Goal: Task Accomplishment & Management: Use online tool/utility

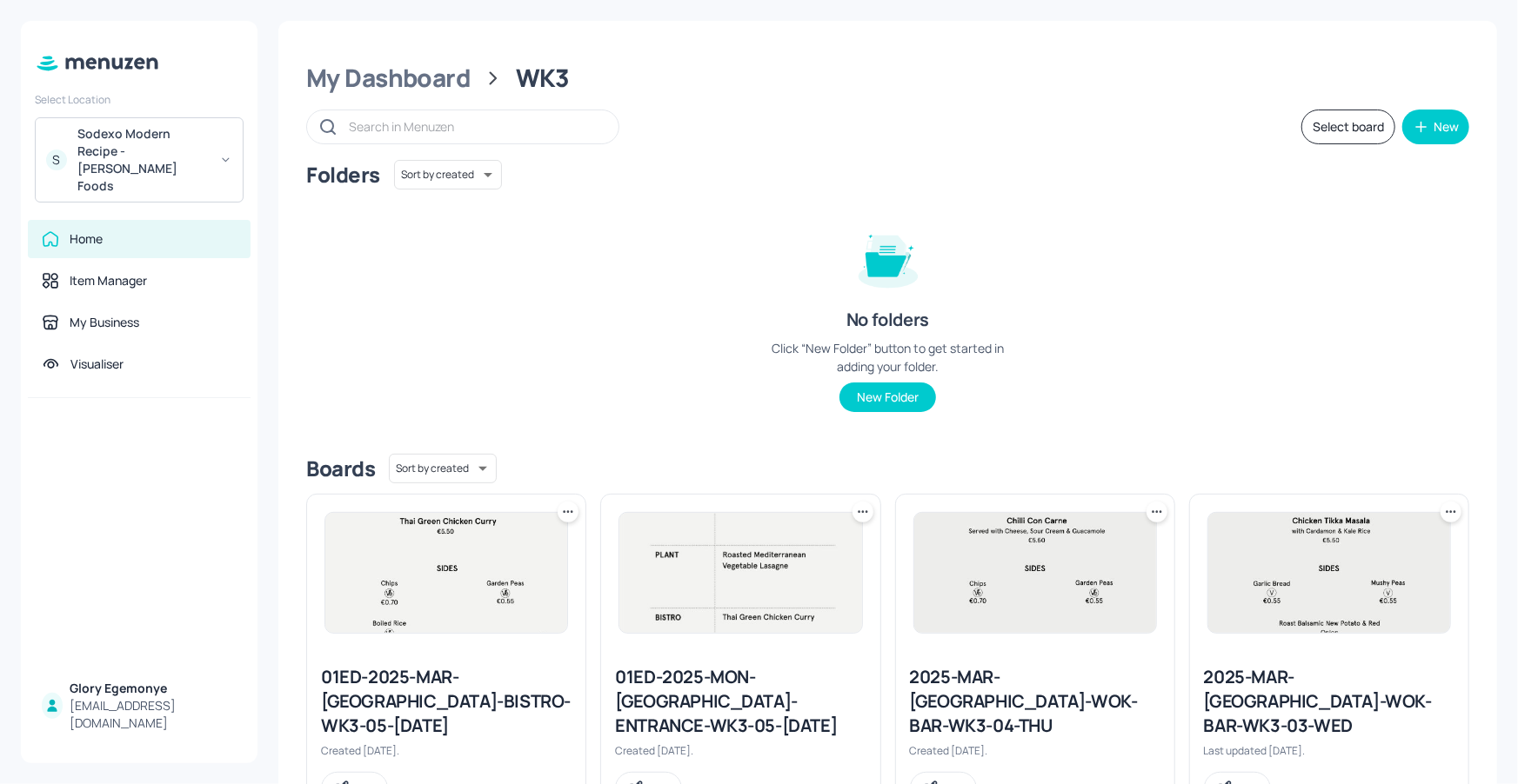
click at [186, 139] on div "Sodexo Modern Recipe - [PERSON_NAME] Foods" at bounding box center [143, 160] width 131 height 70
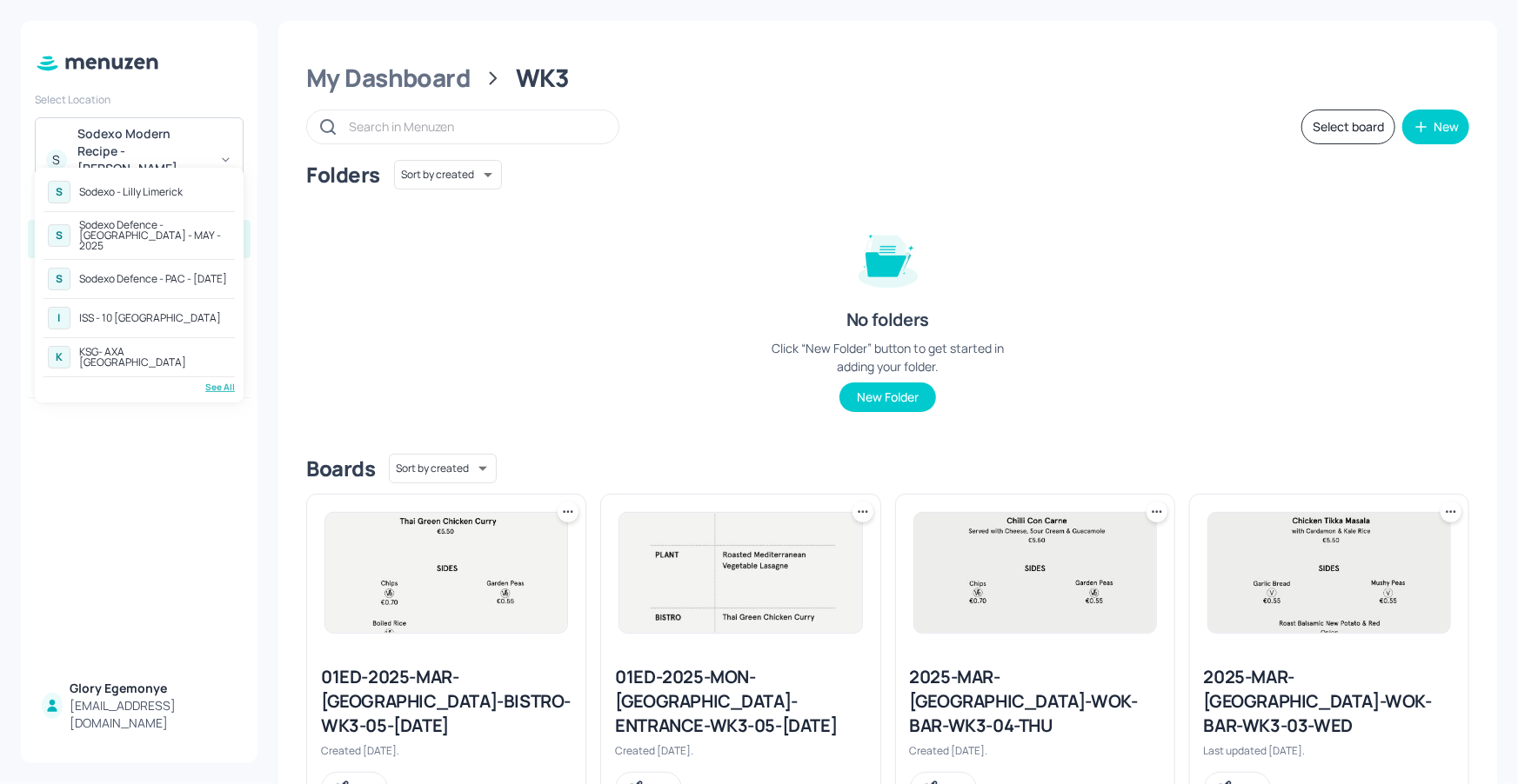
click at [172, 348] on div "K KSG- AXA Dublin" at bounding box center [139, 357] width 192 height 31
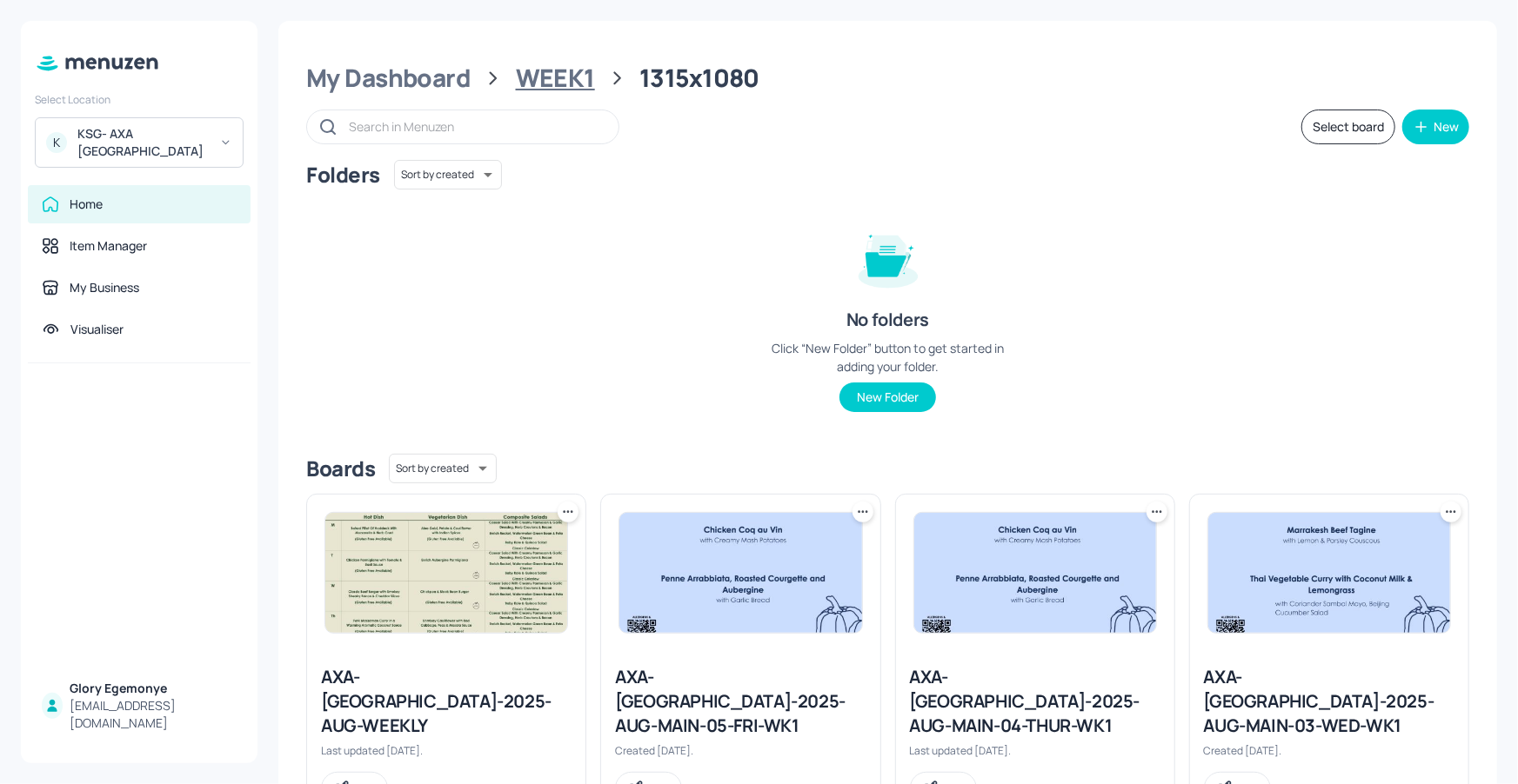
click at [549, 75] on div "WEEK1" at bounding box center [555, 77] width 79 height 31
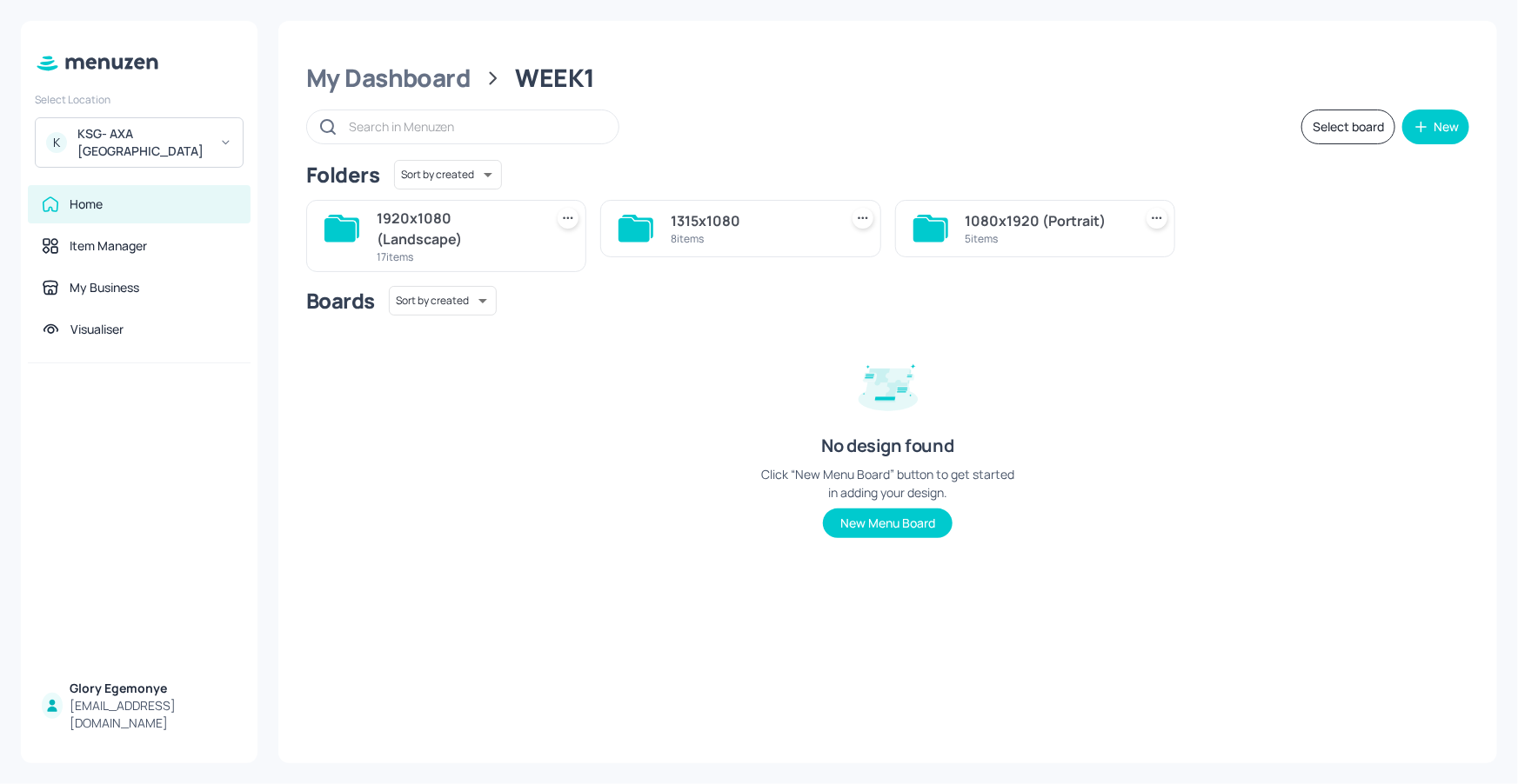
click at [349, 224] on icon at bounding box center [340, 229] width 31 height 24
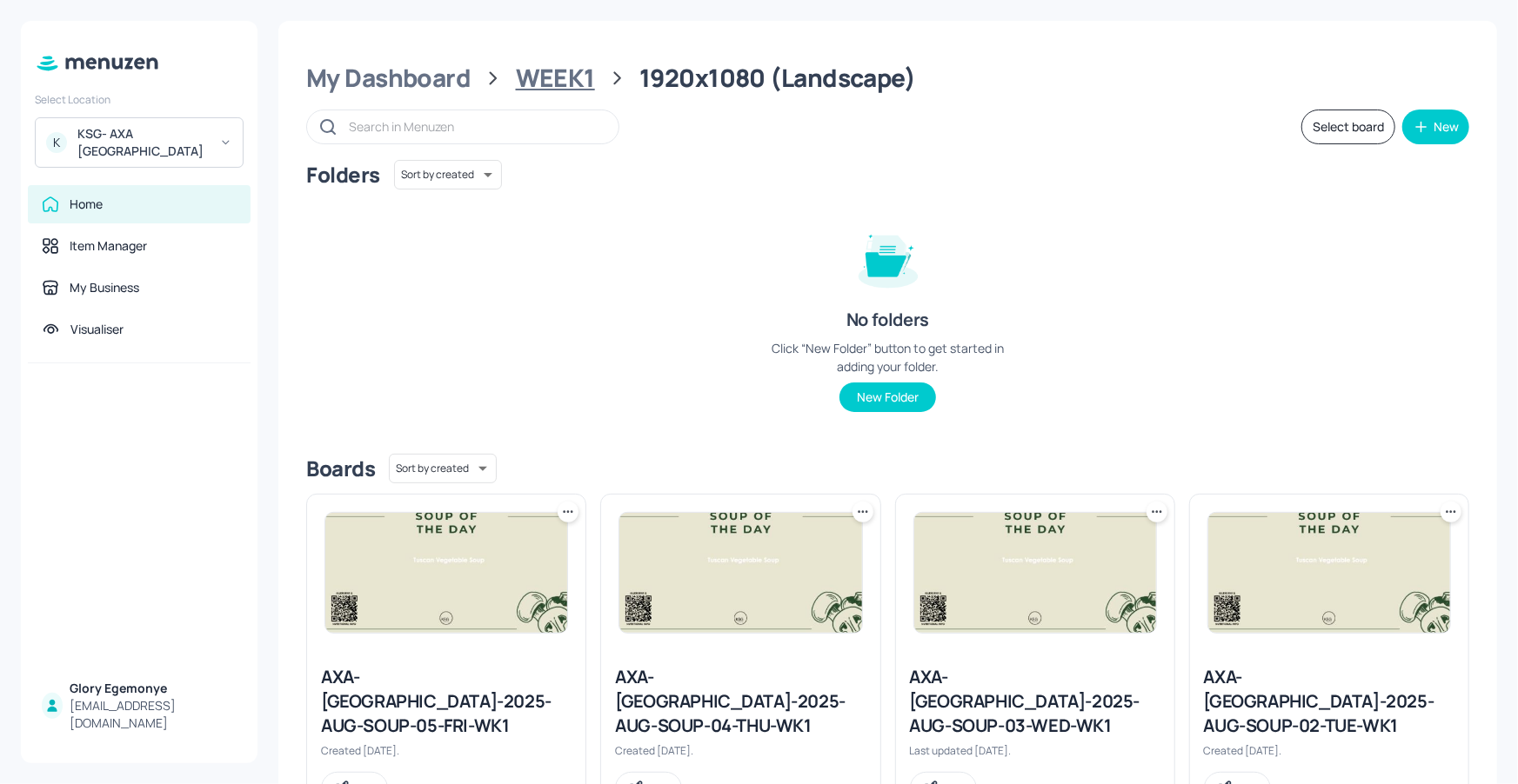
click at [529, 78] on div "WEEK1" at bounding box center [555, 77] width 79 height 31
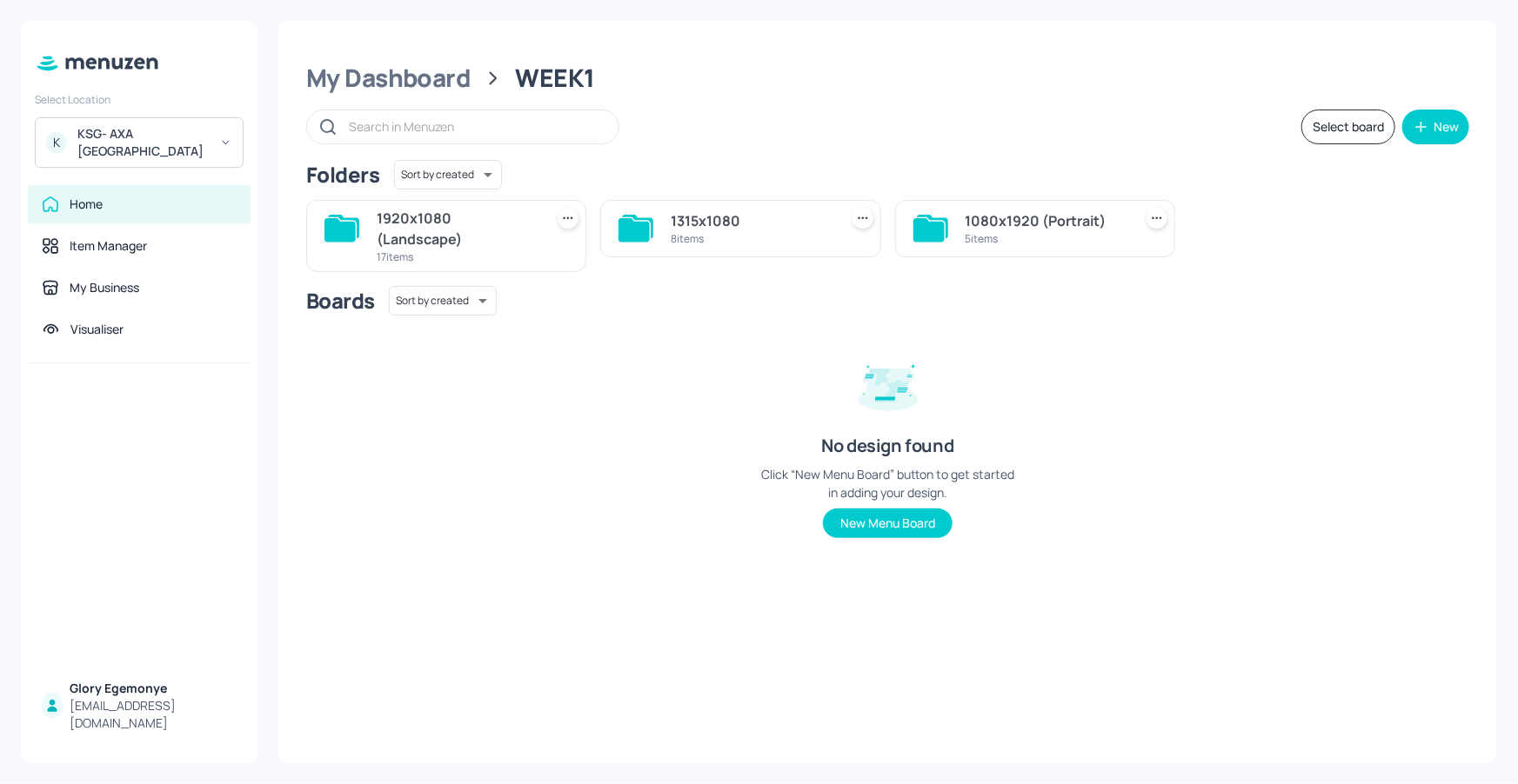
click at [650, 231] on icon at bounding box center [635, 228] width 35 height 27
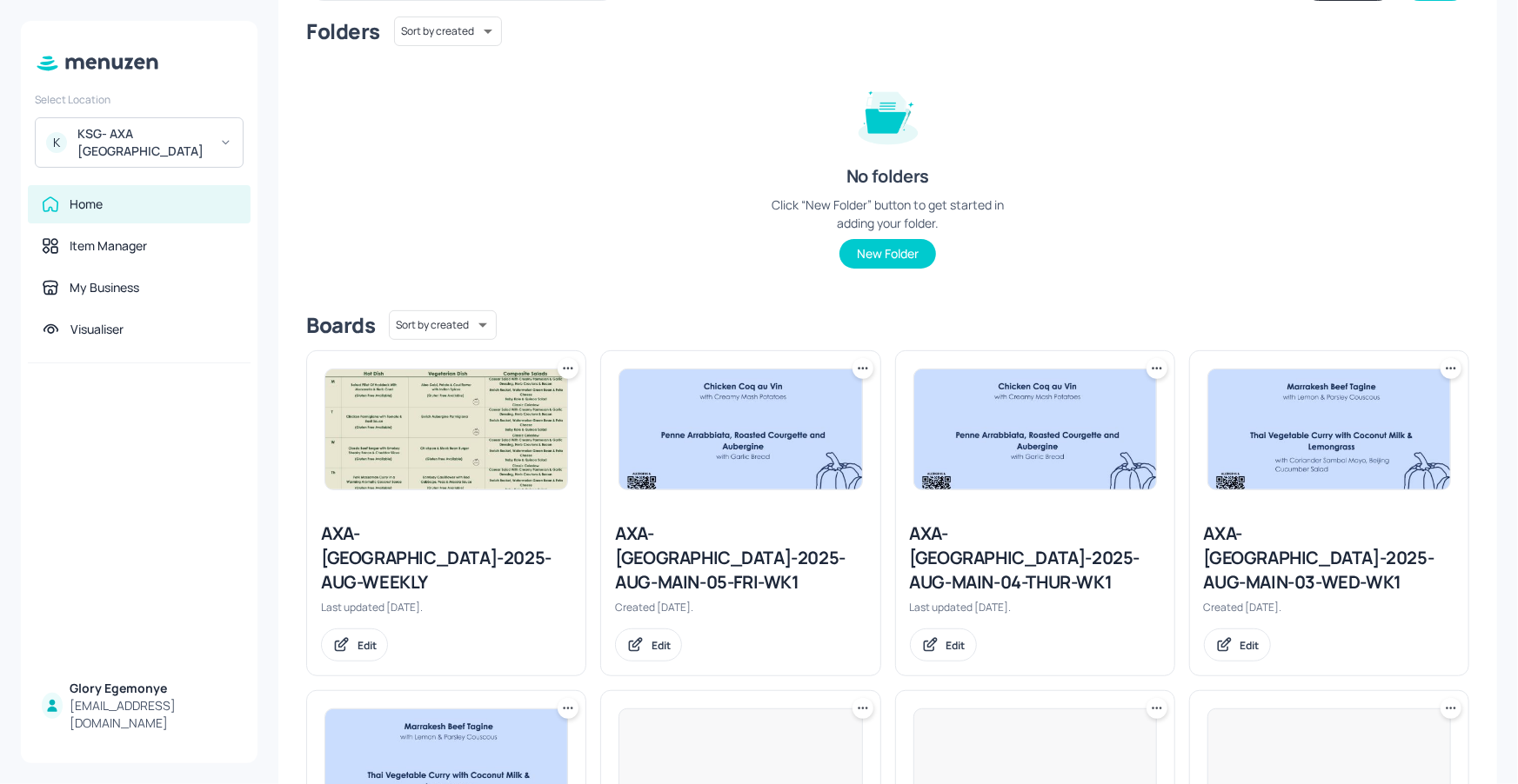
scroll to position [392, 0]
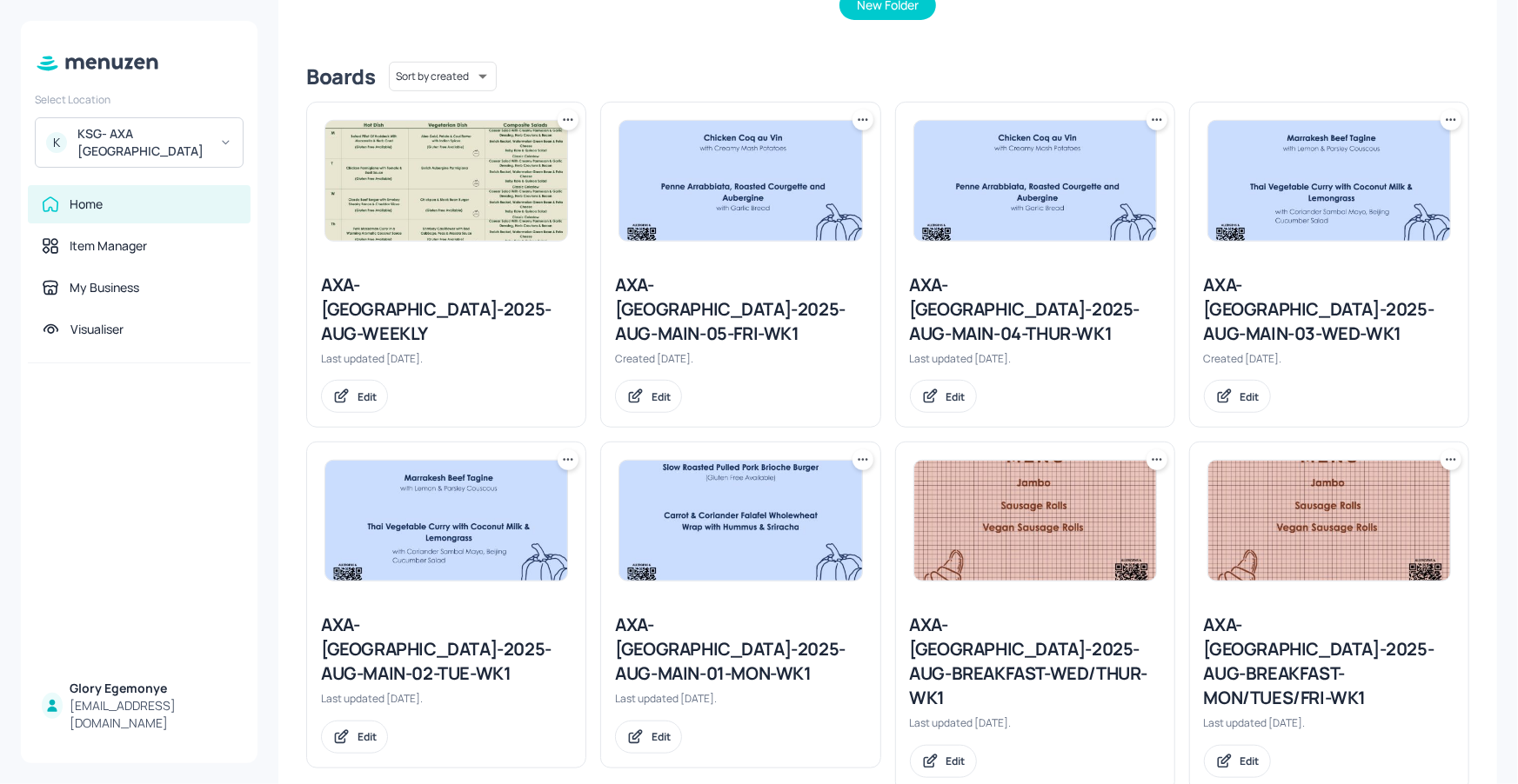
click at [648, 613] on div "AXA-[GEOGRAPHIC_DATA]-2025-AUG-MAIN-01-MON-WK1" at bounding box center [739, 649] width 250 height 73
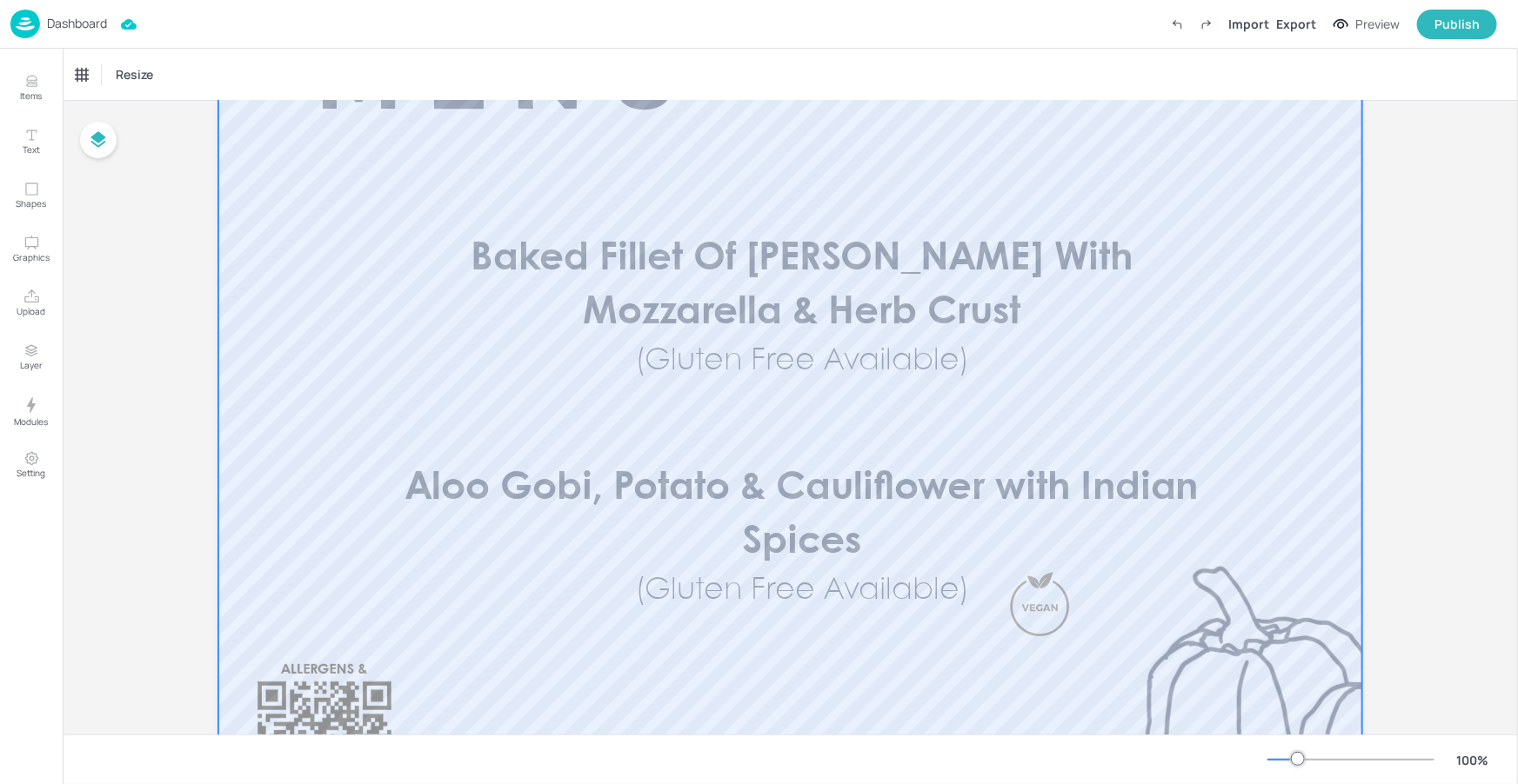
scroll to position [104, 0]
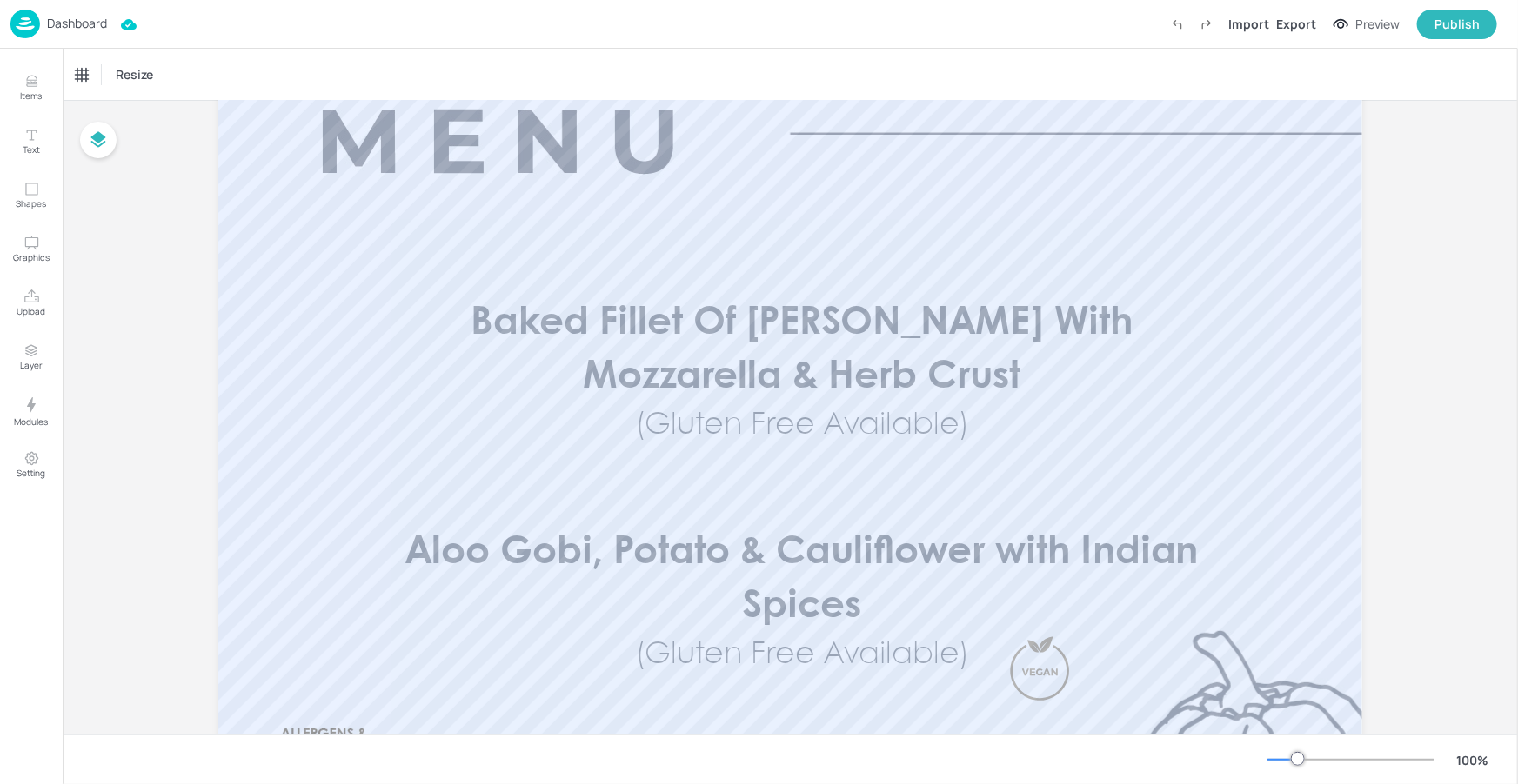
click at [81, 14] on div "Dashboard" at bounding box center [59, 24] width 96 height 28
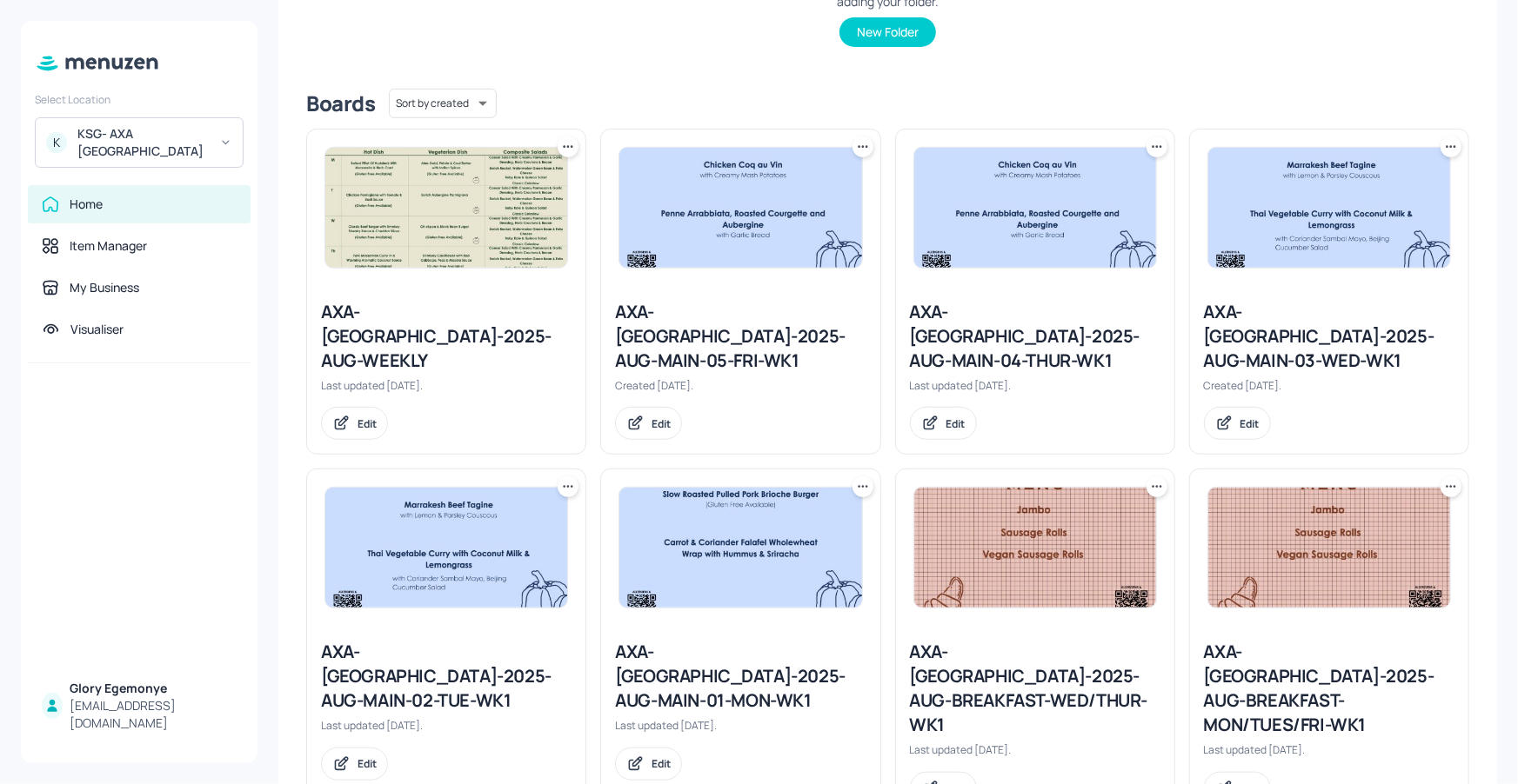
scroll to position [365, 0]
click at [656, 640] on div "AXA-[GEOGRAPHIC_DATA]-2025-AUG-MAIN-01-MON-WK1" at bounding box center [739, 676] width 250 height 73
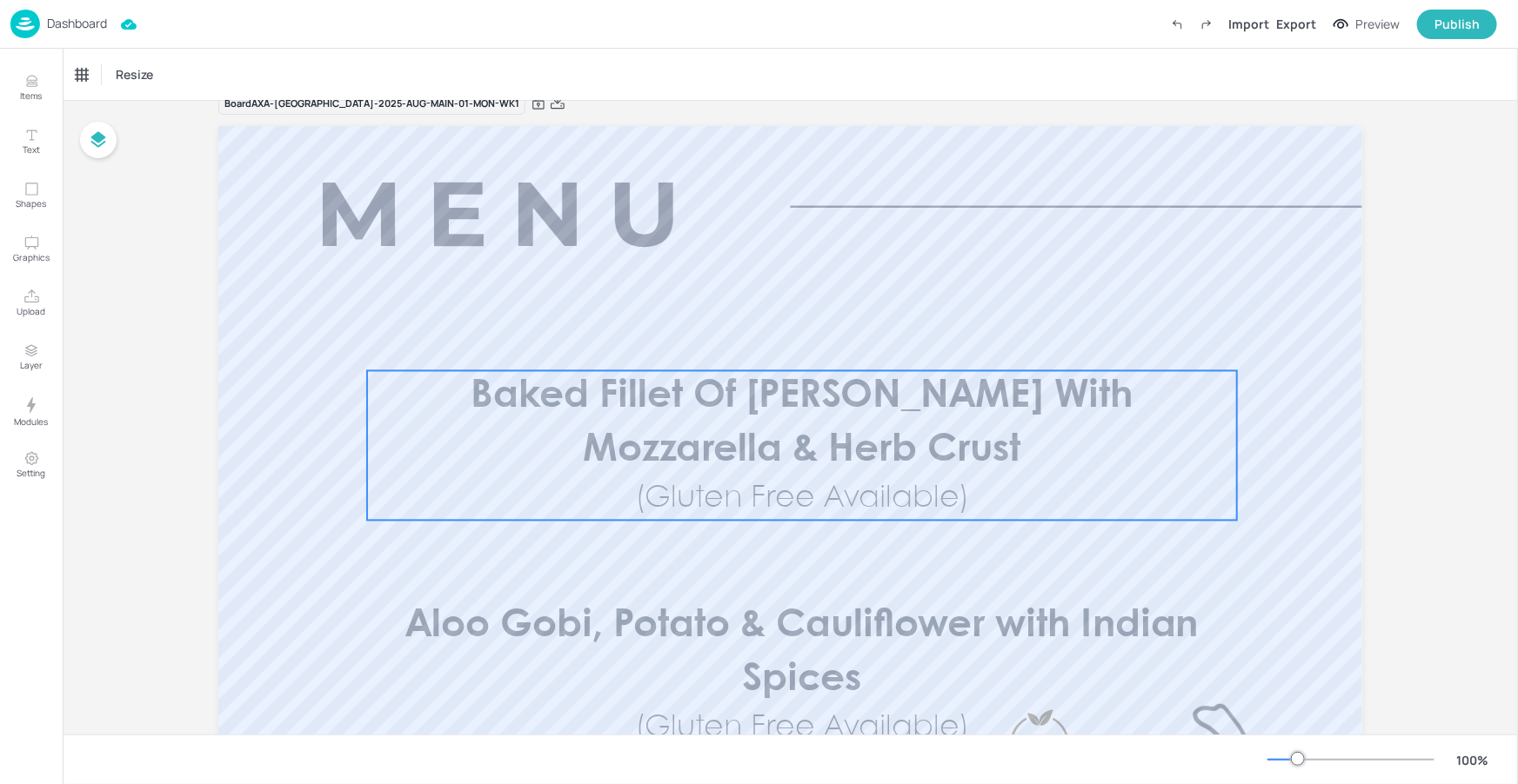
scroll to position [132, 0]
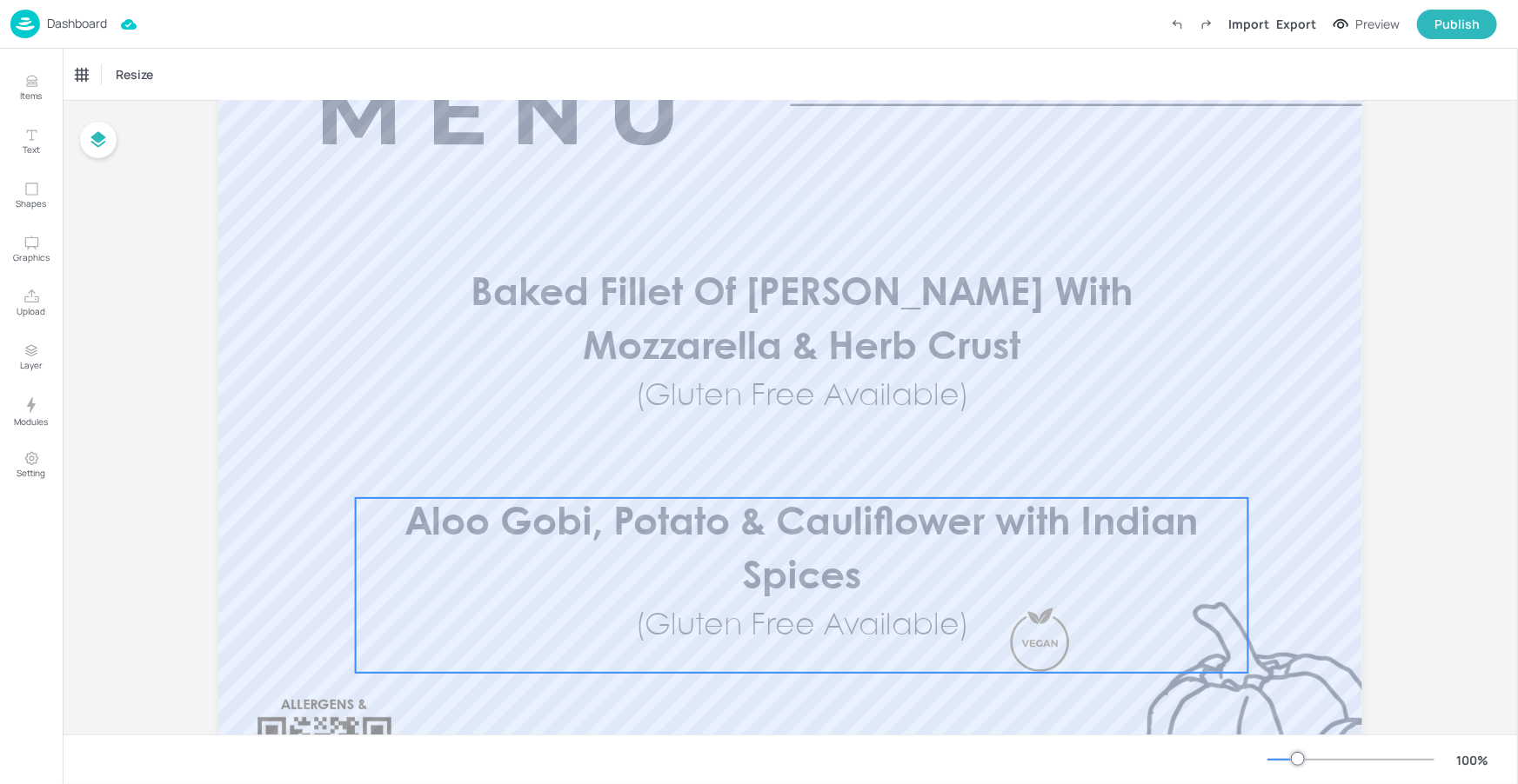
click at [638, 519] on span "Aloo Gobi, Potato & Cauliflower with Indian Spices" at bounding box center [801, 551] width 793 height 91
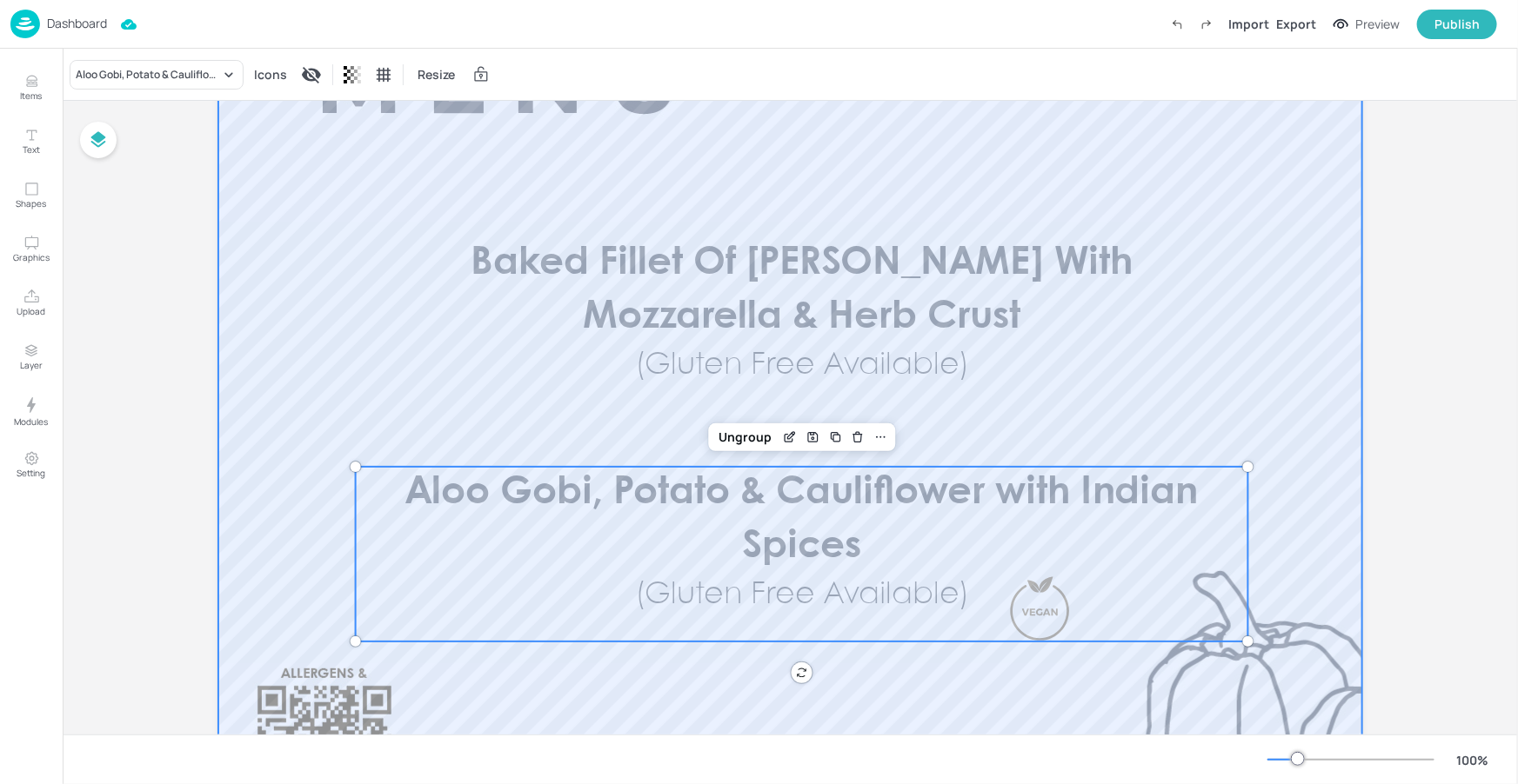
scroll to position [404, 0]
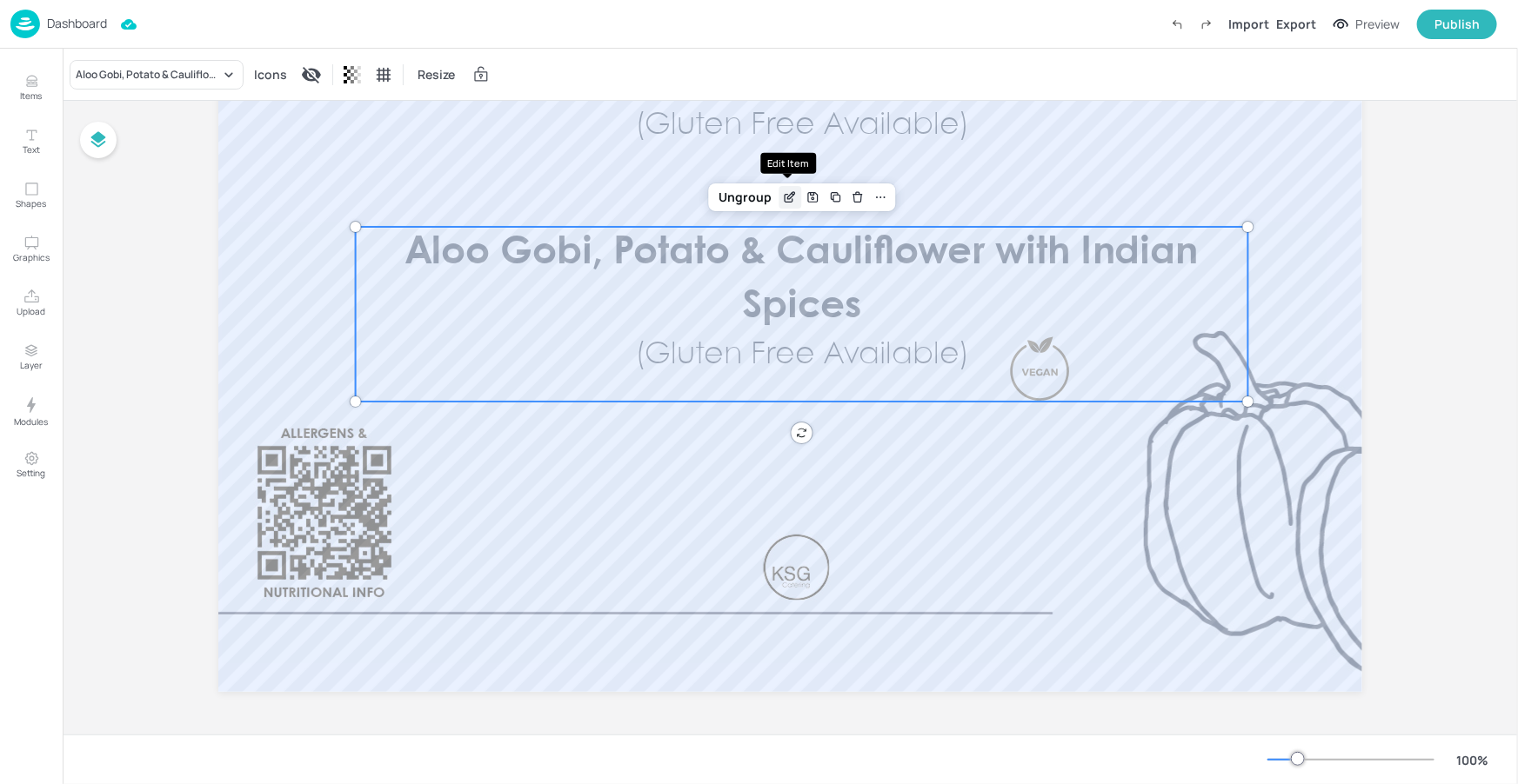
click at [792, 193] on icon "Edit Item" at bounding box center [793, 194] width 2 height 2
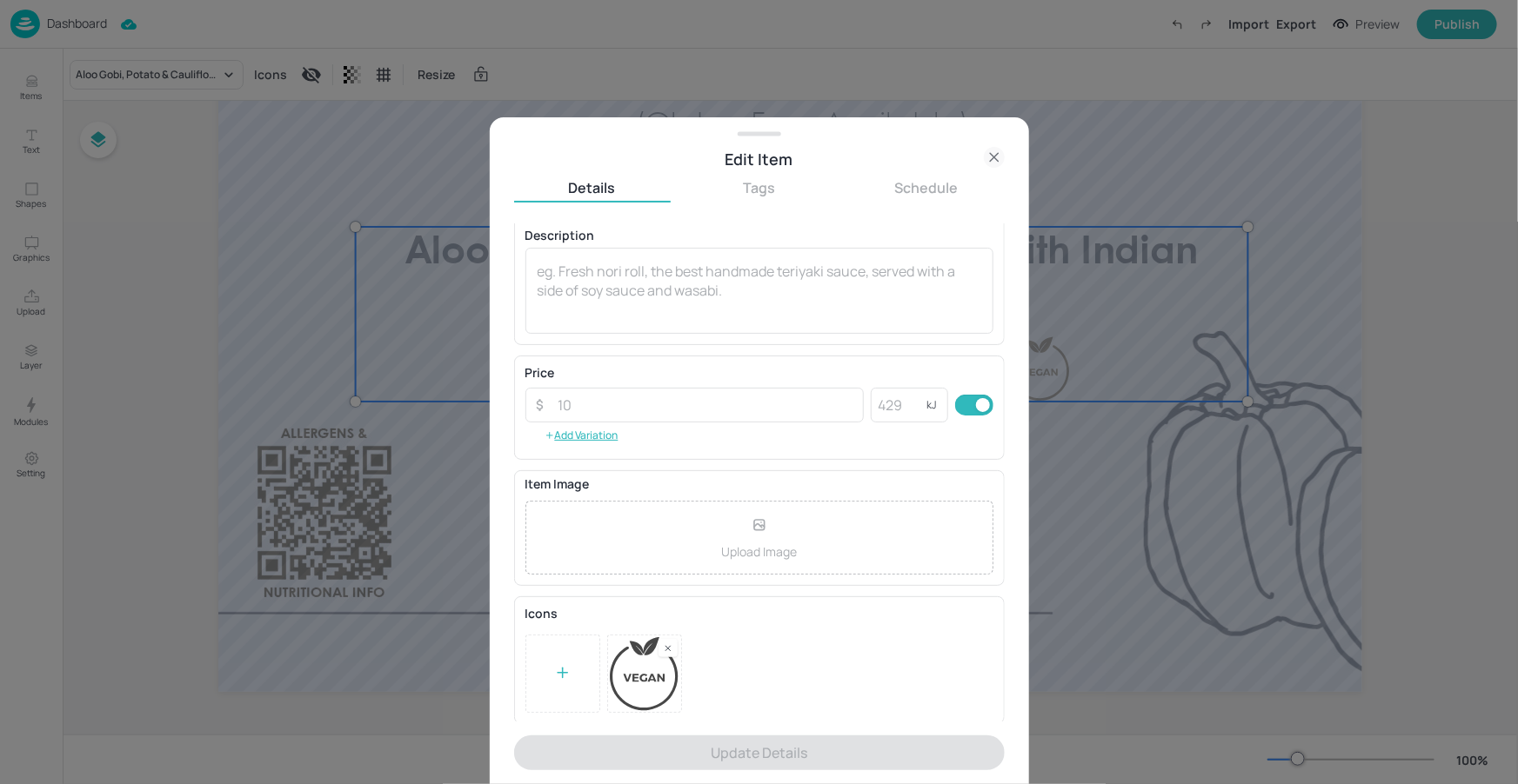
scroll to position [145, 0]
click at [586, 685] on div at bounding box center [563, 673] width 75 height 78
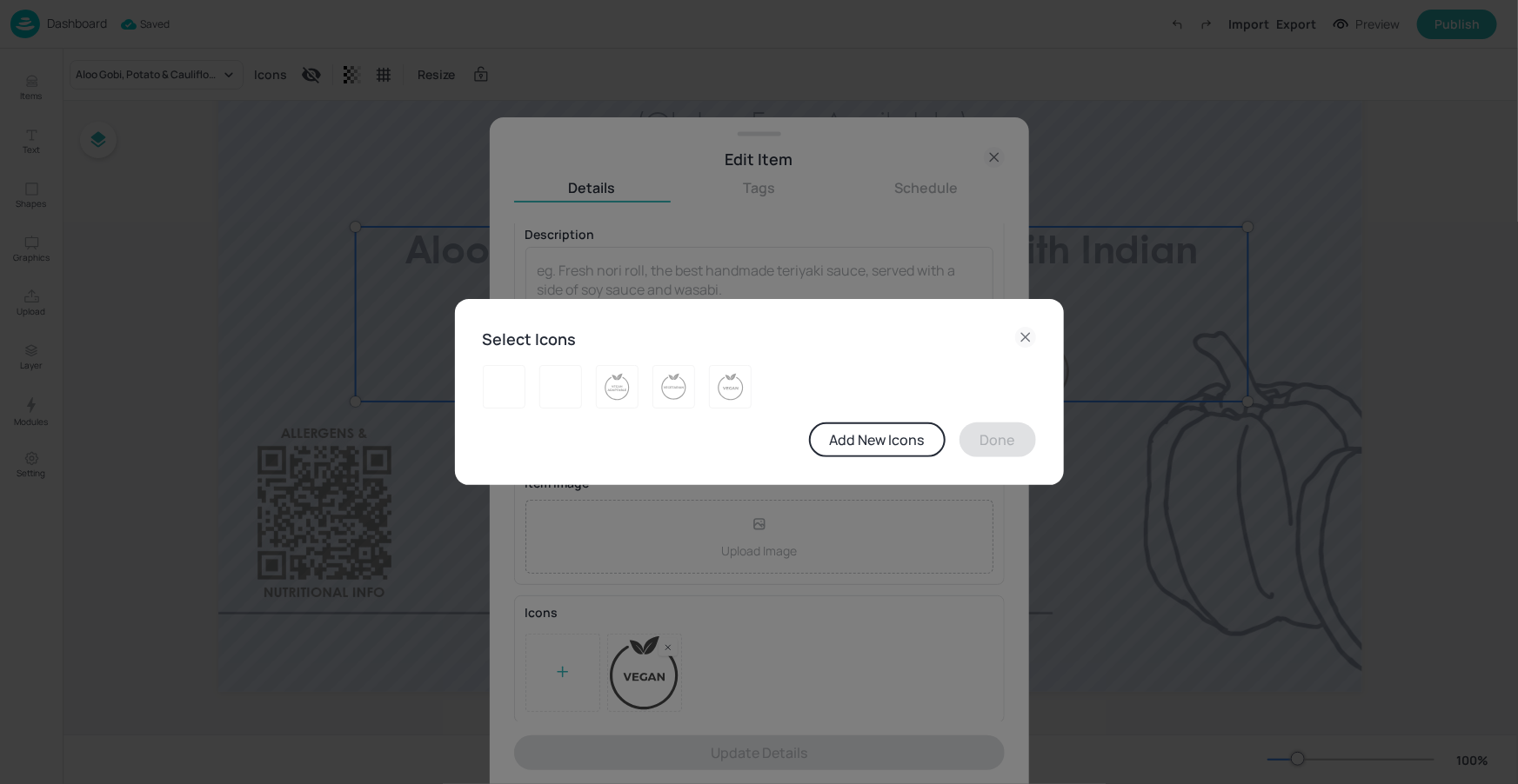
click at [835, 434] on button "Add New Icons" at bounding box center [877, 440] width 137 height 35
click at [499, 395] on img at bounding box center [504, 386] width 27 height 27
click at [1013, 443] on button "Done" at bounding box center [997, 440] width 76 height 35
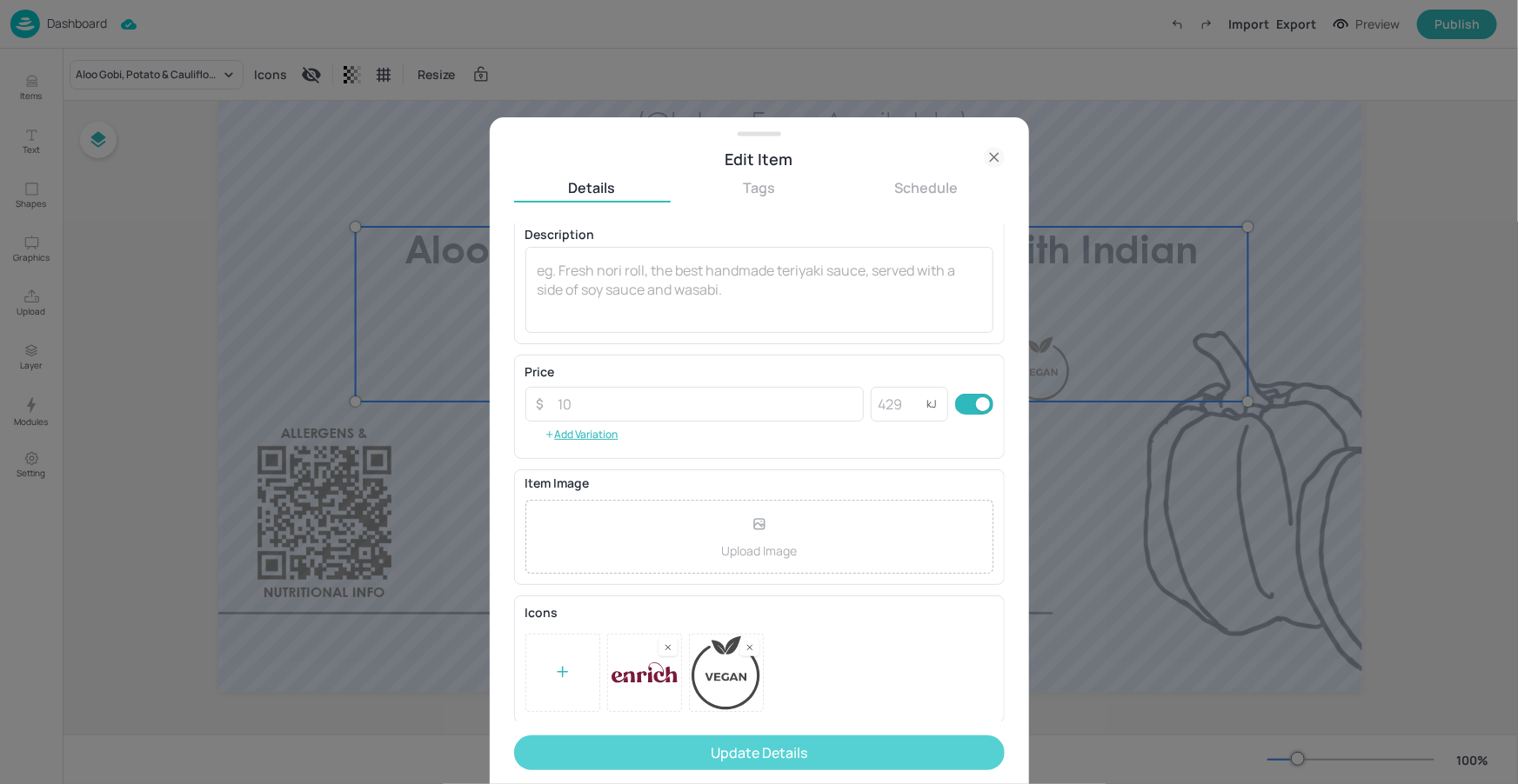
click at [722, 766] on button "Update Details" at bounding box center [760, 753] width 491 height 35
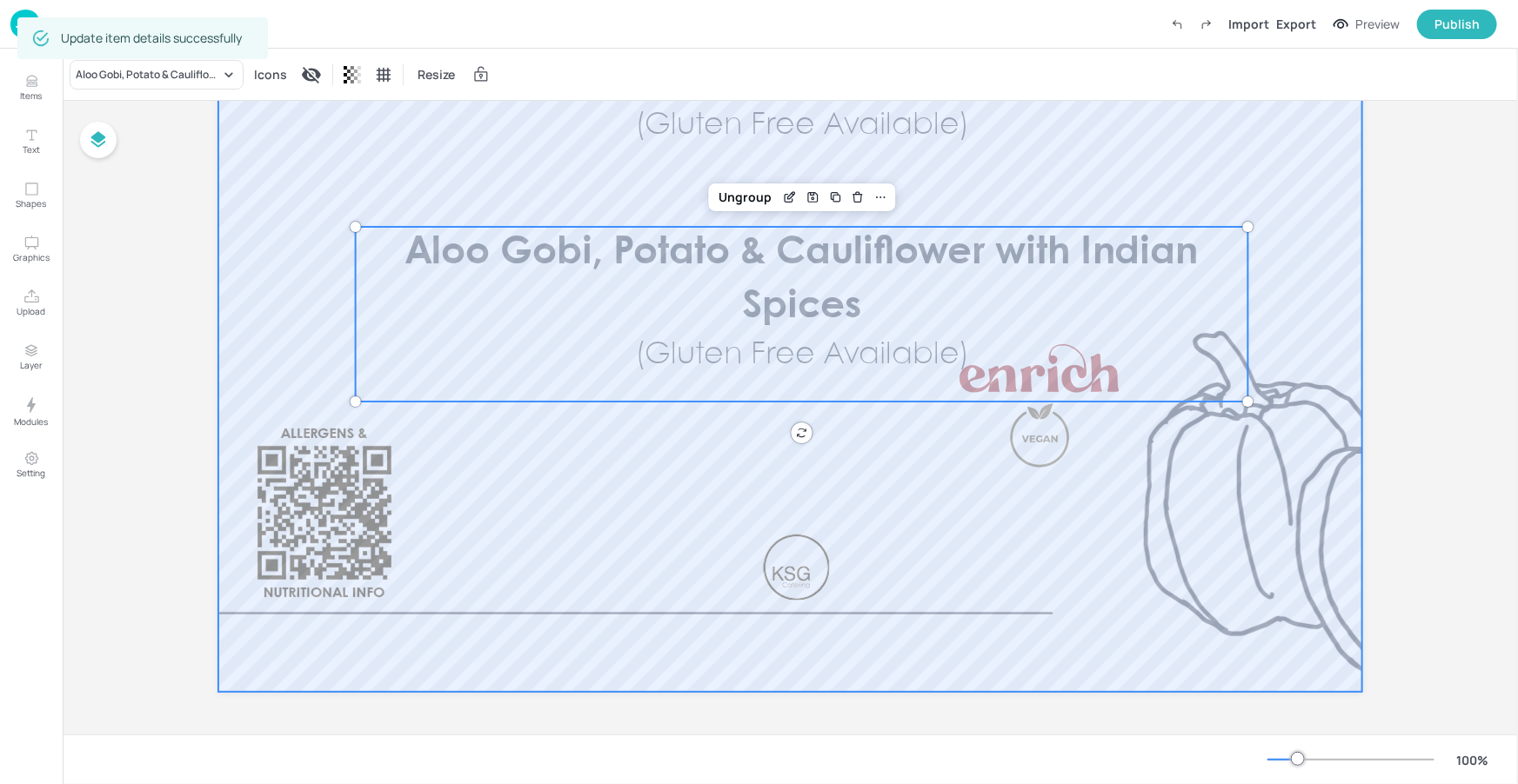
click at [906, 557] on div at bounding box center [790, 222] width 1144 height 939
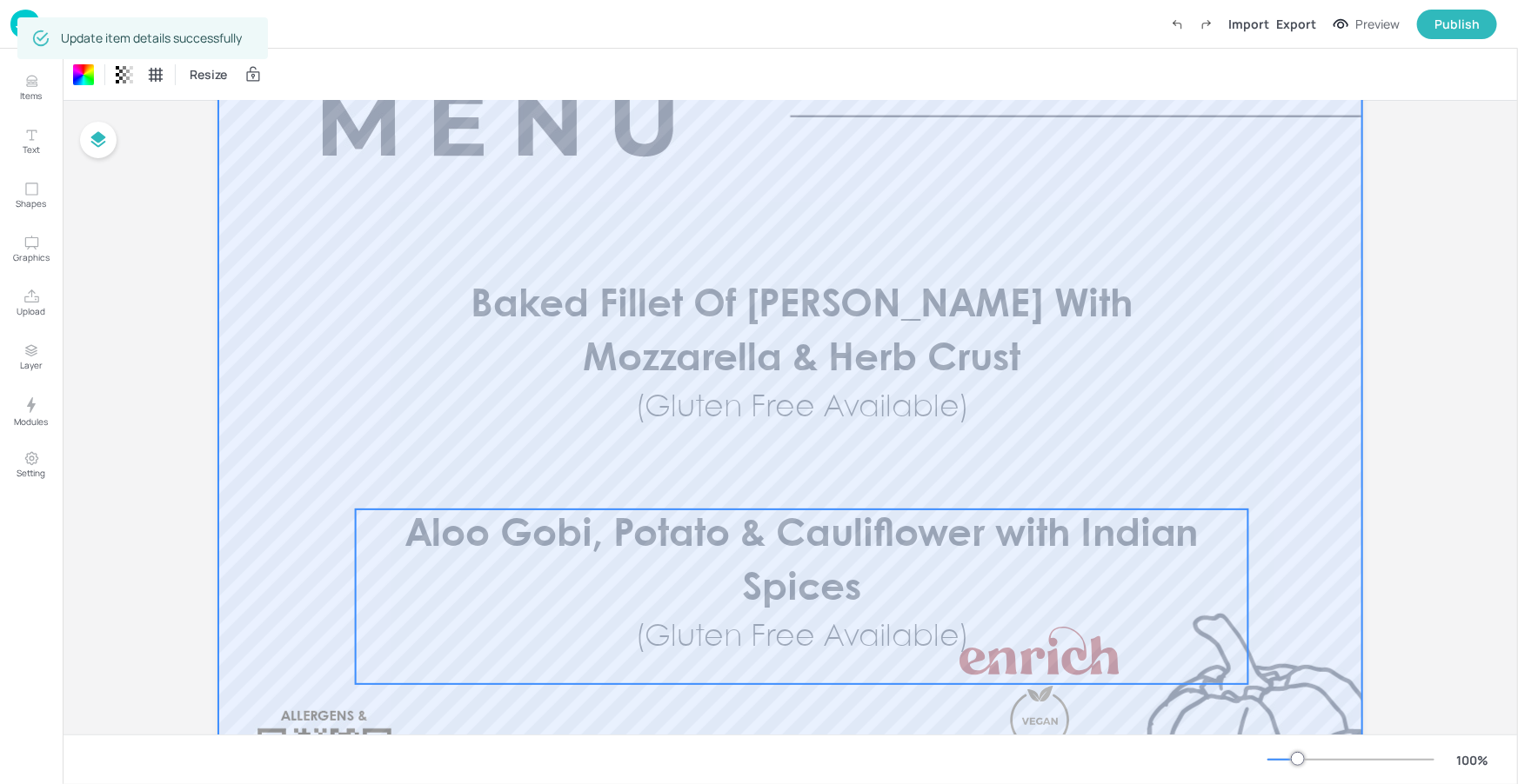
scroll to position [227, 0]
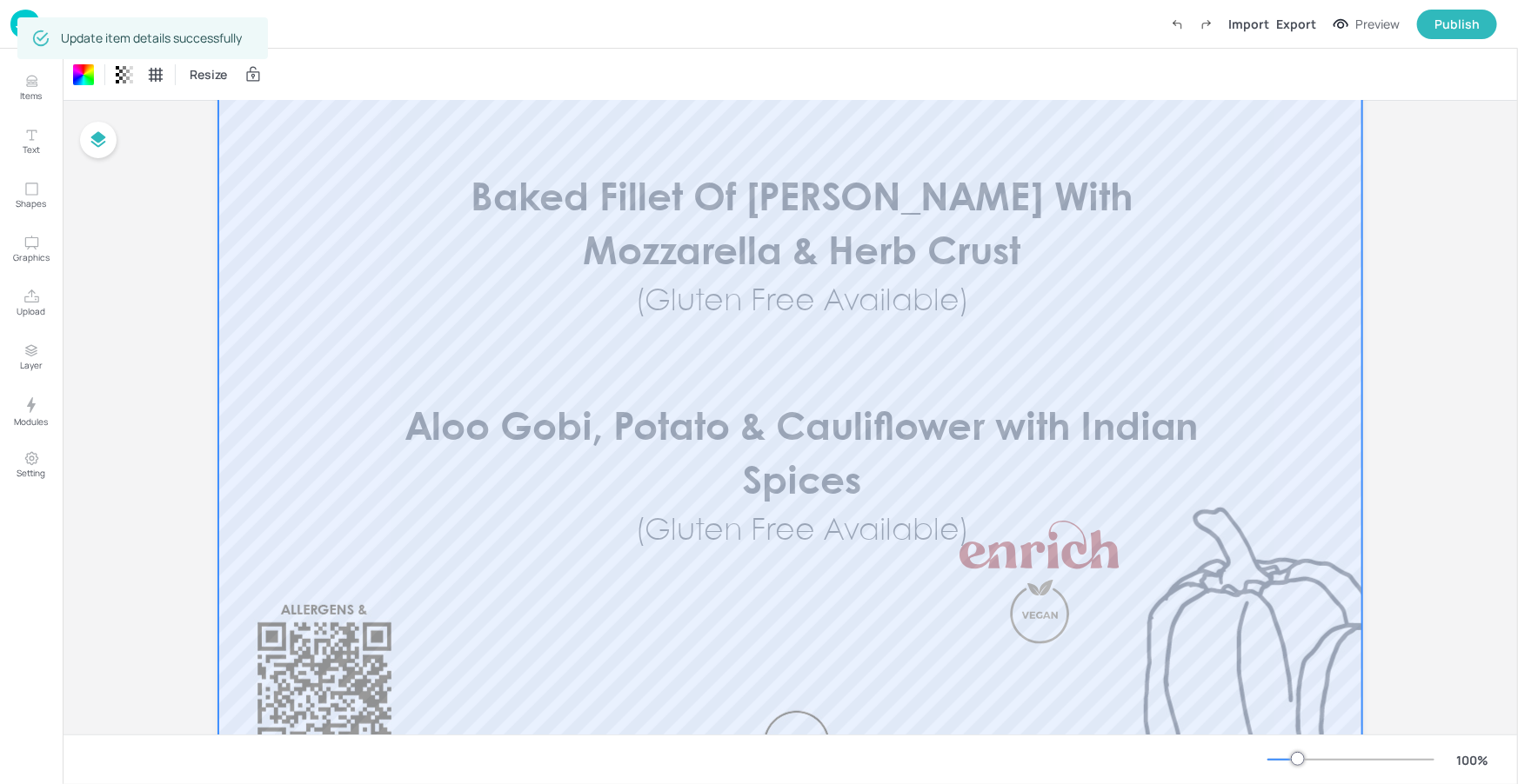
click at [1299, 761] on div at bounding box center [1297, 759] width 14 height 14
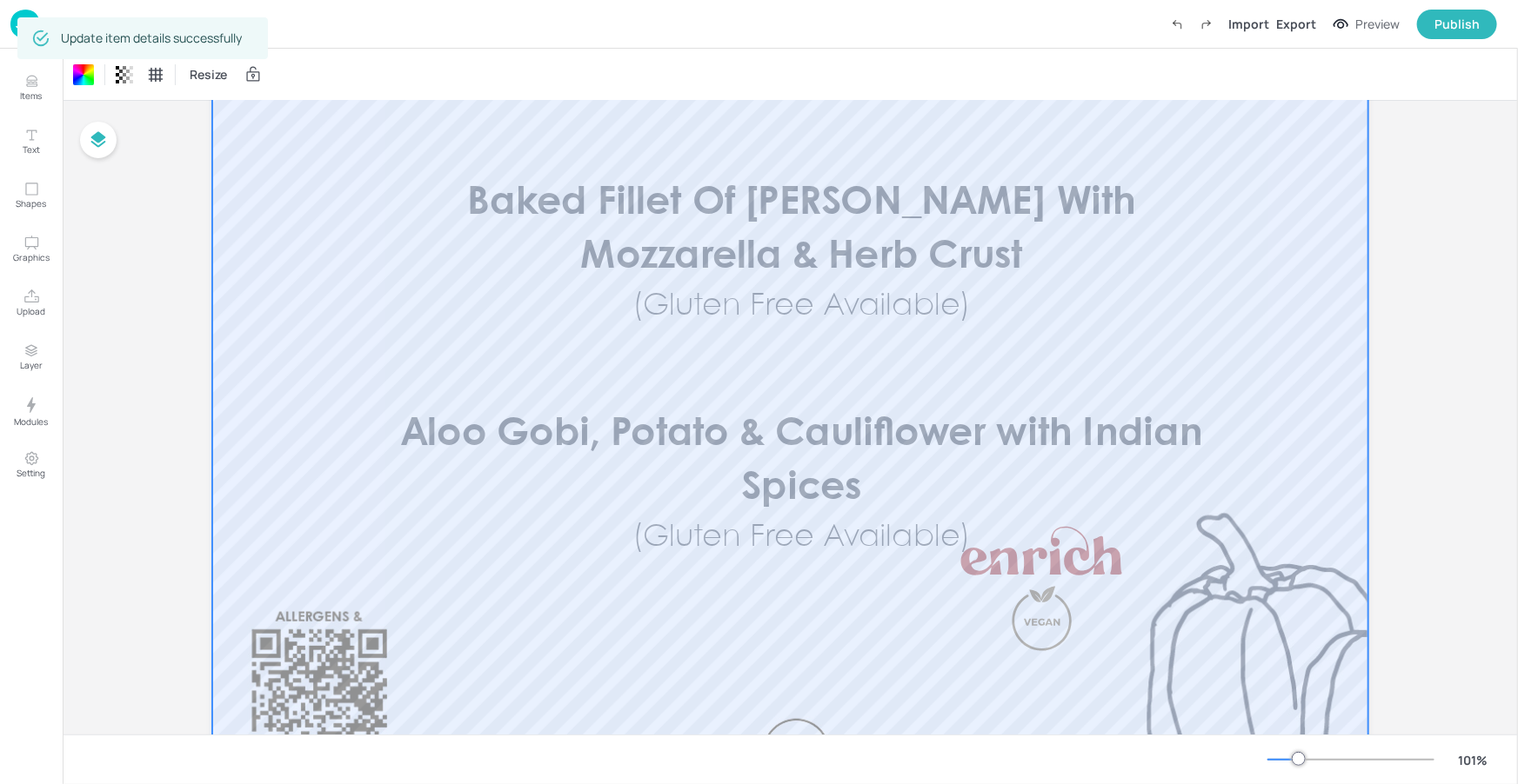
click at [1291, 759] on div at bounding box center [1298, 759] width 14 height 14
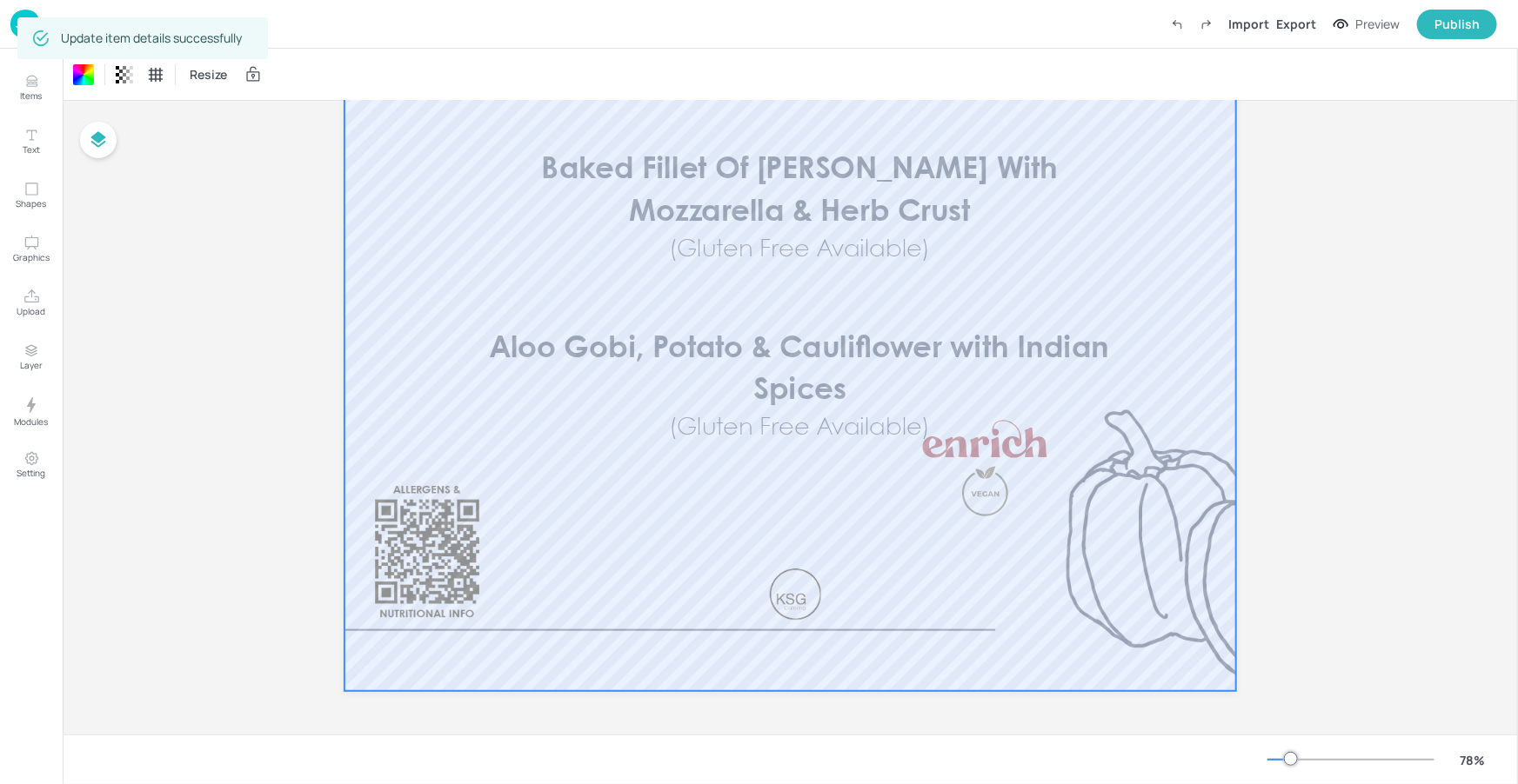
click at [1288, 759] on div at bounding box center [1290, 759] width 14 height 14
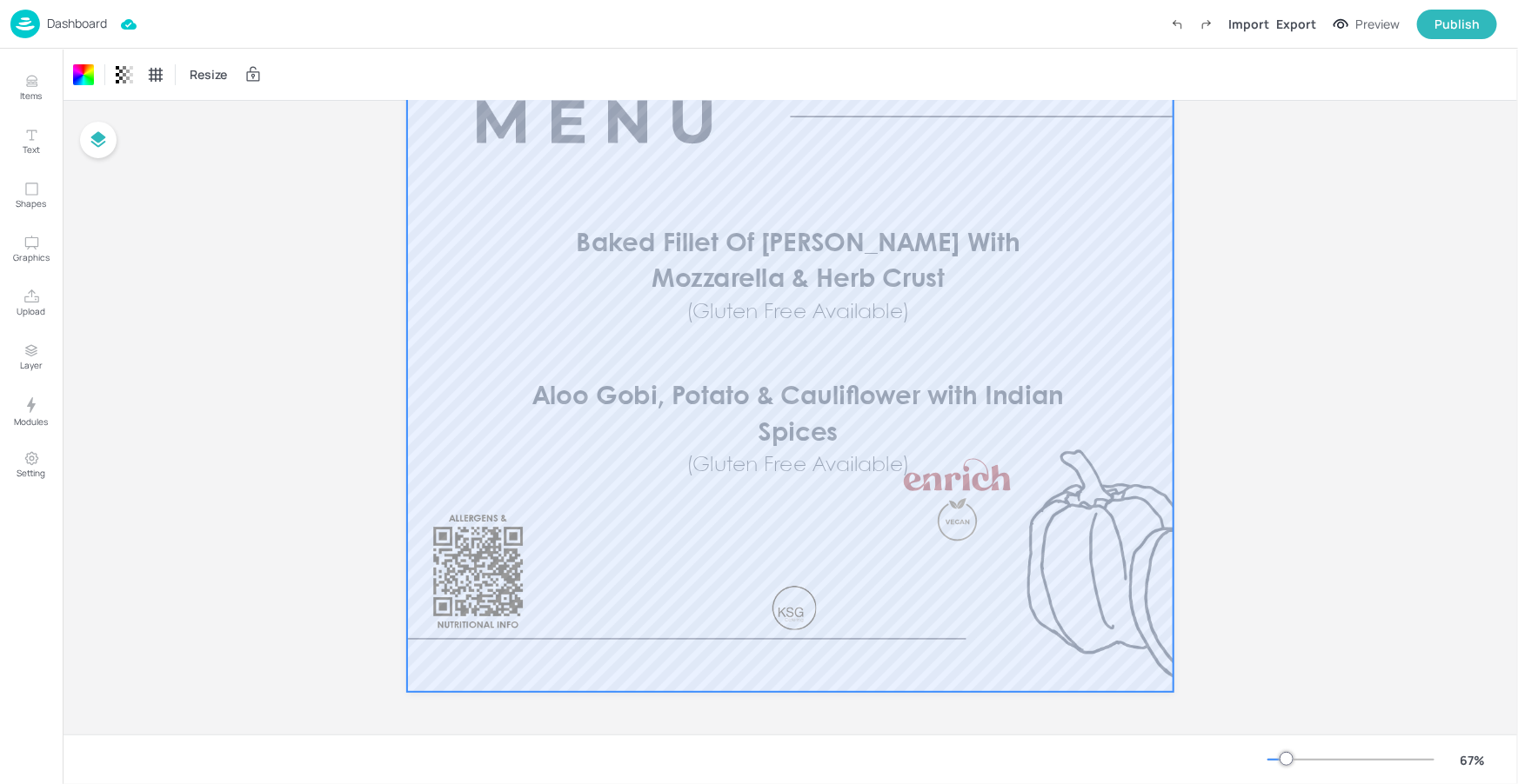
click at [1285, 759] on div at bounding box center [1286, 759] width 14 height 14
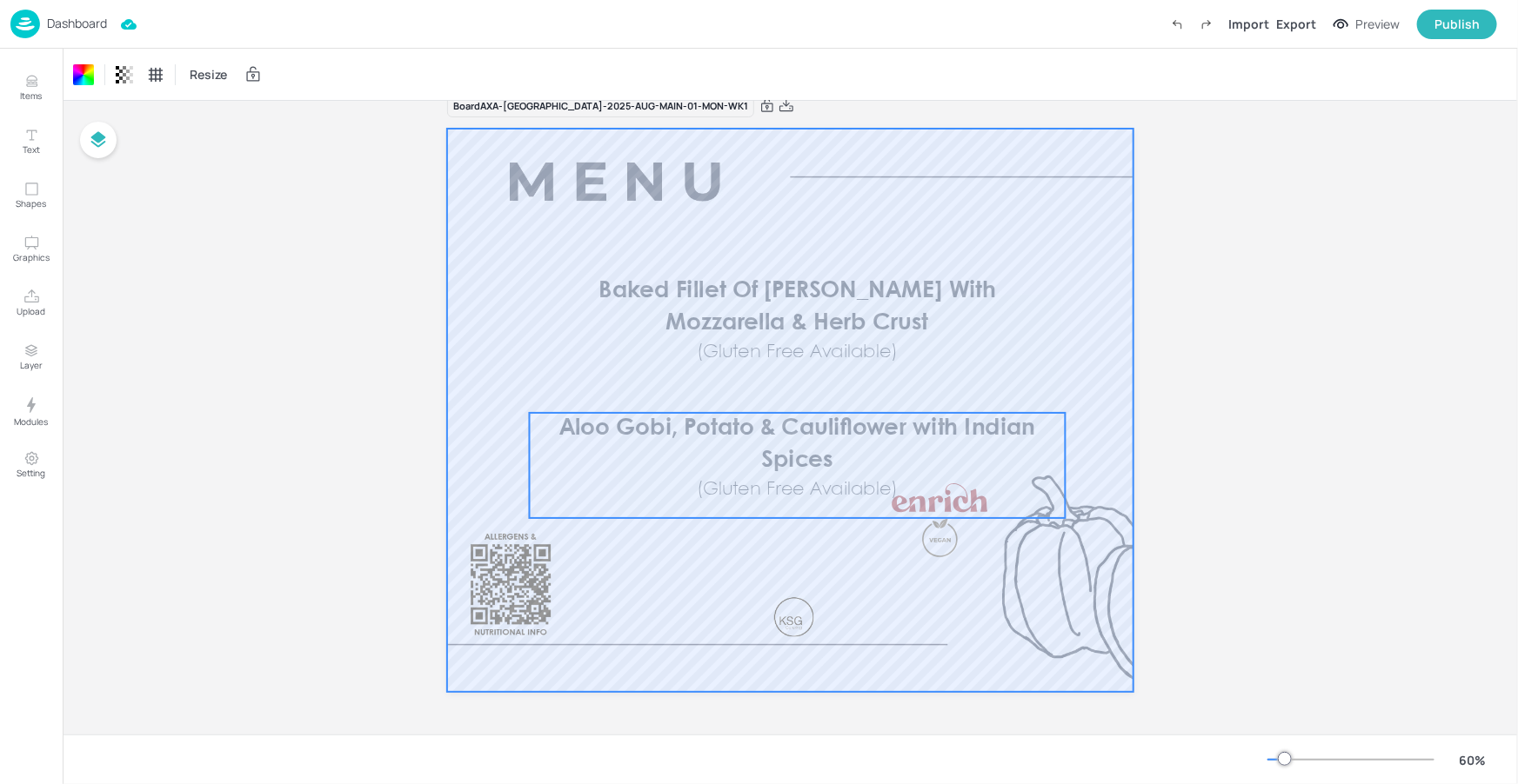
click at [953, 506] on div at bounding box center [940, 498] width 106 height 40
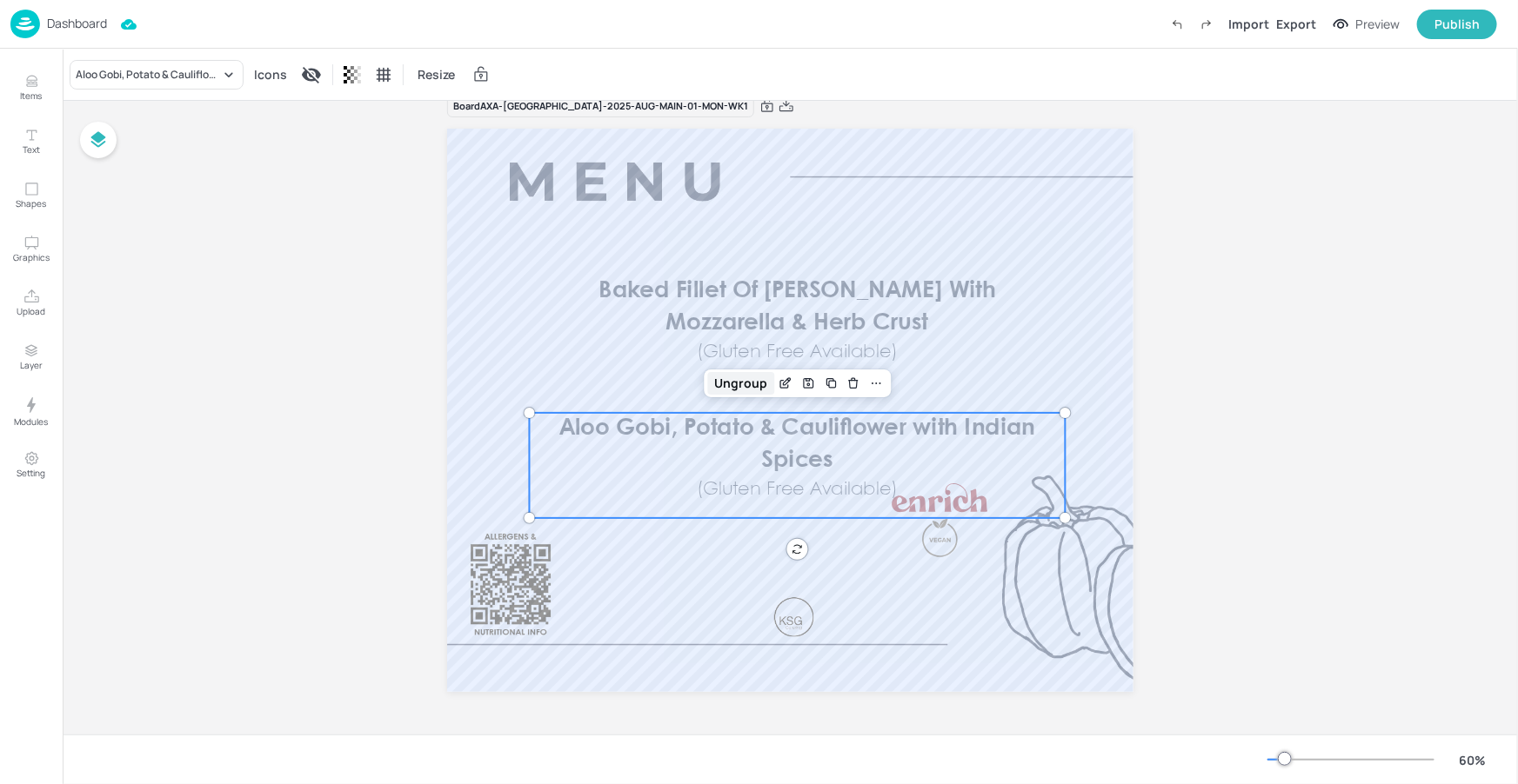
click at [724, 375] on div "Ungroup" at bounding box center [740, 383] width 67 height 23
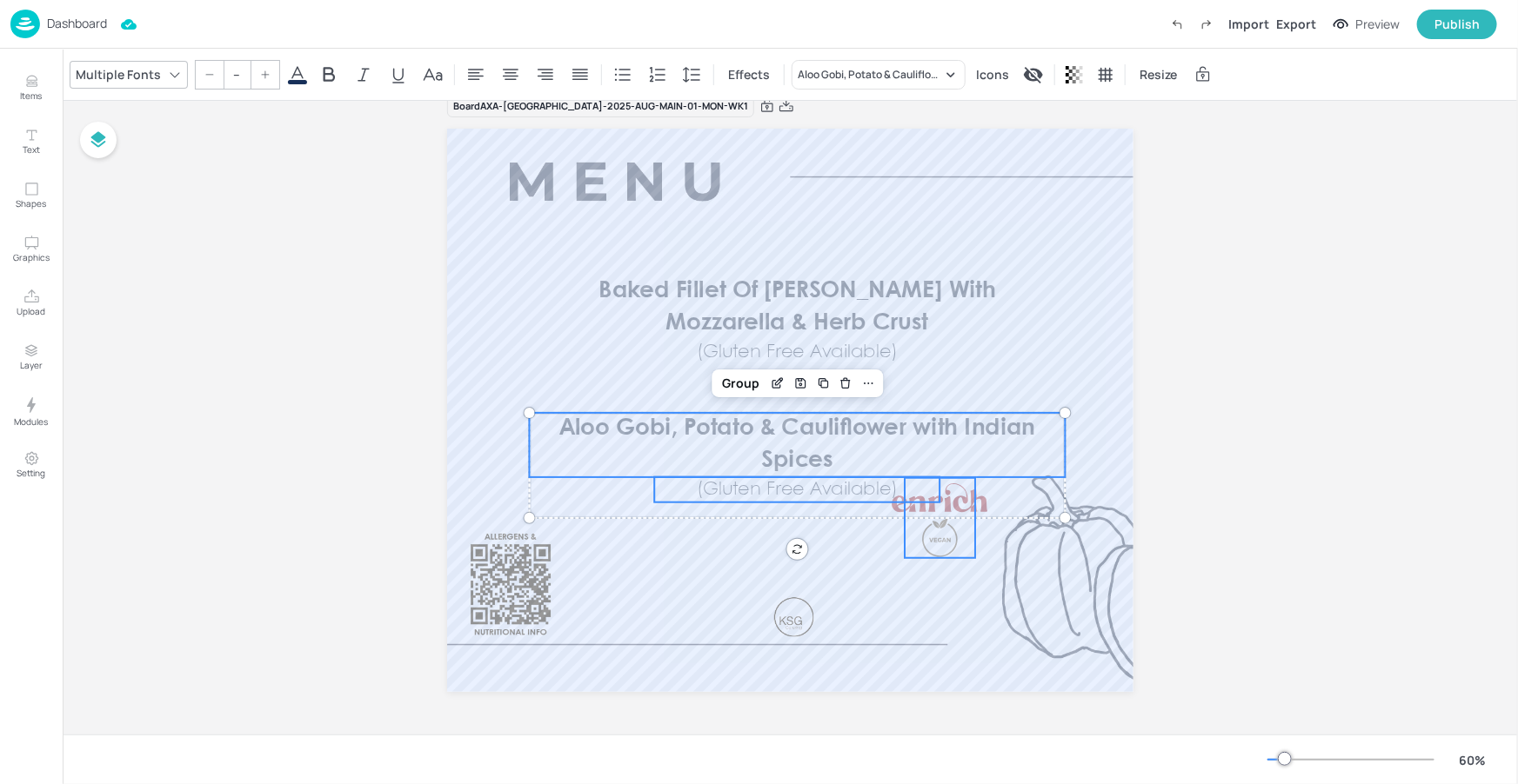
click at [939, 546] on div at bounding box center [939, 538] width 37 height 40
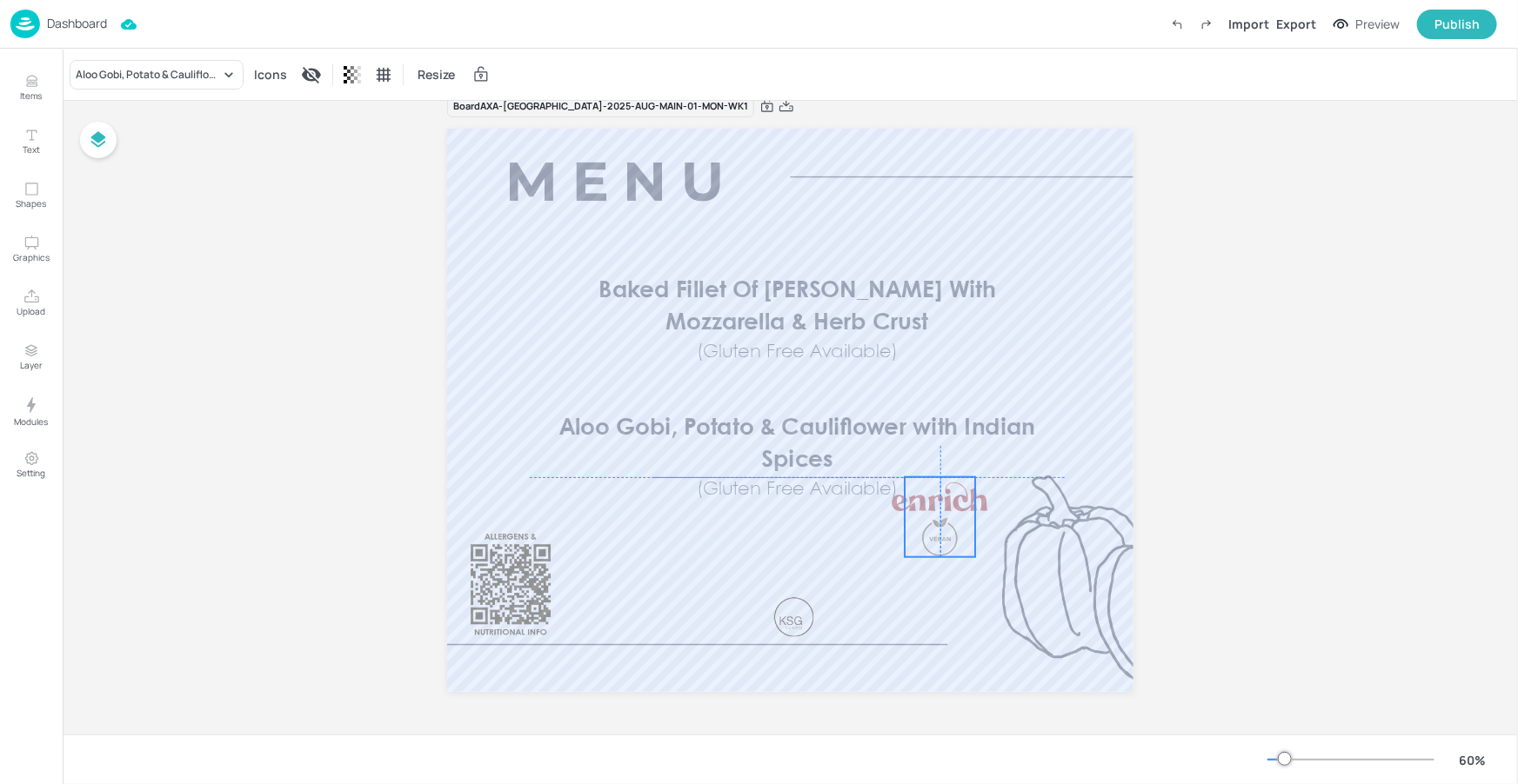
click at [968, 523] on div at bounding box center [939, 517] width 71 height 80
drag, startPoint x: 970, startPoint y: 518, endPoint x: 1060, endPoint y: 504, distance: 91.1
click at [1064, 504] on div at bounding box center [1071, 517] width 14 height 80
drag, startPoint x: 1060, startPoint y: 504, endPoint x: 1063, endPoint y: 515, distance: 11.4
click at [1060, 504] on div at bounding box center [1064, 517] width 14 height 80
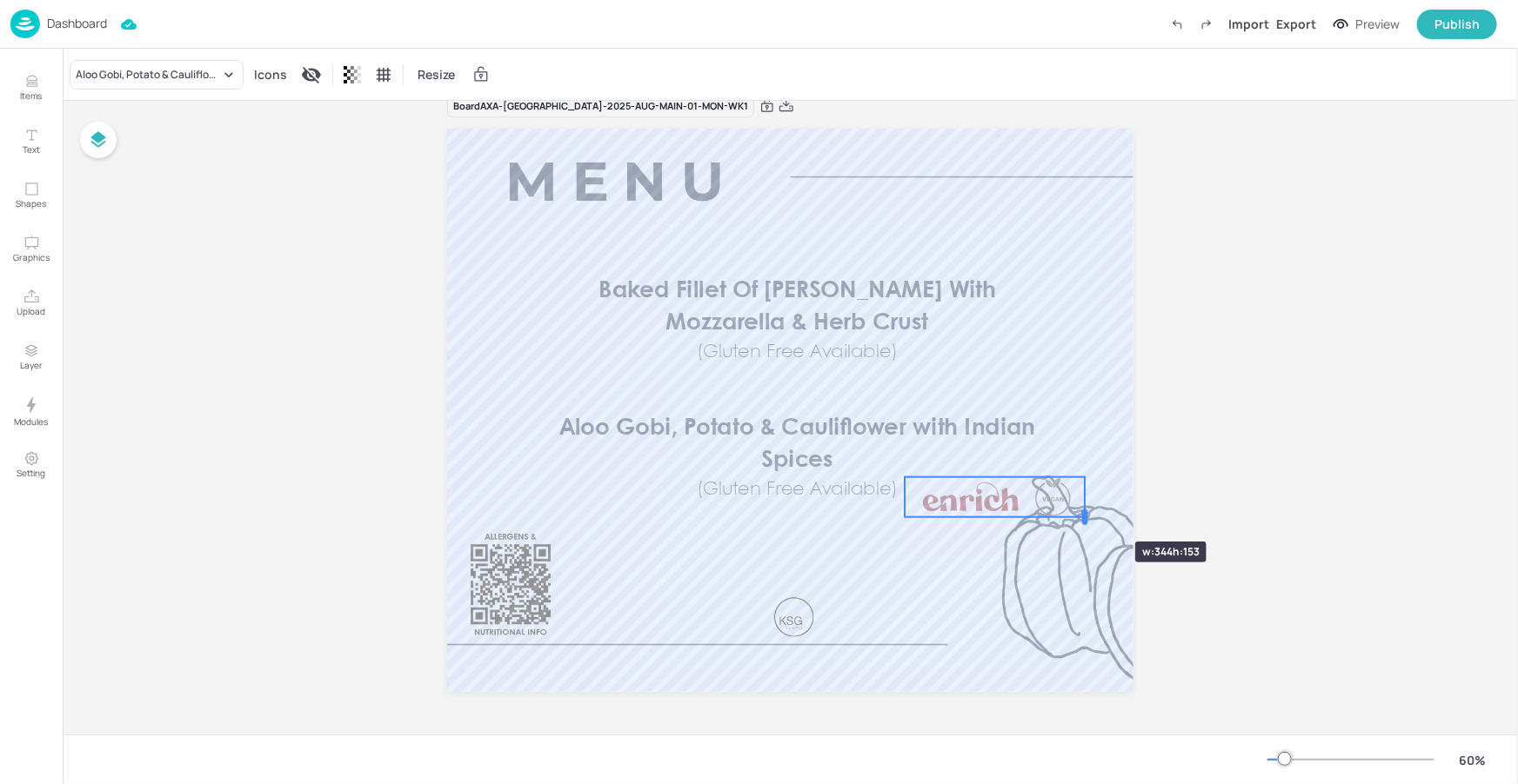
drag, startPoint x: 1063, startPoint y: 515, endPoint x: 1084, endPoint y: 510, distance: 21.6
click at [1084, 510] on div at bounding box center [1085, 517] width 6 height 16
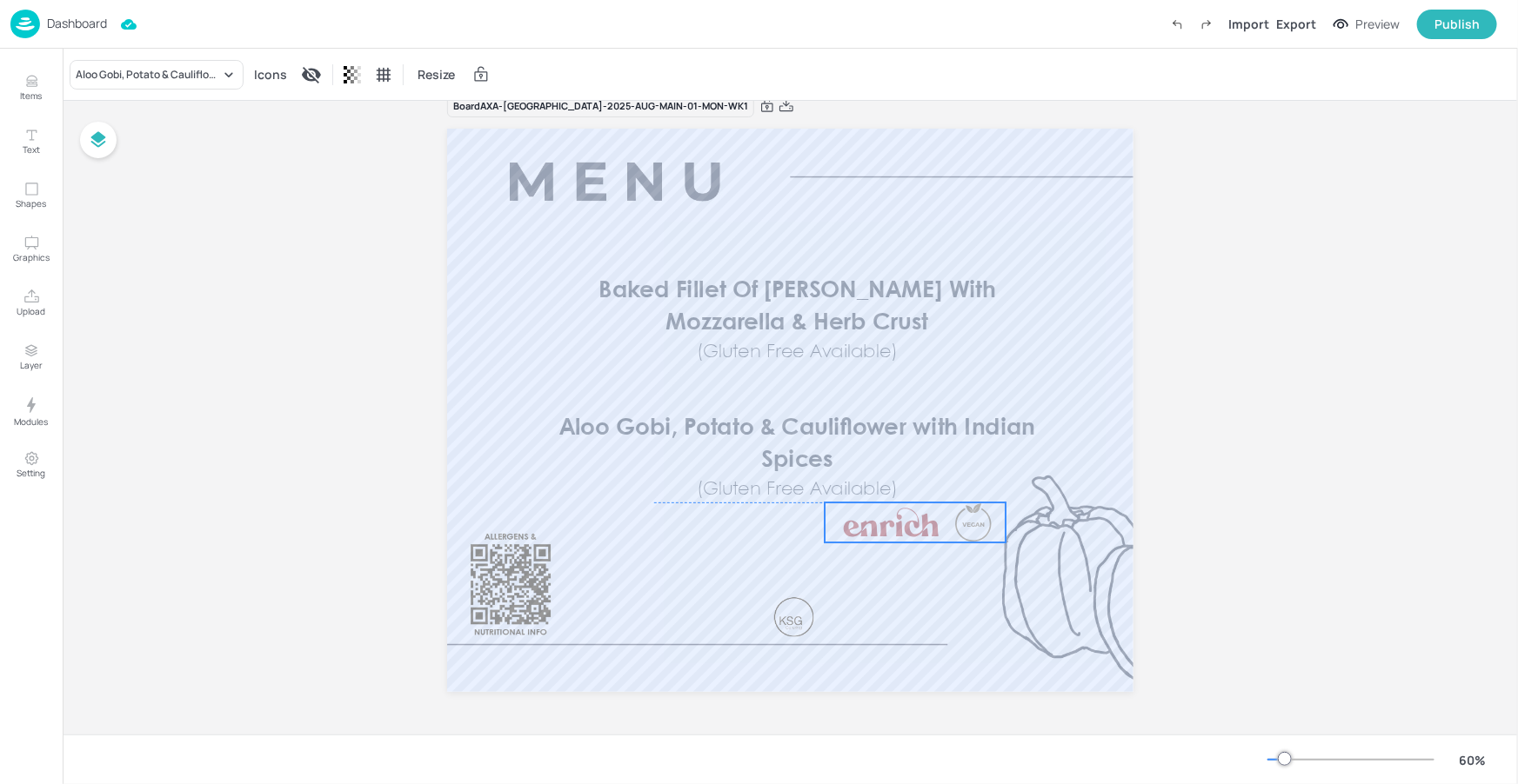
drag, startPoint x: 1003, startPoint y: 506, endPoint x: 932, endPoint y: 529, distance: 74.6
click at [932, 529] on div at bounding box center [891, 523] width 106 height 40
drag, startPoint x: 917, startPoint y: 536, endPoint x: 802, endPoint y: 543, distance: 115.2
click at [802, 543] on div at bounding box center [773, 529] width 106 height 40
drag, startPoint x: 885, startPoint y: 514, endPoint x: 817, endPoint y: 542, distance: 73.5
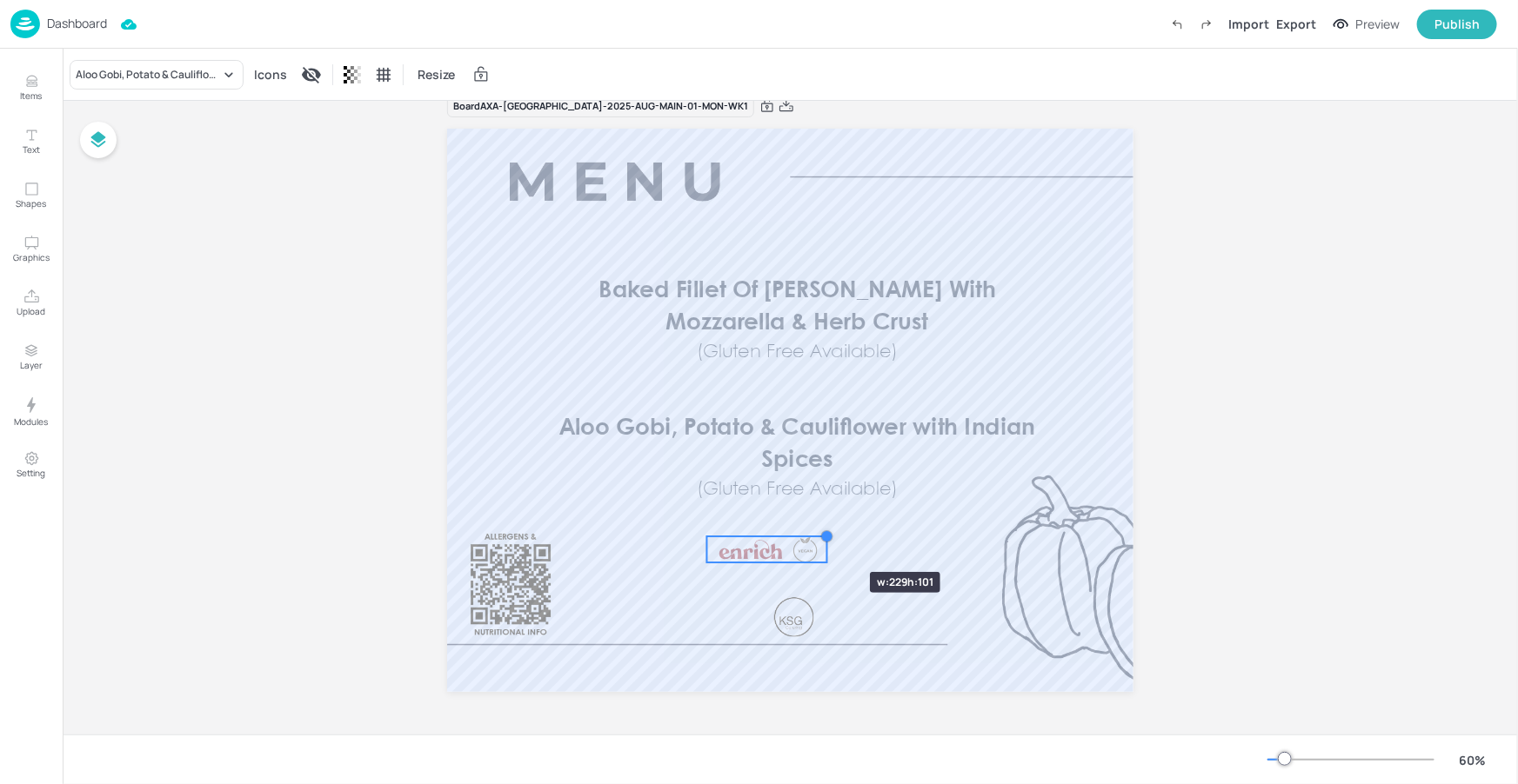
click at [819, 542] on div at bounding box center [826, 536] width 14 height 14
drag, startPoint x: 809, startPoint y: 543, endPoint x: 829, endPoint y: 517, distance: 32.8
click at [829, 517] on div at bounding box center [835, 516] width 25 height 26
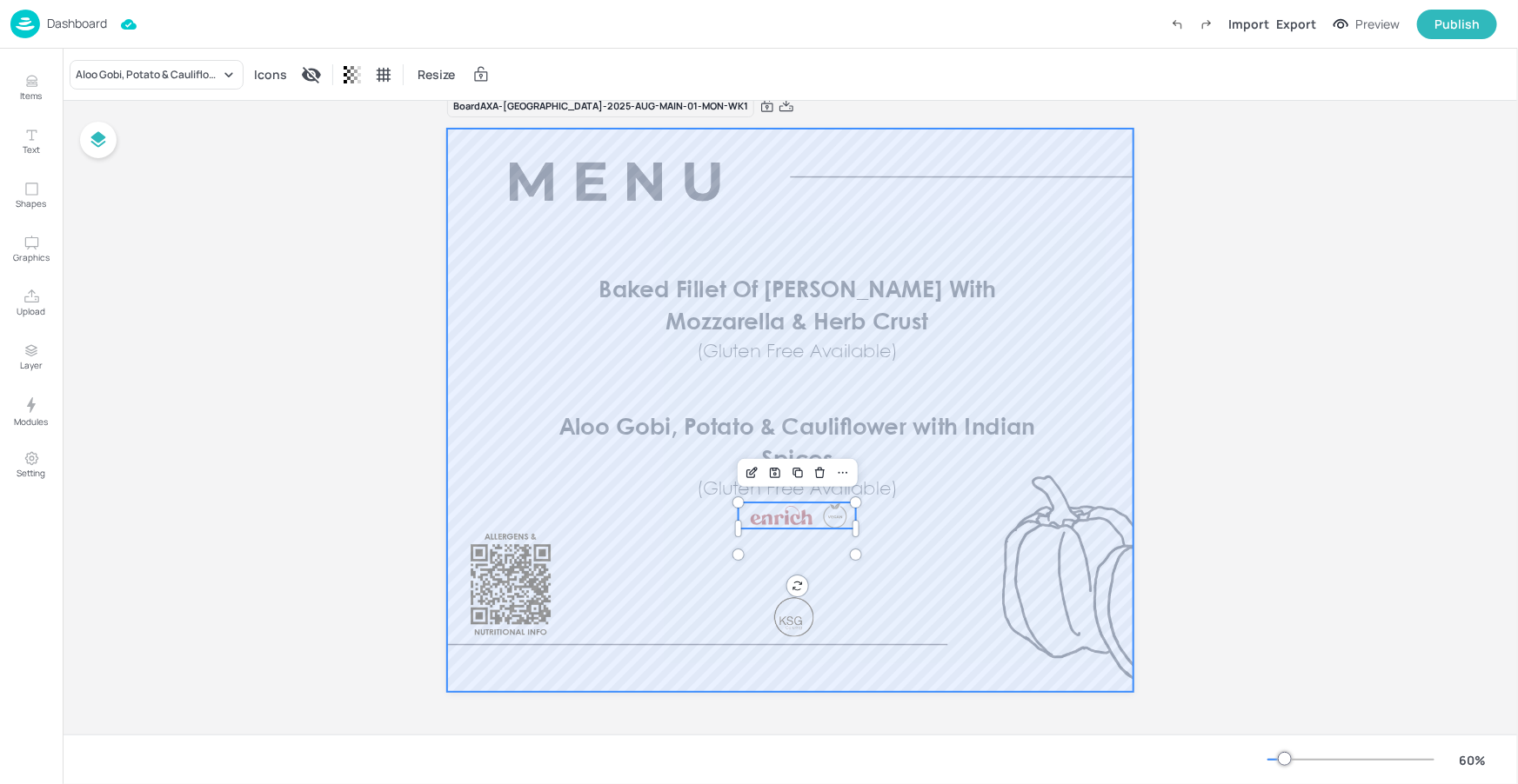
click at [914, 539] on div at bounding box center [790, 409] width 686 height 563
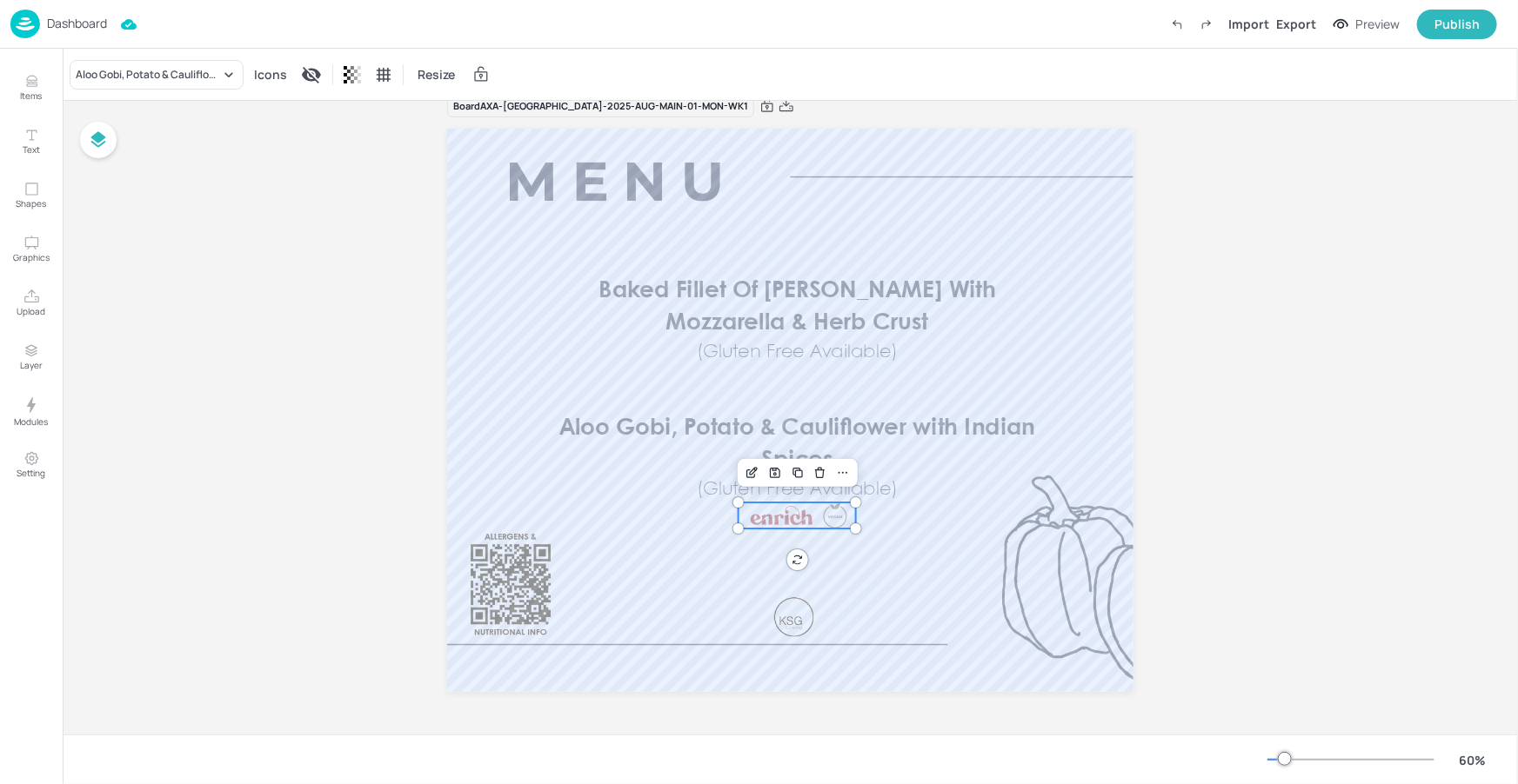
click at [831, 525] on div at bounding box center [835, 516] width 25 height 26
click at [898, 482] on p "(Gluten Free Available)" at bounding box center [797, 490] width 285 height 25
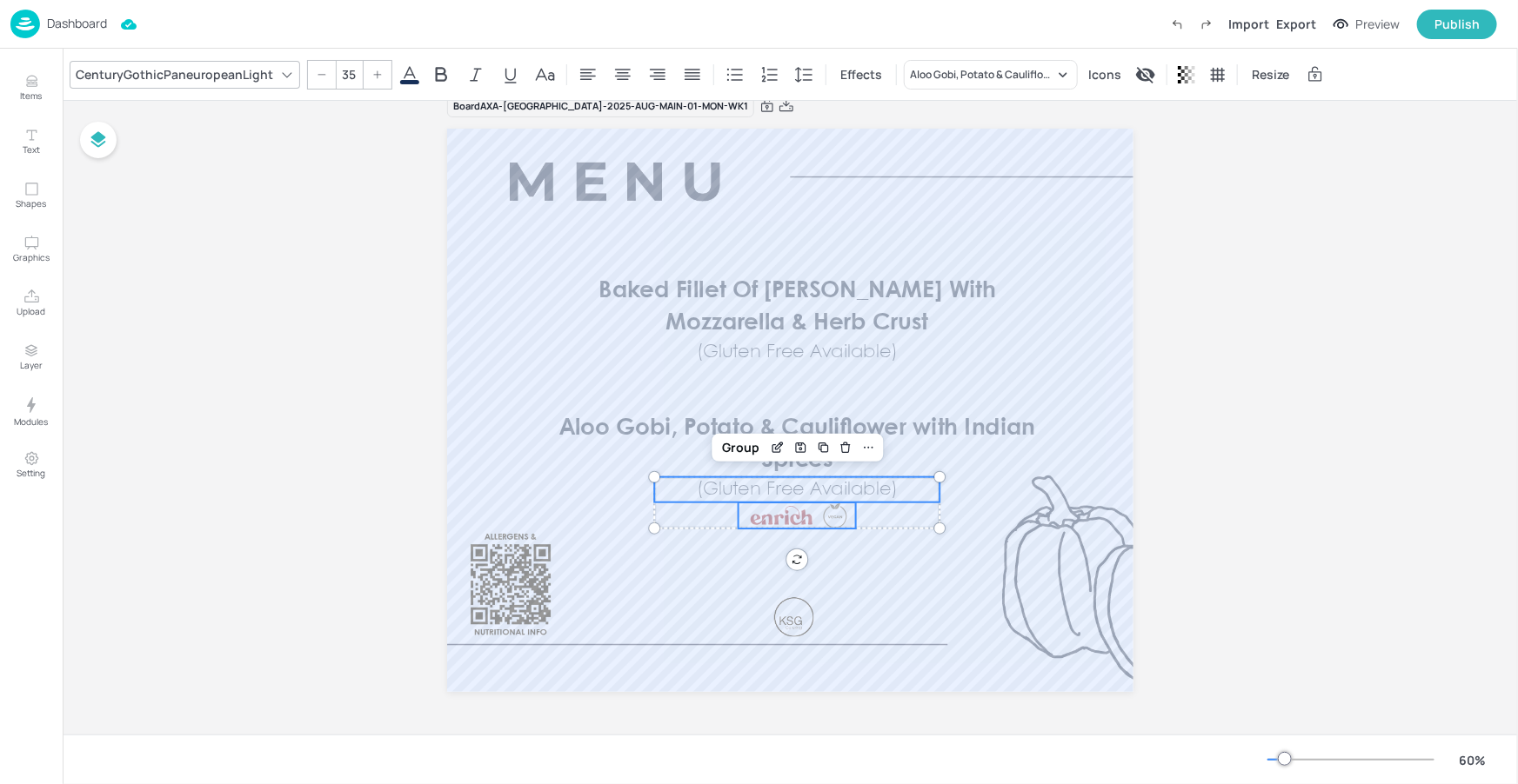
type input "--"
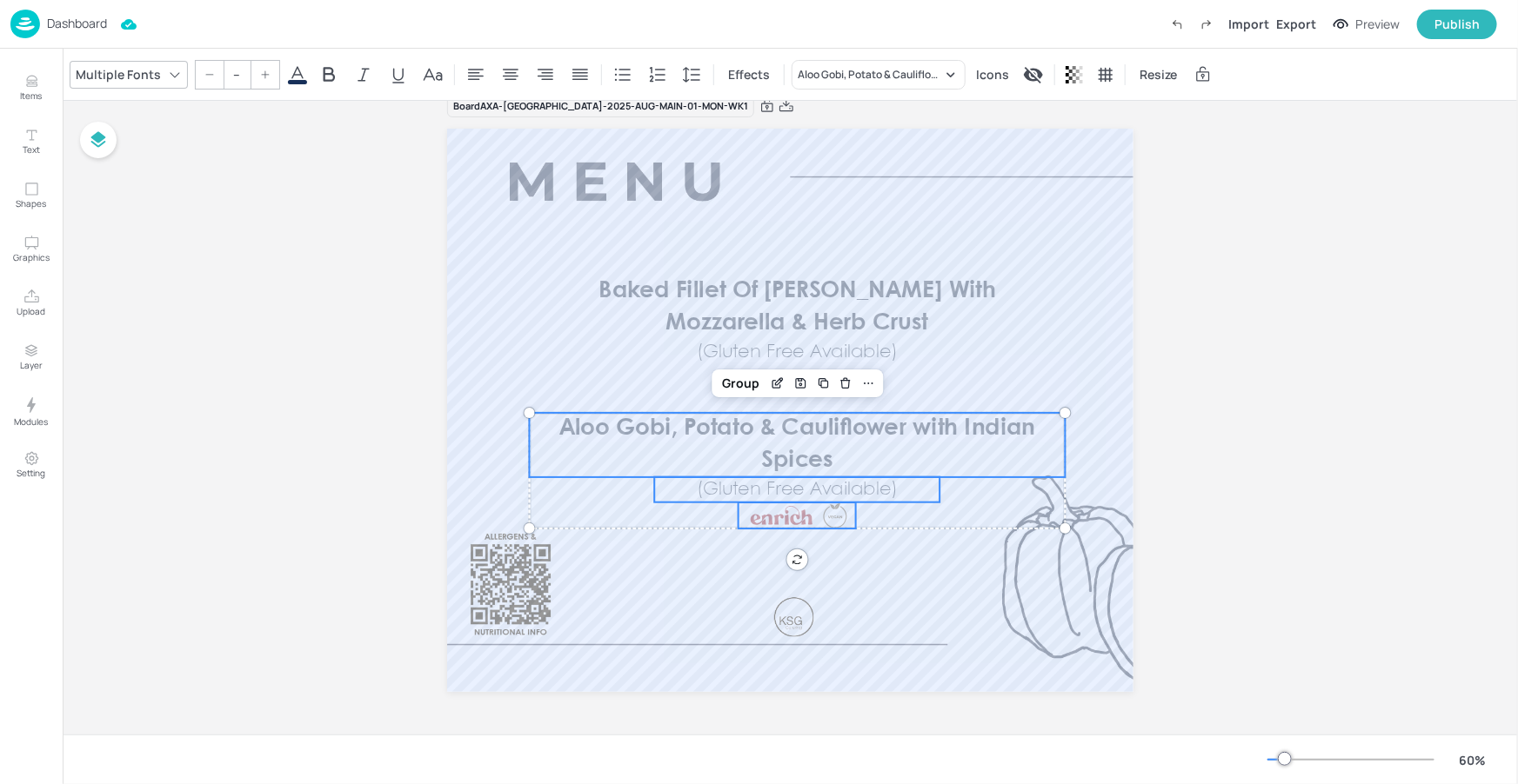
click at [942, 432] on span "Aloo Gobi, Potato & Cauliflower with Indian Spices" at bounding box center [797, 443] width 476 height 54
click at [757, 375] on div "Group" at bounding box center [740, 383] width 51 height 23
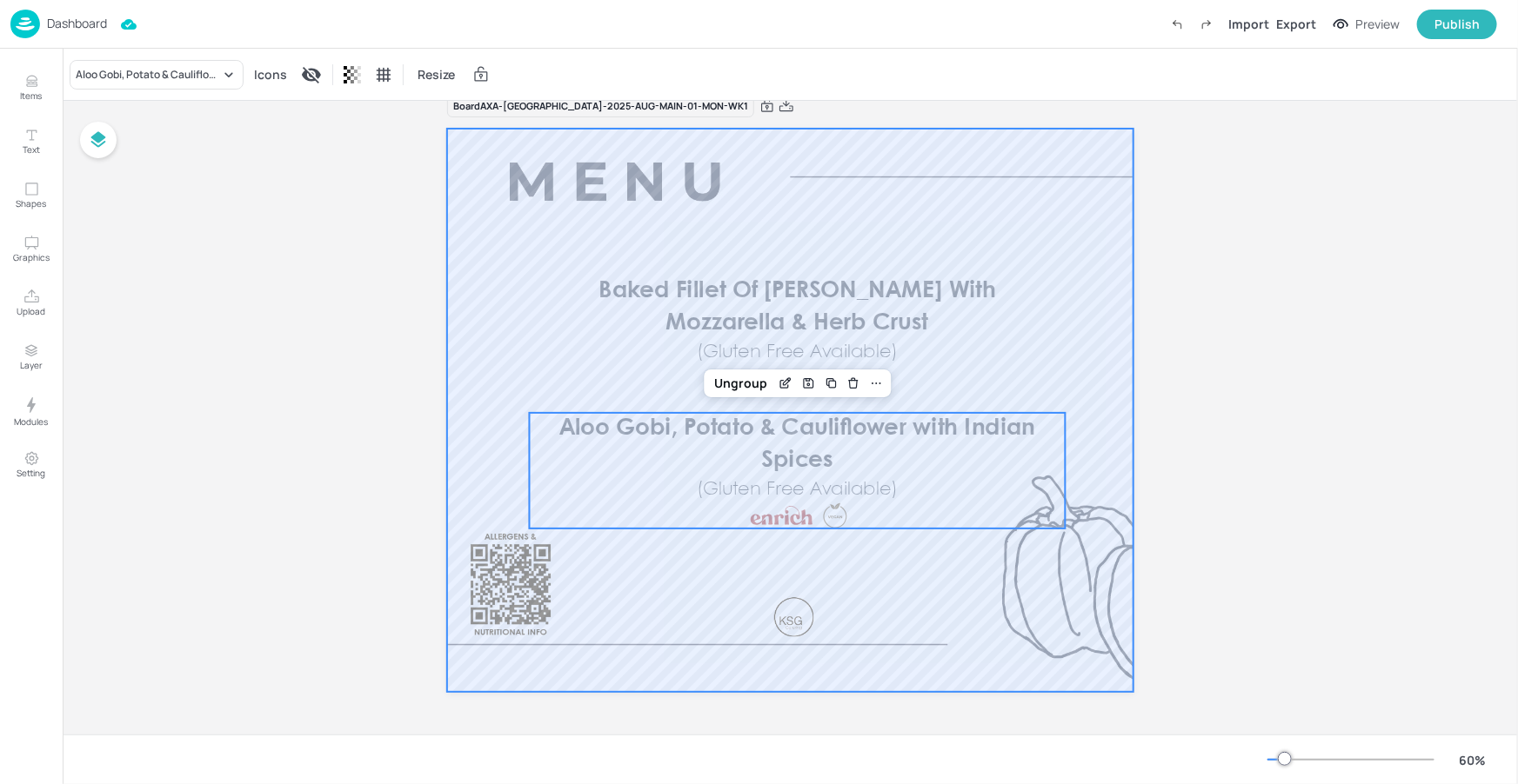
click at [999, 576] on div at bounding box center [790, 409] width 686 height 563
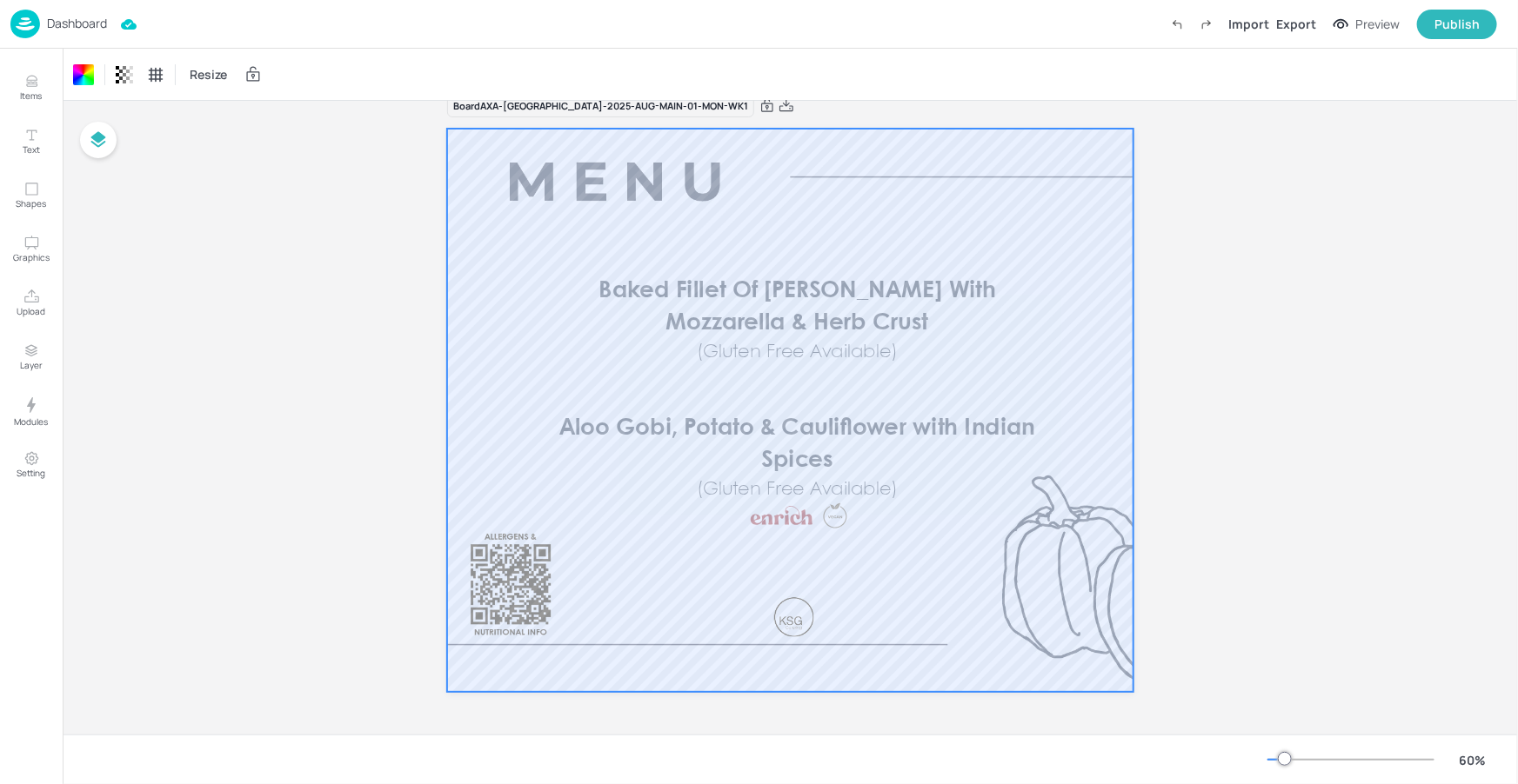
scroll to position [0, 0]
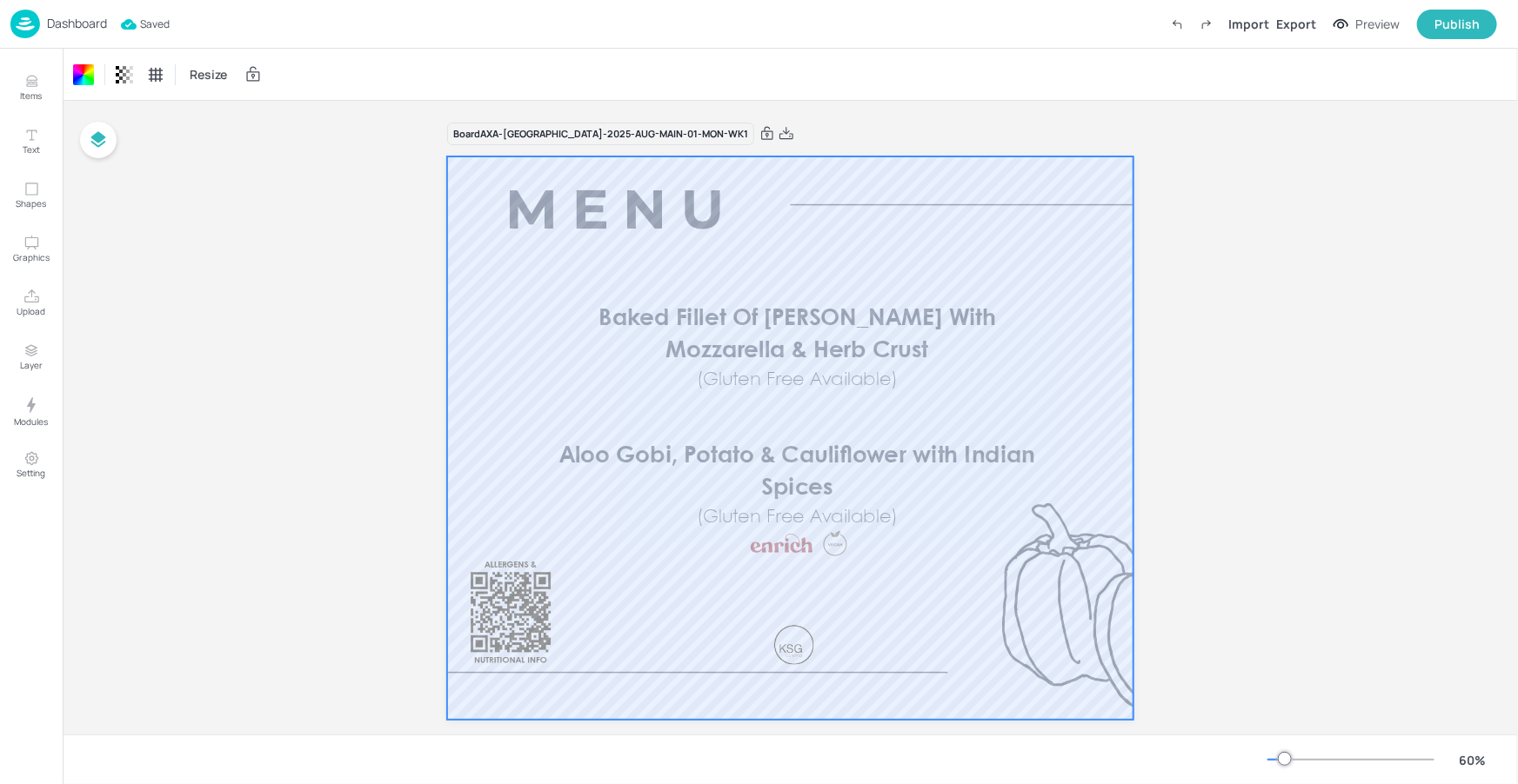
click at [73, 23] on p "Dashboard" at bounding box center [77, 23] width 60 height 12
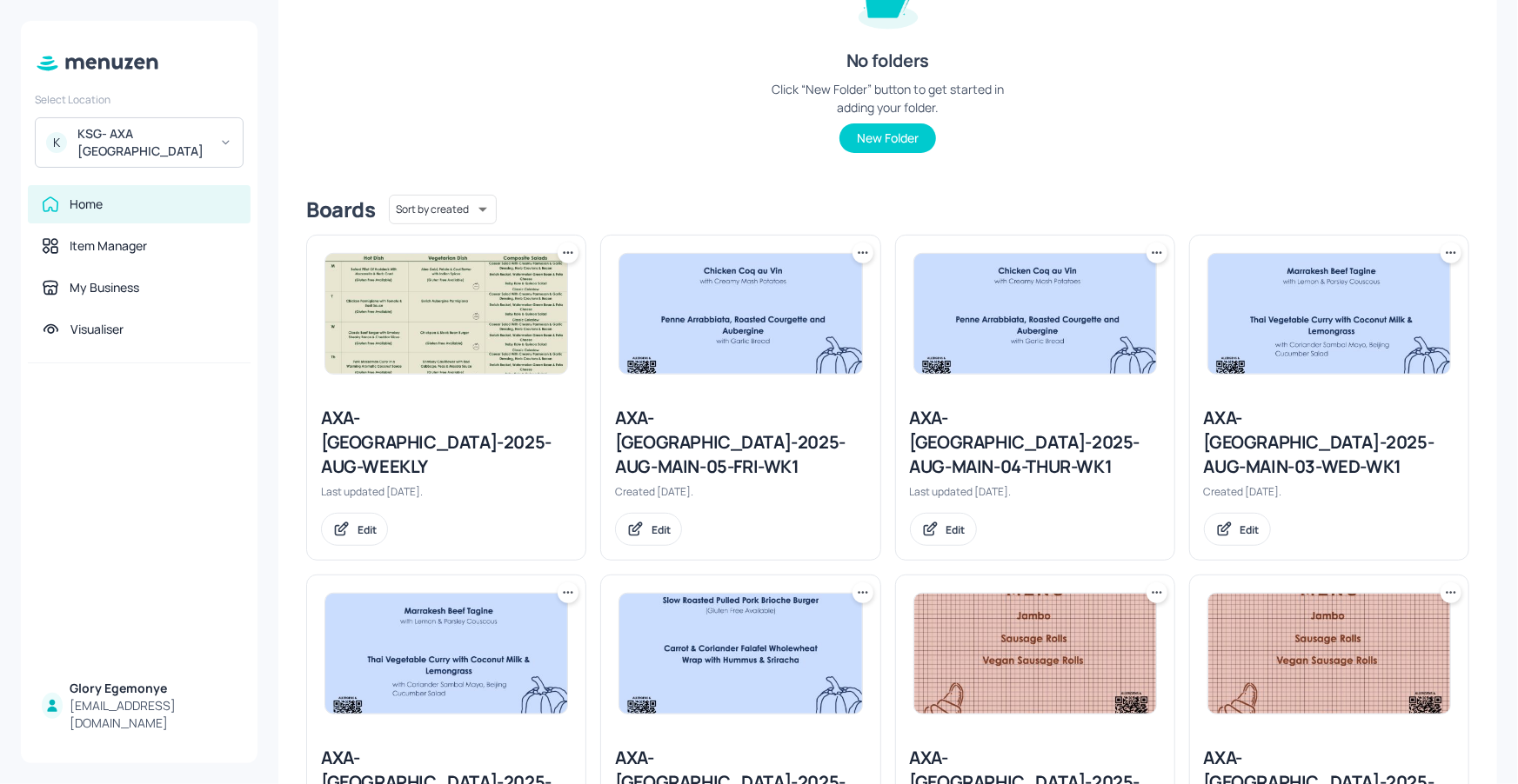
scroll to position [260, 0]
click at [751, 413] on div "AXA-[GEOGRAPHIC_DATA]-2025-AUG-MAIN-05-FRI-WK1" at bounding box center [739, 441] width 250 height 73
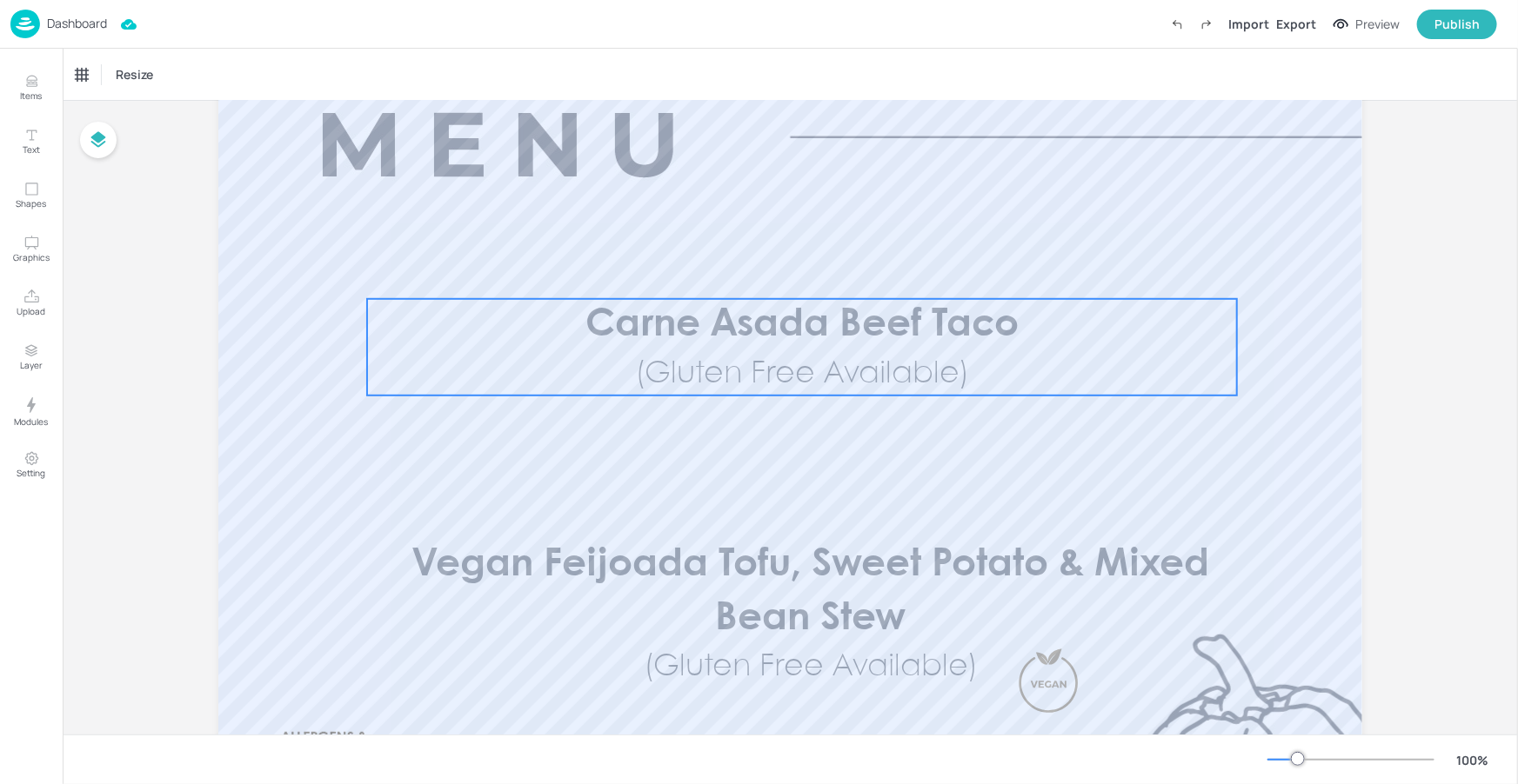
scroll to position [300, 0]
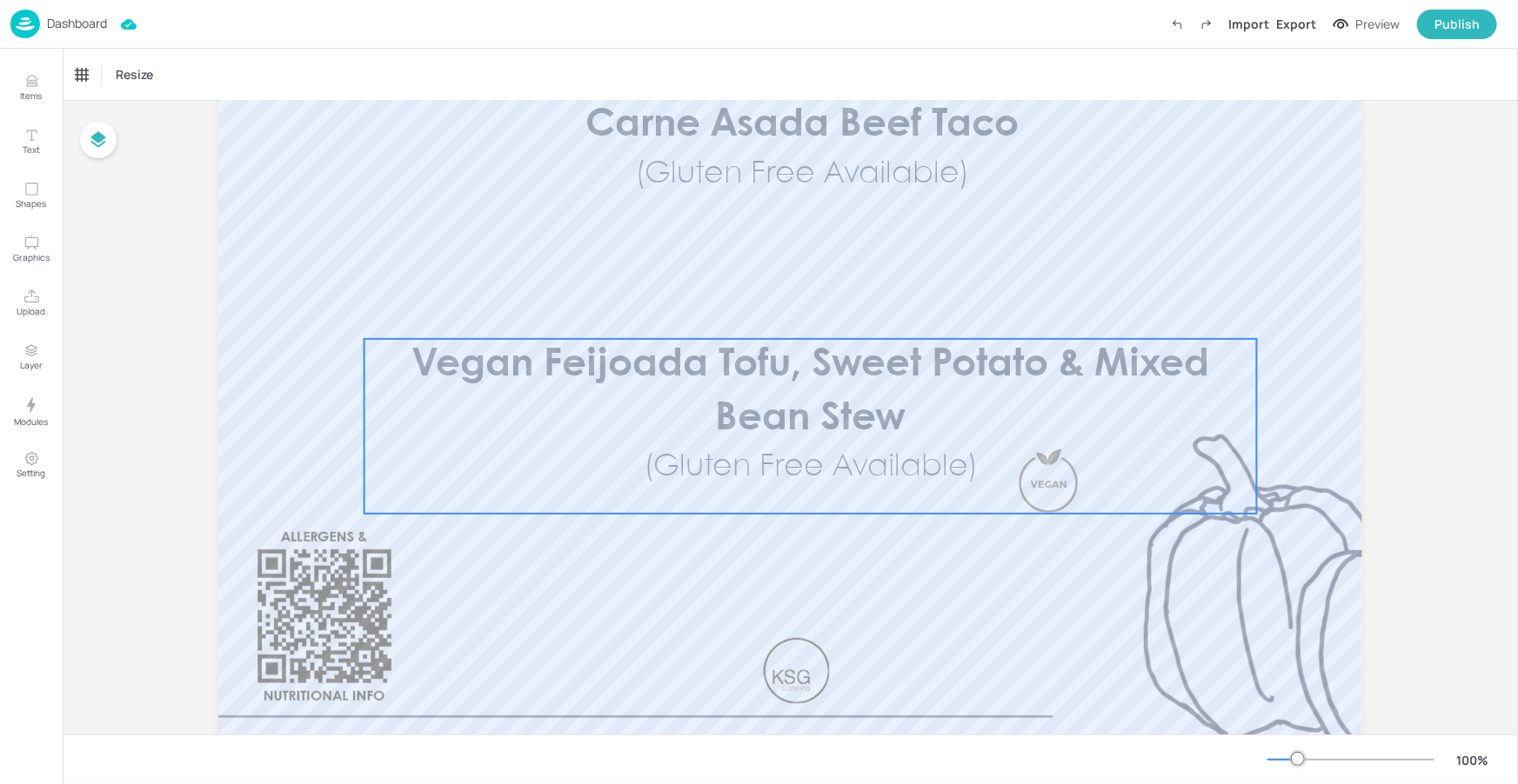
click at [844, 379] on span "Vegan Feijoada Tofu, Sweet Potato & Mixed Bean Stew" at bounding box center [810, 392] width 798 height 91
click at [803, 315] on div "Edit Item" at bounding box center [799, 309] width 23 height 23
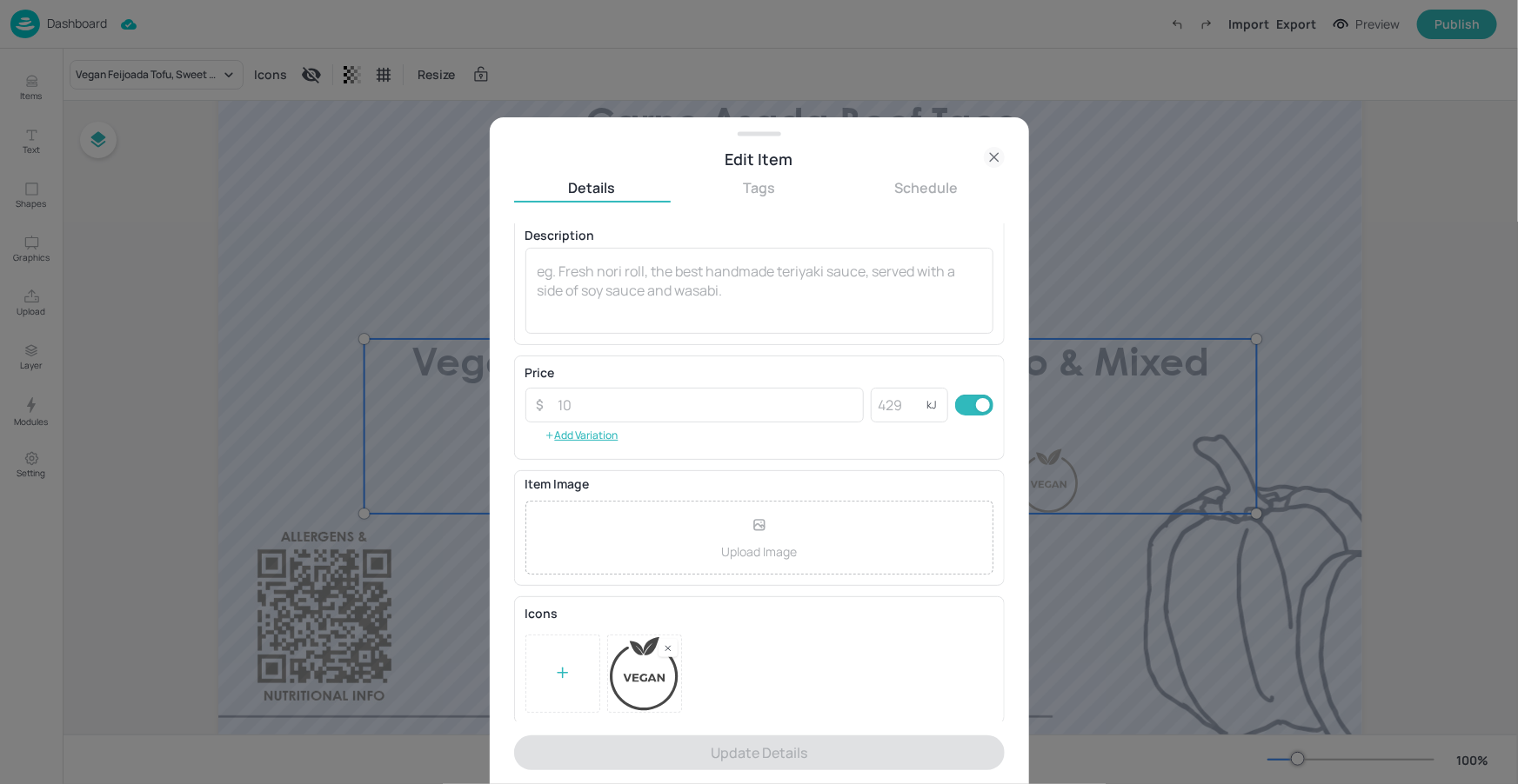
scroll to position [145, 0]
click at [544, 671] on div at bounding box center [563, 673] width 75 height 78
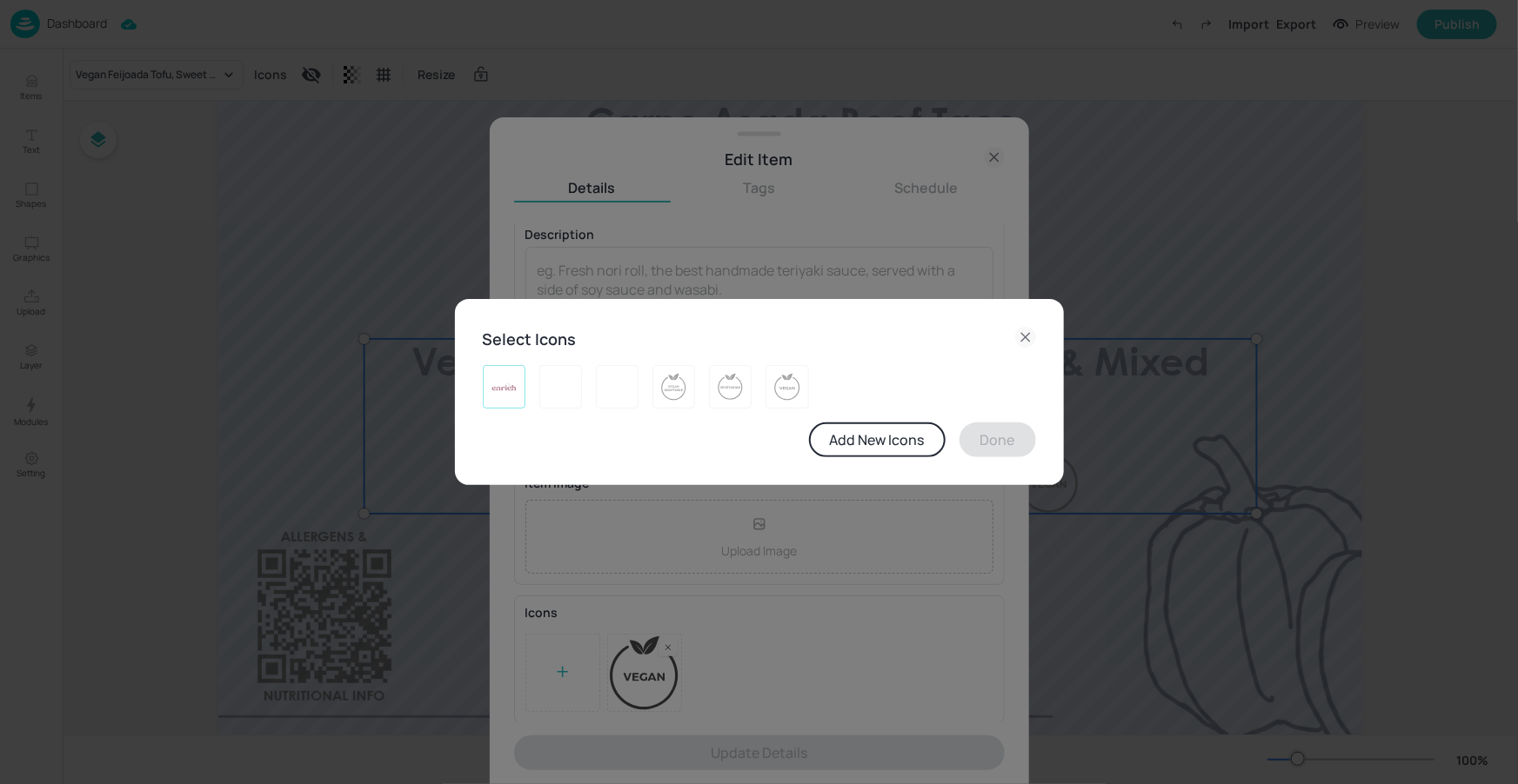
click at [498, 395] on img at bounding box center [504, 386] width 27 height 27
click at [992, 437] on button "Done" at bounding box center [997, 440] width 76 height 35
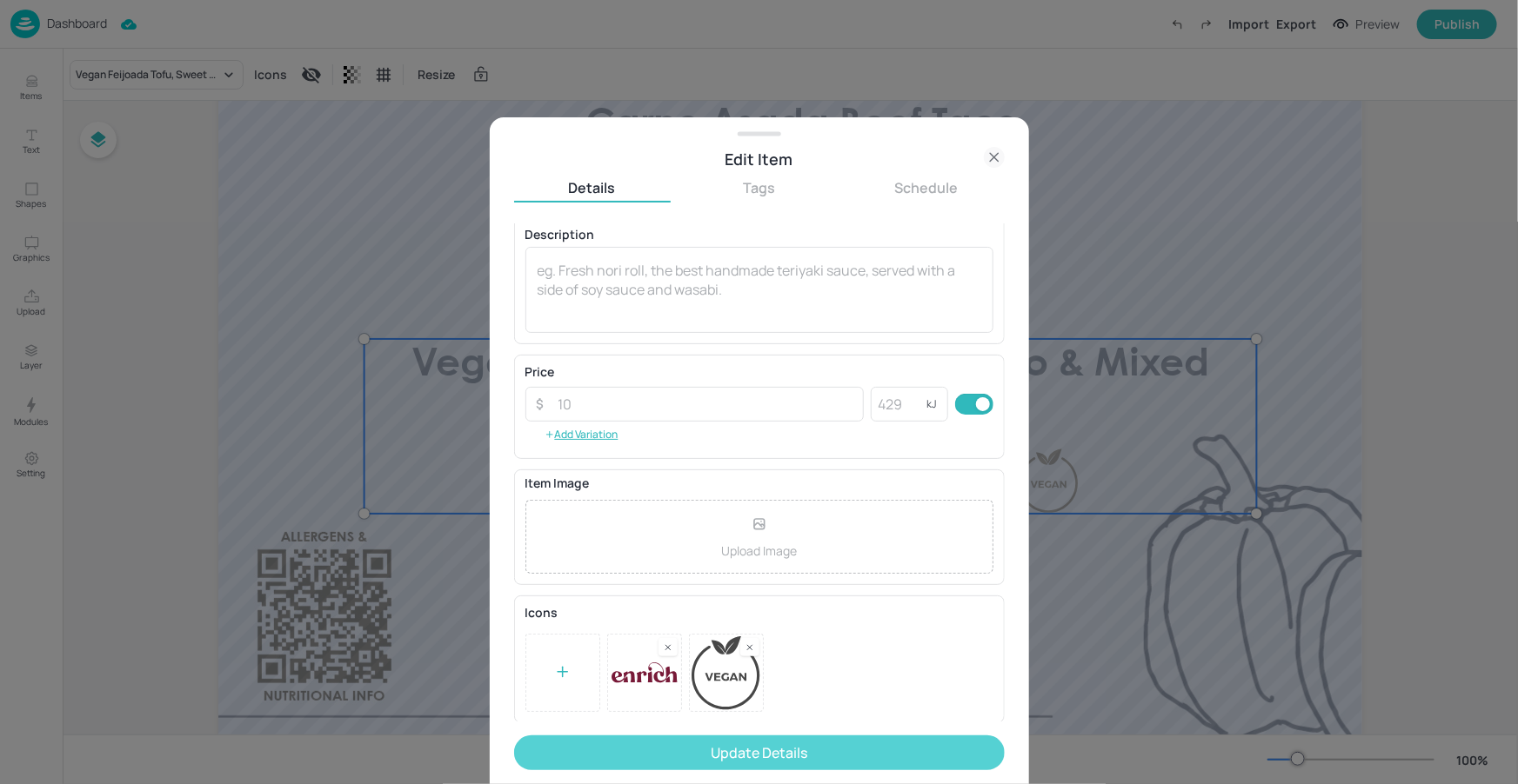
click at [772, 751] on button "Update Details" at bounding box center [760, 753] width 491 height 35
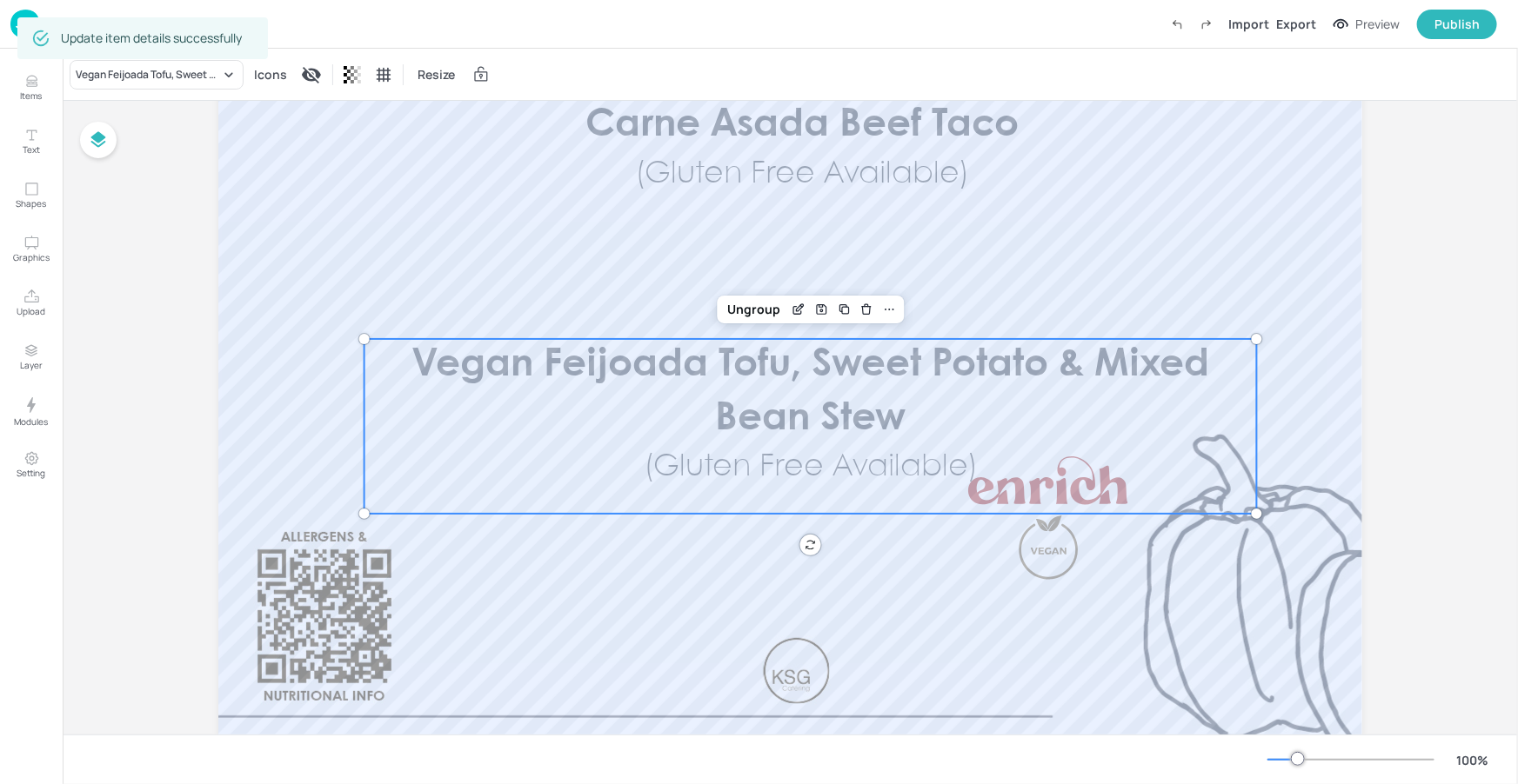
click at [1031, 446] on p "(Gluten Free Available)" at bounding box center [810, 467] width 476 height 42
click at [764, 305] on div "Ungroup" at bounding box center [753, 309] width 67 height 23
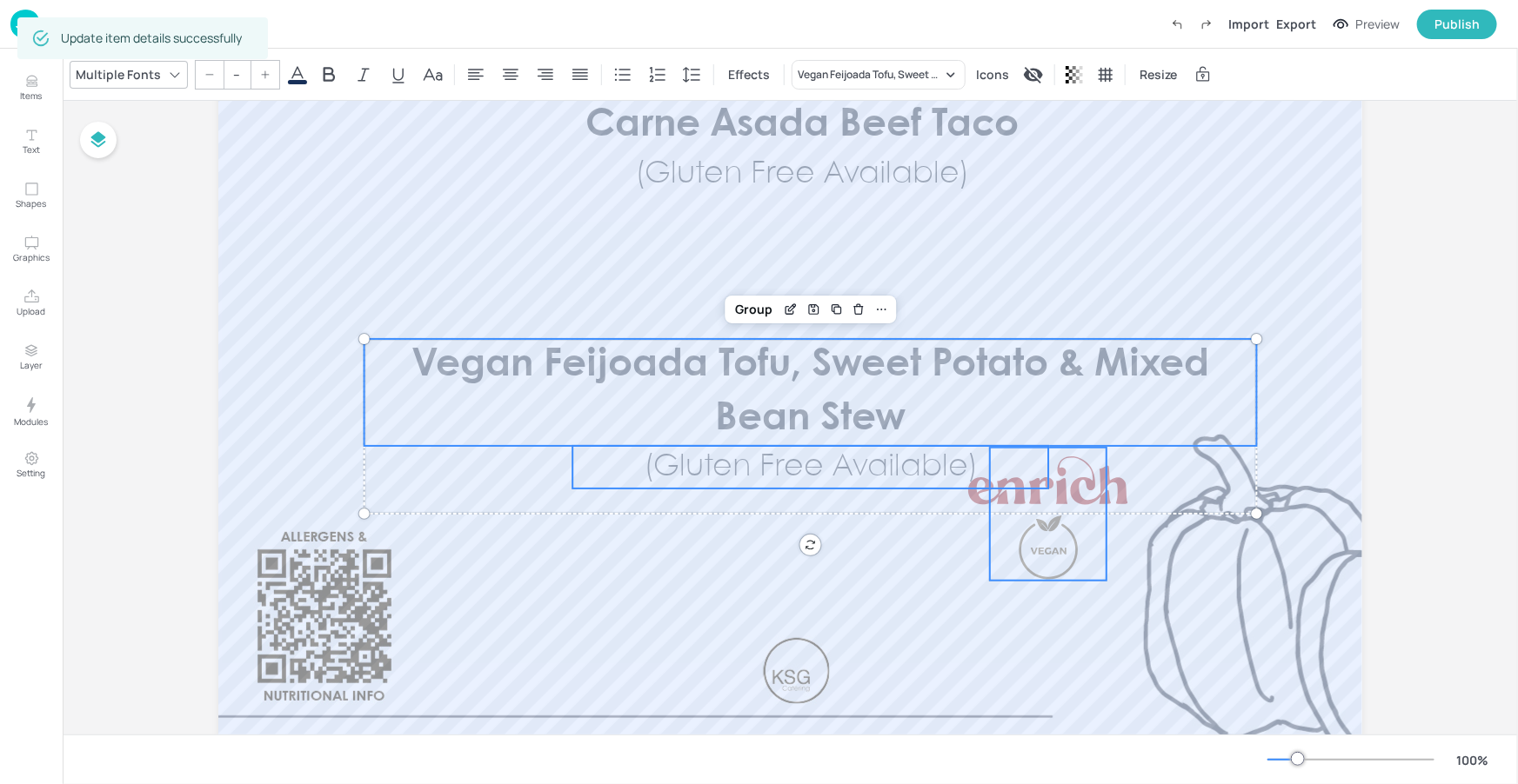
click at [1073, 555] on div at bounding box center [1048, 547] width 61 height 67
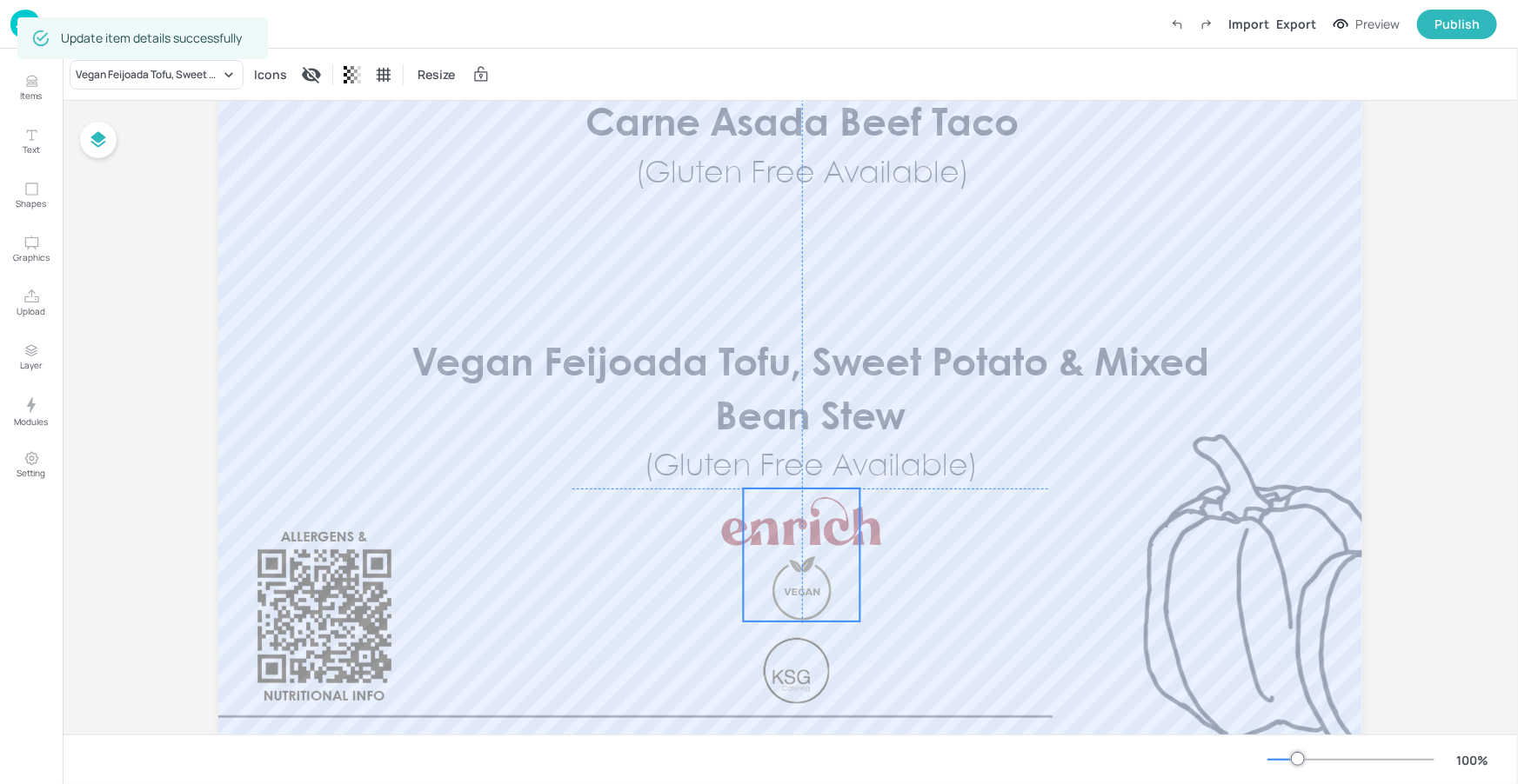
drag, startPoint x: 1056, startPoint y: 527, endPoint x: 812, endPoint y: 570, distance: 247.8
click at [812, 570] on div at bounding box center [801, 589] width 61 height 67
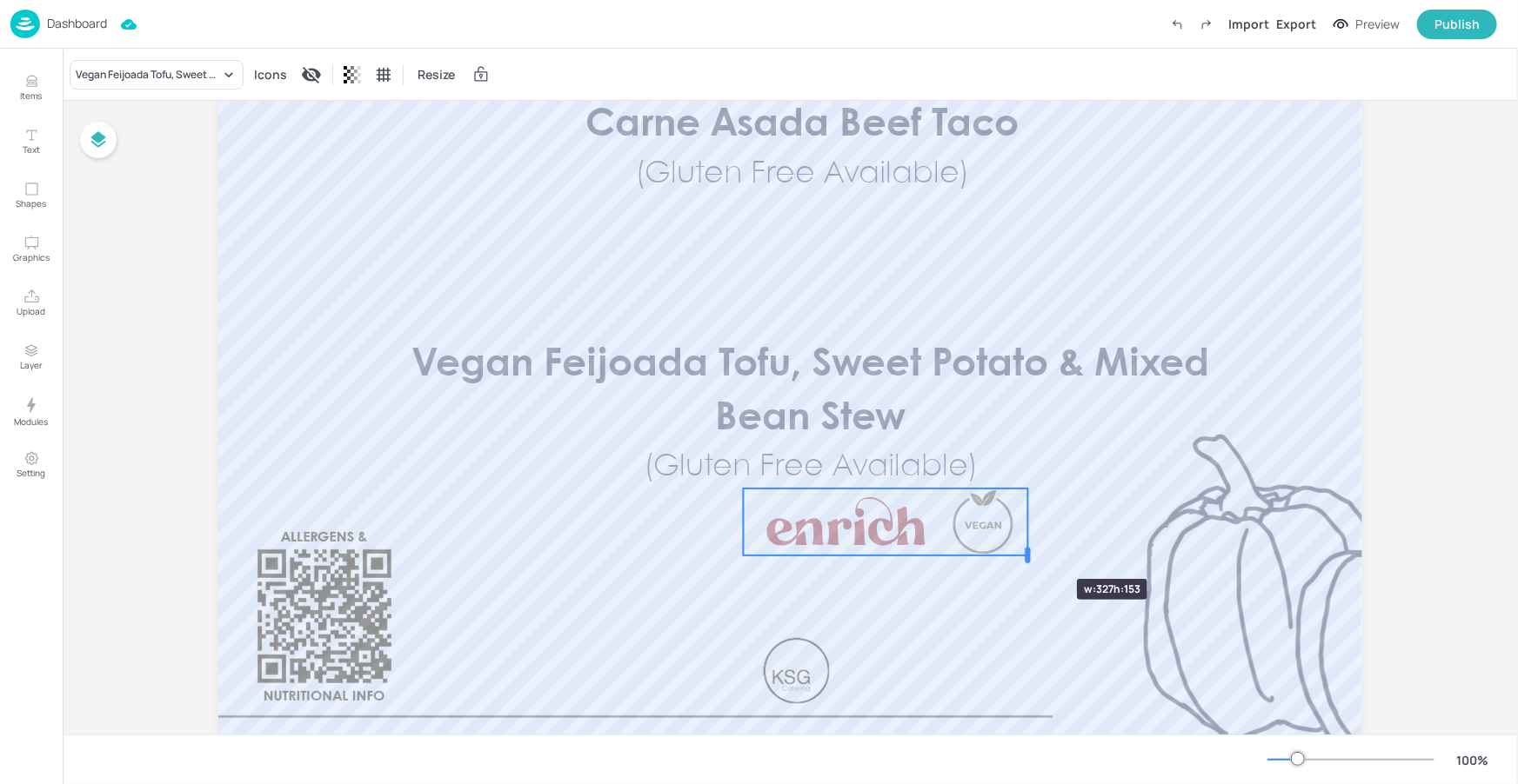
drag, startPoint x: 857, startPoint y: 557, endPoint x: 1024, endPoint y: 548, distance: 167.2
click at [1025, 548] on div at bounding box center [1028, 556] width 6 height 16
click at [1023, 537] on div at bounding box center [1021, 555] width 14 height 133
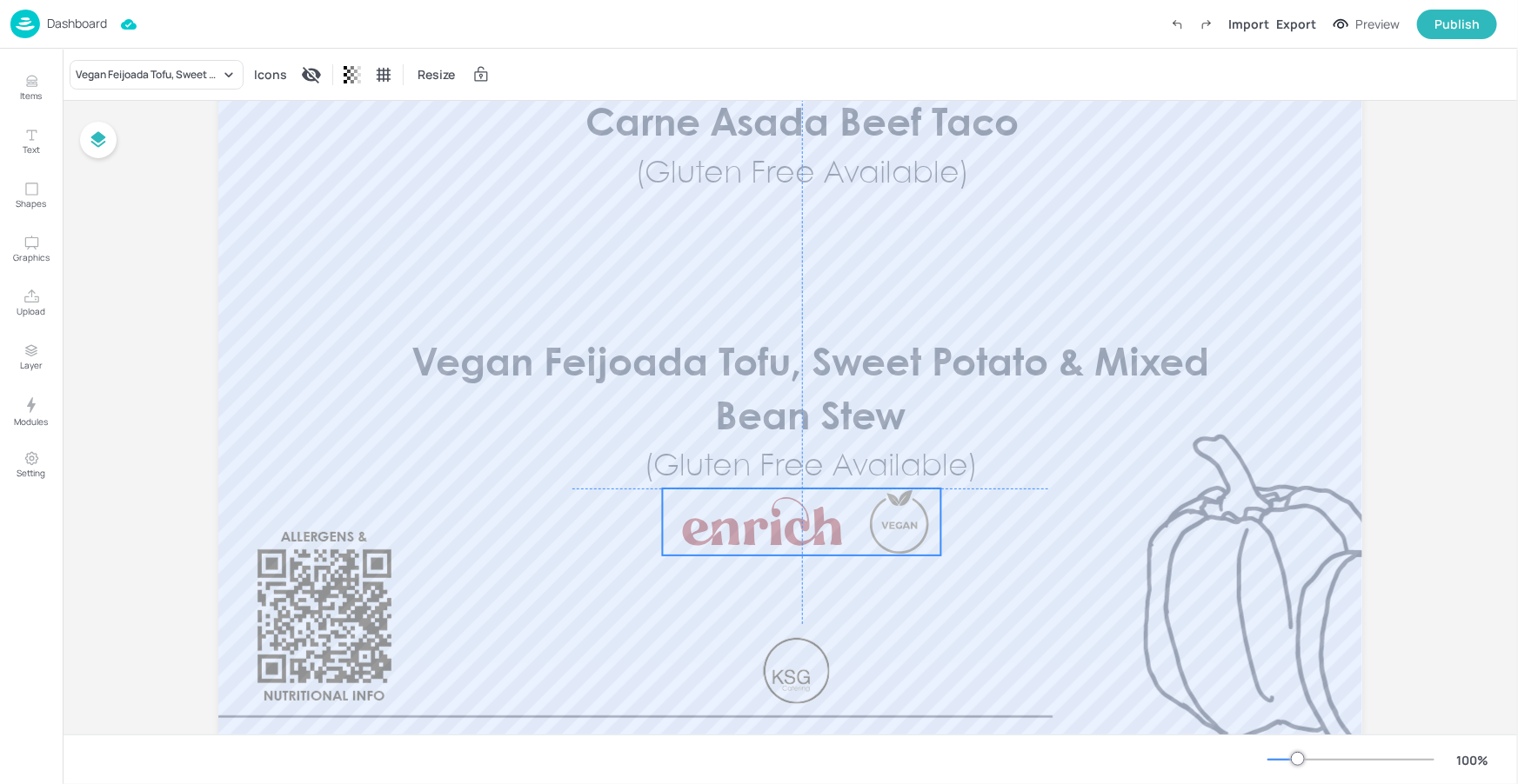
drag, startPoint x: 973, startPoint y: 537, endPoint x: 904, endPoint y: 538, distance: 69.0
click at [904, 538] on div at bounding box center [900, 522] width 61 height 67
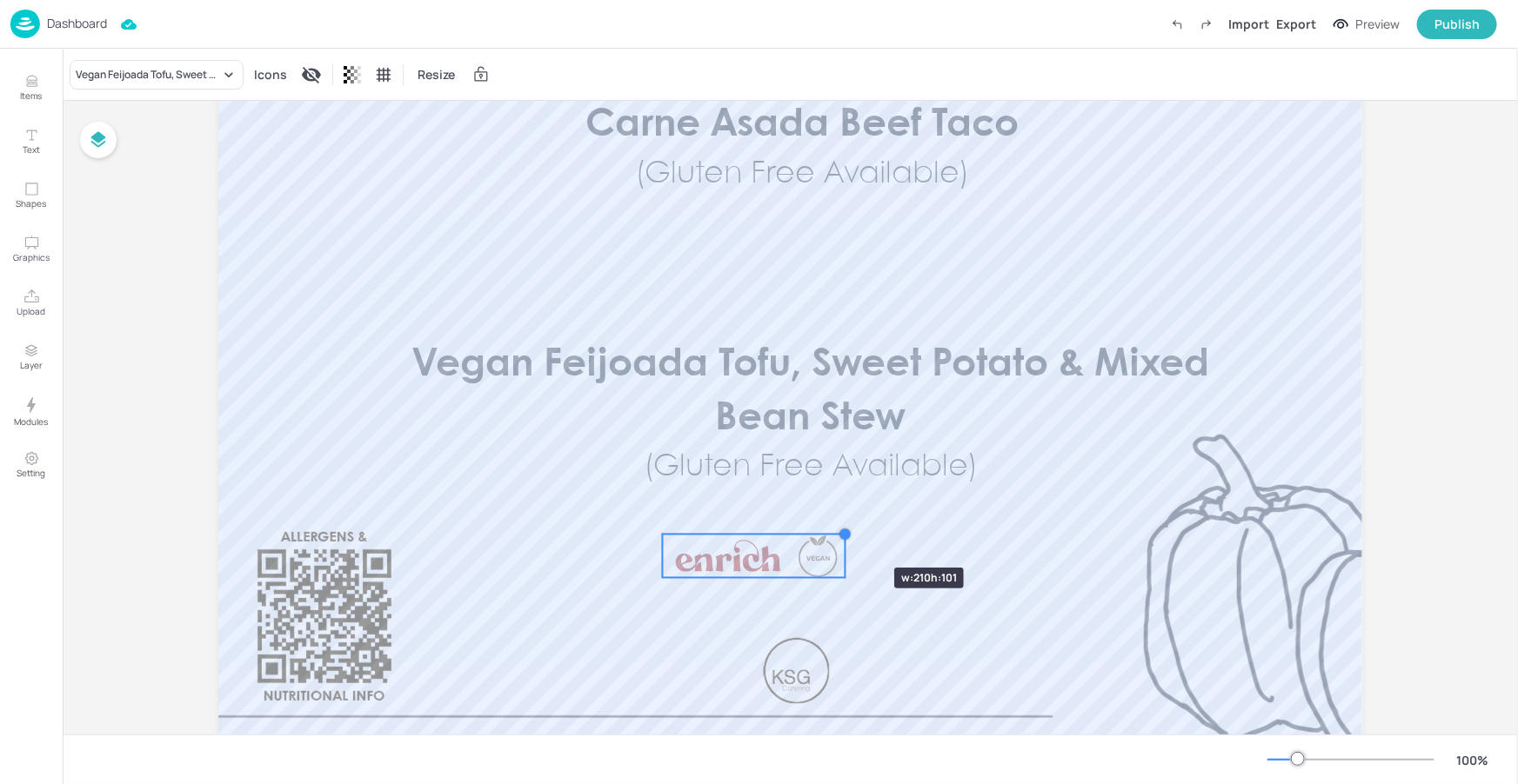
drag, startPoint x: 937, startPoint y: 489, endPoint x: 842, endPoint y: 537, distance: 106.4
click at [842, 537] on div at bounding box center [845, 534] width 14 height 14
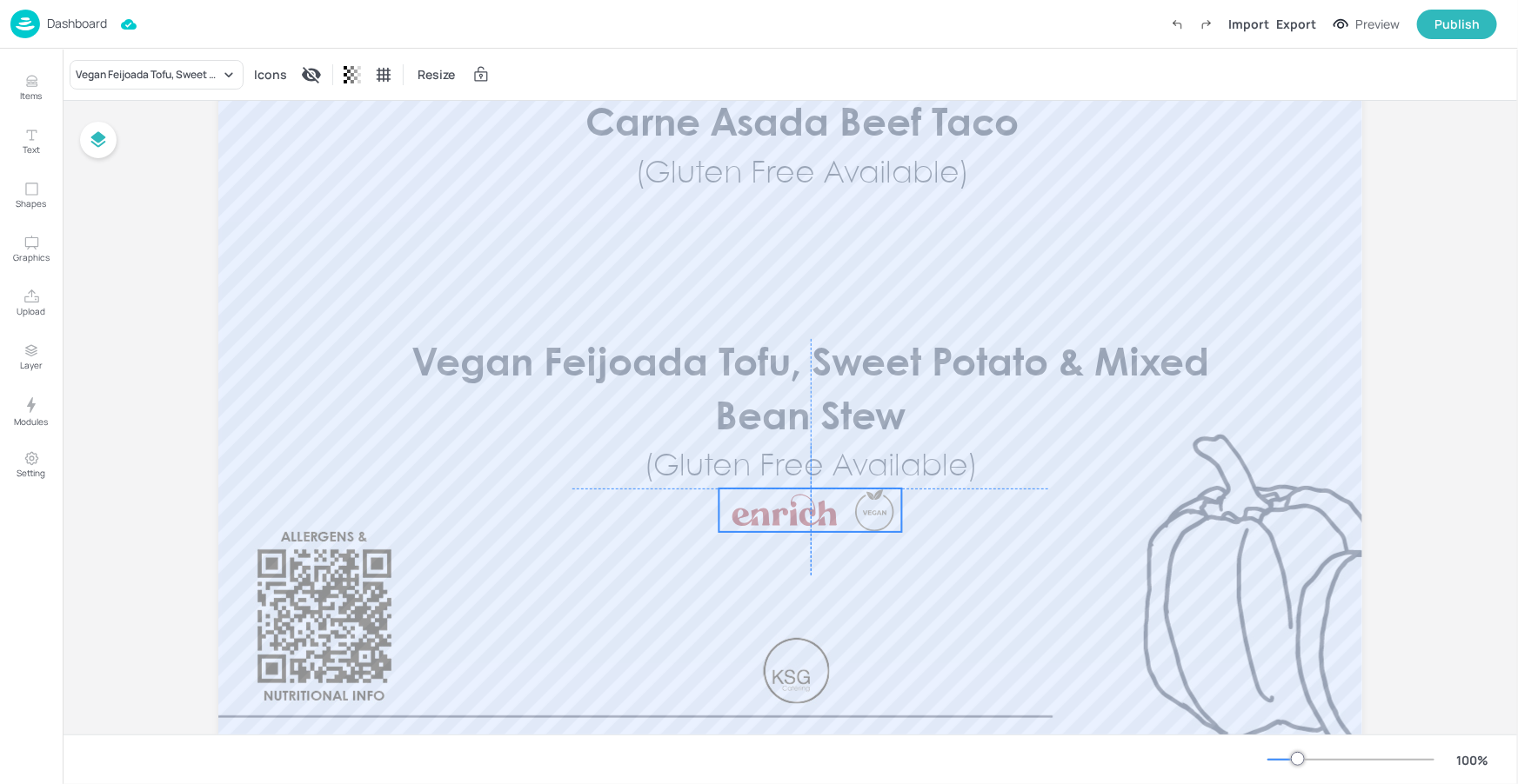
drag, startPoint x: 785, startPoint y: 551, endPoint x: 838, endPoint y: 505, distance: 70.2
click at [838, 505] on div at bounding box center [811, 510] width 183 height 43
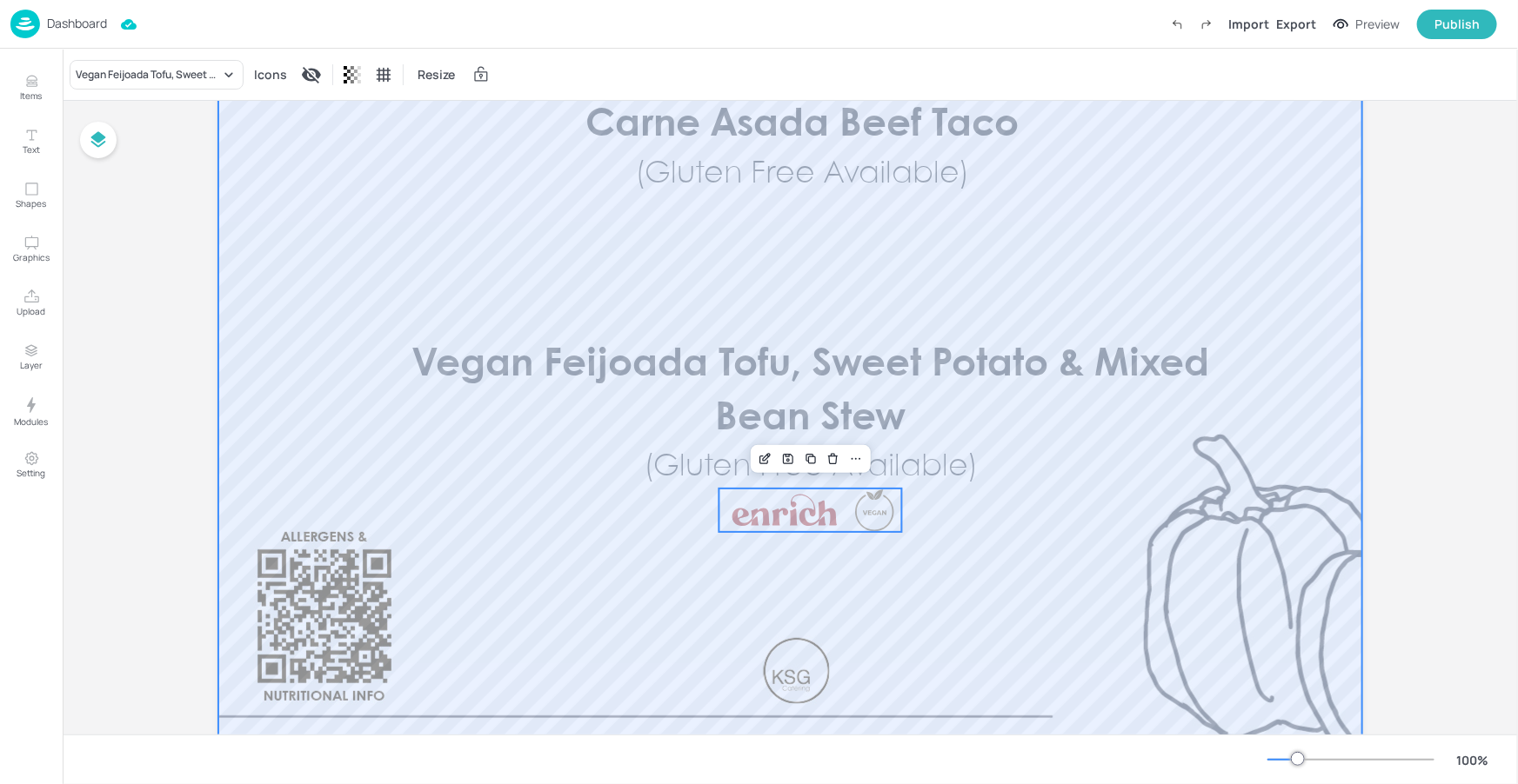
click at [972, 537] on div at bounding box center [790, 325] width 1144 height 939
click at [874, 524] on div at bounding box center [874, 510] width 40 height 43
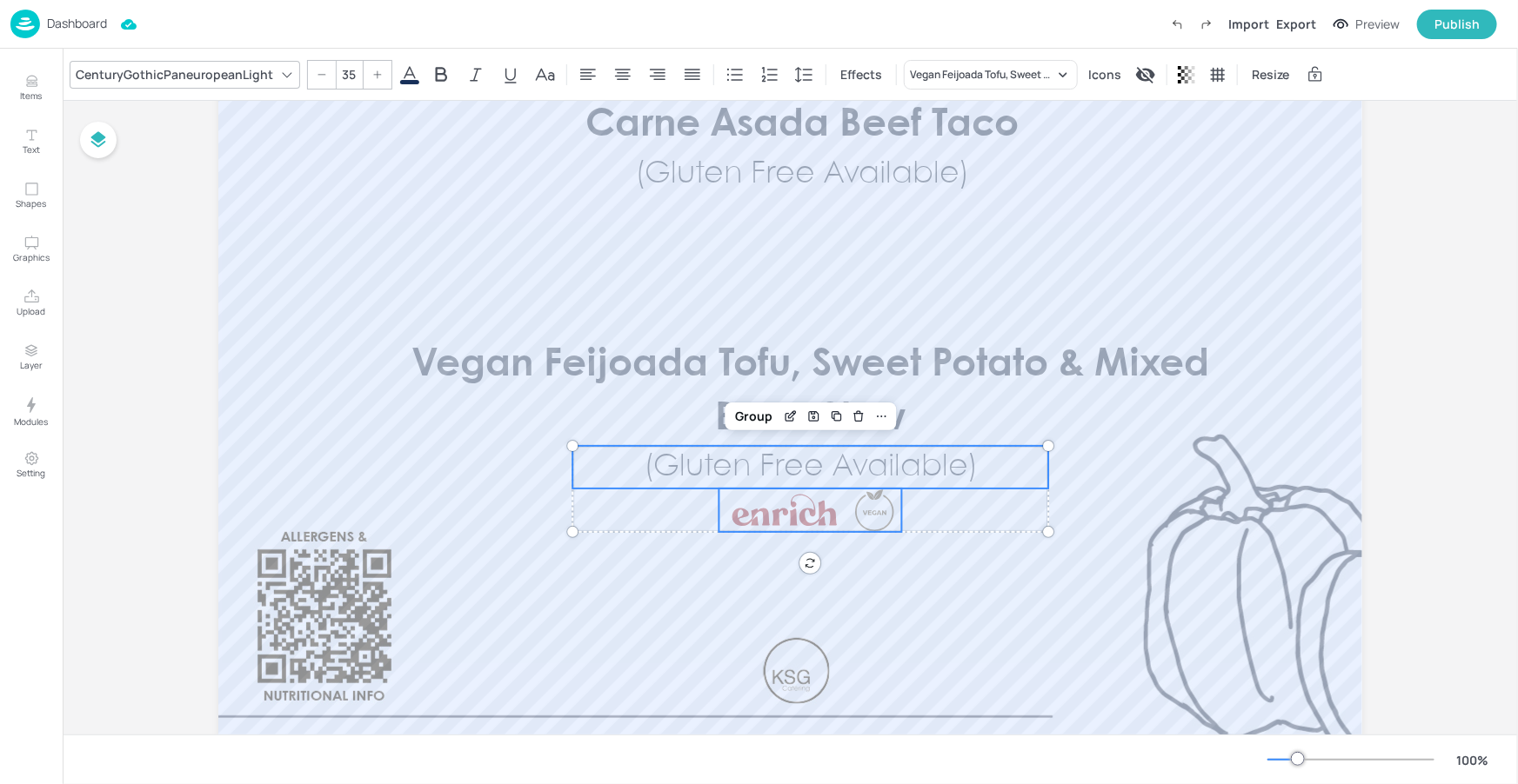
click at [912, 475] on span "(Gluten Free Available)" at bounding box center [811, 467] width 334 height 28
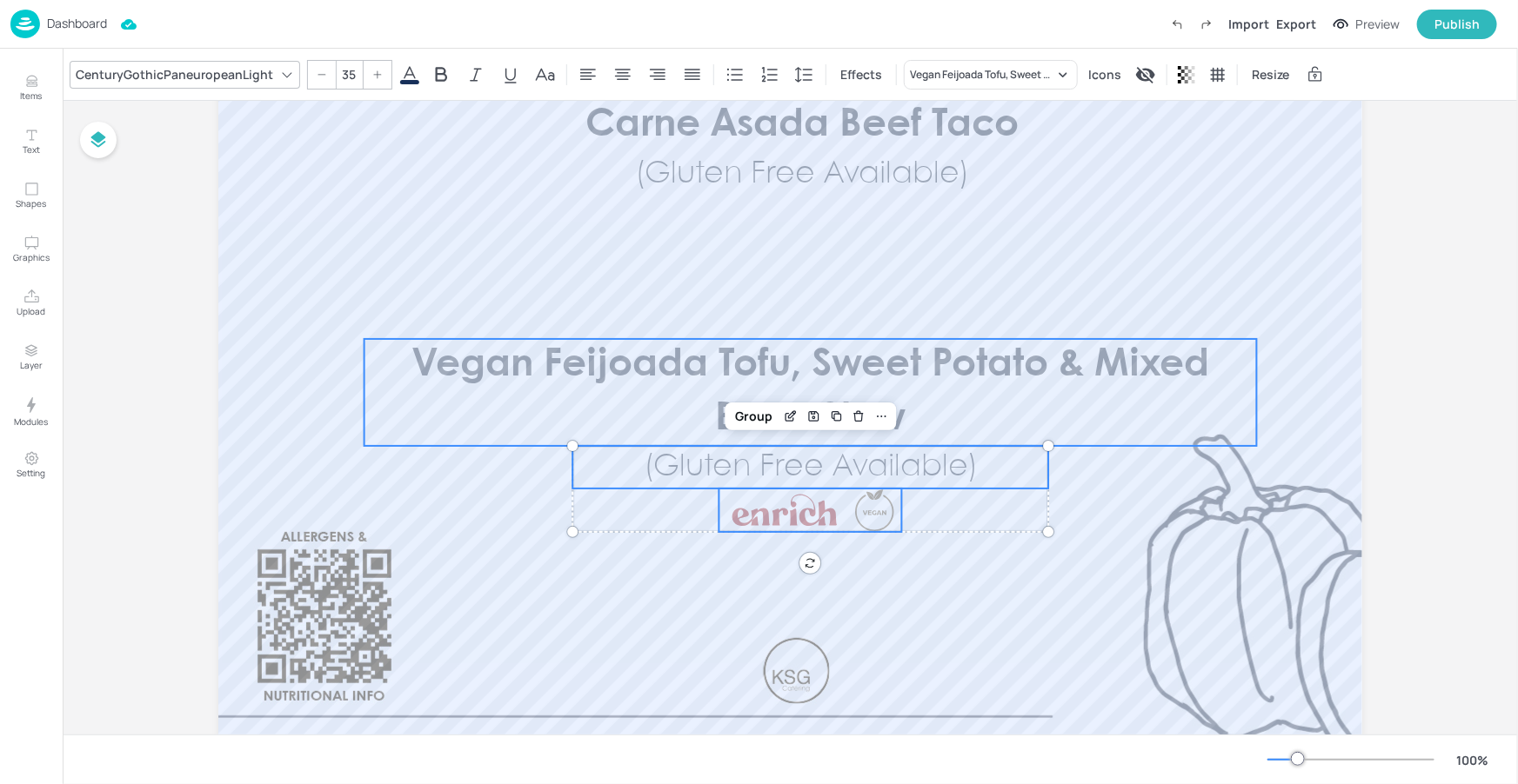
type input "--"
click at [915, 415] on p "Vegan Feijoada Tofu, Sweet Potato & Mixed Bean Stew" at bounding box center [810, 392] width 892 height 107
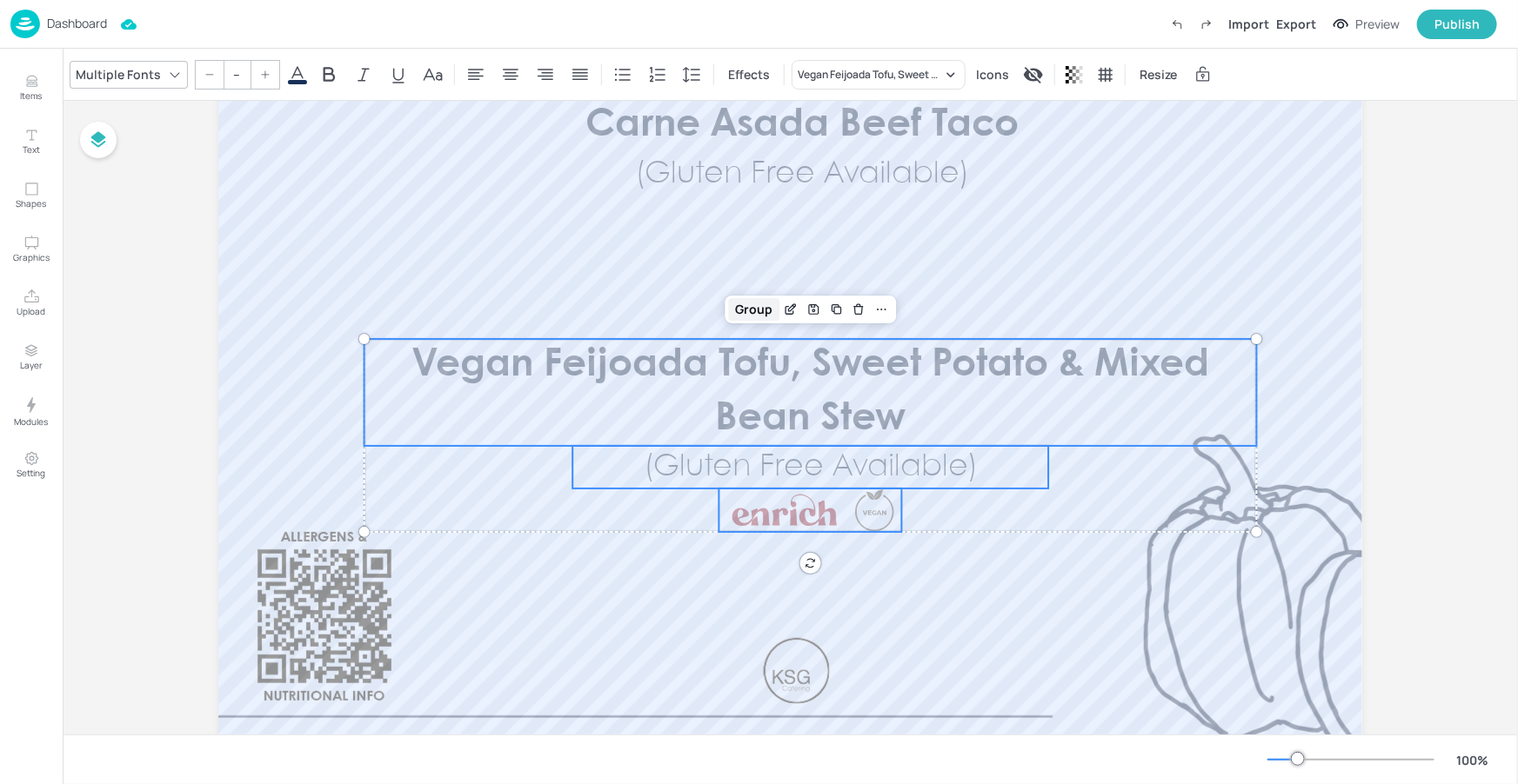
click at [767, 306] on div "Group" at bounding box center [753, 309] width 51 height 23
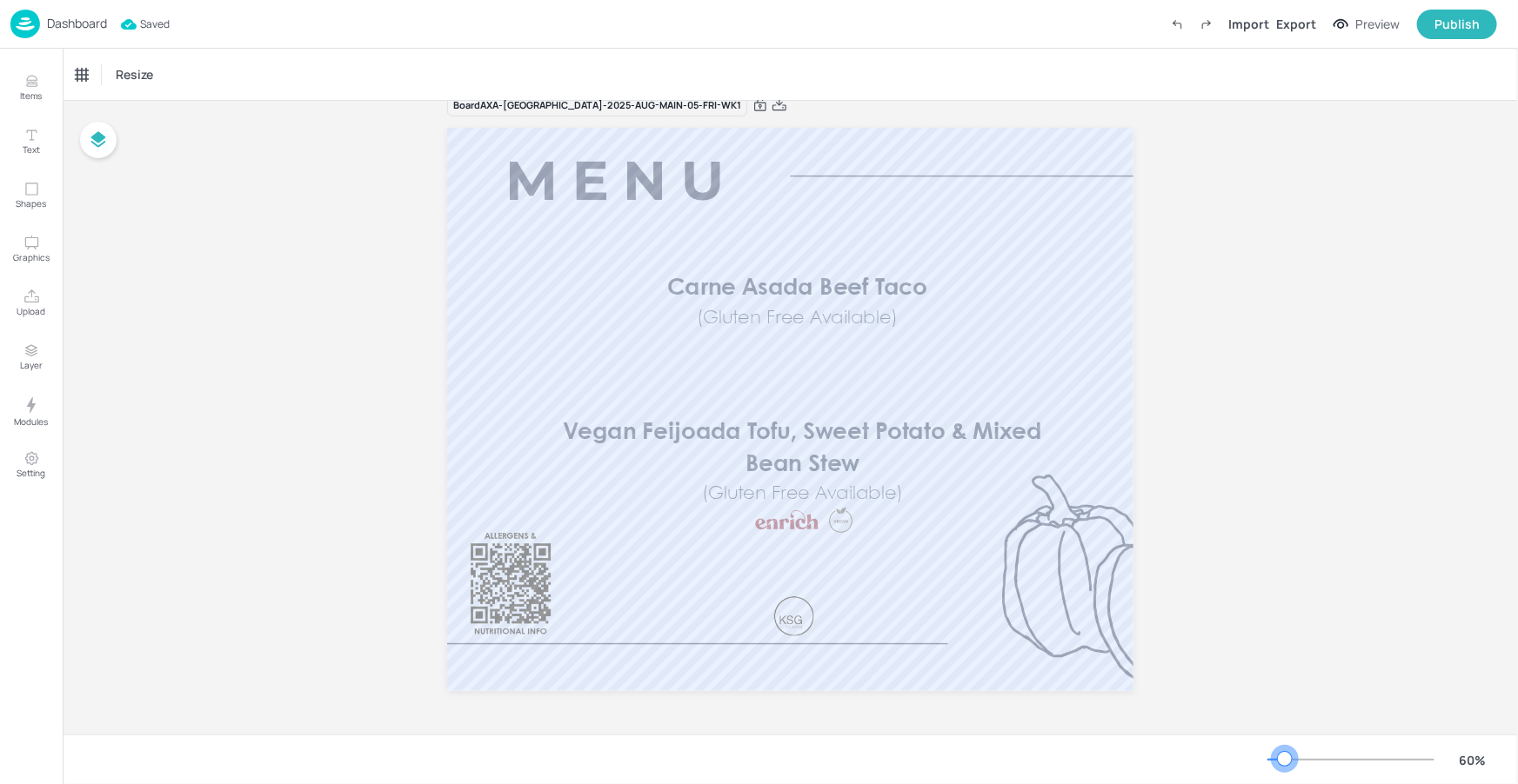
click at [1285, 759] on div at bounding box center [1276, 759] width 17 height 2
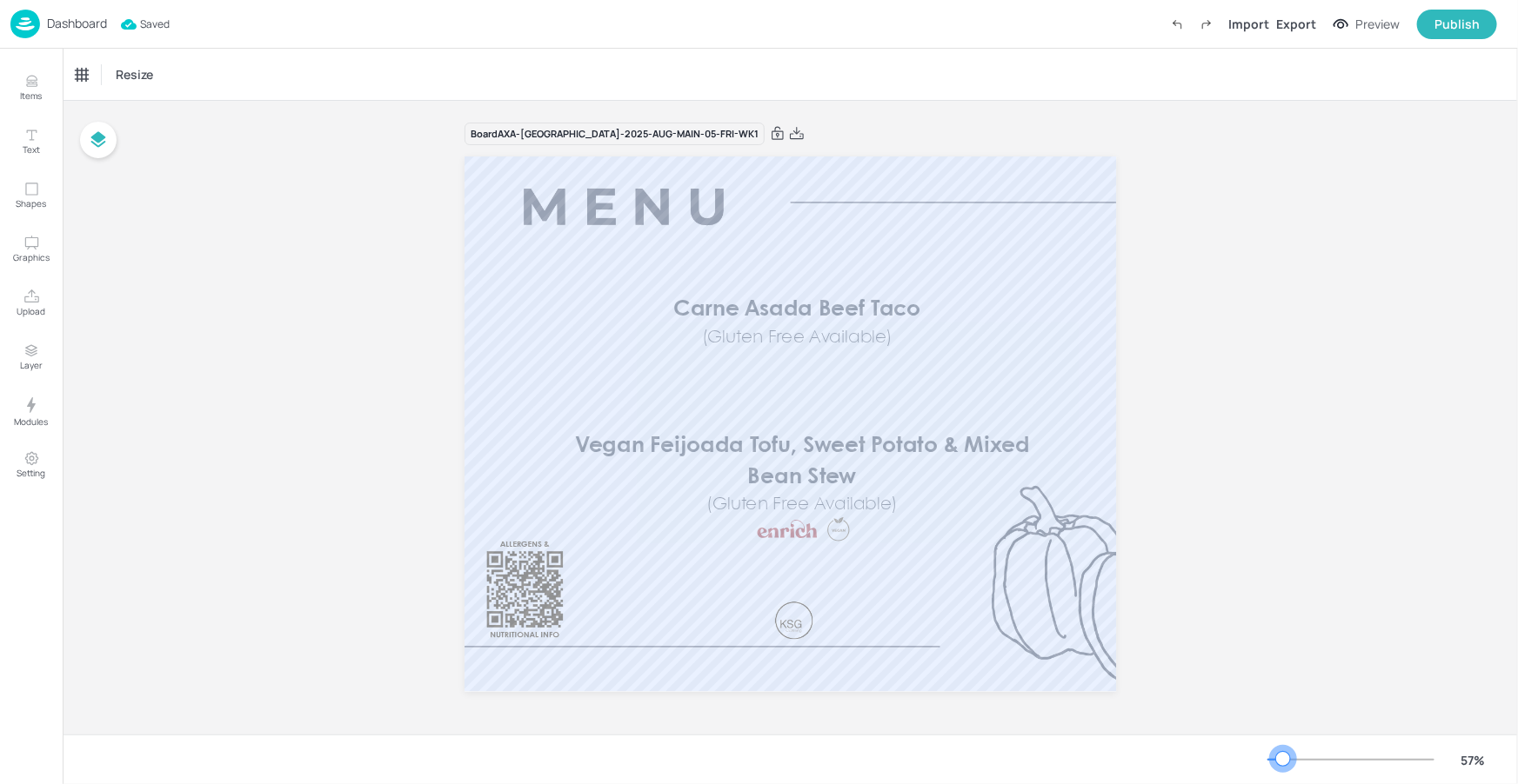
click at [1284, 759] on div at bounding box center [1283, 759] width 14 height 14
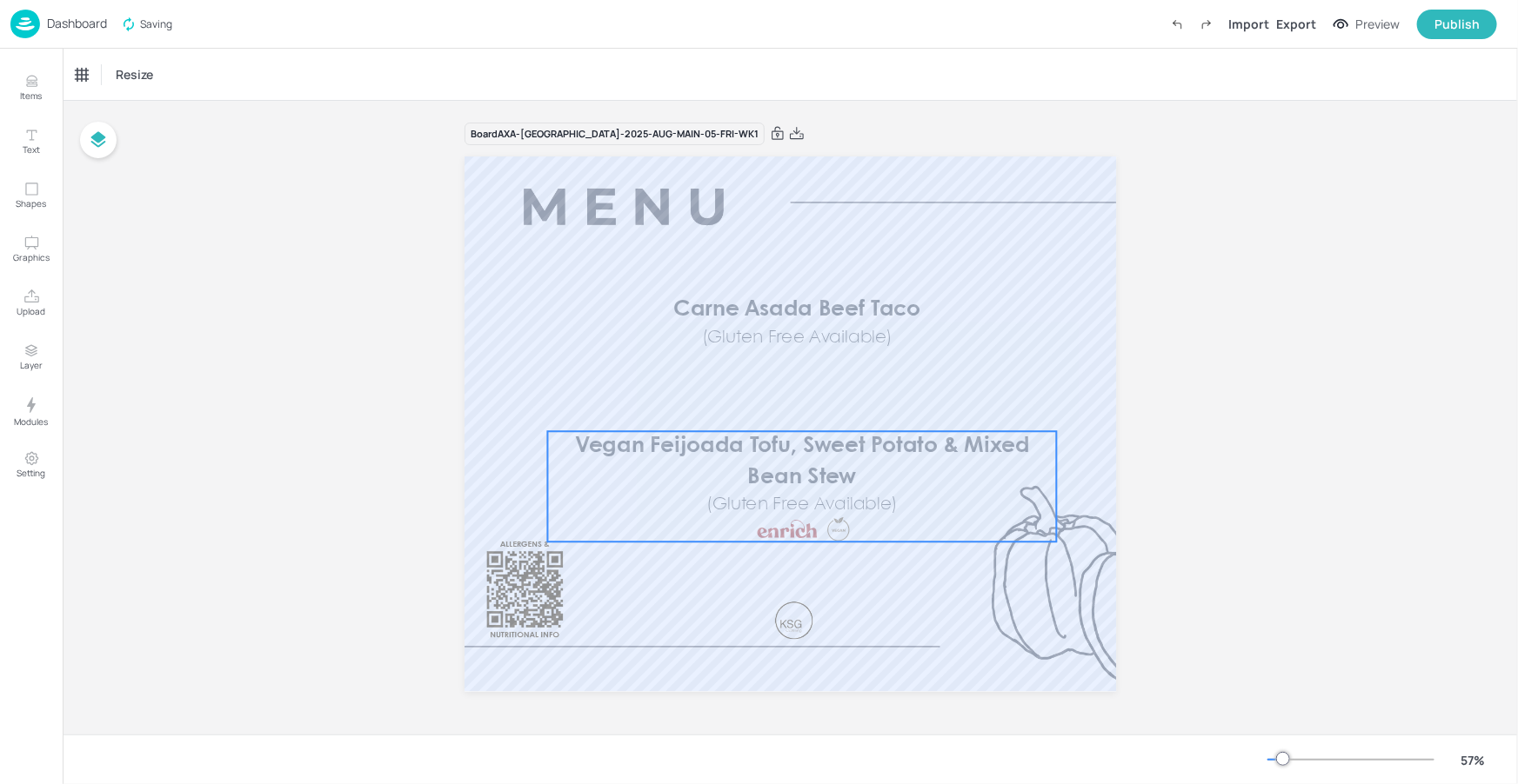
click at [646, 474] on p "Vegan Feijoada Tofu, Sweet Potato & Mixed Bean Stew" at bounding box center [801, 461] width 509 height 61
click at [784, 394] on icon "Edit Item" at bounding box center [790, 401] width 15 height 14
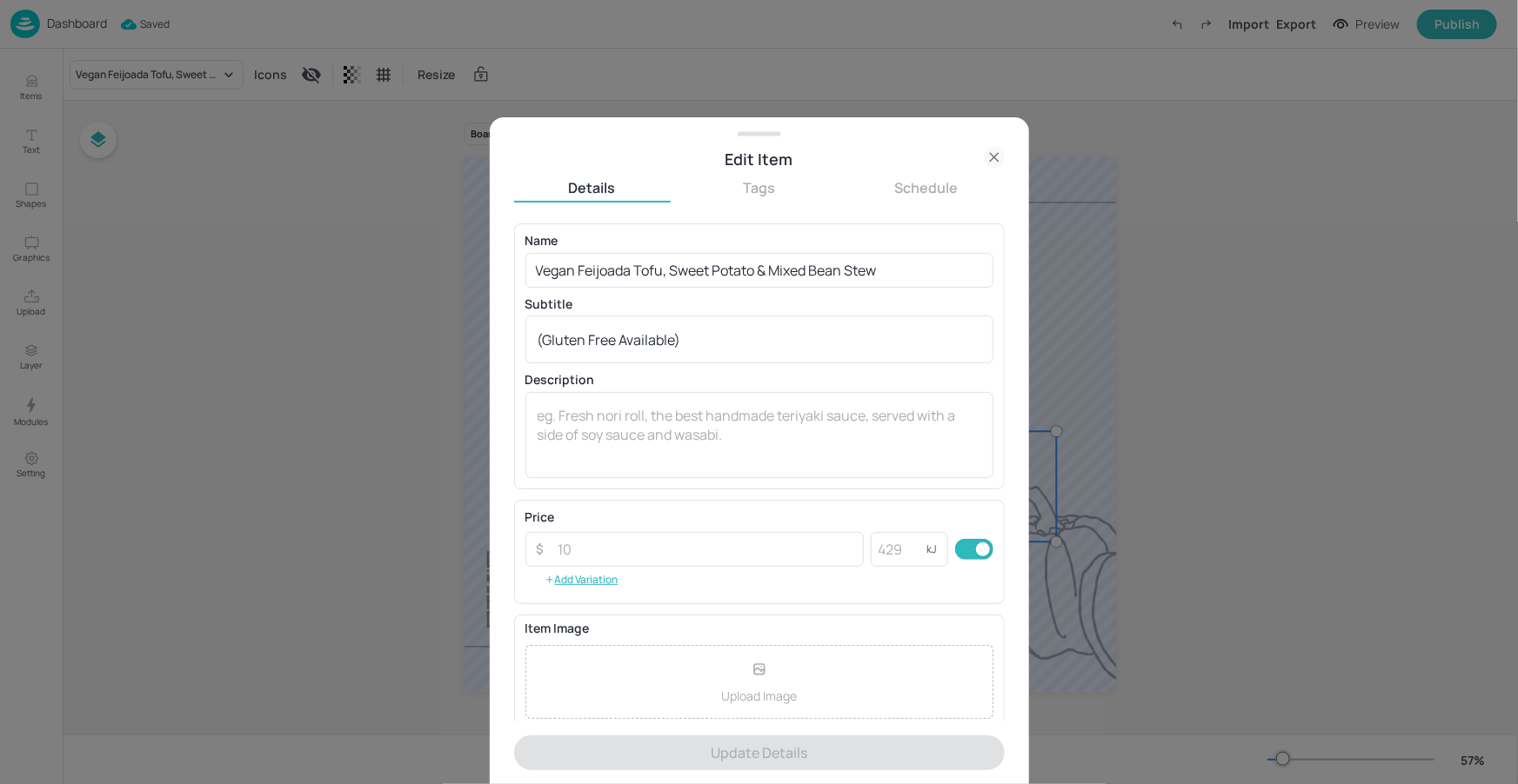
click at [987, 147] on icon at bounding box center [994, 158] width 21 height 21
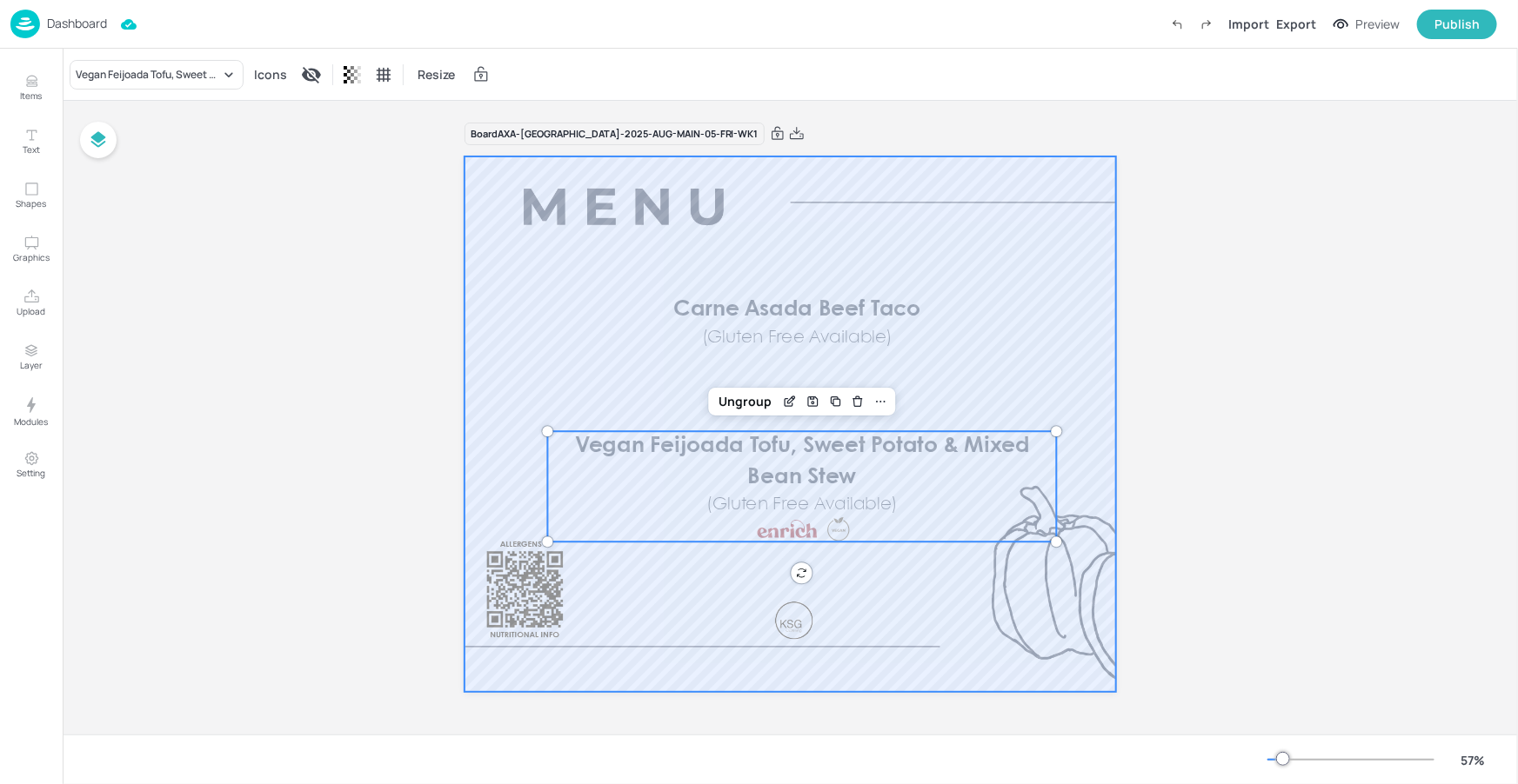
click at [860, 599] on div at bounding box center [790, 425] width 652 height 536
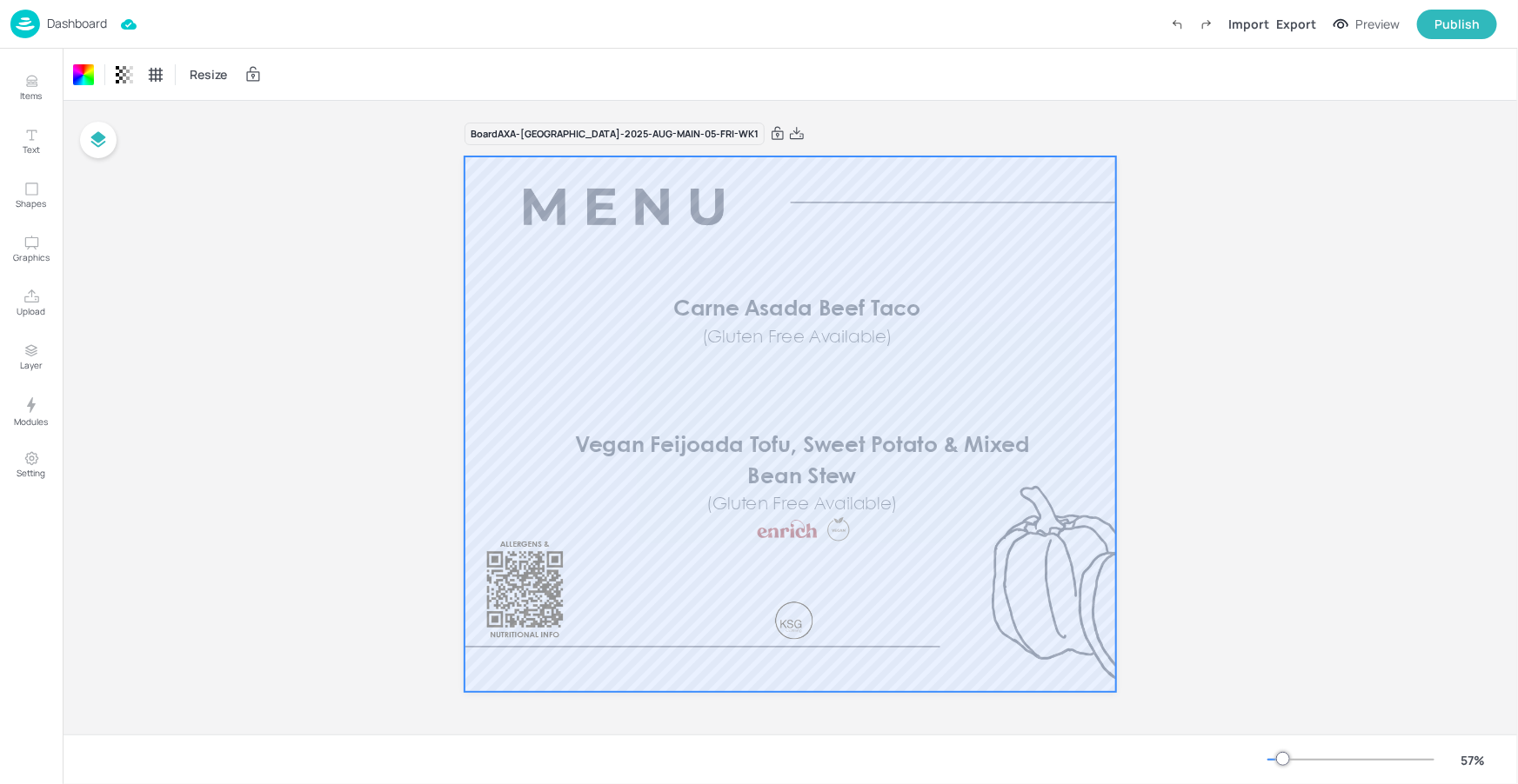
click at [100, 24] on p "Dashboard" at bounding box center [77, 23] width 60 height 12
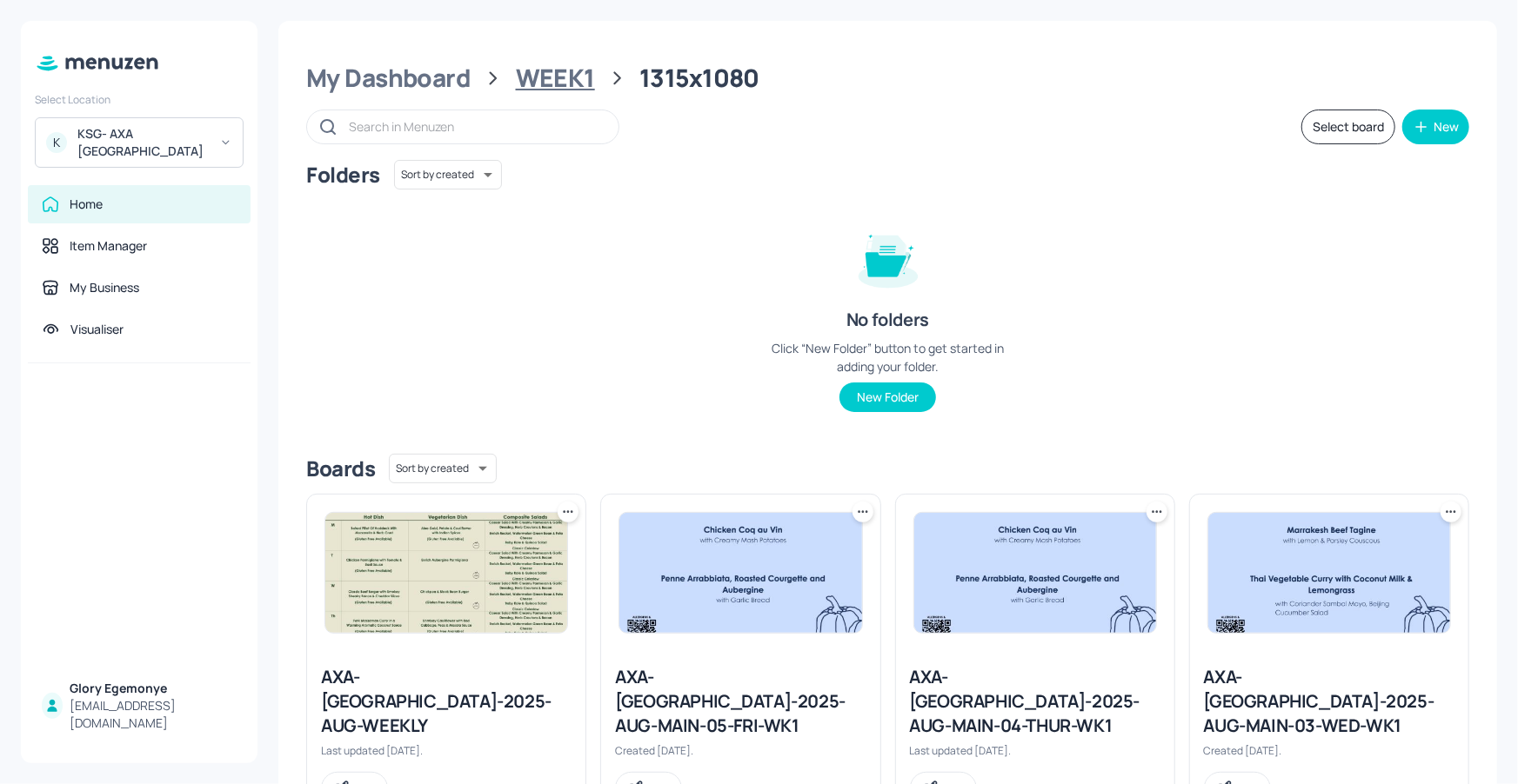
click at [564, 75] on div "WEEK1" at bounding box center [555, 77] width 79 height 31
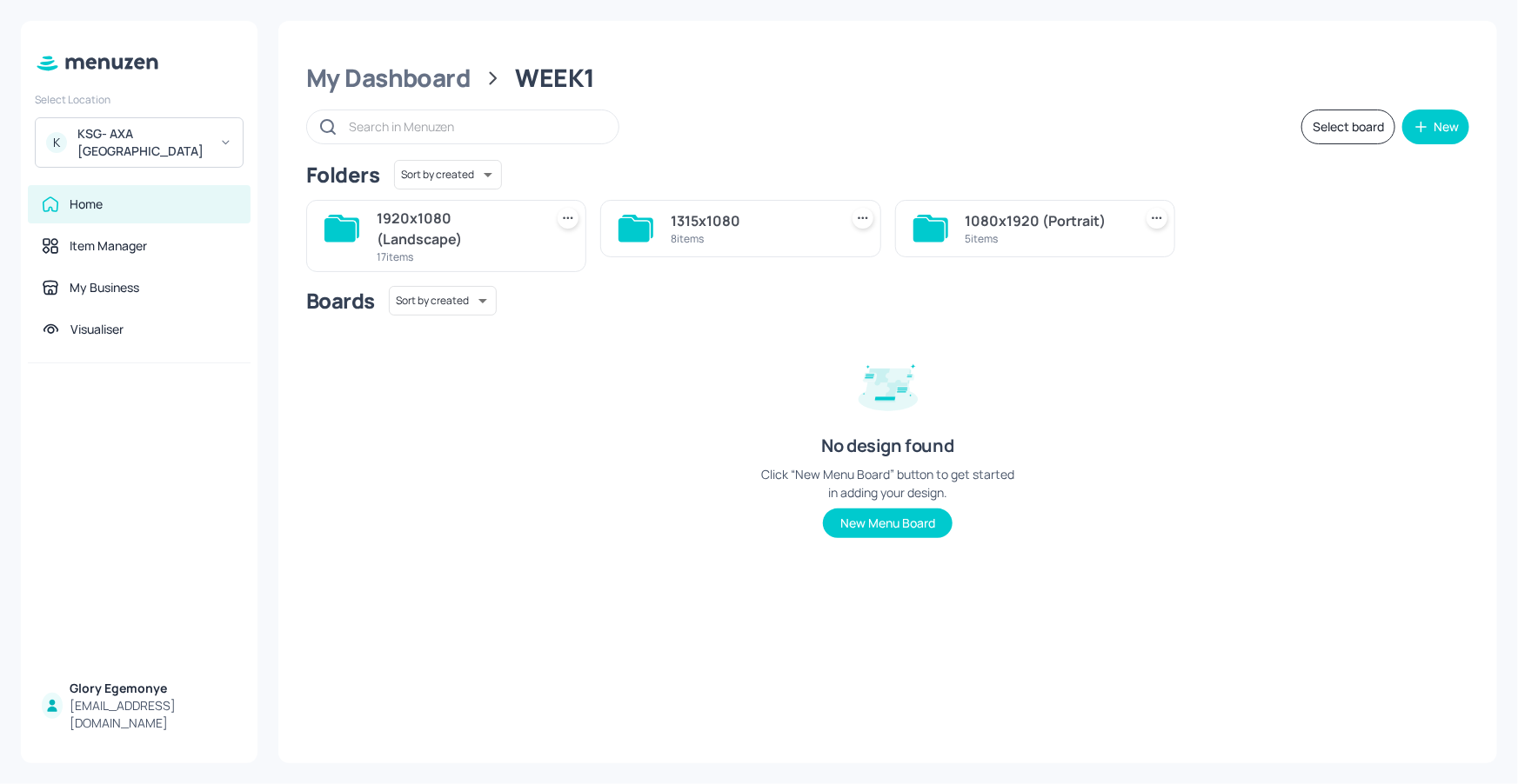
click at [947, 231] on icon at bounding box center [932, 226] width 31 height 24
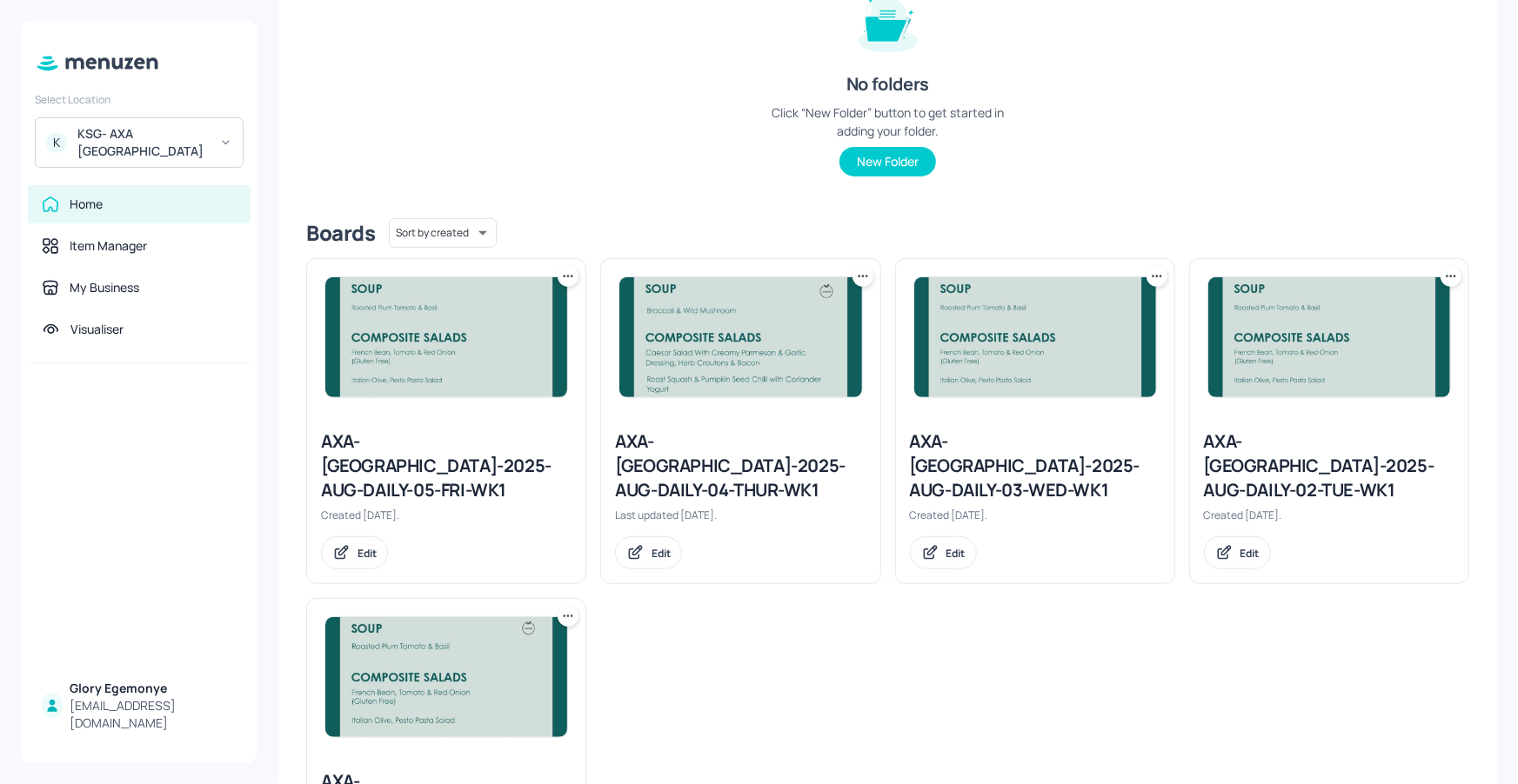
scroll to position [343, 0]
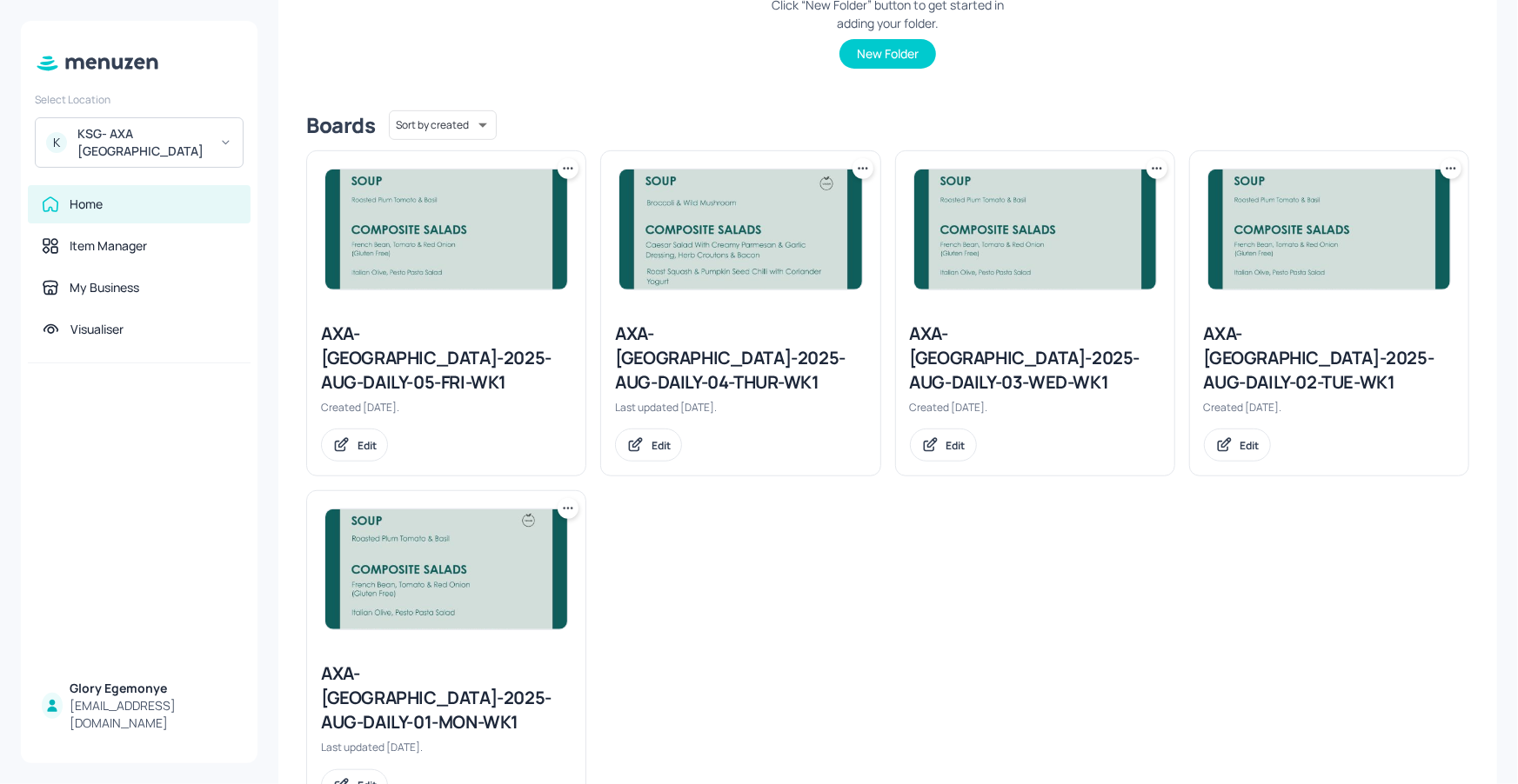
click at [498, 661] on div "AXA-[GEOGRAPHIC_DATA]-2025-AUG-DAILY-01-MON-WK1" at bounding box center [446, 697] width 250 height 73
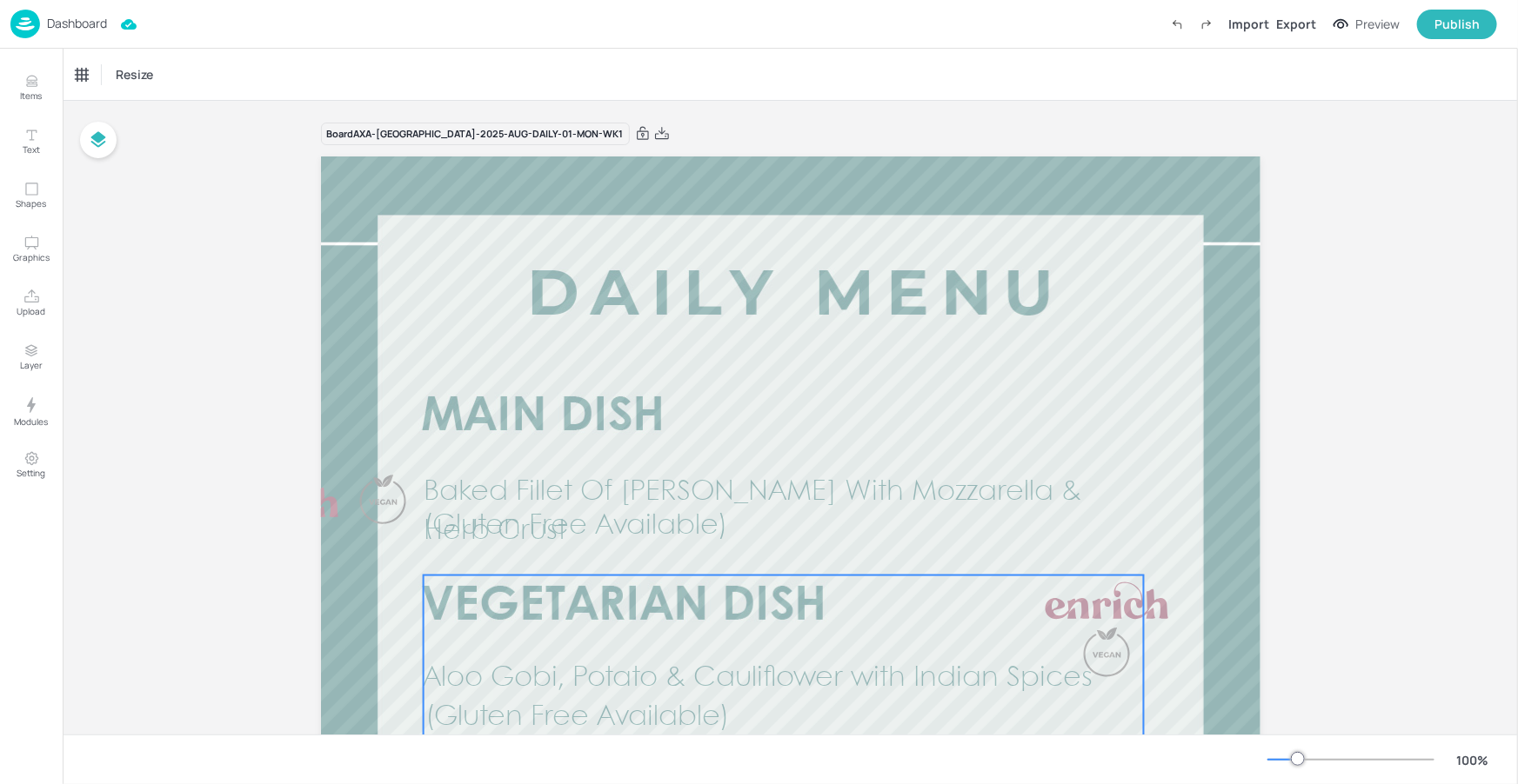
scroll to position [286, 0]
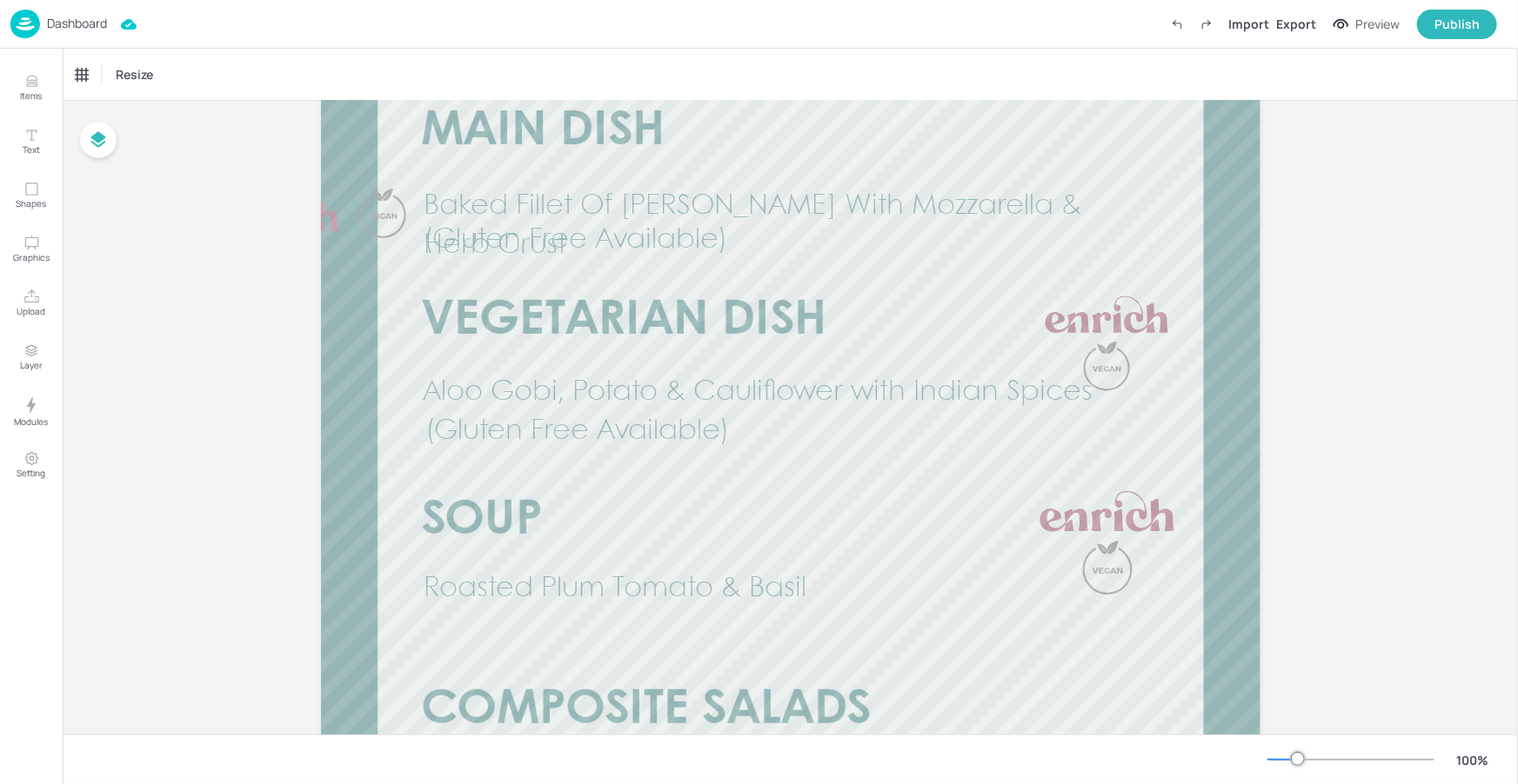
click at [1287, 757] on div at bounding box center [1351, 759] width 167 height 14
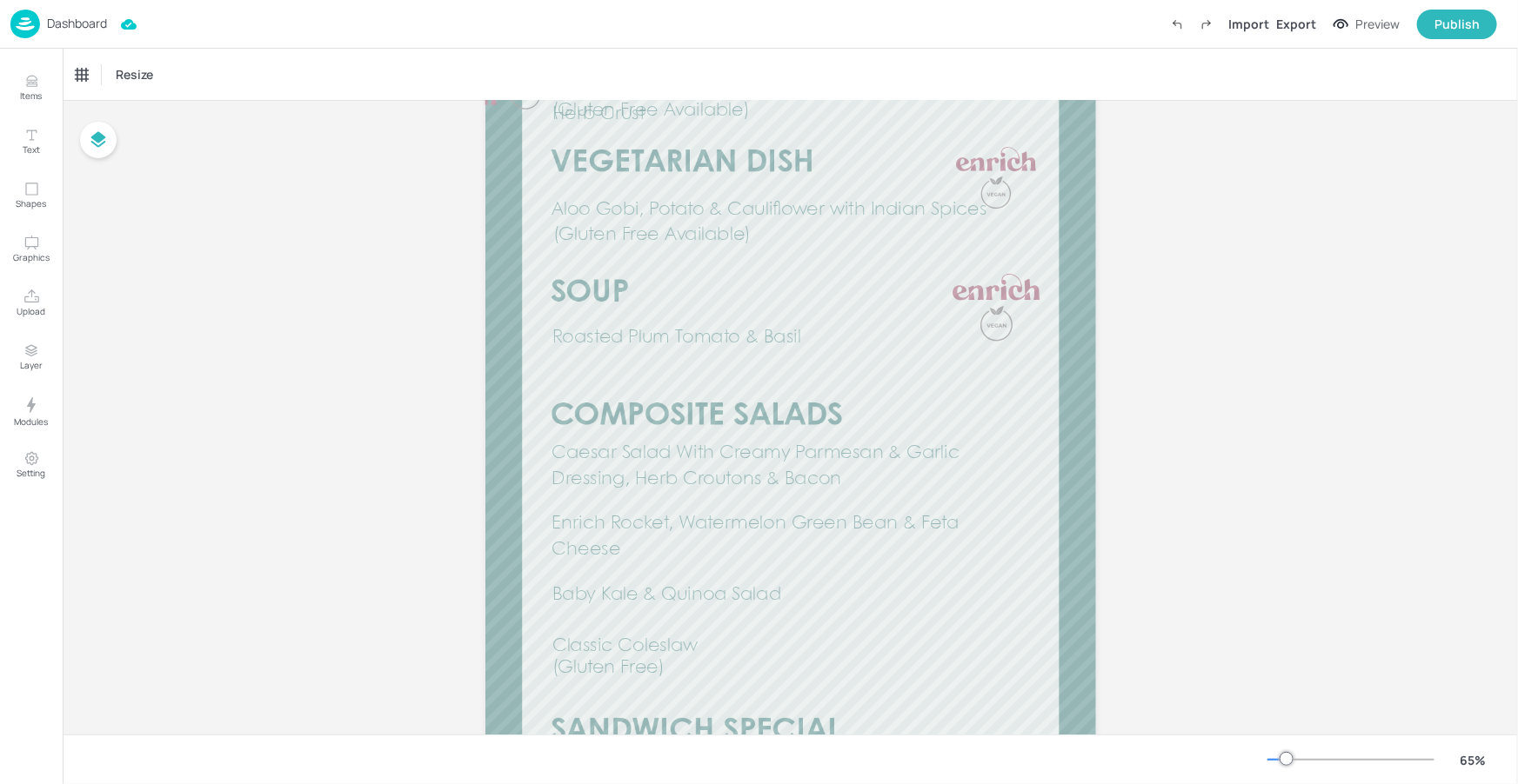
click at [1279, 759] on div at bounding box center [1286, 759] width 14 height 14
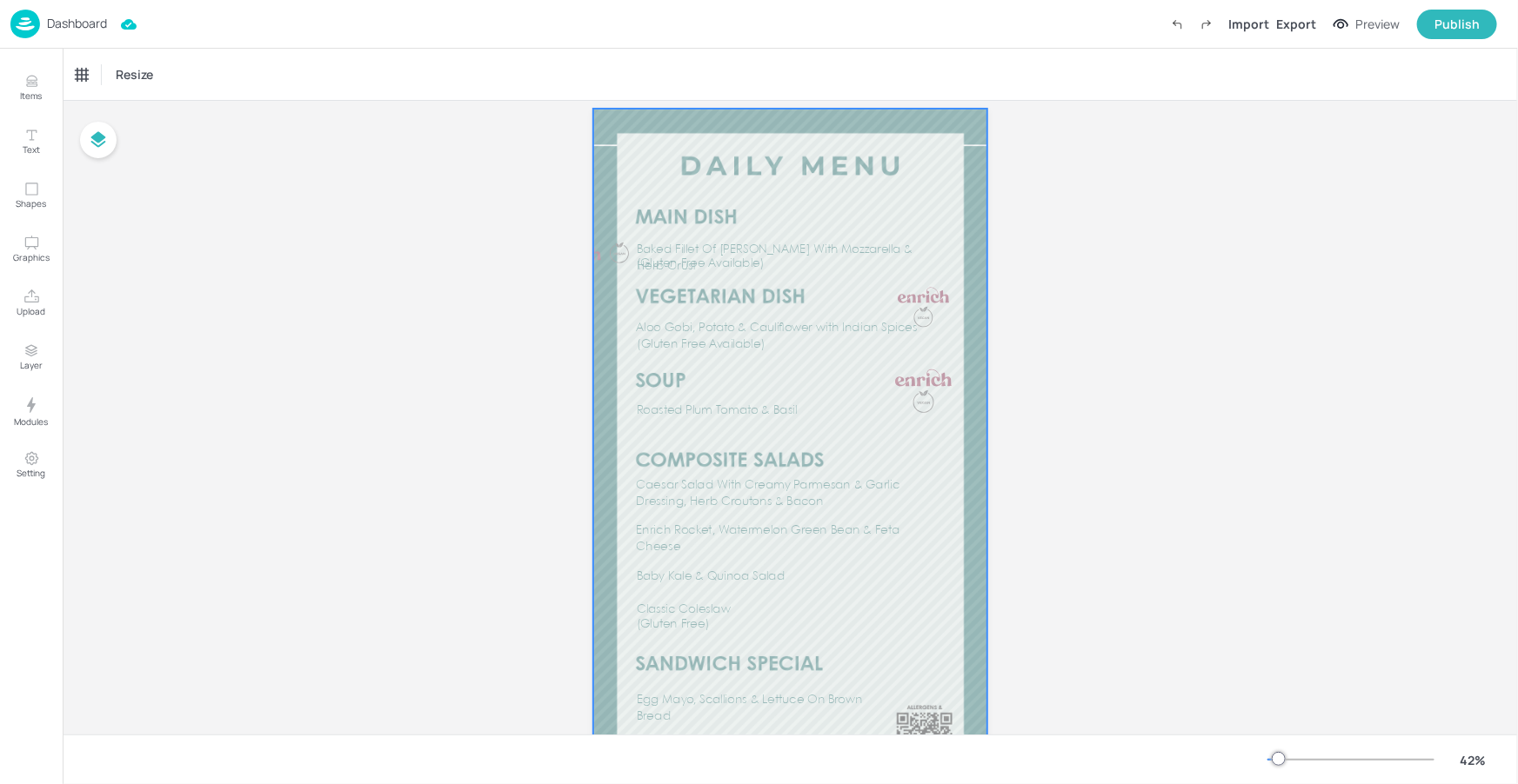
scroll to position [0, 0]
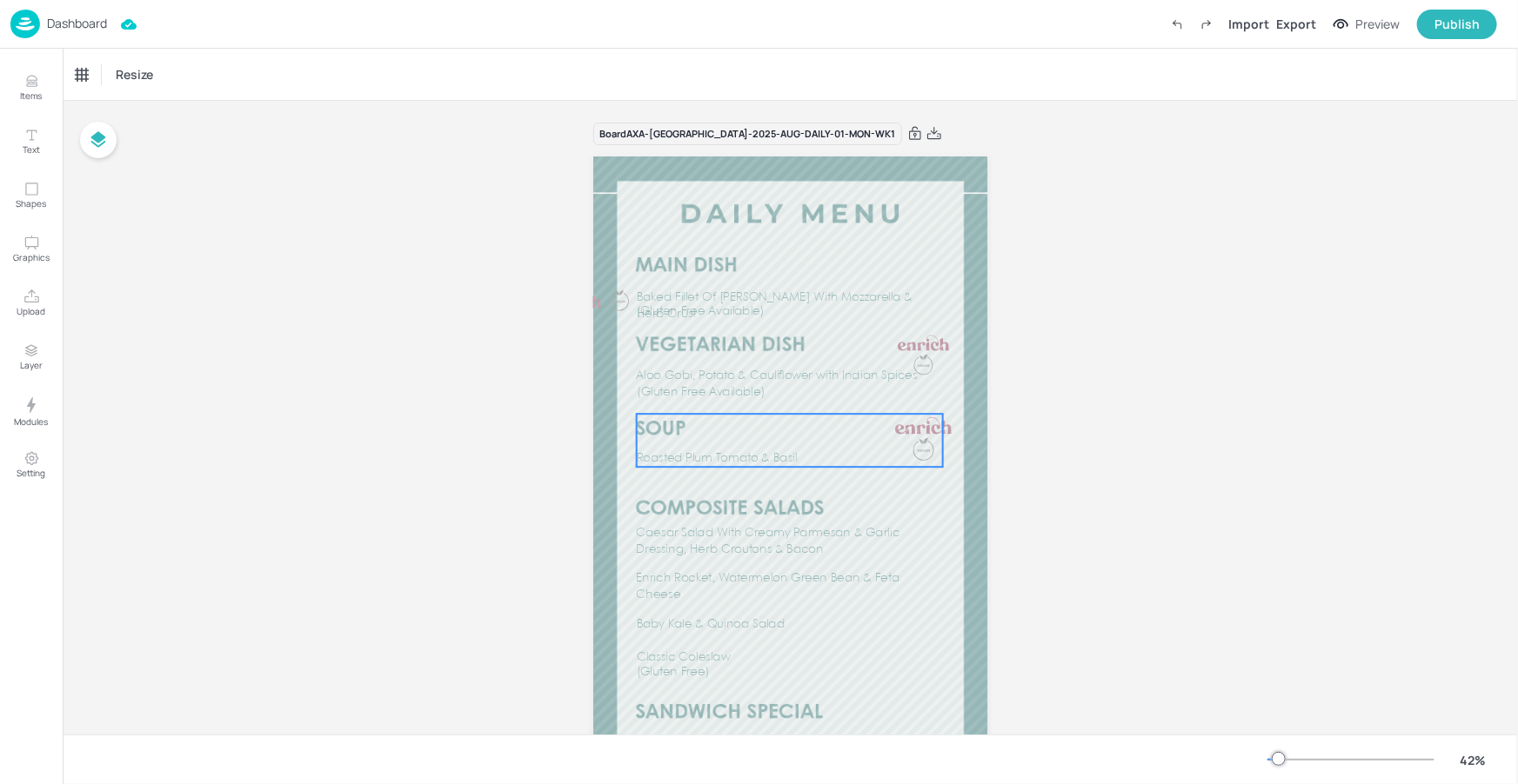
click at [847, 447] on div "Roasted Plum Tomato & Basil" at bounding box center [790, 441] width 307 height 53
click at [143, 78] on div "Roasted Plum Tomato & Basil" at bounding box center [145, 75] width 141 height 16
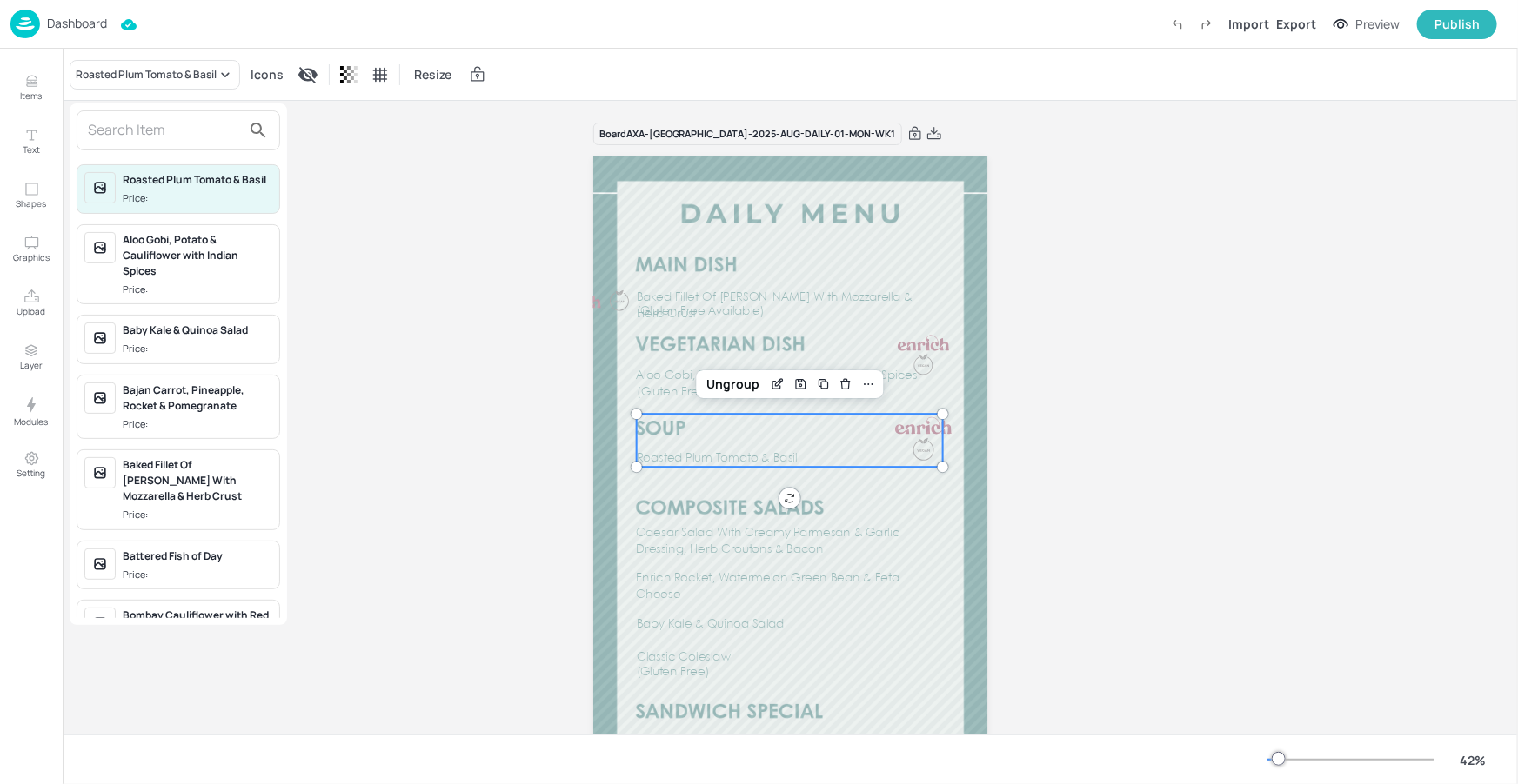
click at [141, 128] on input "text" at bounding box center [164, 129] width 153 height 27
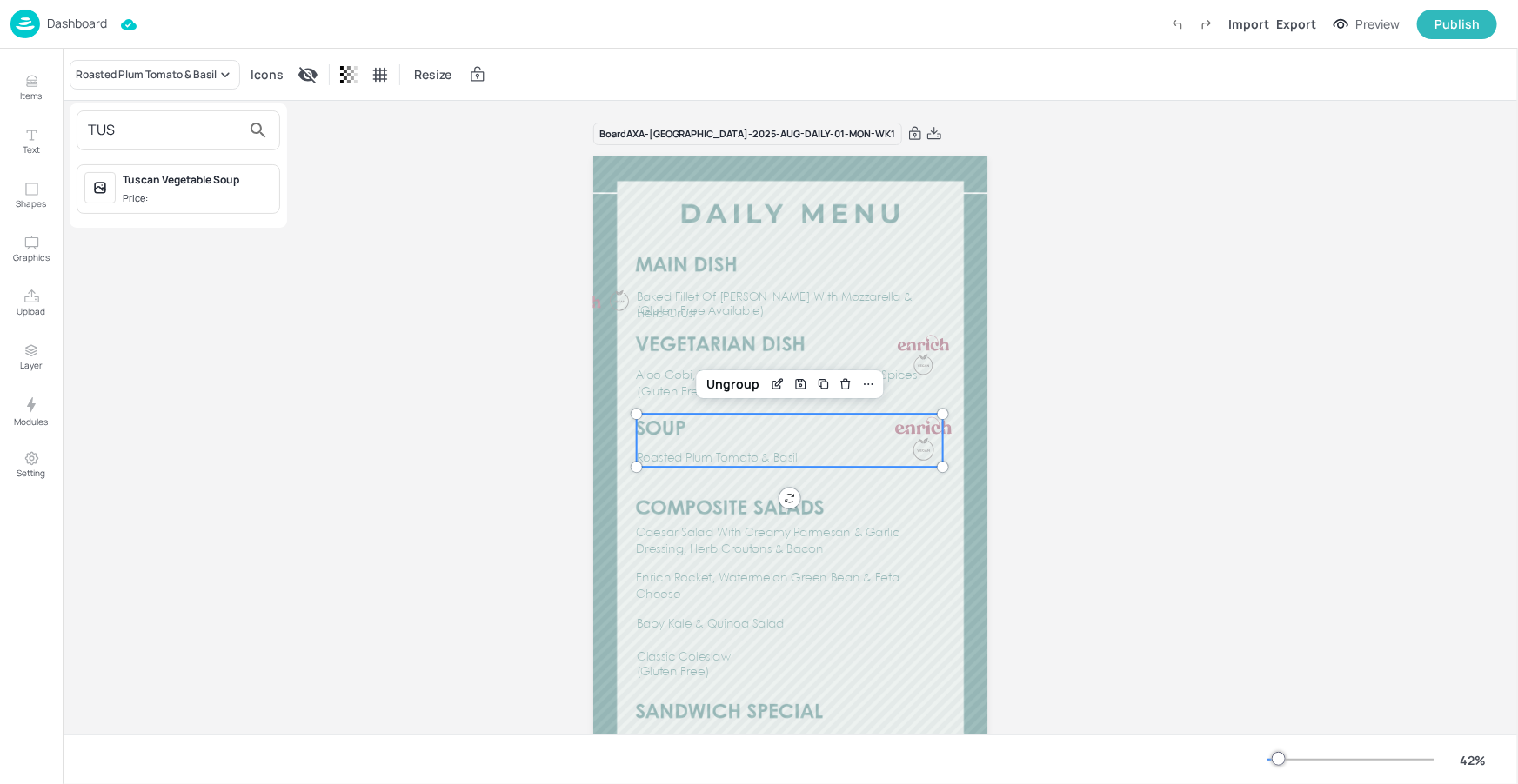
type input "TUS"
click at [156, 209] on div "Tuscan Vegetable Soup Price:" at bounding box center [178, 189] width 204 height 50
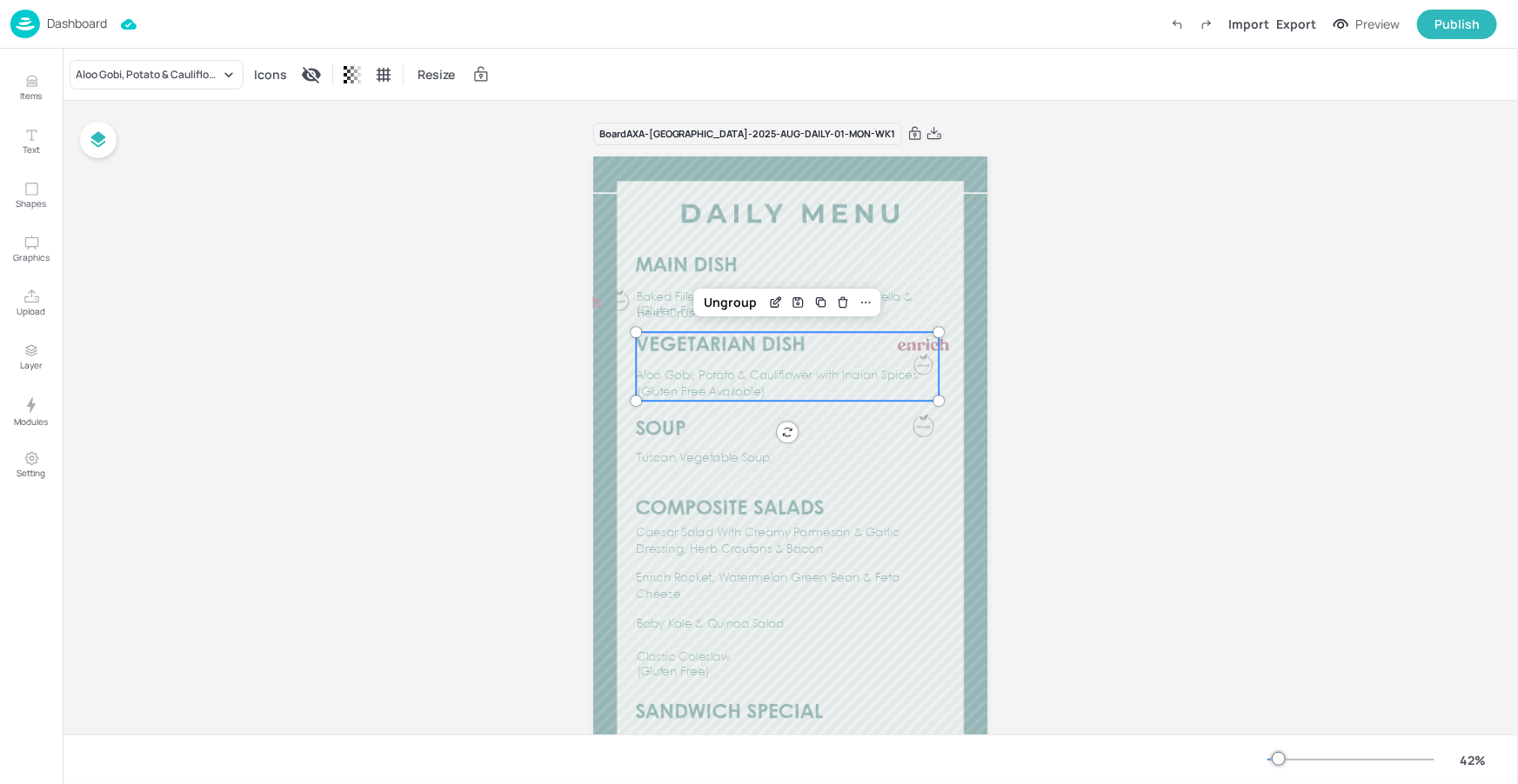
click at [927, 347] on div at bounding box center [923, 342] width 58 height 22
click at [730, 304] on div "Ungroup" at bounding box center [731, 303] width 67 height 23
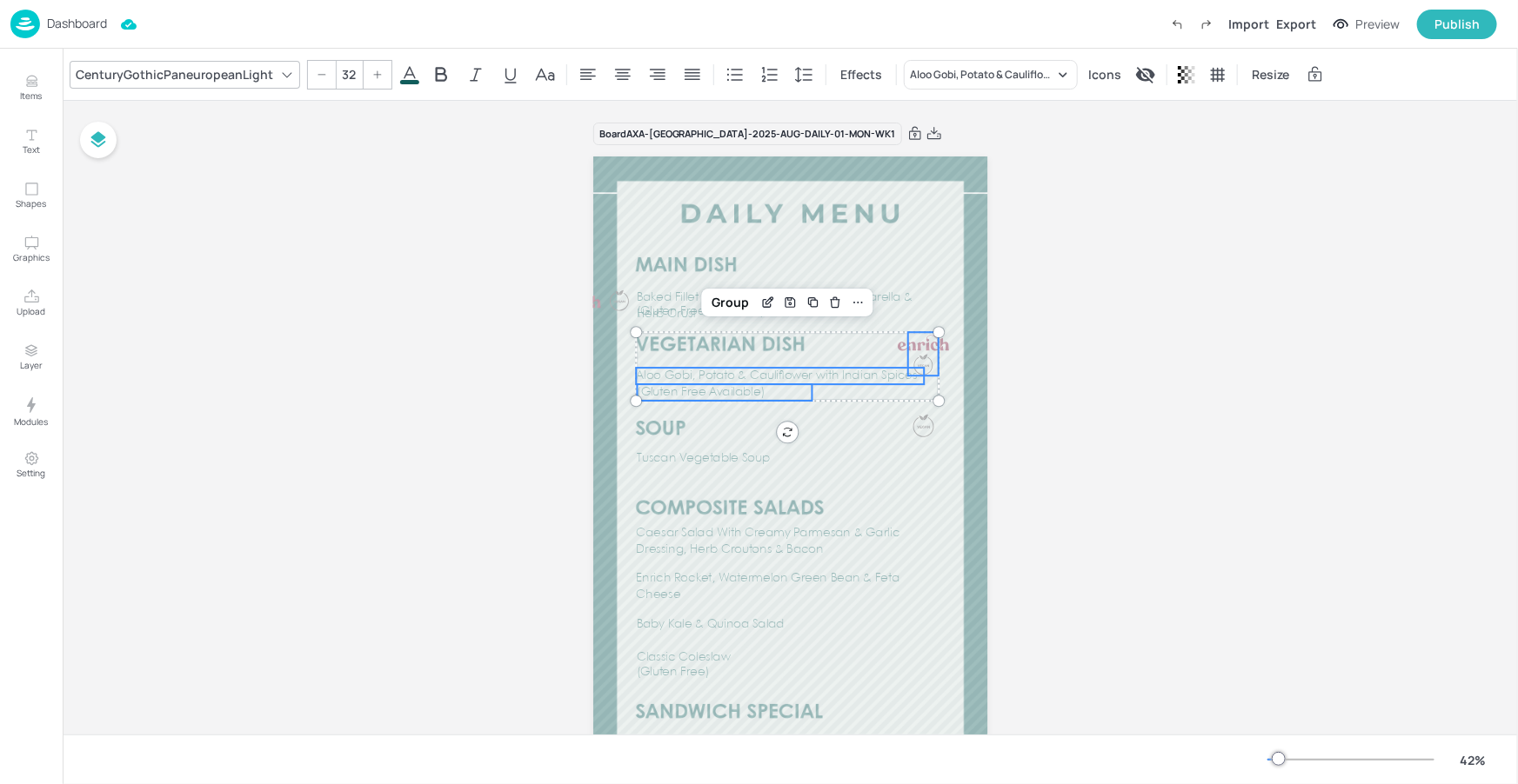
click at [917, 360] on div at bounding box center [923, 364] width 20 height 22
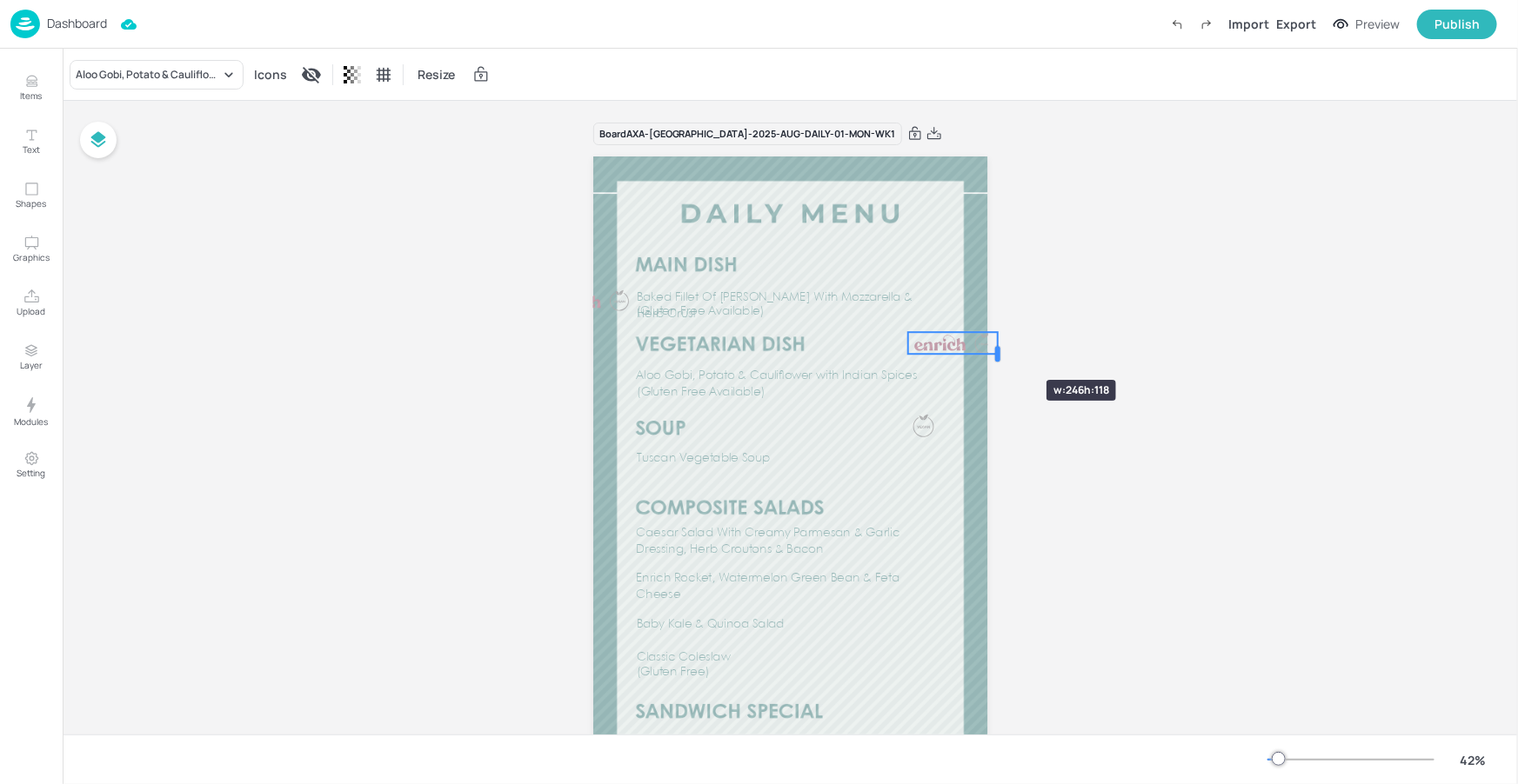
drag, startPoint x: 936, startPoint y: 351, endPoint x: 994, endPoint y: 349, distance: 58.0
click at [995, 349] on div at bounding box center [998, 354] width 6 height 16
drag, startPoint x: 931, startPoint y: 347, endPoint x: 891, endPoint y: 348, distance: 40.0
click at [891, 348] on div at bounding box center [892, 343] width 58 height 22
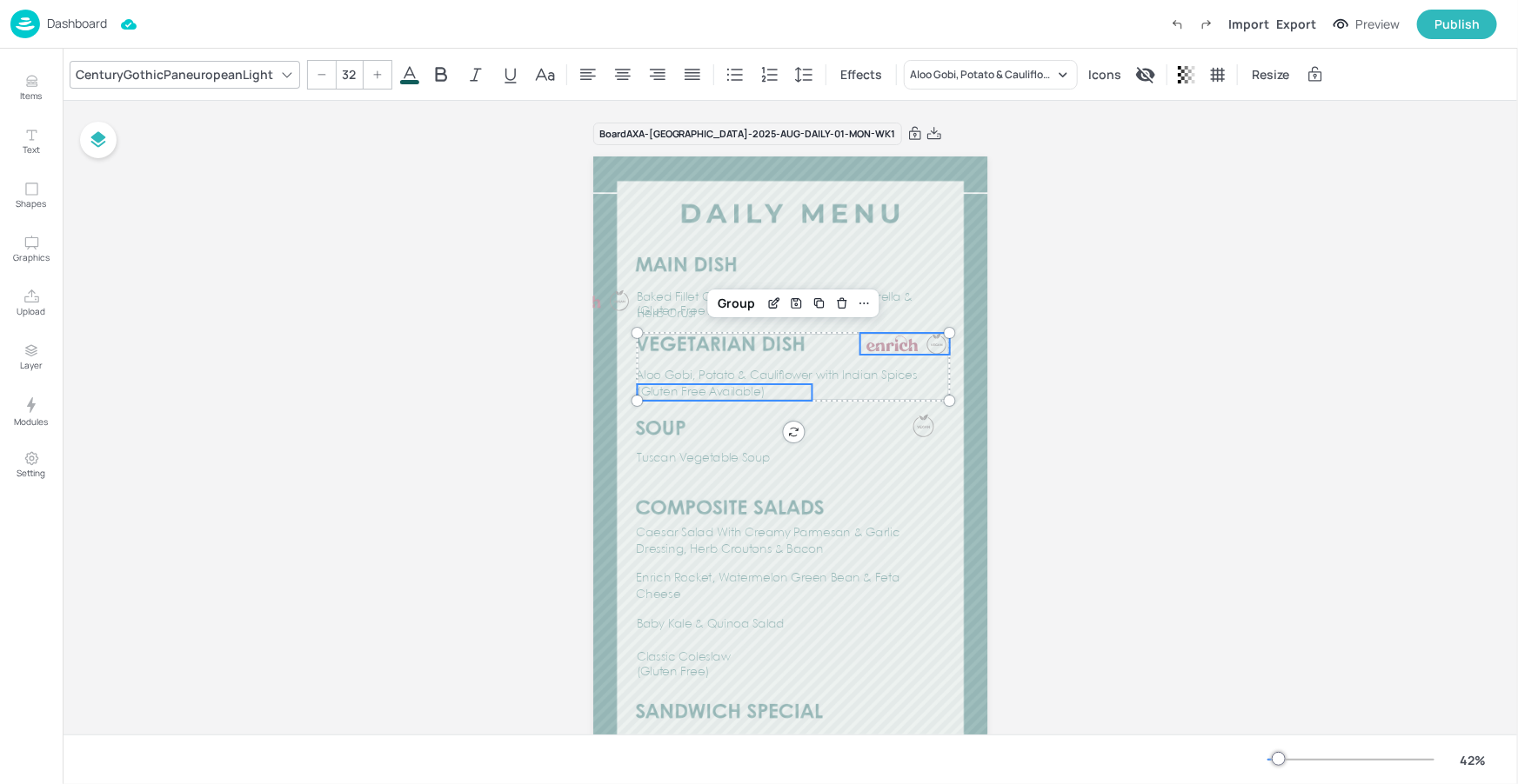
click at [789, 388] on p "(Gluten Free Available)" at bounding box center [724, 392] width 175 height 17
click at [814, 373] on span "Aloo Gobi, Potato & Cauliflower with Indian Spices" at bounding box center [777, 376] width 281 height 11
click at [740, 306] on div "Group" at bounding box center [736, 304] width 51 height 23
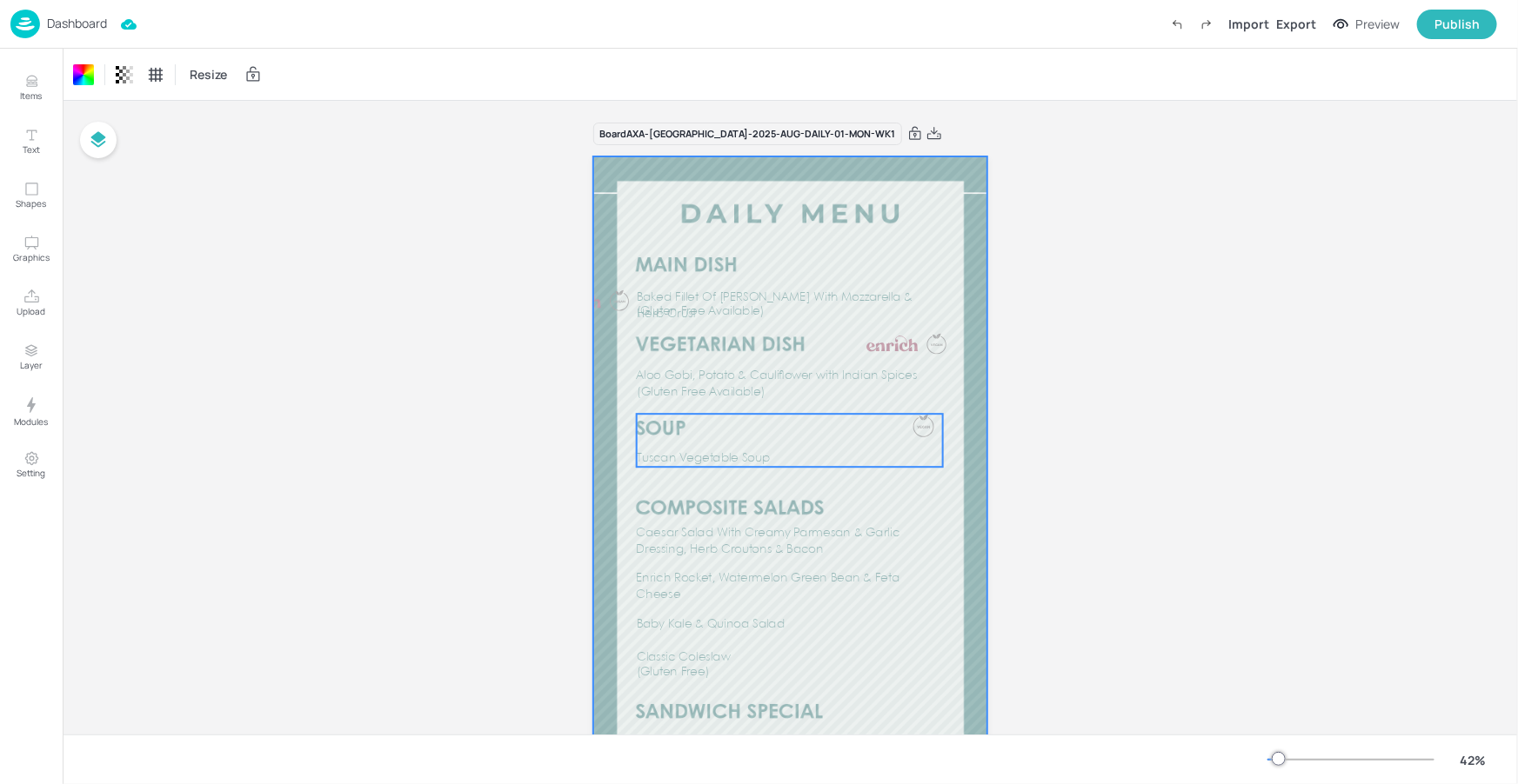
click at [894, 420] on div "Tuscan Vegetable Soup" at bounding box center [790, 441] width 307 height 53
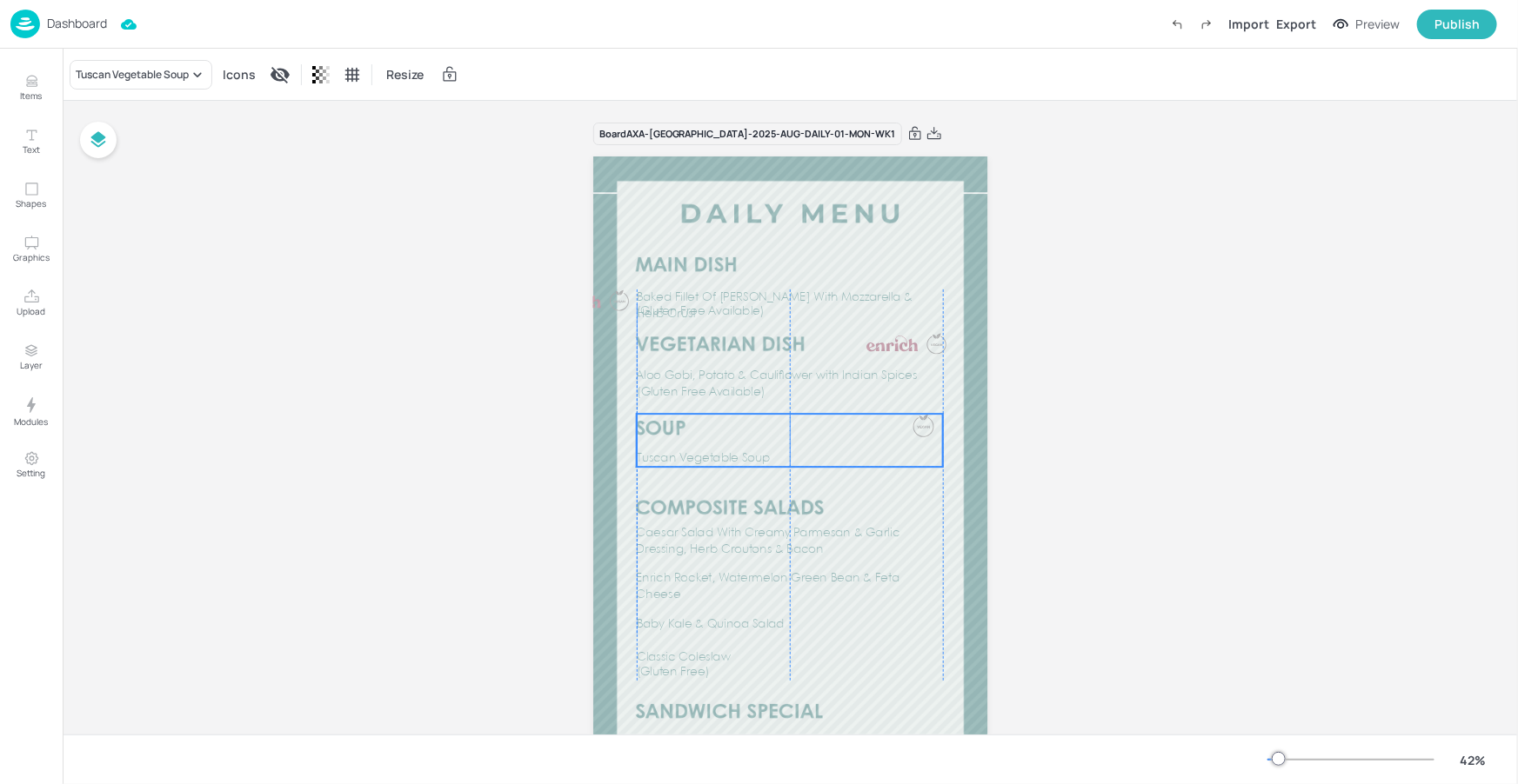
click at [804, 425] on div "Tuscan Vegetable Soup" at bounding box center [790, 441] width 307 height 53
click at [757, 389] on div "Ungroup" at bounding box center [733, 384] width 67 height 23
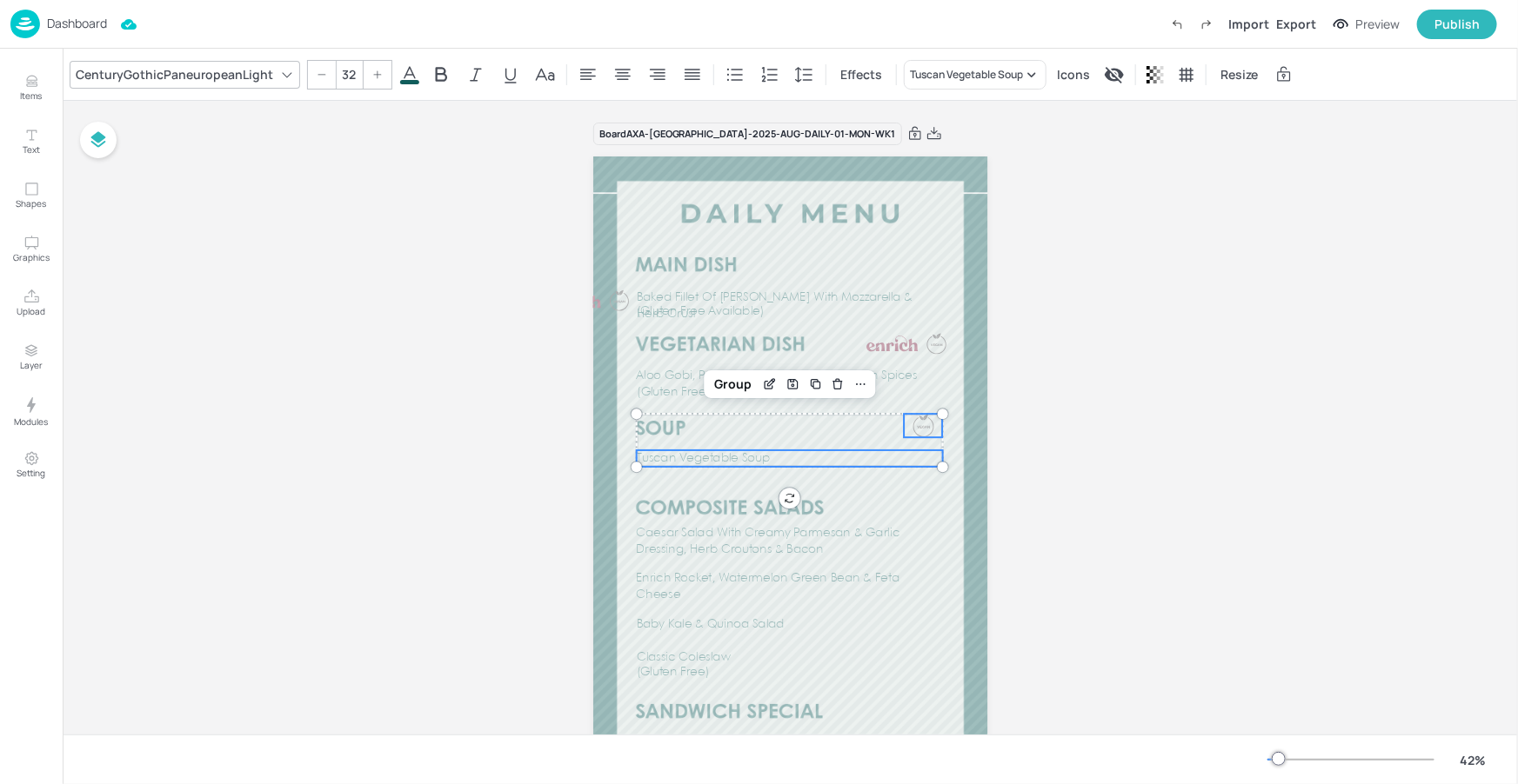
click at [914, 428] on div at bounding box center [923, 425] width 22 height 24
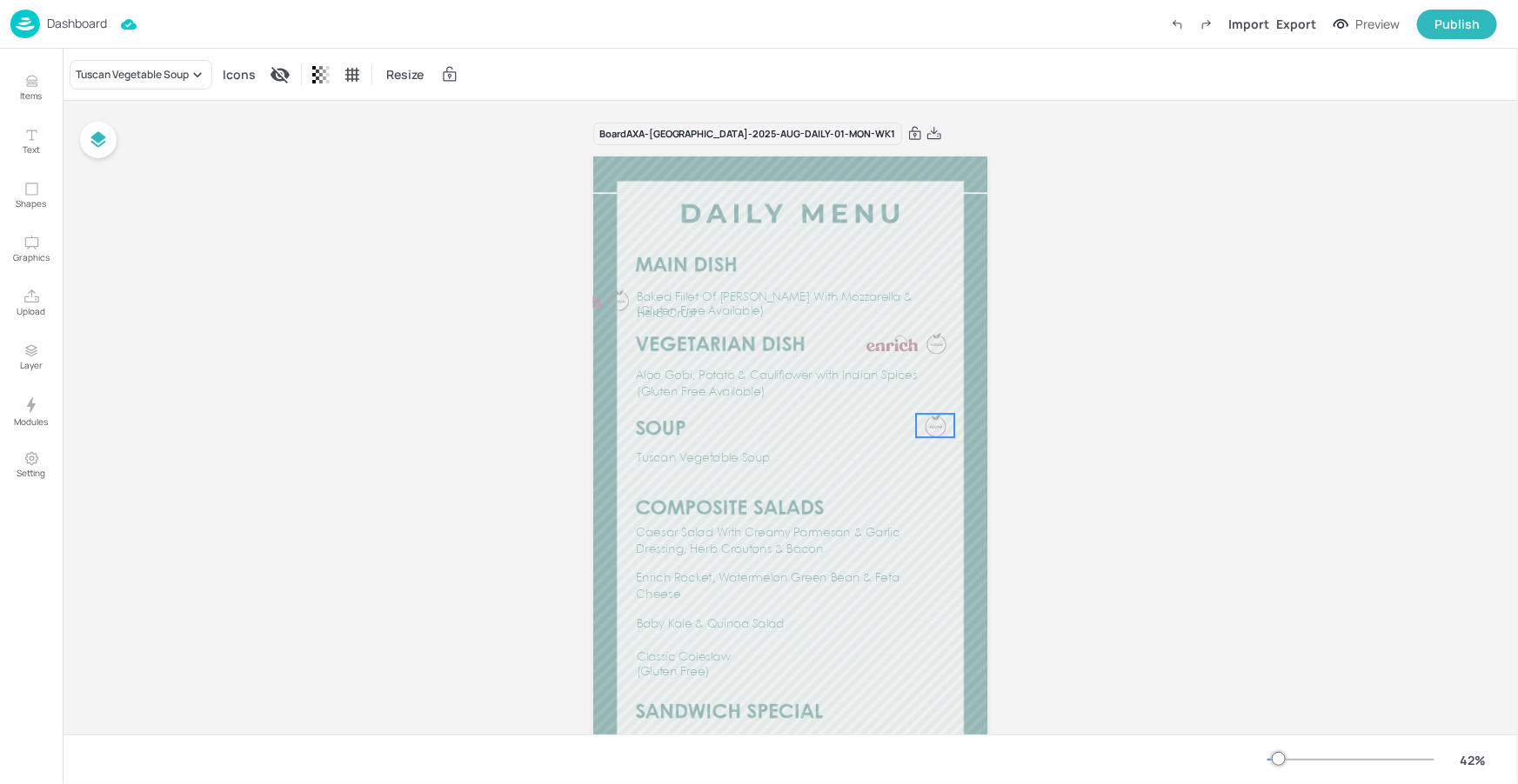
drag, startPoint x: 922, startPoint y: 425, endPoint x: 935, endPoint y: 425, distance: 13.0
click at [935, 425] on div at bounding box center [936, 425] width 22 height 24
drag, startPoint x: 949, startPoint y: 423, endPoint x: 940, endPoint y: 422, distance: 9.1
click at [940, 422] on div at bounding box center [946, 425] width 14 height 24
click at [941, 422] on div at bounding box center [935, 425] width 22 height 24
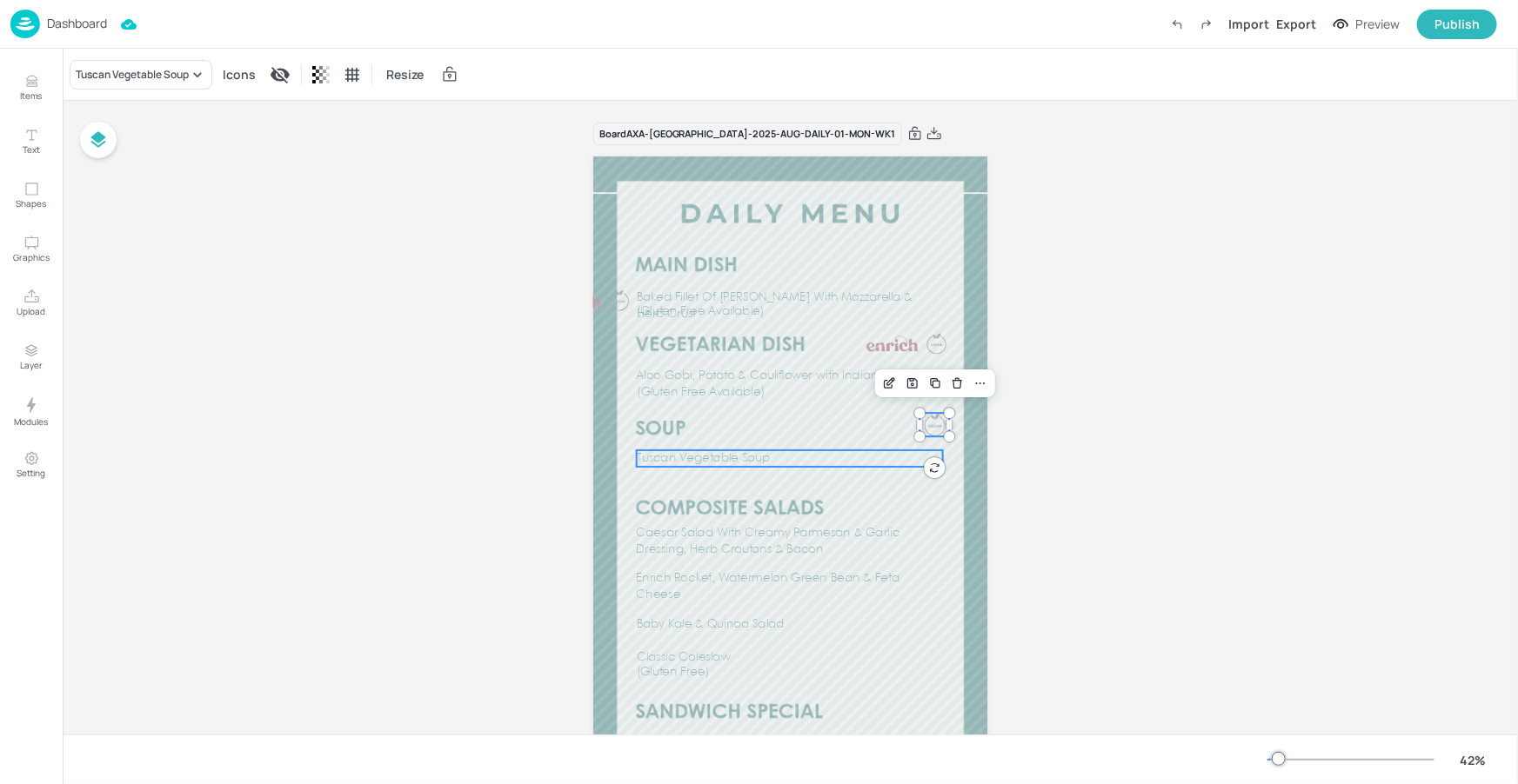
click at [751, 457] on span "Tuscan Vegetable Soup" at bounding box center [704, 459] width 134 height 11
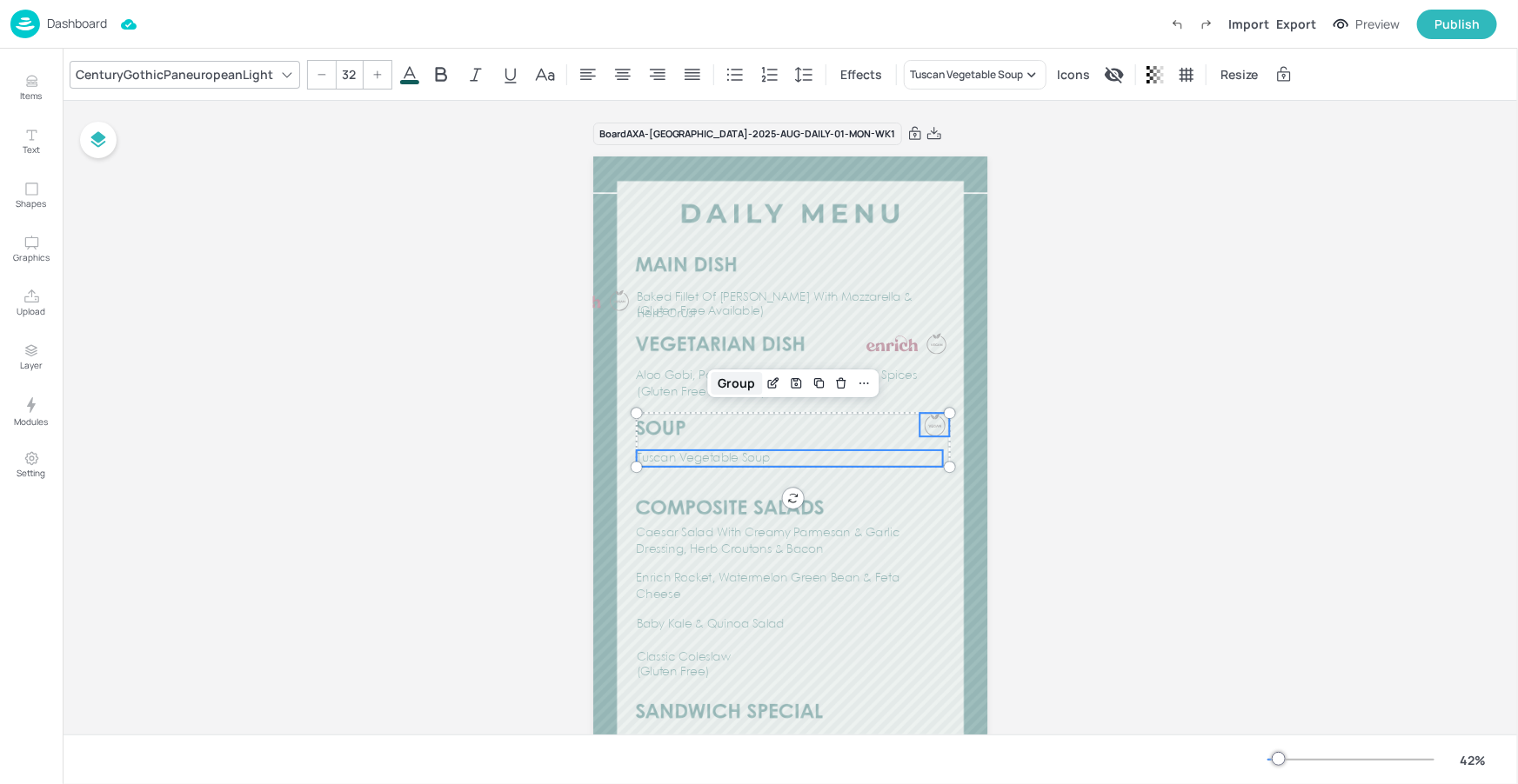
click at [736, 383] on div "Group" at bounding box center [736, 383] width 51 height 23
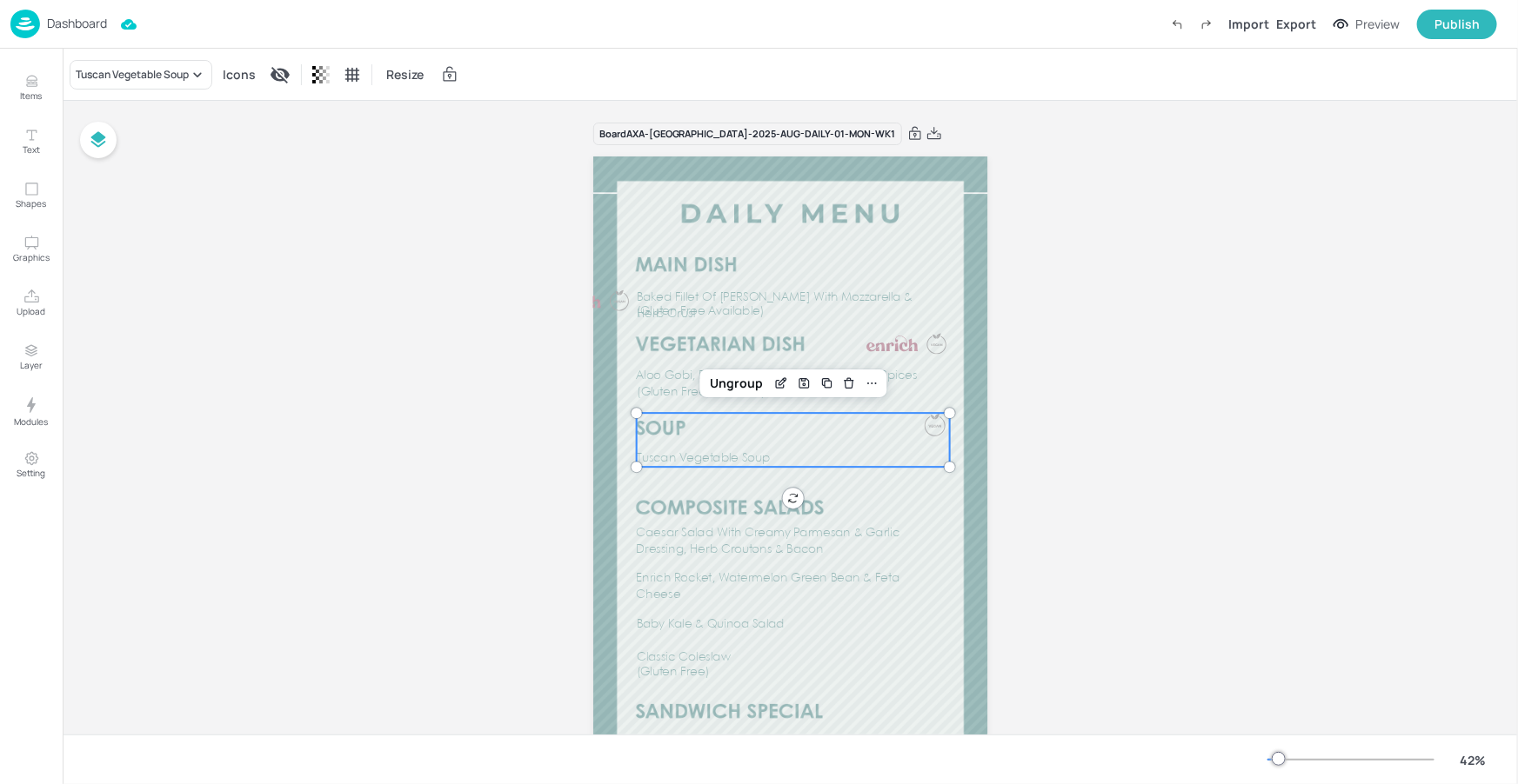
click at [1013, 547] on div "Board AXA-[GEOGRAPHIC_DATA]-2025-AUG-DAILY-01-MON-WK1 Baked Fillet Of [PERSON_N…" at bounding box center [791, 501] width 493 height 800
click at [987, 569] on div "Board AXA-[GEOGRAPHIC_DATA]-2025-AUG-DAILY-01-MON-WK1 Baked Fillet Of [PERSON_N…" at bounding box center [791, 501] width 493 height 800
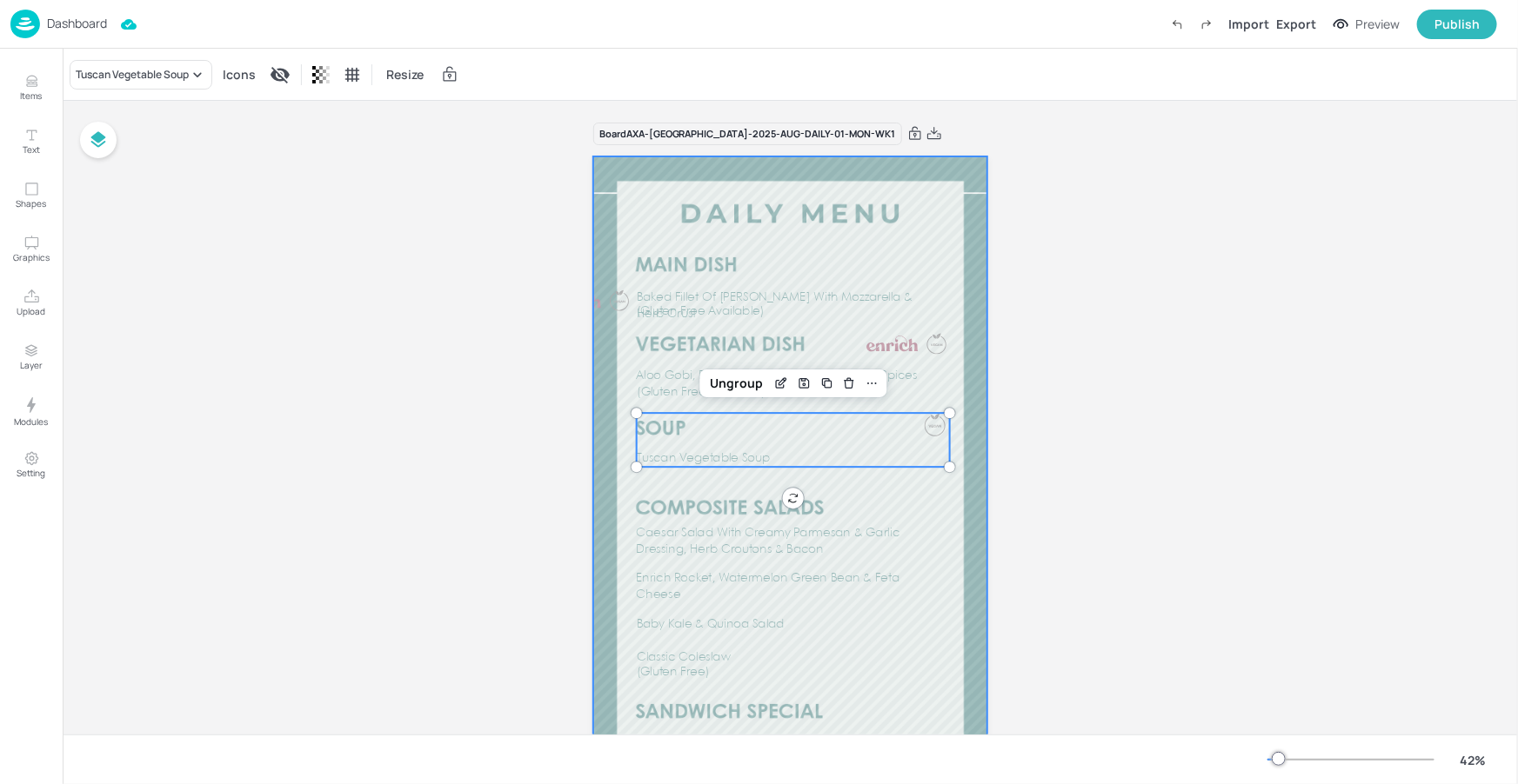
click at [964, 573] on div at bounding box center [790, 507] width 395 height 701
click at [881, 426] on div "Tuscan Vegetable Soup" at bounding box center [794, 440] width 313 height 54
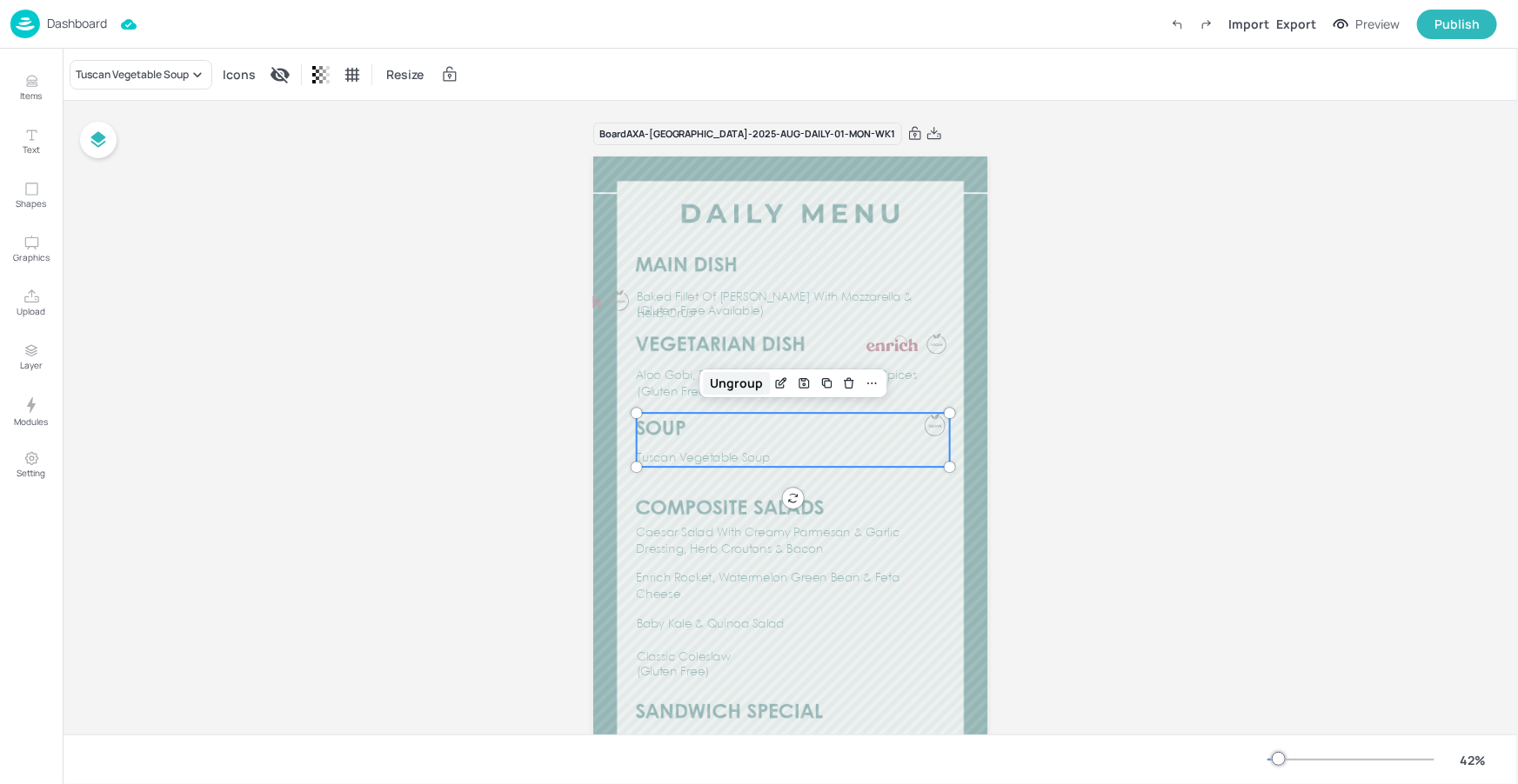
click at [748, 392] on div "Ungroup" at bounding box center [736, 383] width 67 height 23
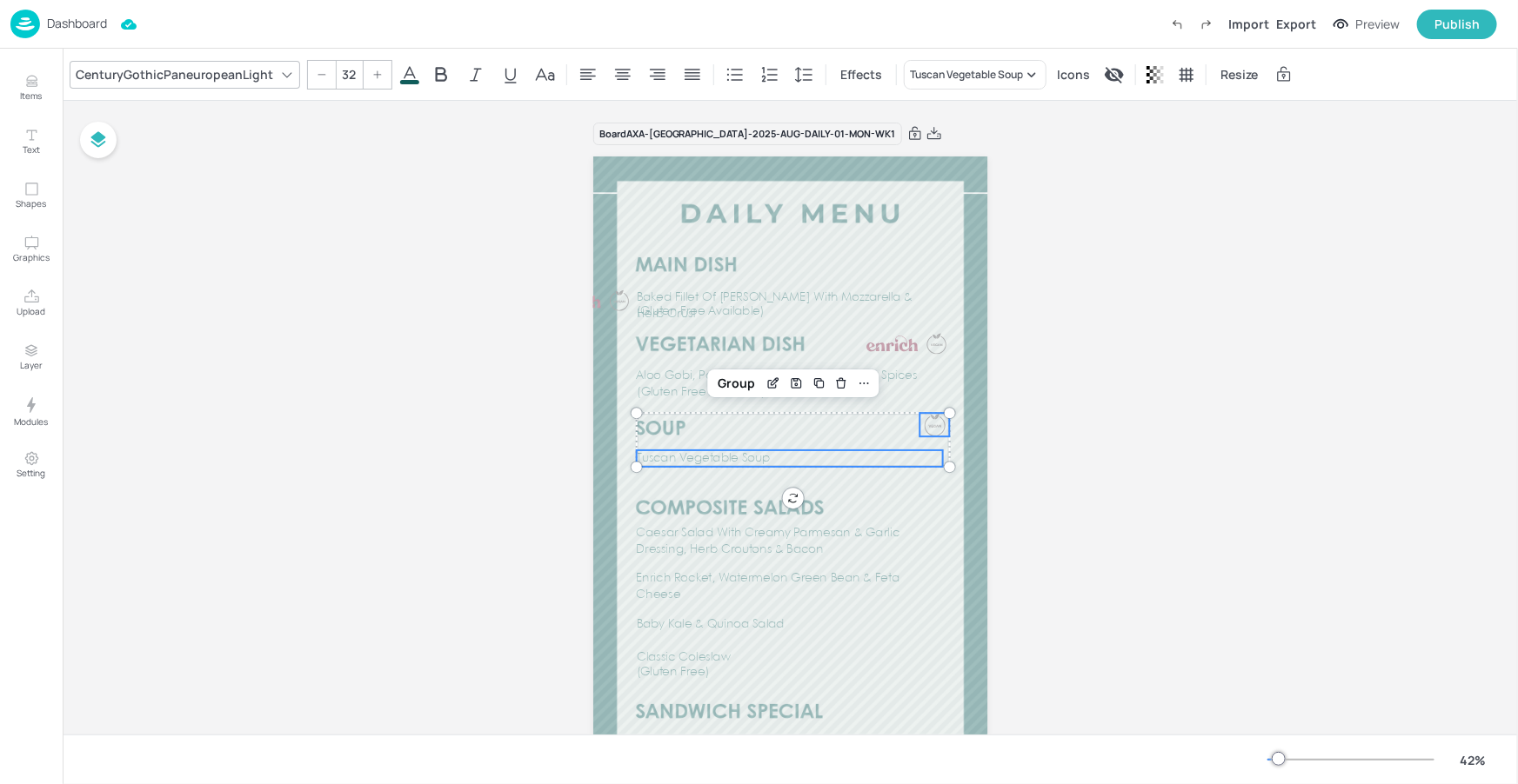
click at [934, 429] on div at bounding box center [935, 425] width 22 height 24
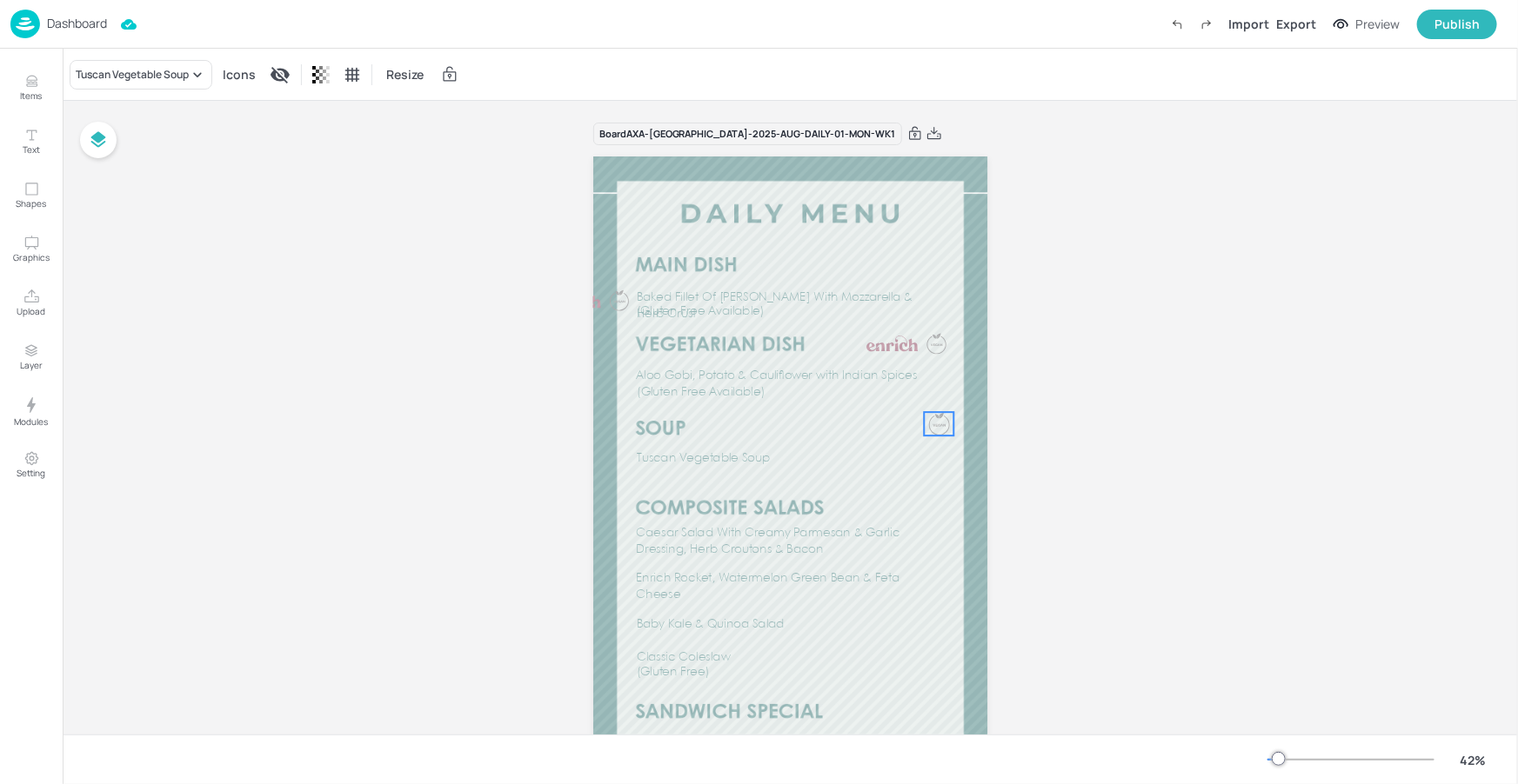
click at [938, 426] on div at bounding box center [938, 424] width 22 height 24
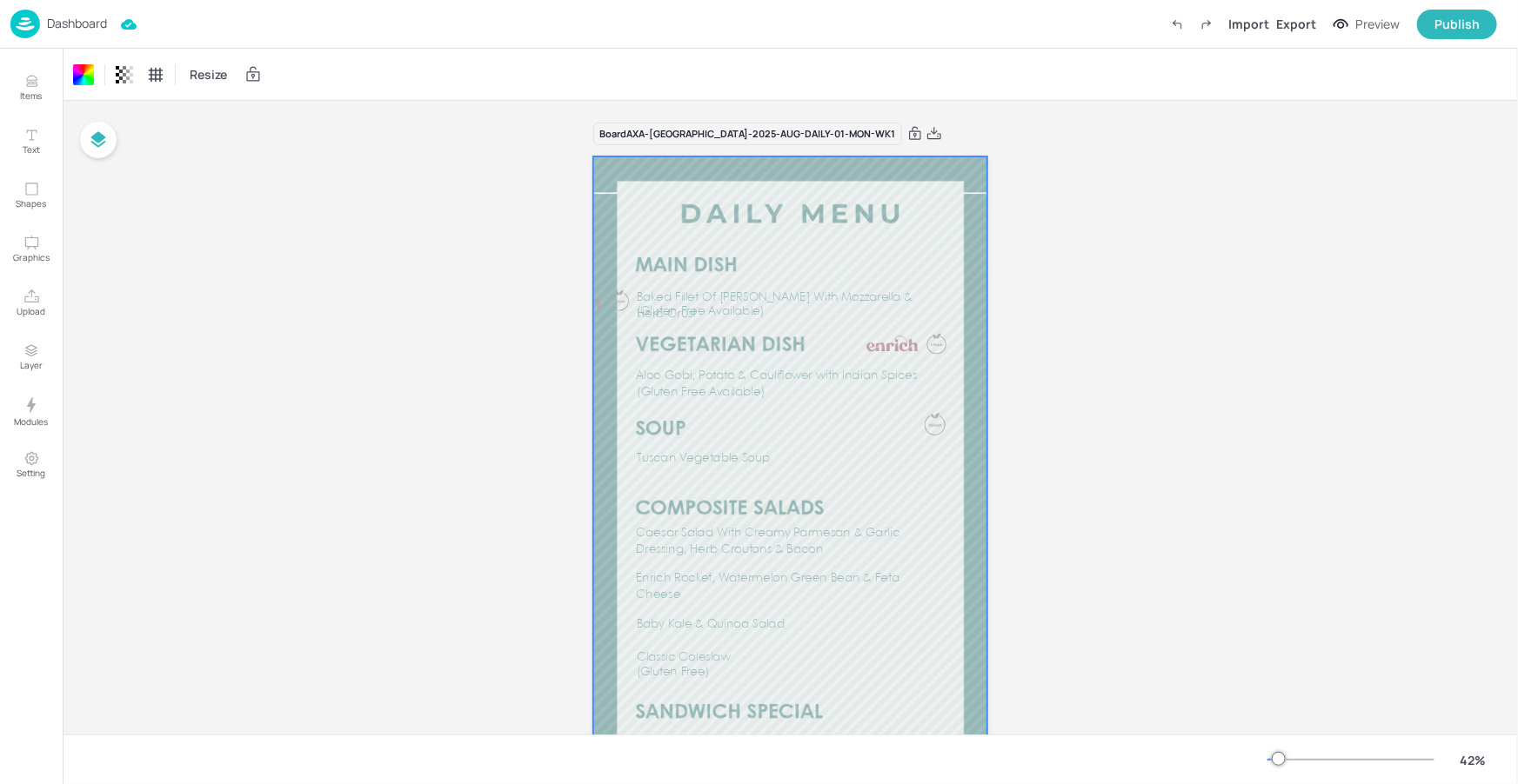
click at [918, 409] on div at bounding box center [790, 507] width 395 height 701
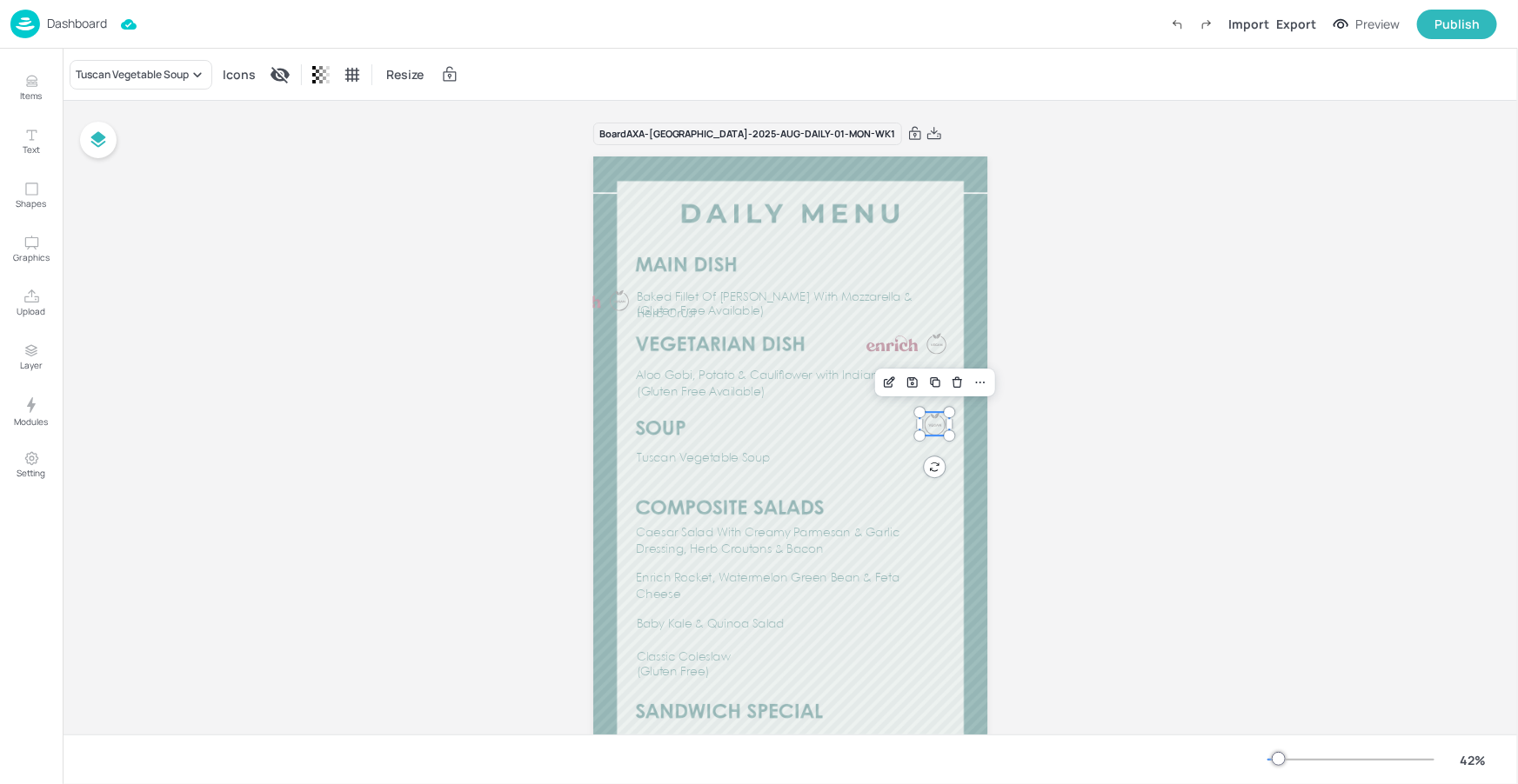
click at [935, 422] on div at bounding box center [935, 424] width 22 height 24
click at [956, 425] on div at bounding box center [957, 424] width 6 height 16
click at [933, 463] on div "Baked Fillet Of [PERSON_NAME] With Mozzarella & Herb Crust (Gluten Free Availab…" at bounding box center [790, 507] width 395 height 701
click at [936, 459] on div "Baked Fillet Of [PERSON_NAME] With Mozzarella & Herb Crust (Gluten Free Availab…" at bounding box center [790, 507] width 395 height 701
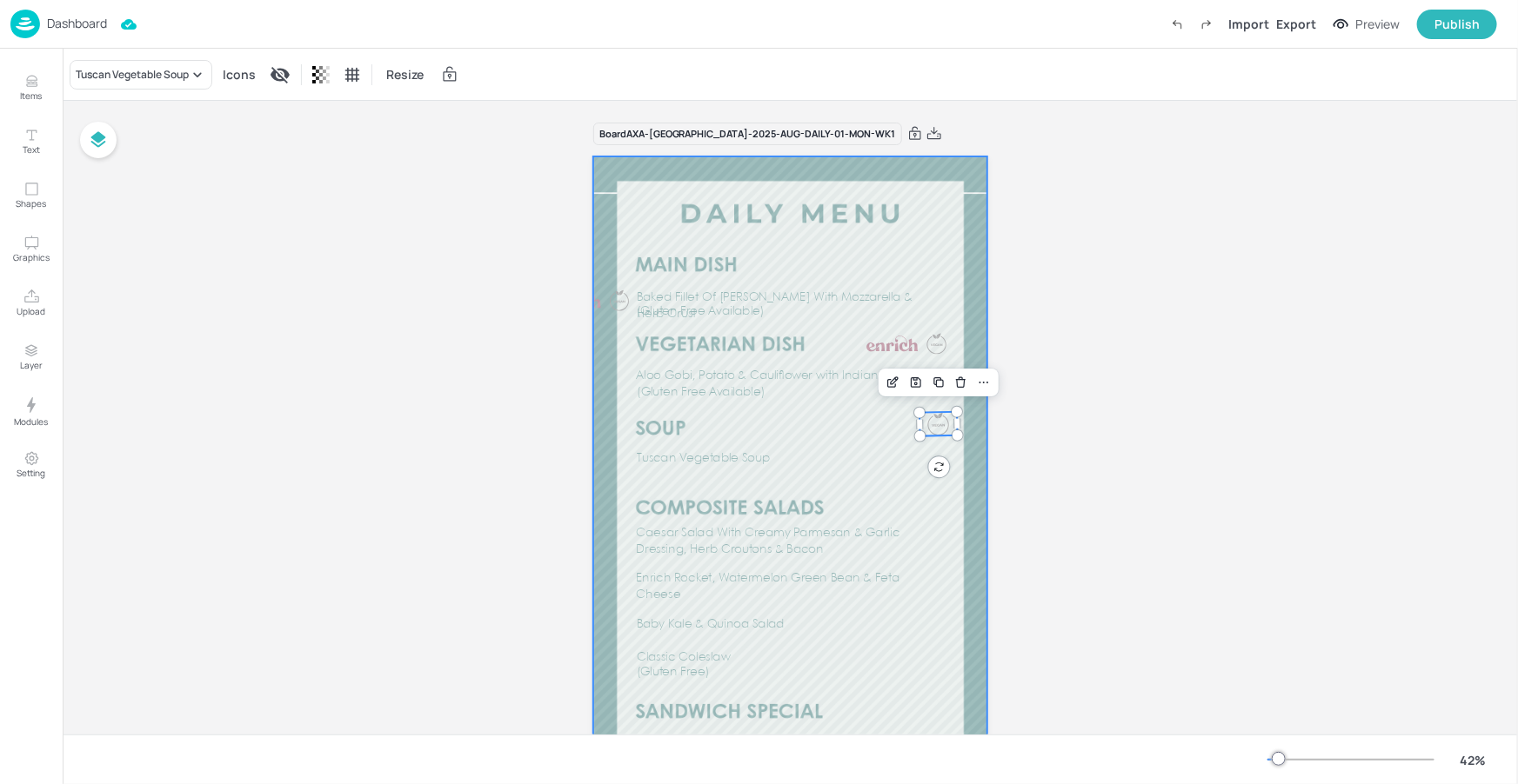
click at [962, 462] on div at bounding box center [790, 507] width 395 height 701
click at [940, 430] on div at bounding box center [938, 425] width 23 height 25
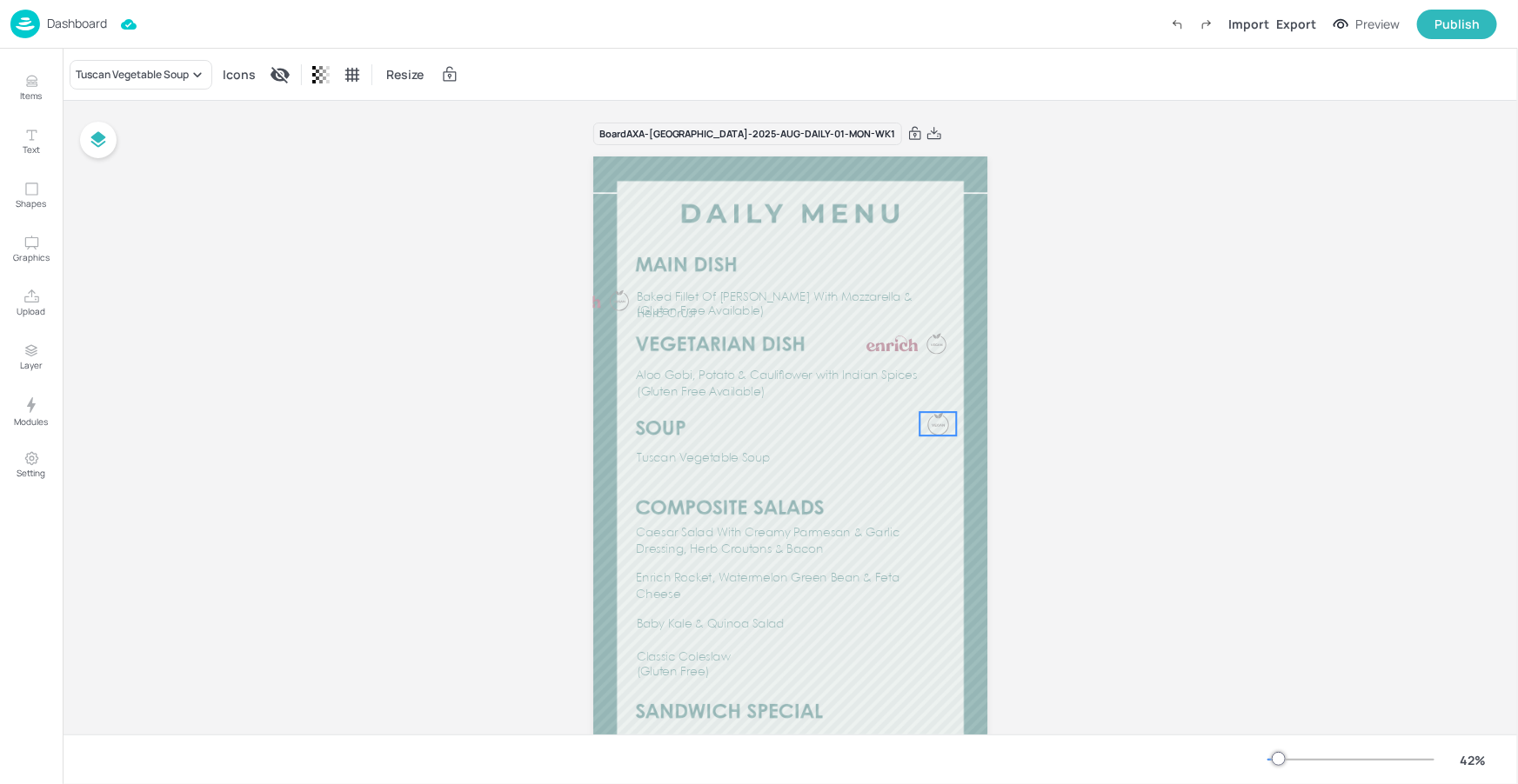
click at [936, 476] on div "Baked Fillet Of [PERSON_NAME] With Mozzarella & Herb Crust (Gluten Free Availab…" at bounding box center [790, 507] width 395 height 701
click at [936, 423] on div at bounding box center [937, 424] width 22 height 24
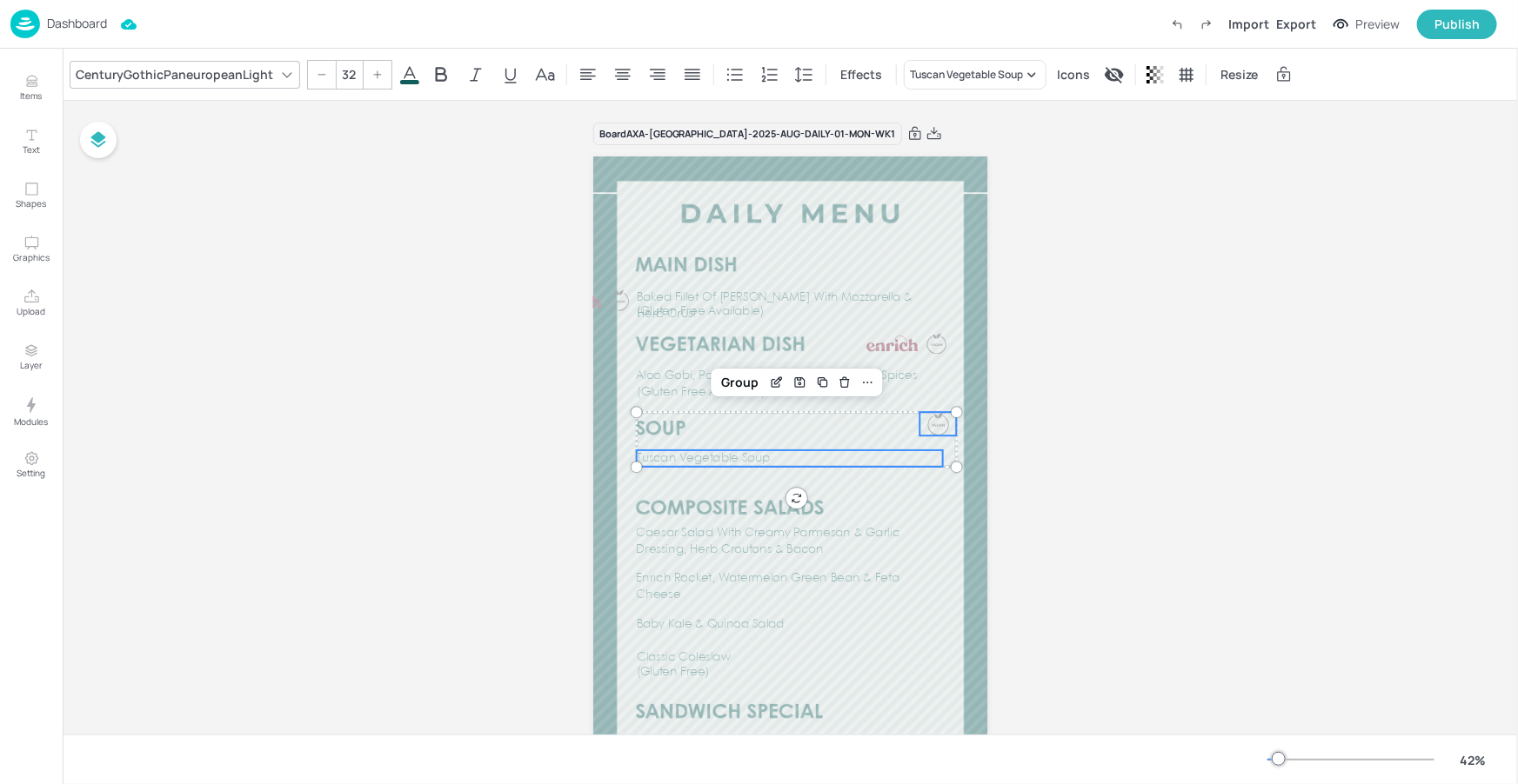
click at [787, 460] on p "Tuscan Vegetable Soup" at bounding box center [790, 459] width 307 height 17
click at [728, 378] on div "Group" at bounding box center [740, 382] width 51 height 23
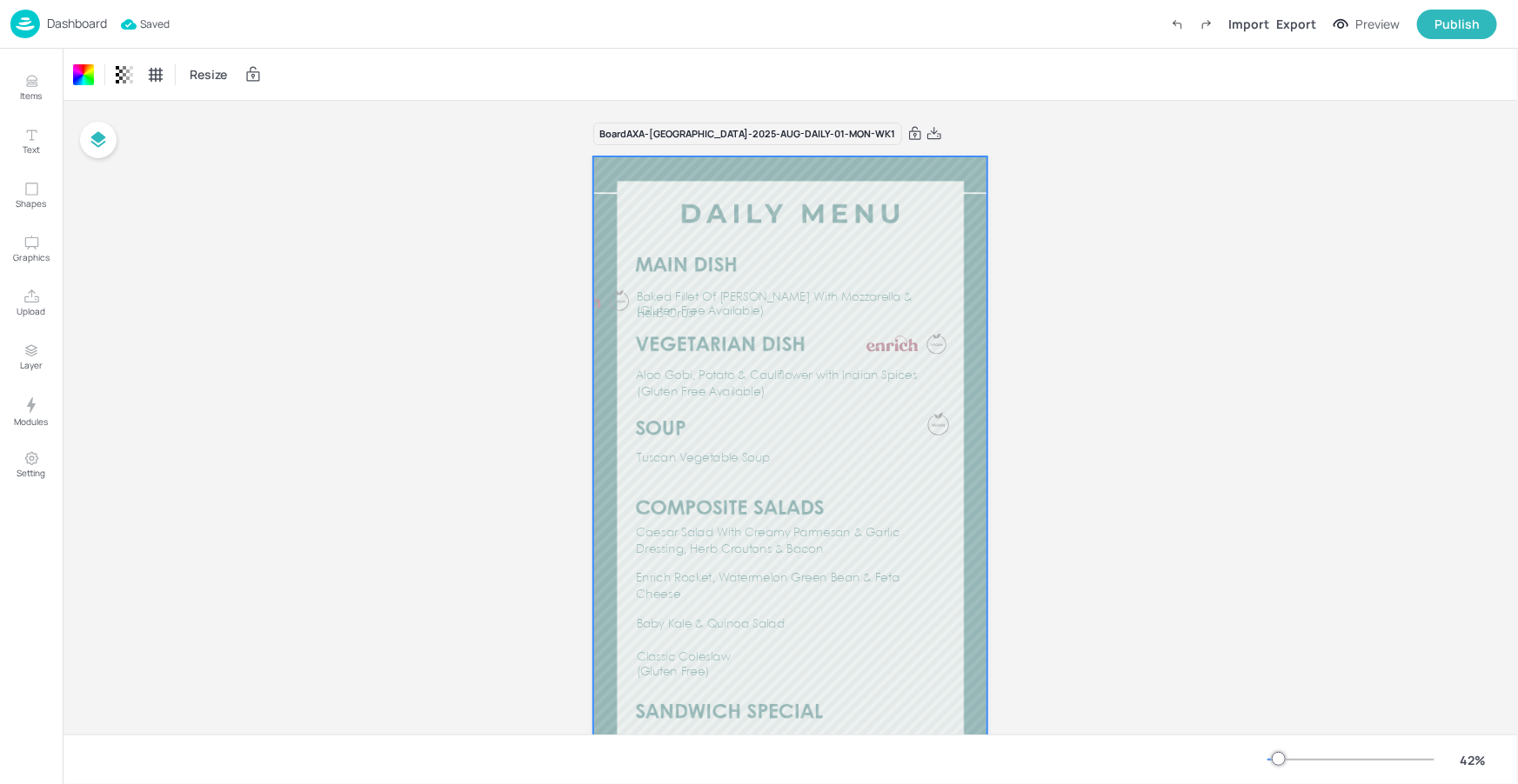
click at [80, 27] on p "Dashboard" at bounding box center [77, 23] width 60 height 12
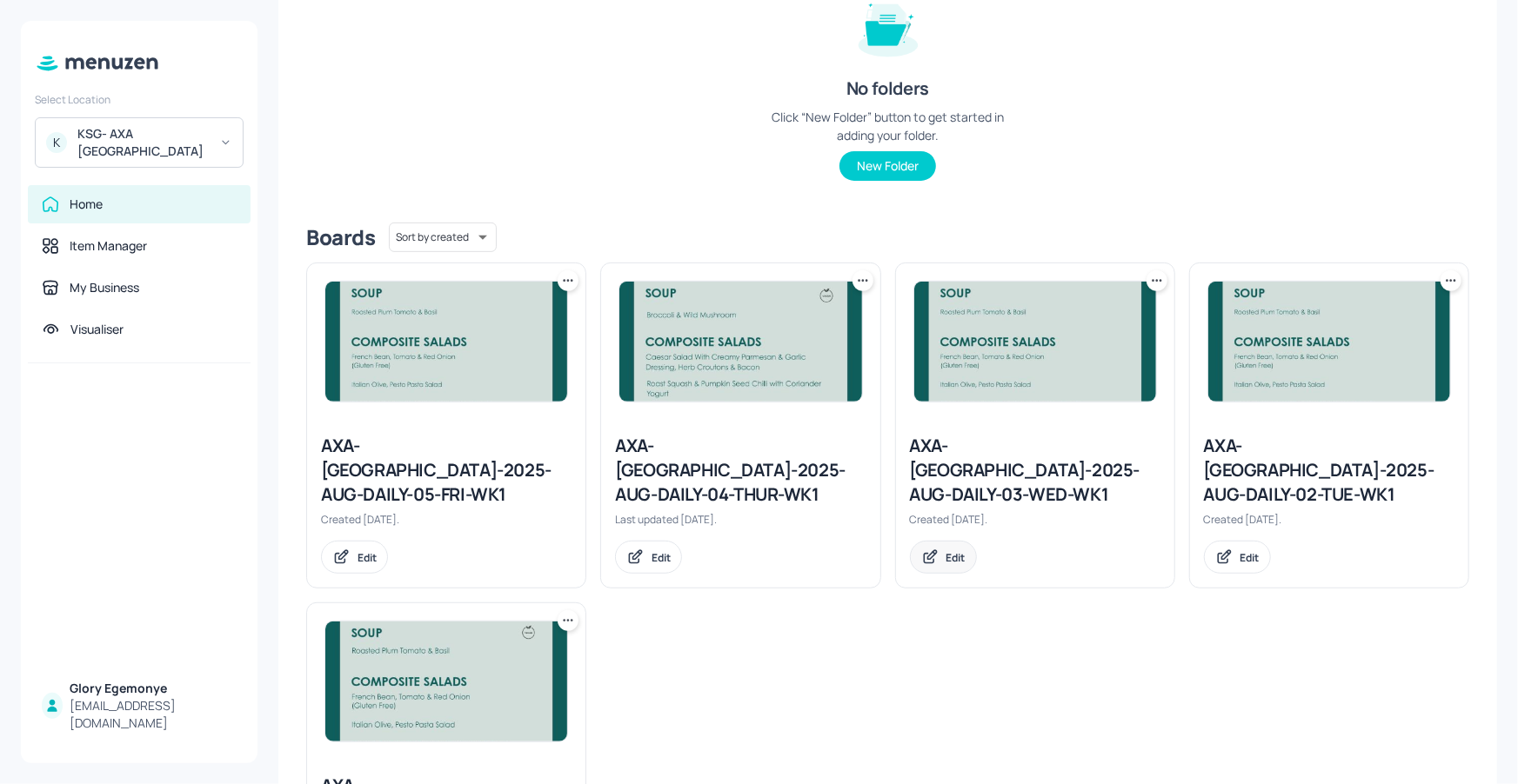
scroll to position [246, 0]
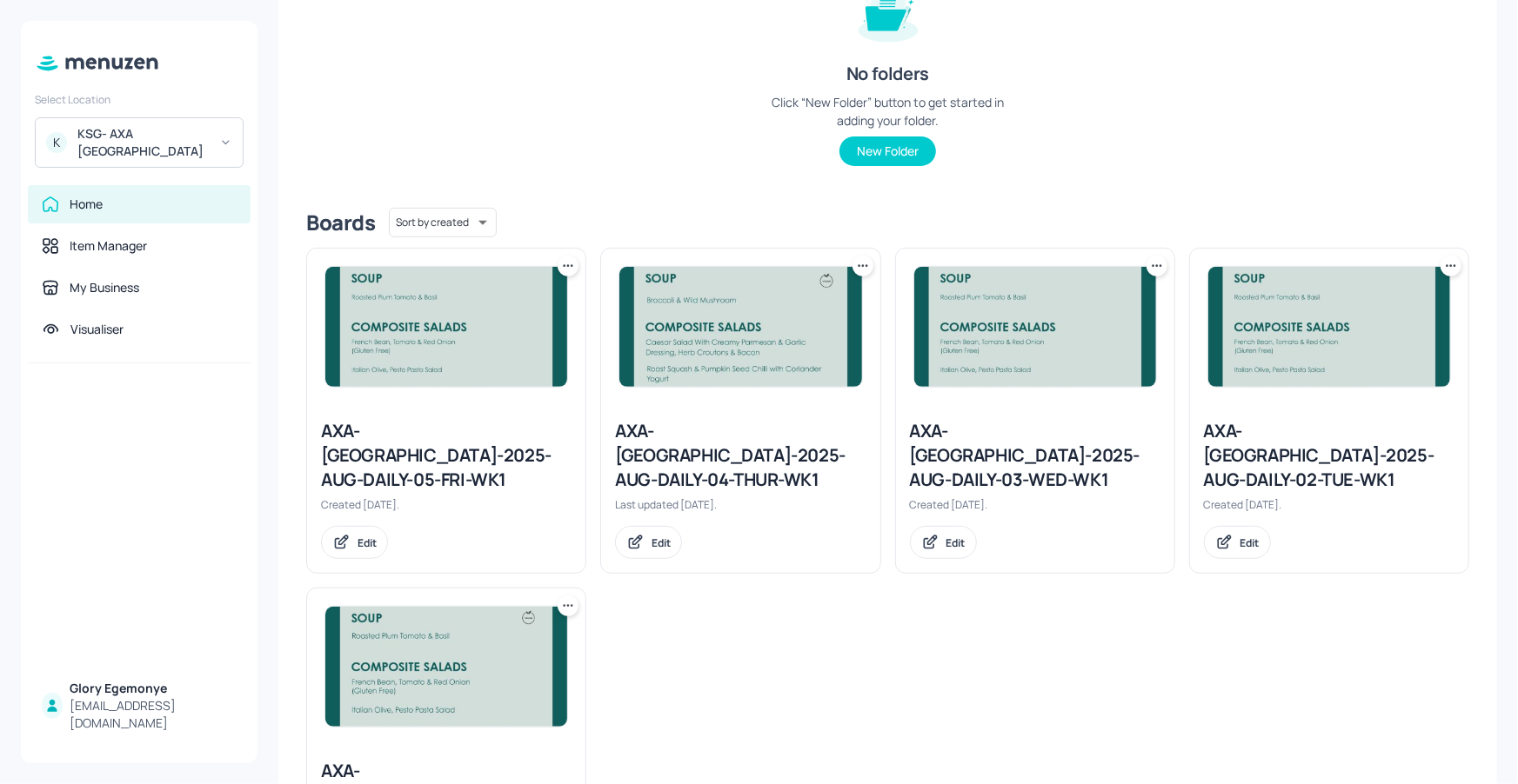
click at [441, 443] on div "AXA-[GEOGRAPHIC_DATA]-2025-AUG-DAILY-05-FRI-WK1" at bounding box center [446, 455] width 250 height 73
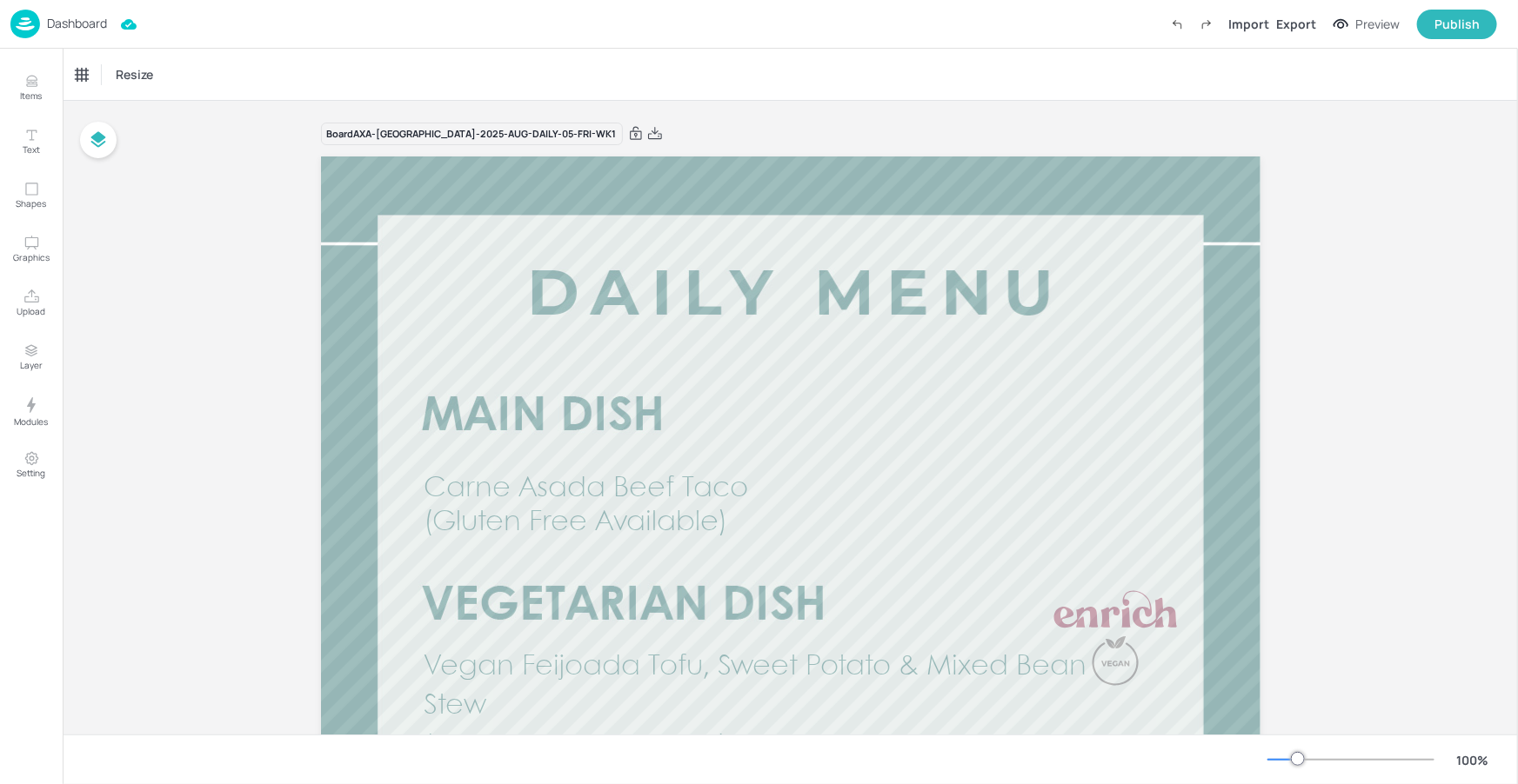
click at [1258, 752] on div "100 %" at bounding box center [790, 759] width 1427 height 27
click at [1266, 754] on div "100 %" at bounding box center [790, 759] width 1427 height 27
click at [1276, 755] on div at bounding box center [1351, 759] width 167 height 14
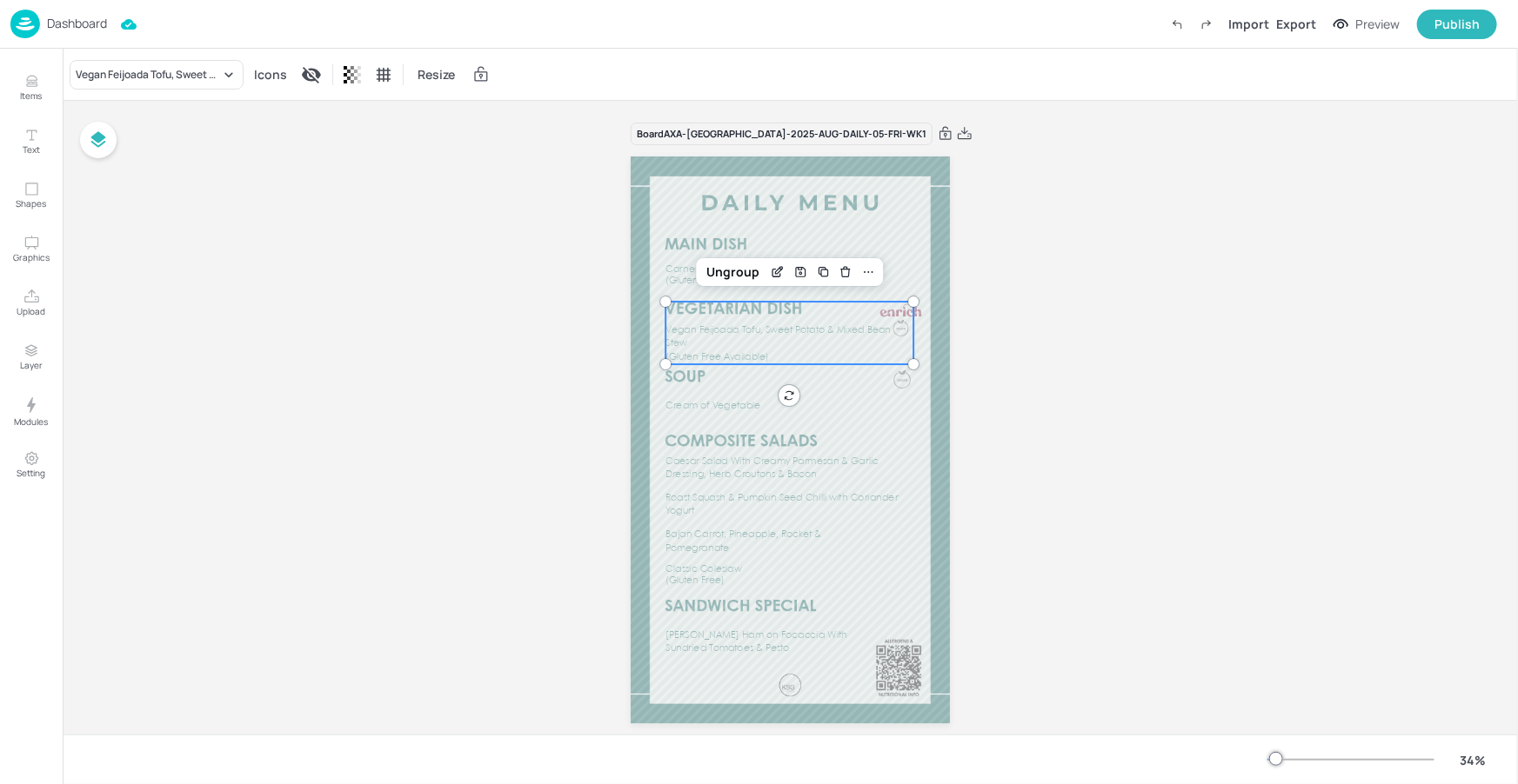
click at [888, 314] on div at bounding box center [901, 310] width 46 height 17
click at [747, 275] on div "Ungroup" at bounding box center [733, 272] width 67 height 23
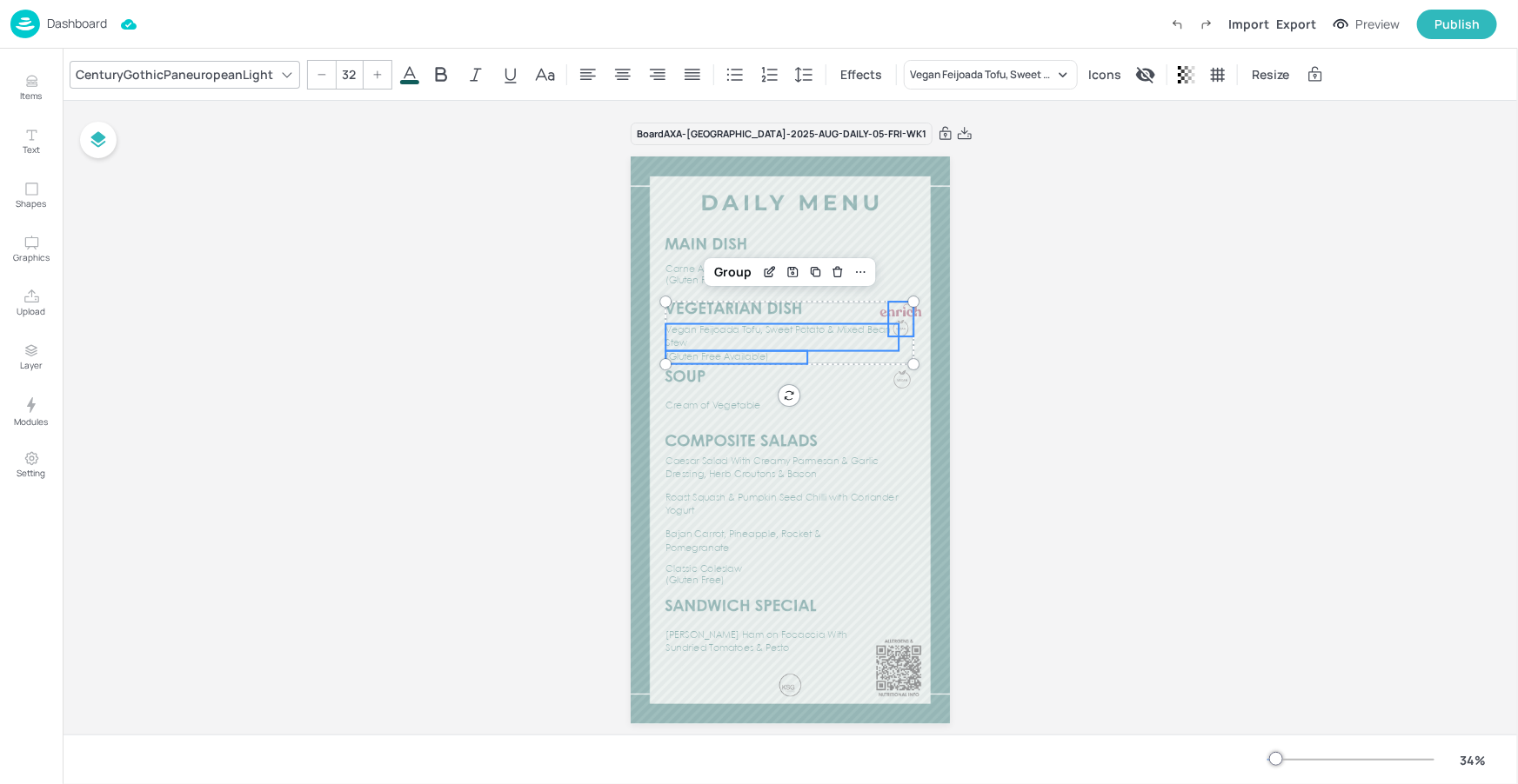
click at [907, 321] on div at bounding box center [901, 319] width 25 height 35
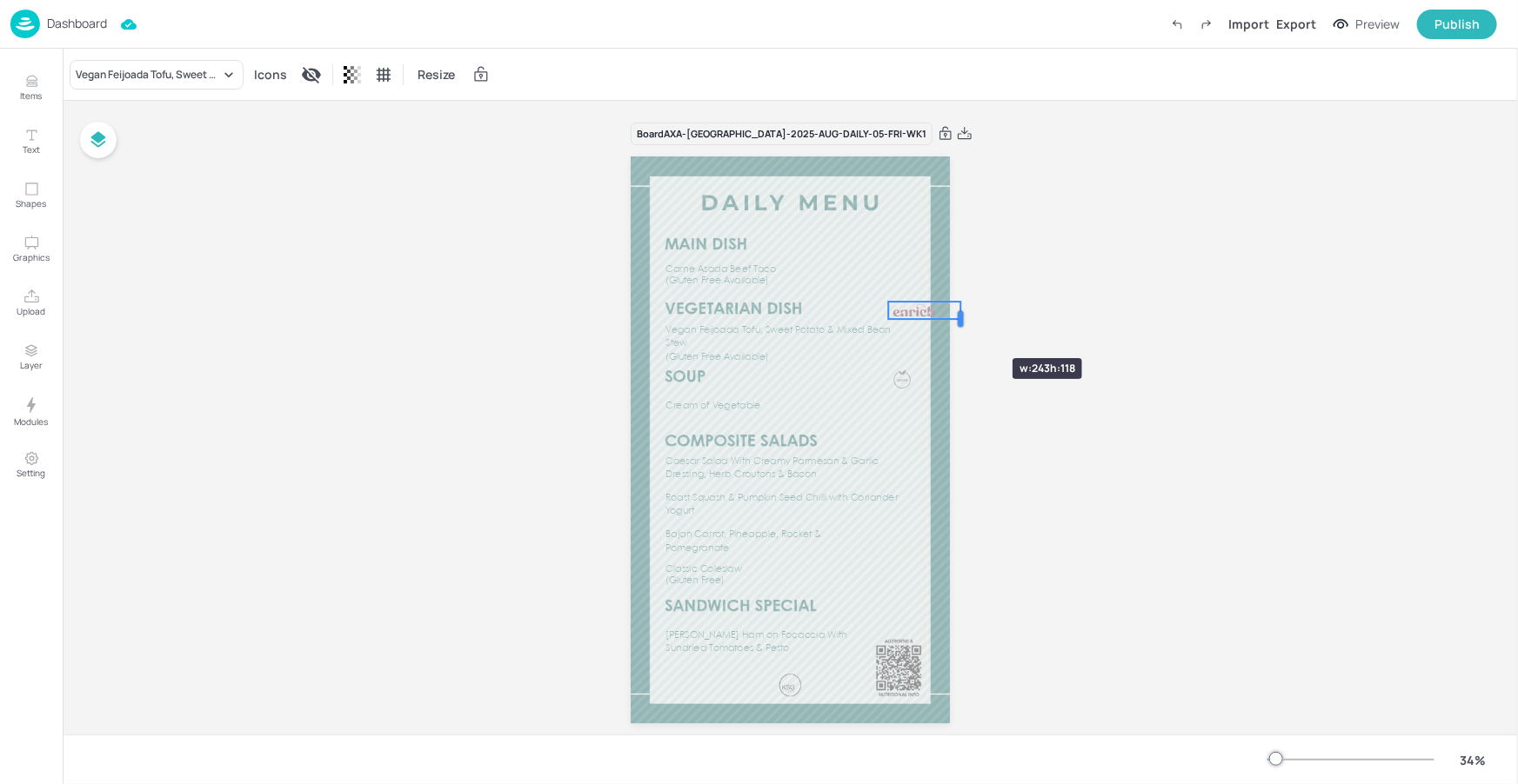
drag, startPoint x: 914, startPoint y: 322, endPoint x: 960, endPoint y: 326, distance: 46.2
click at [960, 326] on div at bounding box center [960, 319] width 14 height 35
drag, startPoint x: 932, startPoint y: 312, endPoint x: 881, endPoint y: 309, distance: 51.1
click at [881, 309] on div at bounding box center [863, 307] width 46 height 17
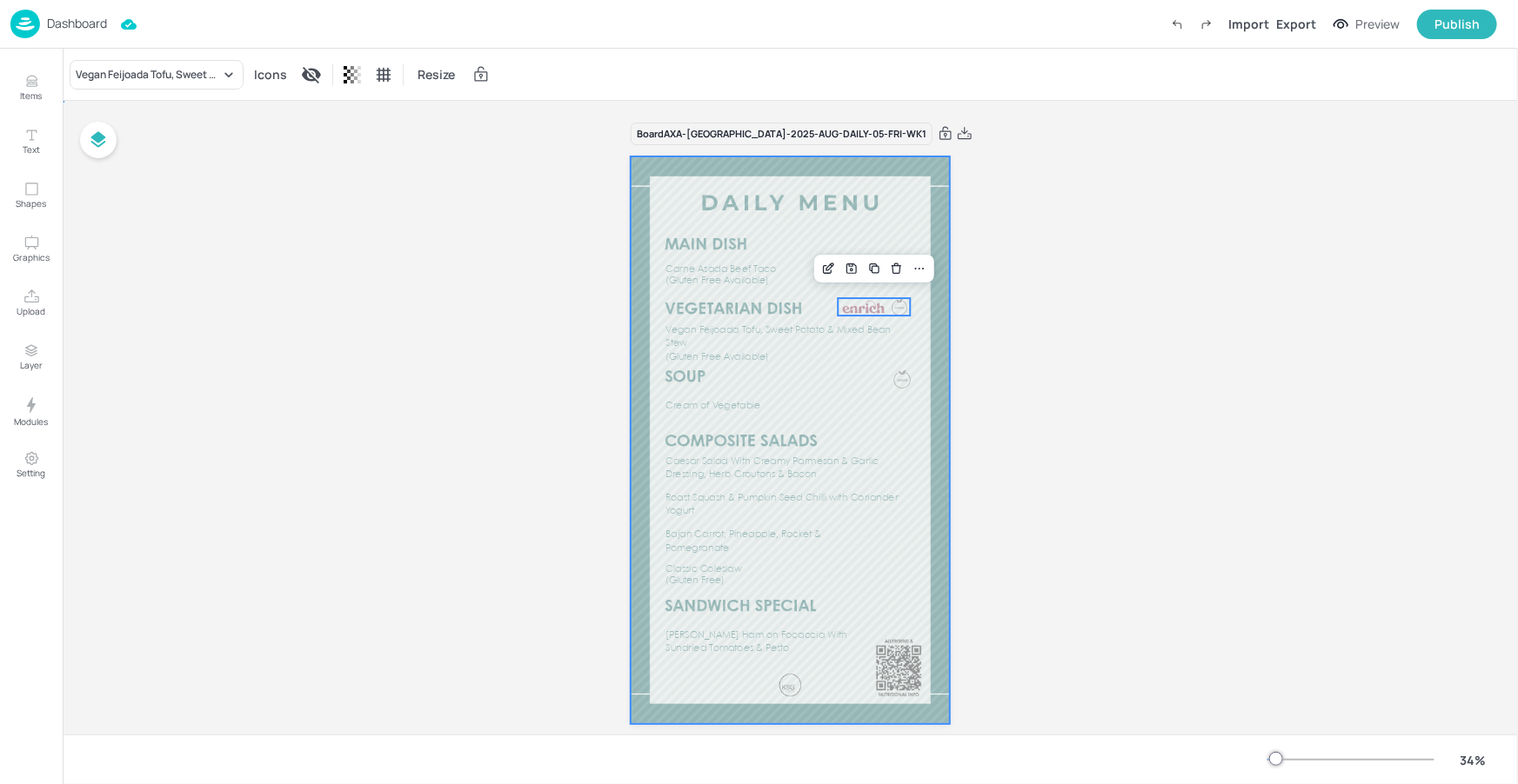
click at [936, 346] on div at bounding box center [790, 441] width 319 height 568
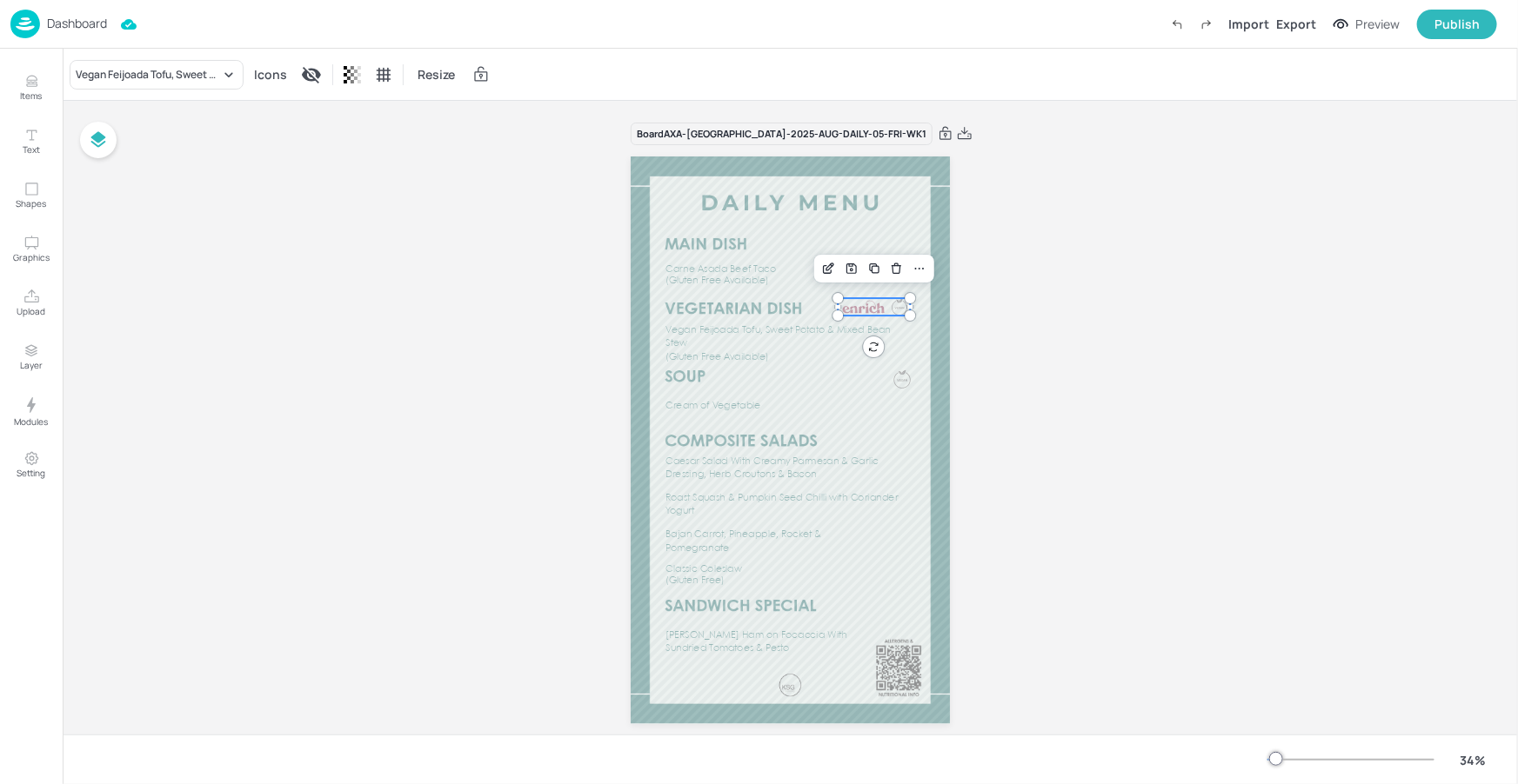
click at [865, 308] on div at bounding box center [863, 307] width 46 height 17
click at [776, 342] on p "Vegan Feijoada Tofu, Sweet Potato & Mixed Bean Stew" at bounding box center [782, 338] width 233 height 26
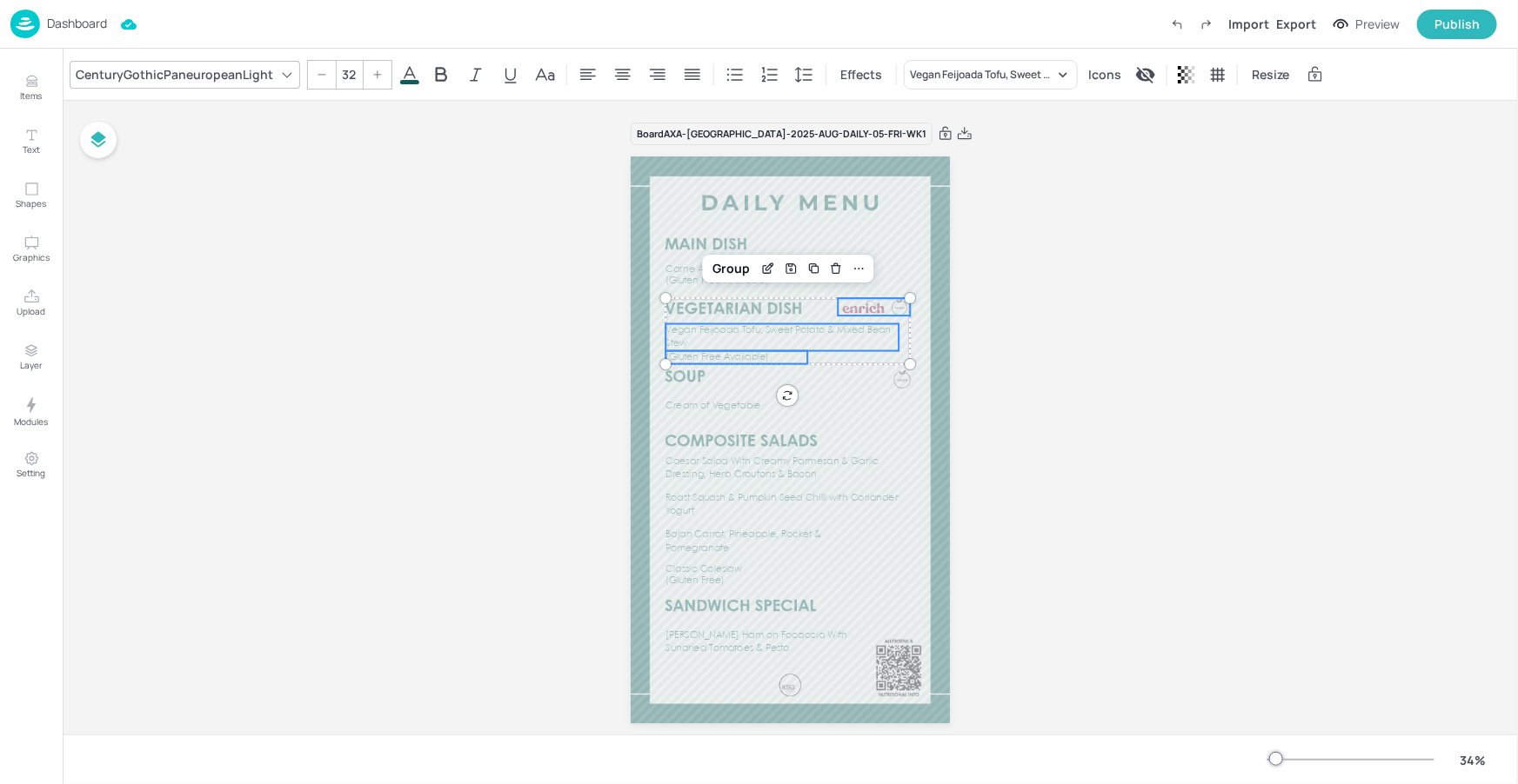
click at [757, 356] on span "(Gluten Free Available)" at bounding box center [717, 358] width 104 height 9
click at [738, 265] on div "Group" at bounding box center [731, 269] width 51 height 23
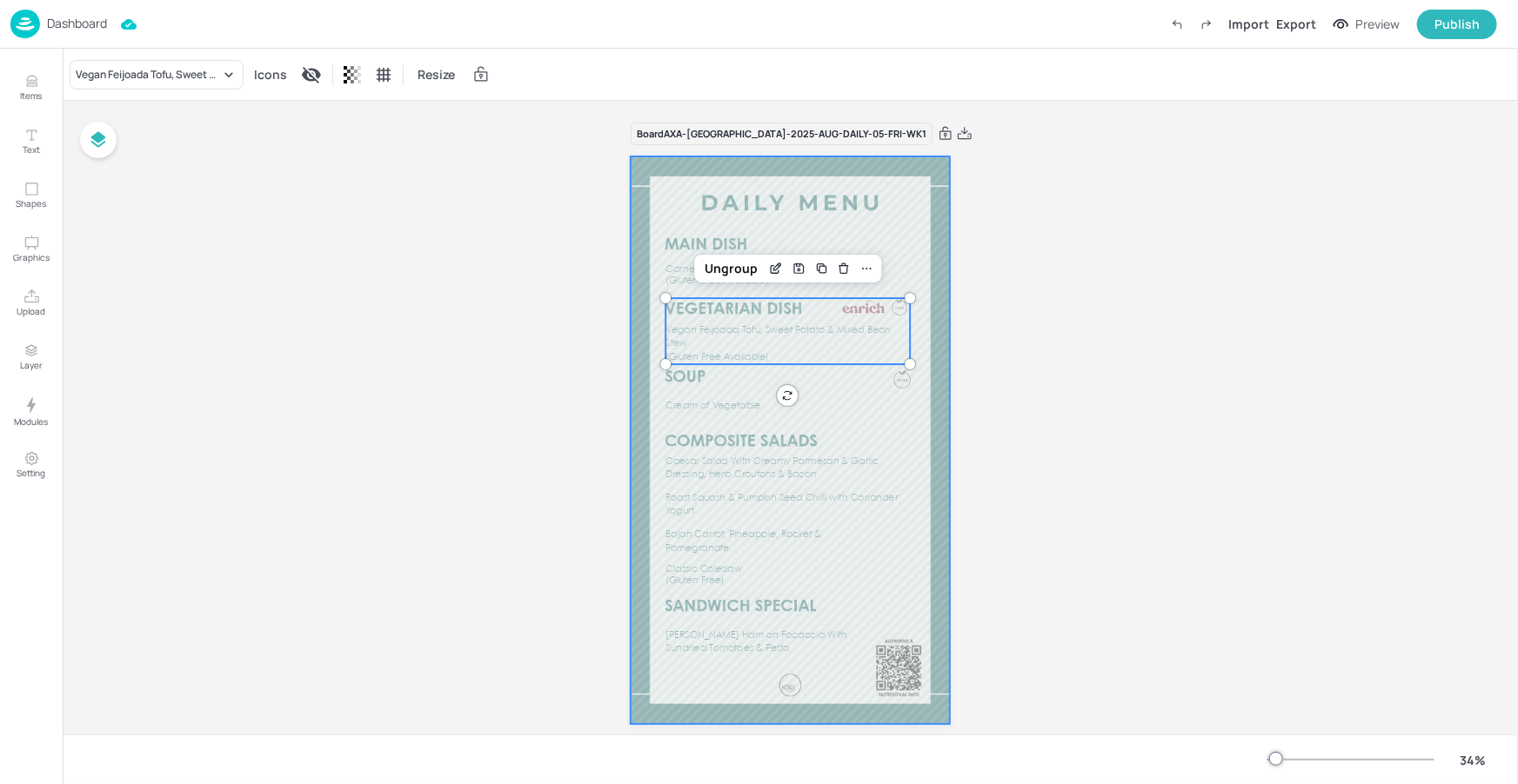
click at [912, 434] on div at bounding box center [790, 441] width 319 height 568
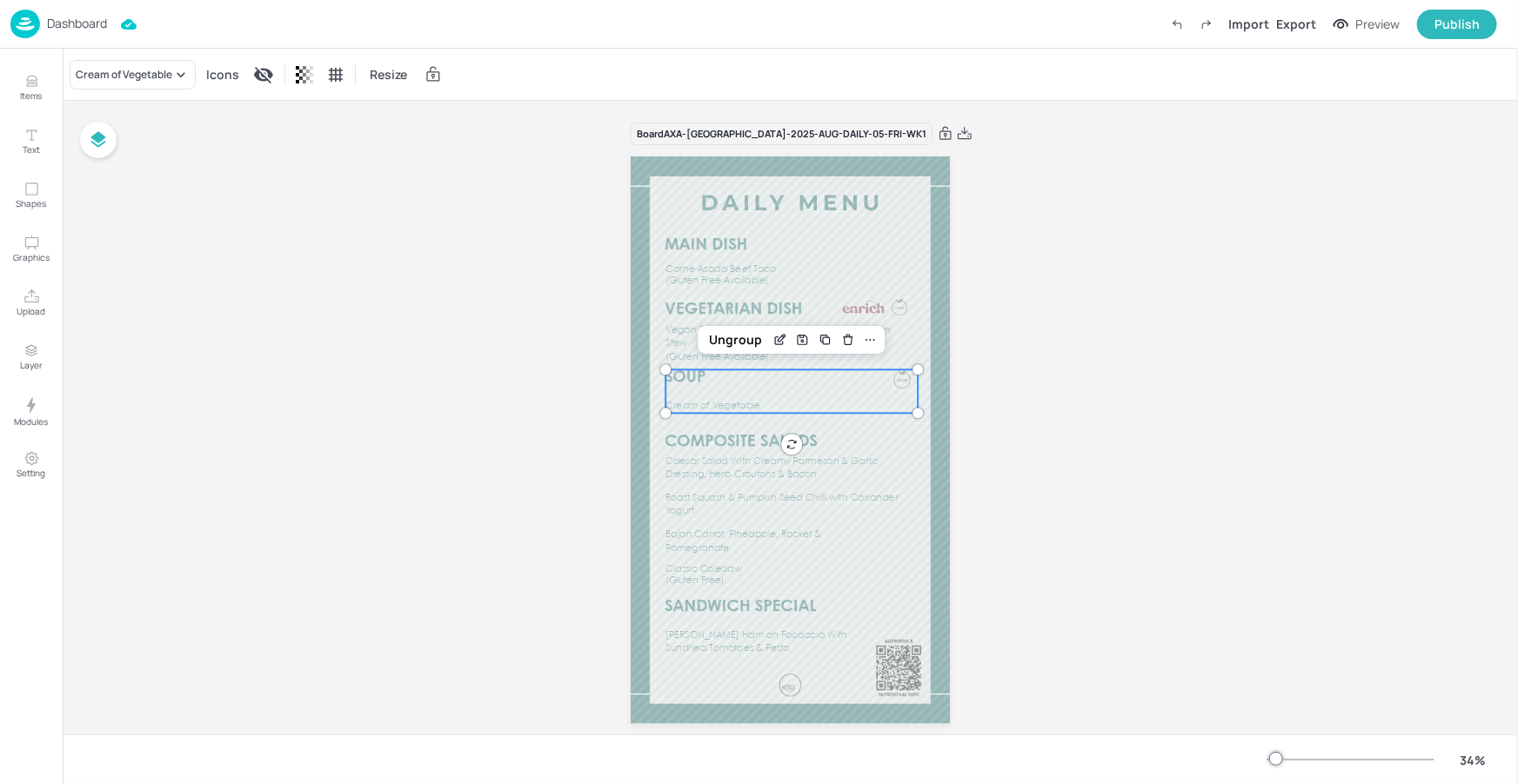
click at [902, 383] on div at bounding box center [902, 379] width 17 height 19
click at [724, 329] on div "Ungroup" at bounding box center [735, 340] width 67 height 23
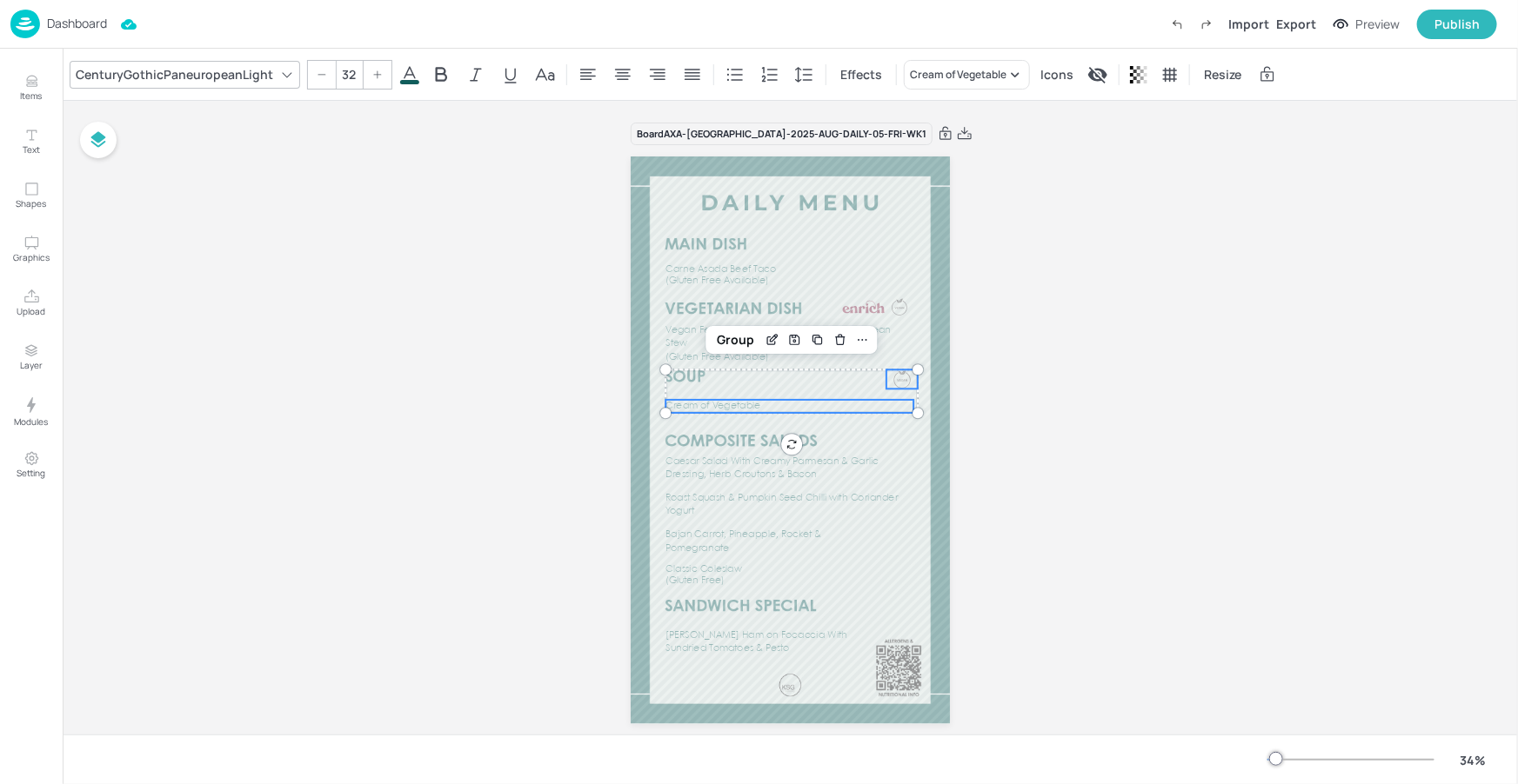
click at [888, 380] on div at bounding box center [902, 379] width 31 height 19
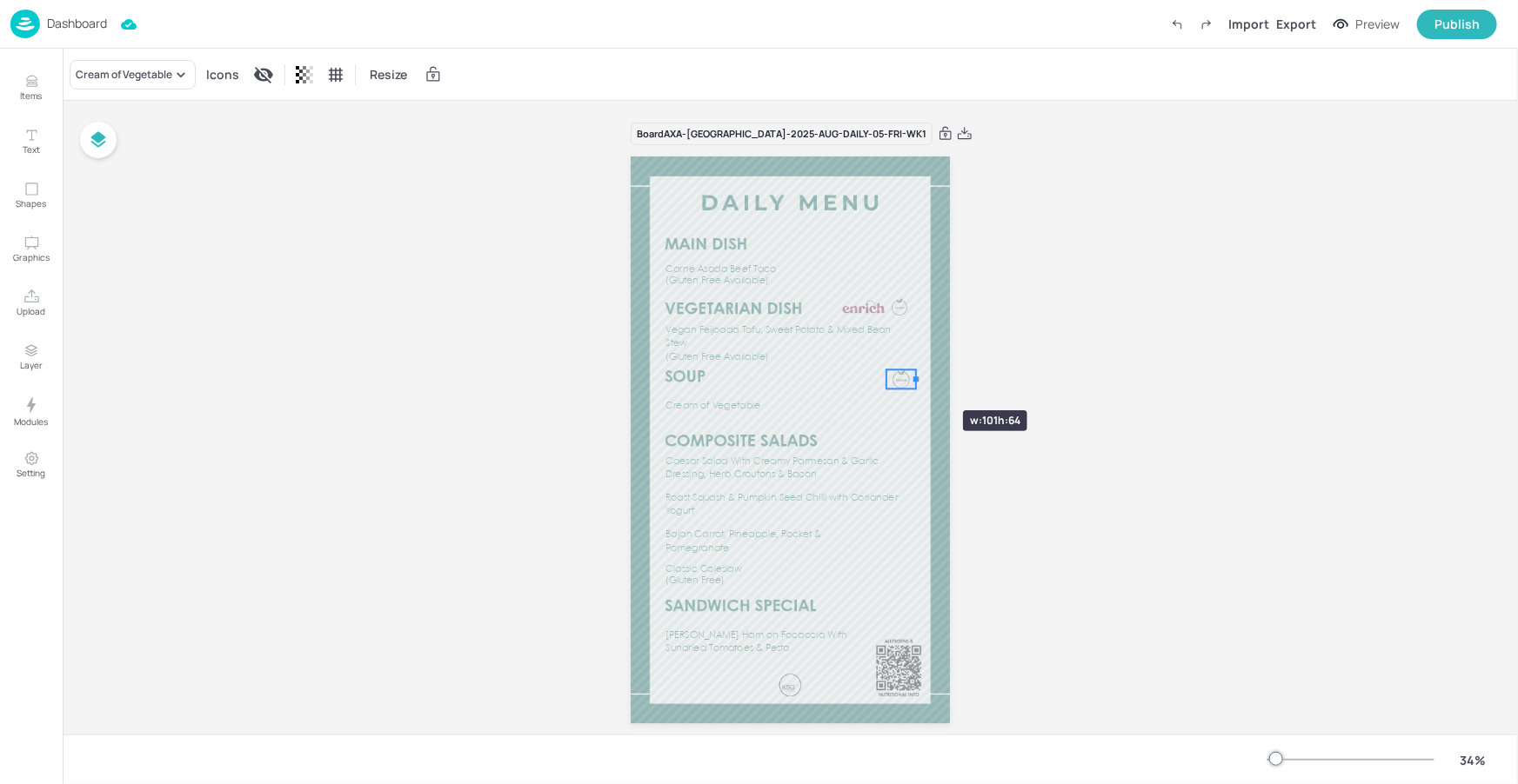
click at [911, 379] on div at bounding box center [916, 379] width 14 height 19
click at [907, 306] on div at bounding box center [873, 307] width 72 height 17
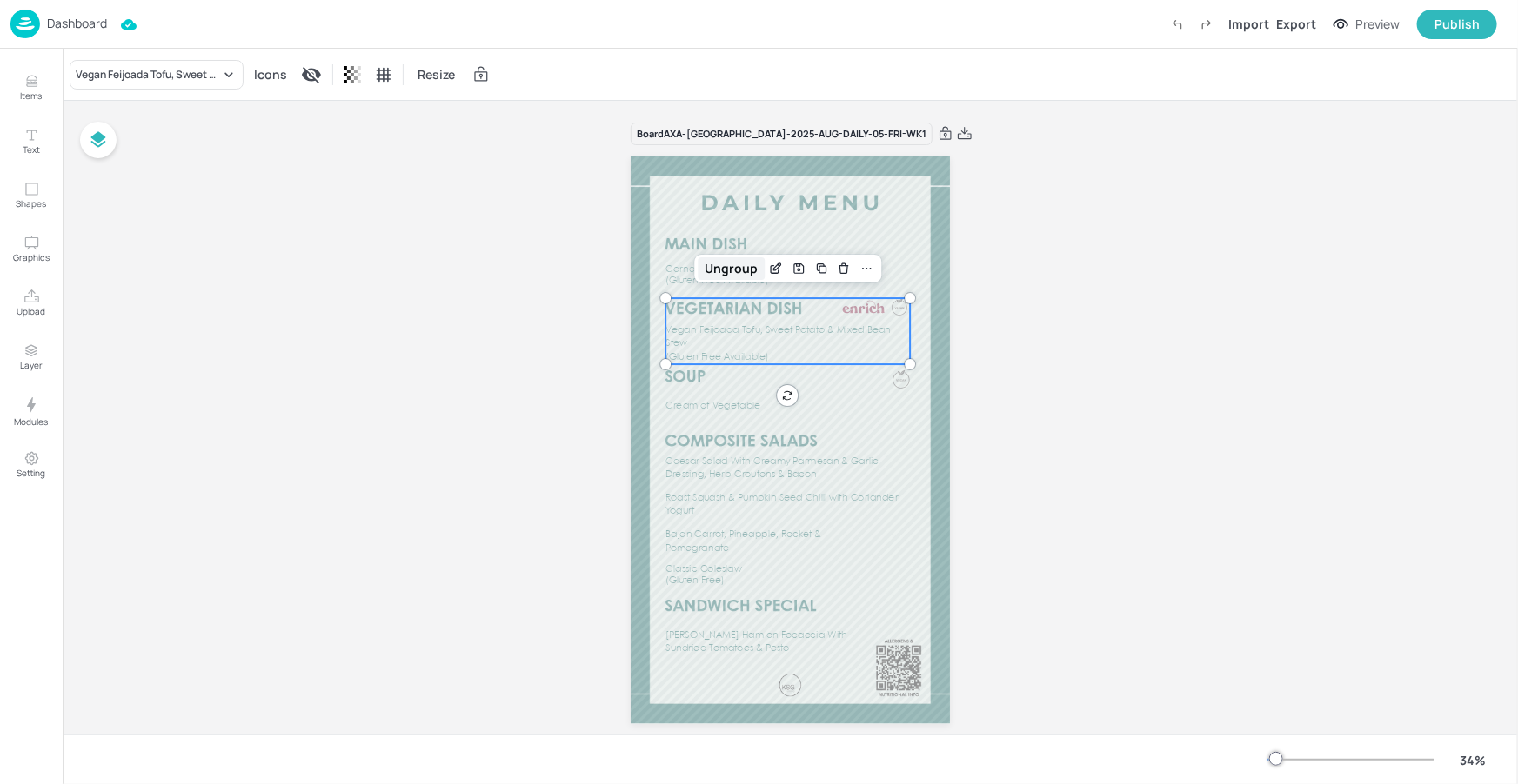
click at [714, 269] on div "Ungroup" at bounding box center [731, 269] width 67 height 23
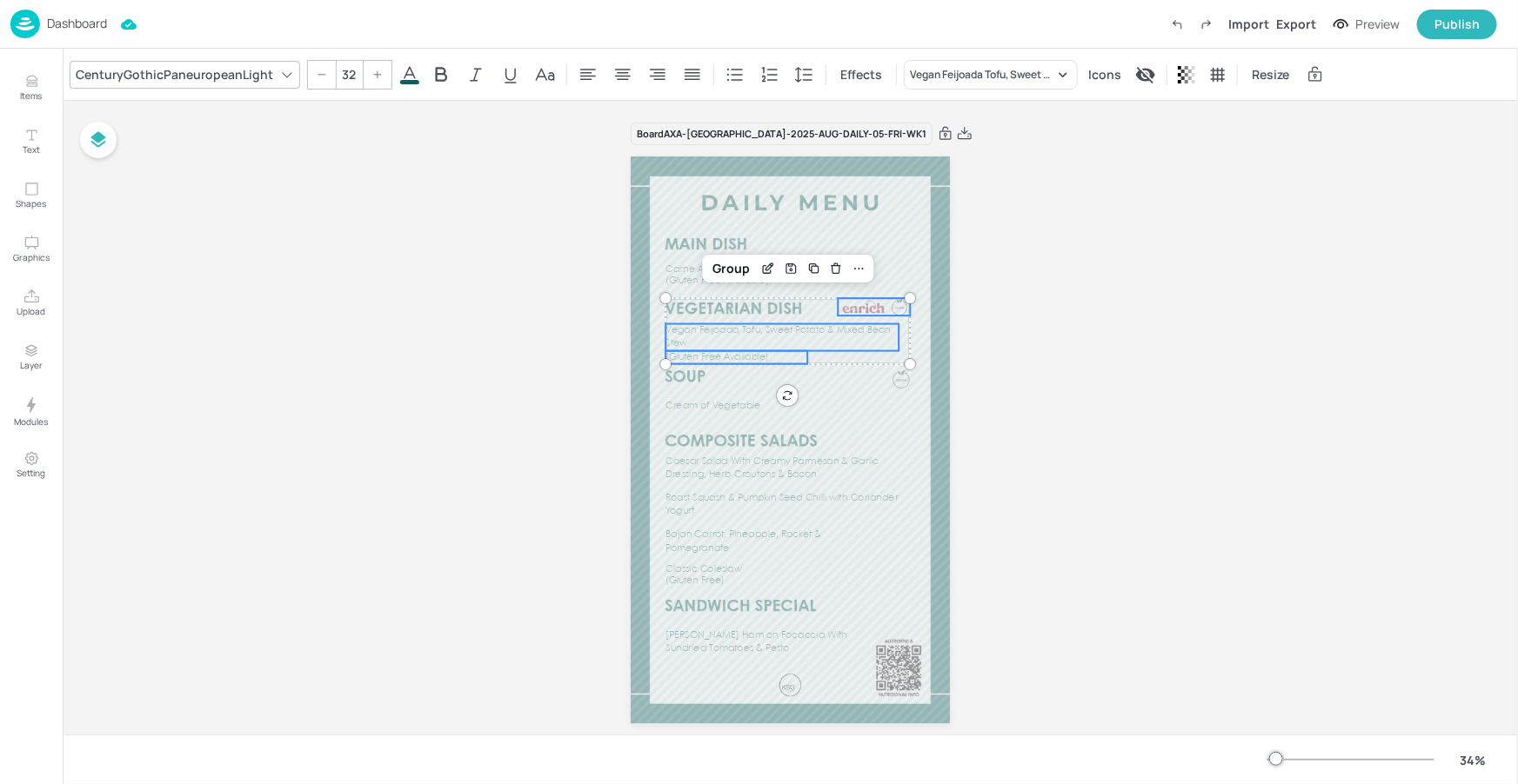
click at [881, 308] on div at bounding box center [863, 307] width 46 height 17
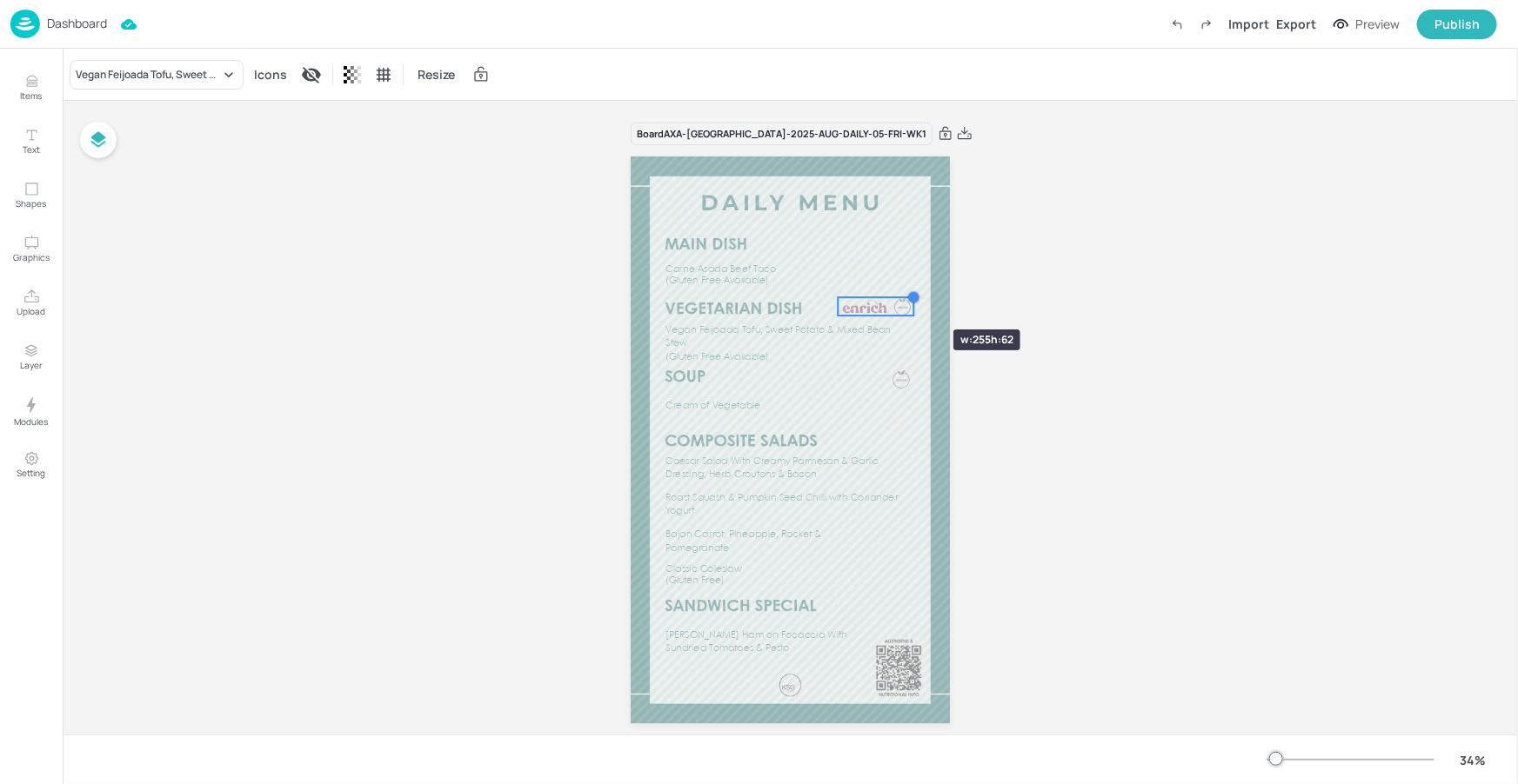
click at [902, 298] on div "Carne Asada Beef Taco (Gluten Free Available) Caesar Salad With Creamy Parmesan…" at bounding box center [790, 441] width 319 height 568
click at [897, 373] on div at bounding box center [901, 379] width 17 height 19
click at [903, 376] on div at bounding box center [902, 377] width 17 height 19
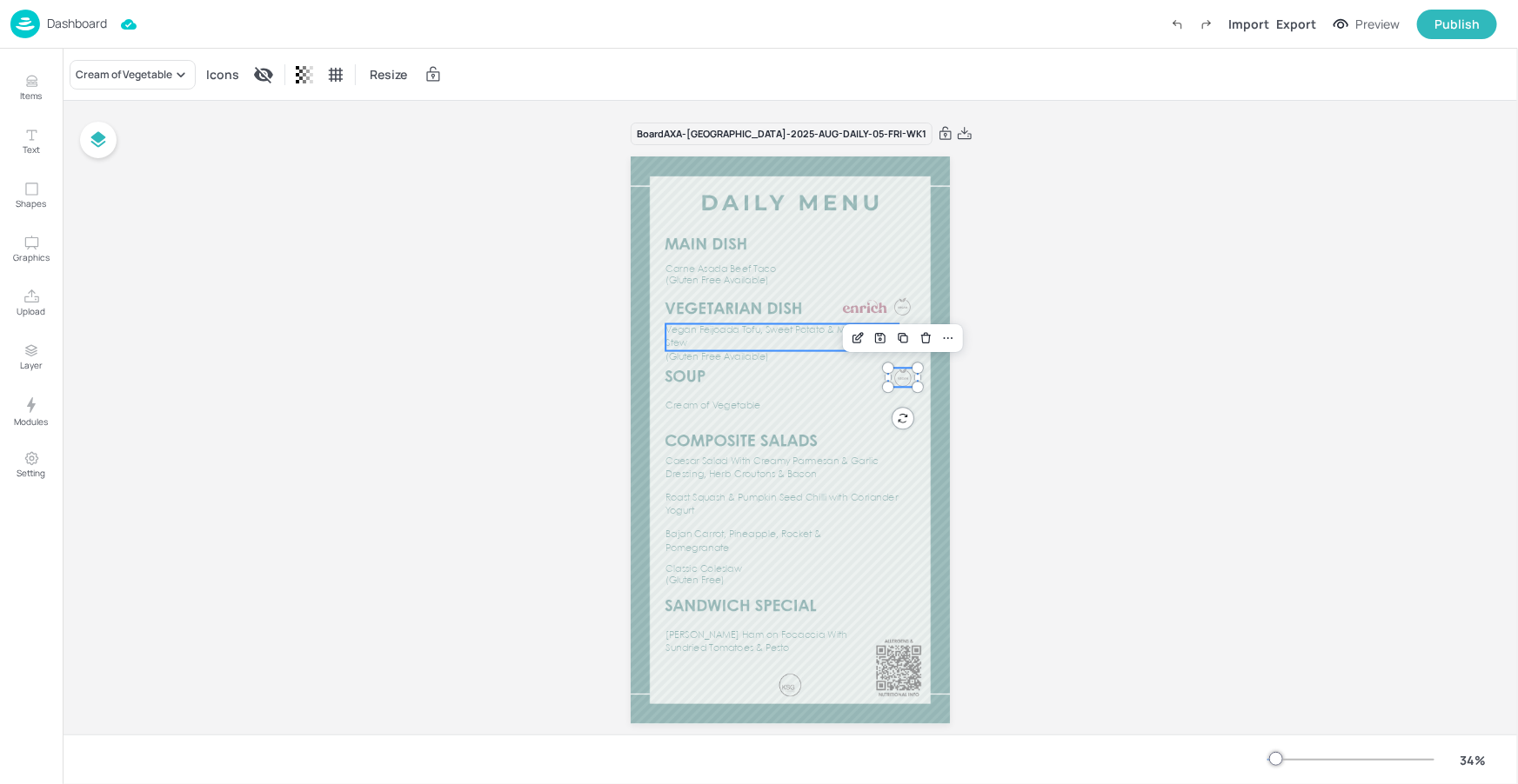
click at [832, 349] on p "Vegan Feijoada Tofu, Sweet Potato & Mixed Bean Stew" at bounding box center [782, 338] width 233 height 26
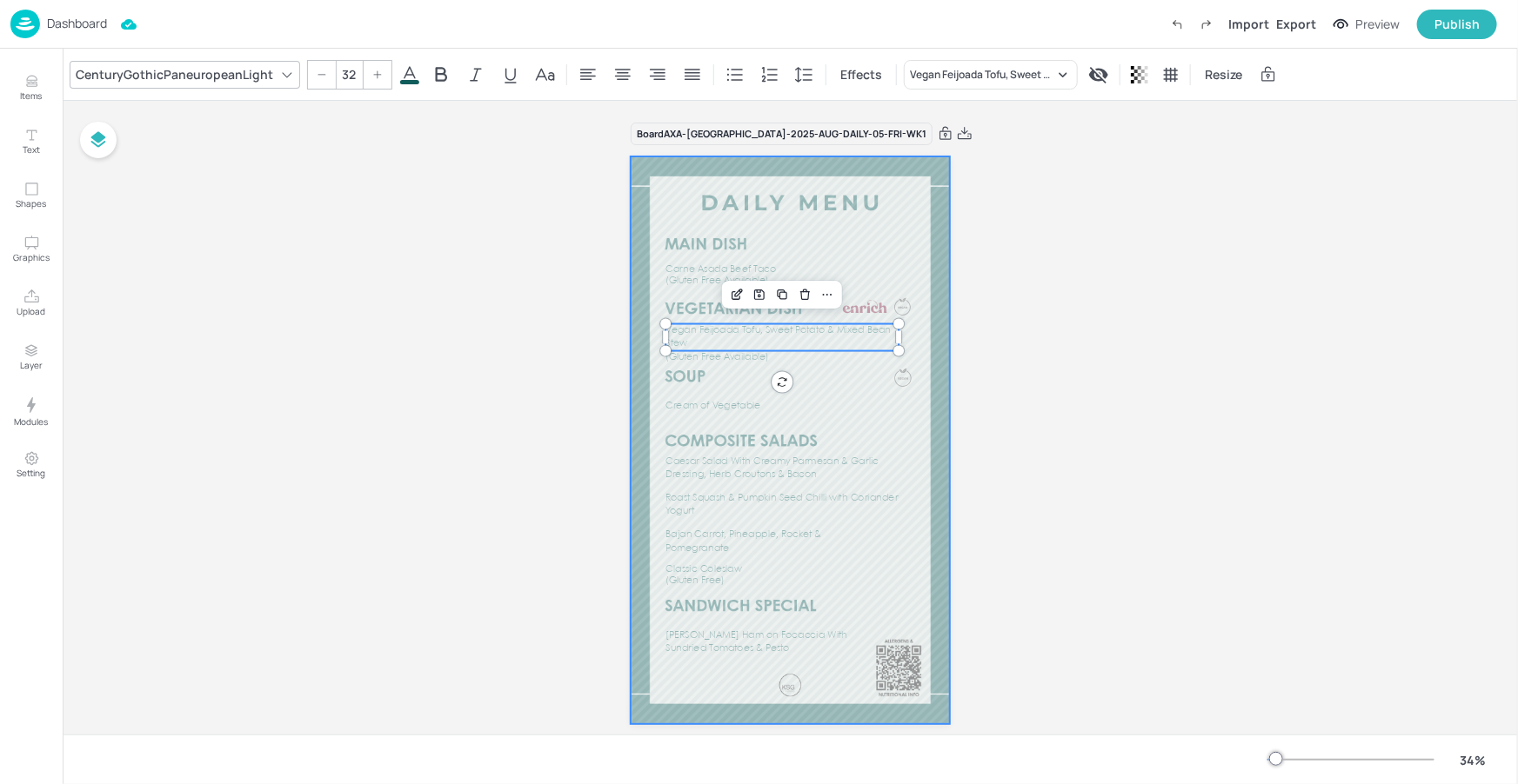
type input "32"
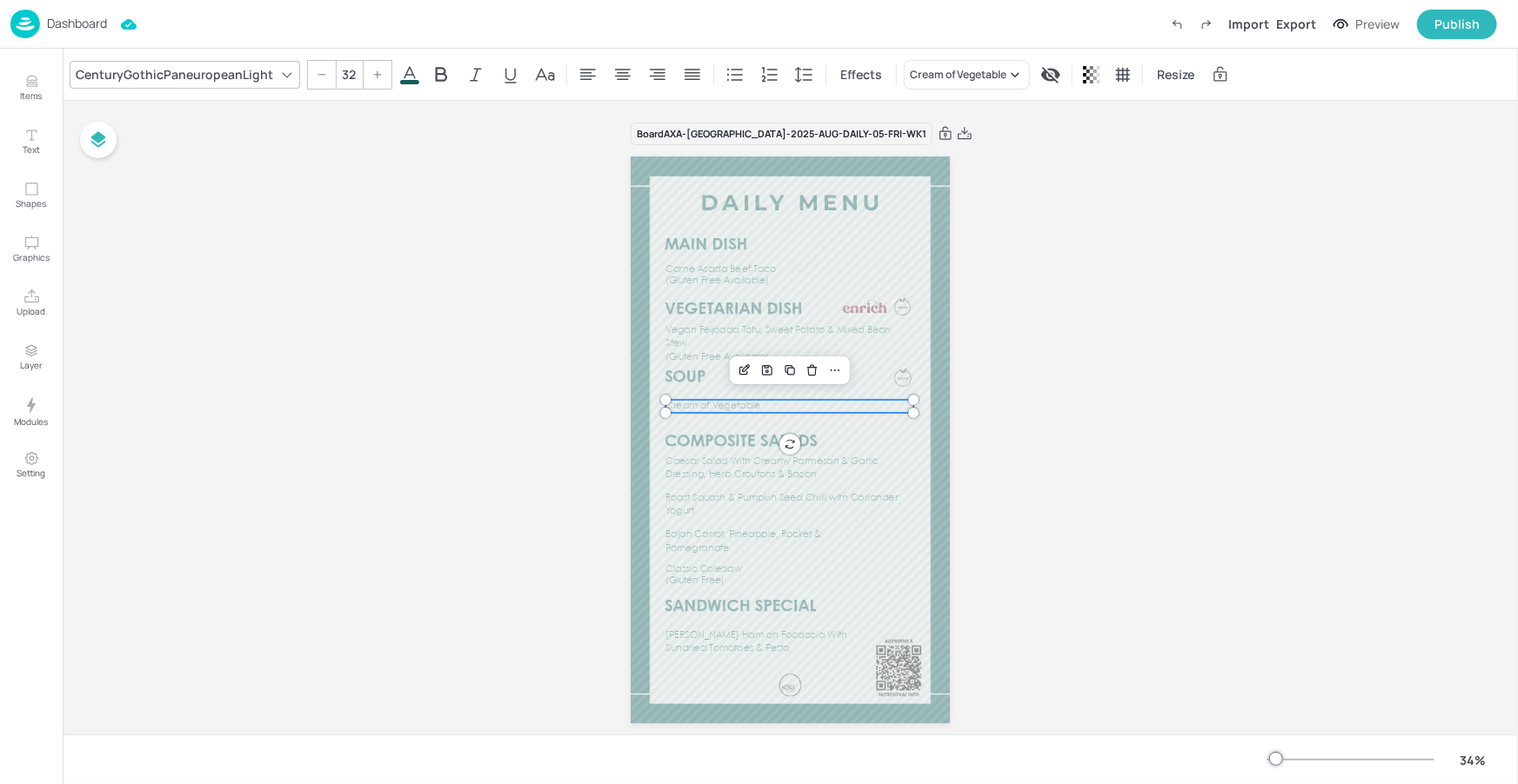
click at [899, 408] on p "Cream of Vegetable" at bounding box center [789, 407] width 248 height 13
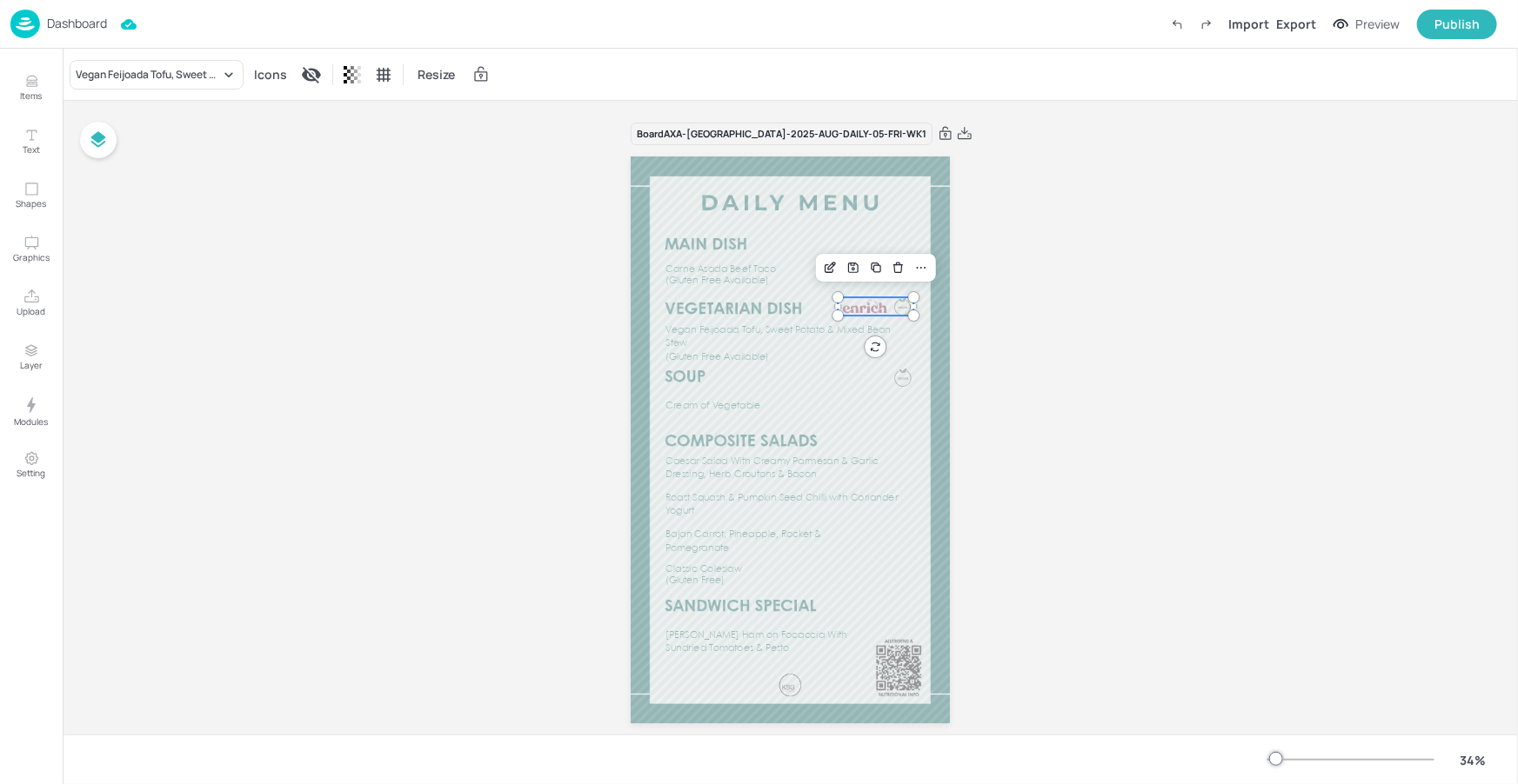
click at [860, 306] on div at bounding box center [865, 306] width 49 height 18
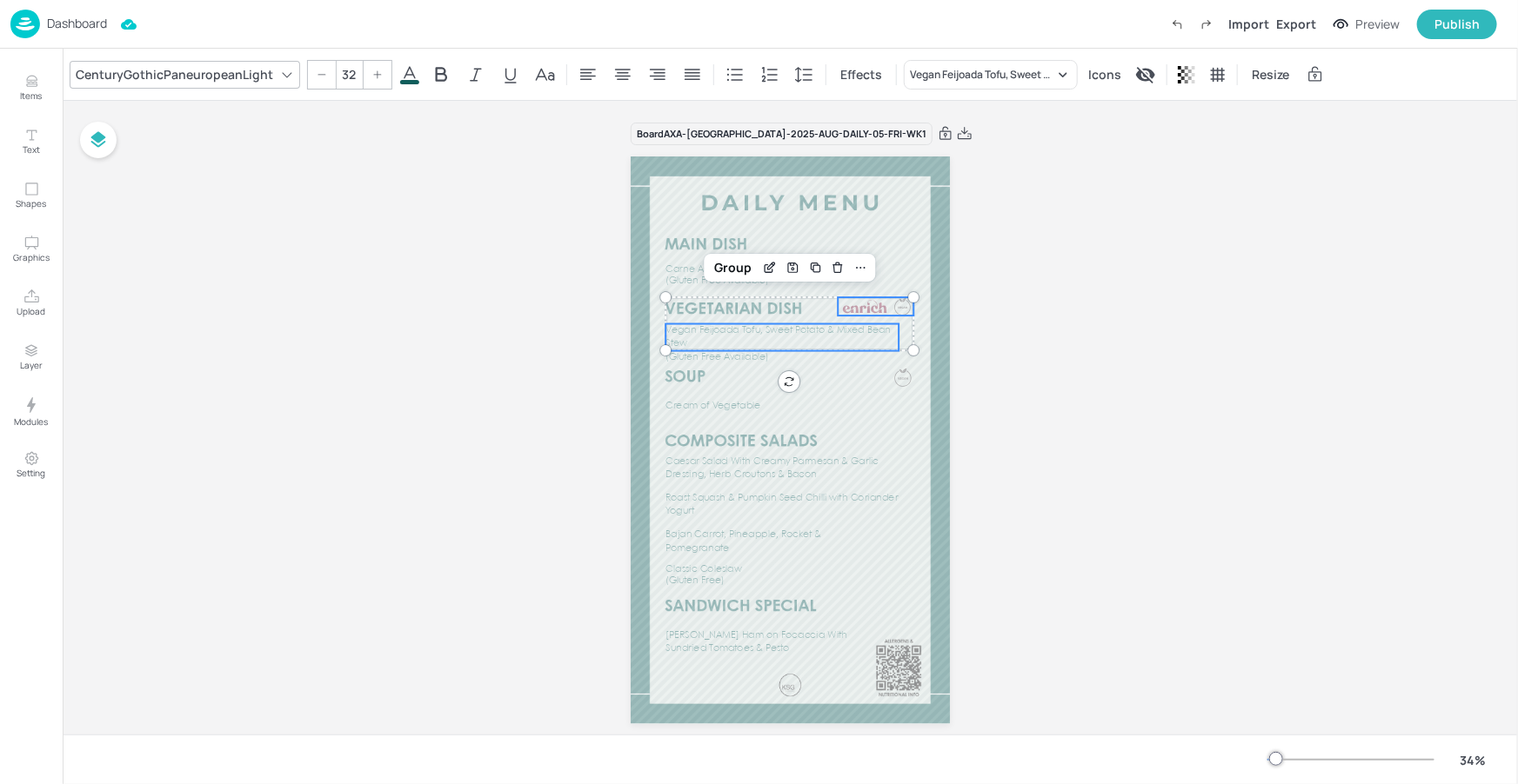
click at [818, 328] on span "Vegan Feijoada Tofu, Sweet Potato & Mixed Bean Stew" at bounding box center [778, 338] width 226 height 23
click at [750, 355] on span "(Gluten Free Available)" at bounding box center [717, 358] width 104 height 9
click at [735, 261] on div "Group" at bounding box center [733, 268] width 51 height 23
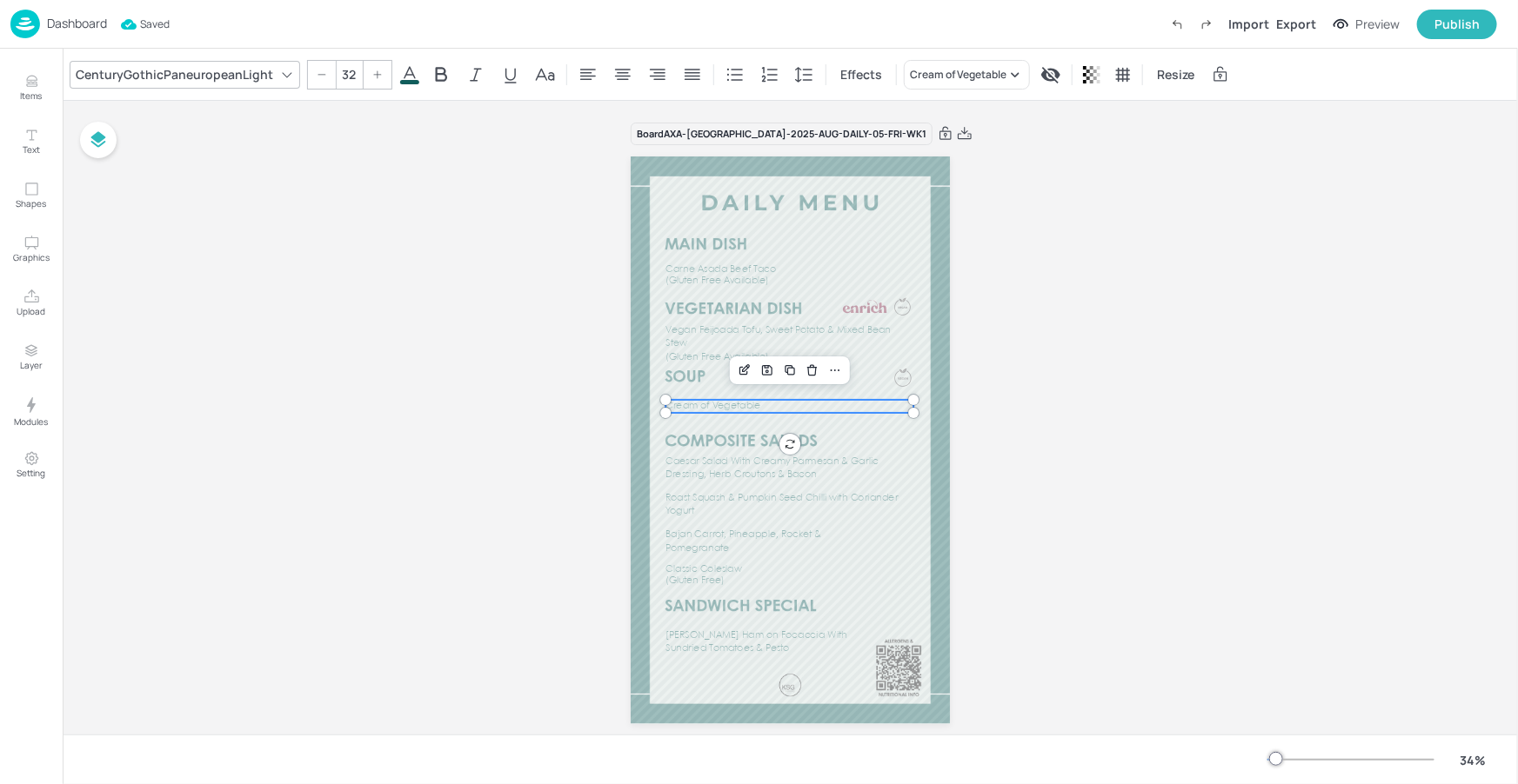
click at [745, 404] on span "Cream of Vegetable" at bounding box center [713, 407] width 94 height 9
click at [740, 399] on span "Cream of Vegetable" at bounding box center [713, 401] width 94 height 9
click at [904, 373] on div at bounding box center [902, 377] width 17 height 19
click at [722, 332] on div "Group" at bounding box center [735, 338] width 51 height 23
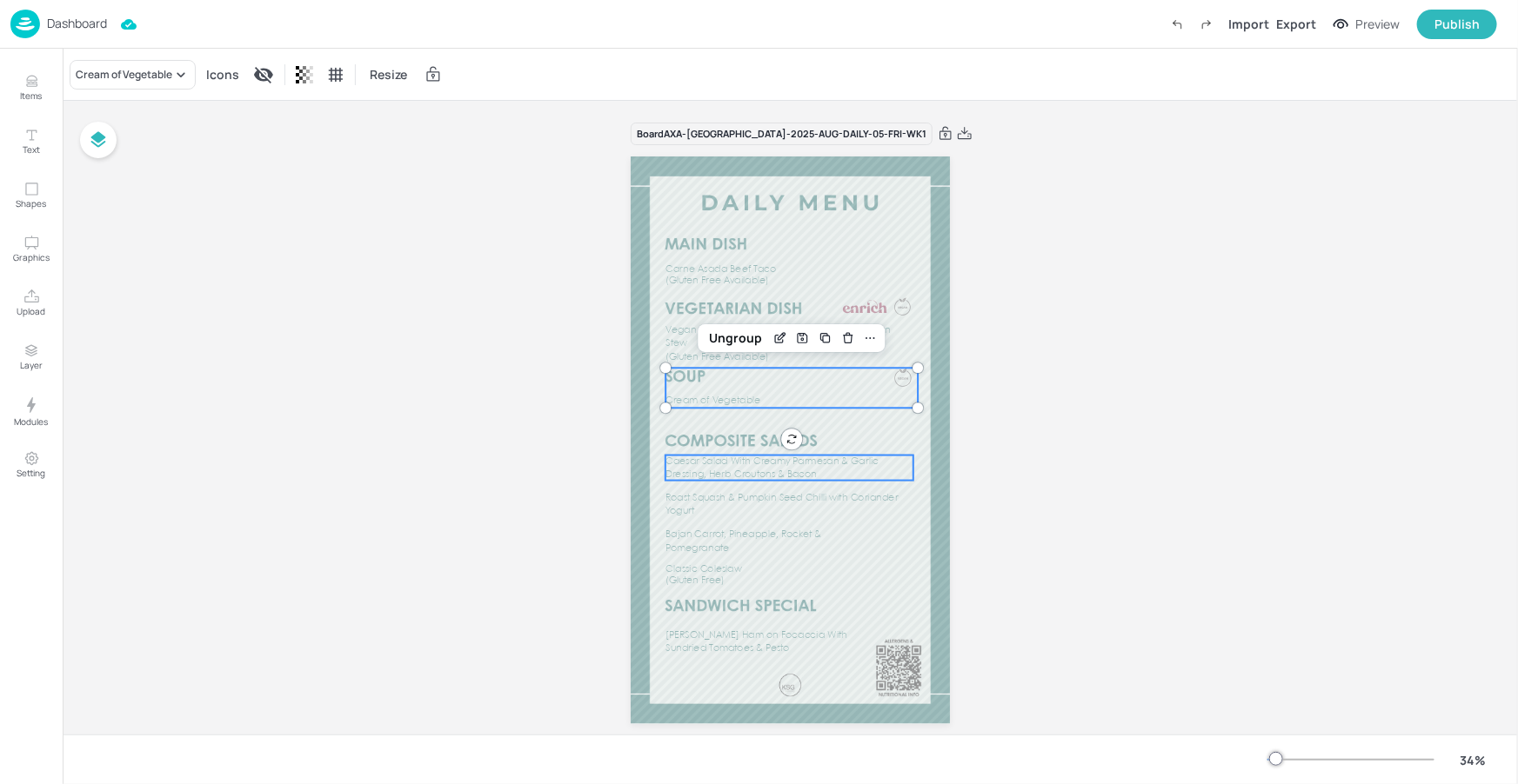
click at [906, 456] on p "Caesar Salad With Creamy Parmesan & Garlic Dressing, Herb Croutons & Bacon" at bounding box center [789, 469] width 248 height 26
click at [865, 460] on span "Caesar Salad With Creamy Parmesan & Garlic Dressing, Herb Croutons & Bacon" at bounding box center [772, 468] width 213 height 23
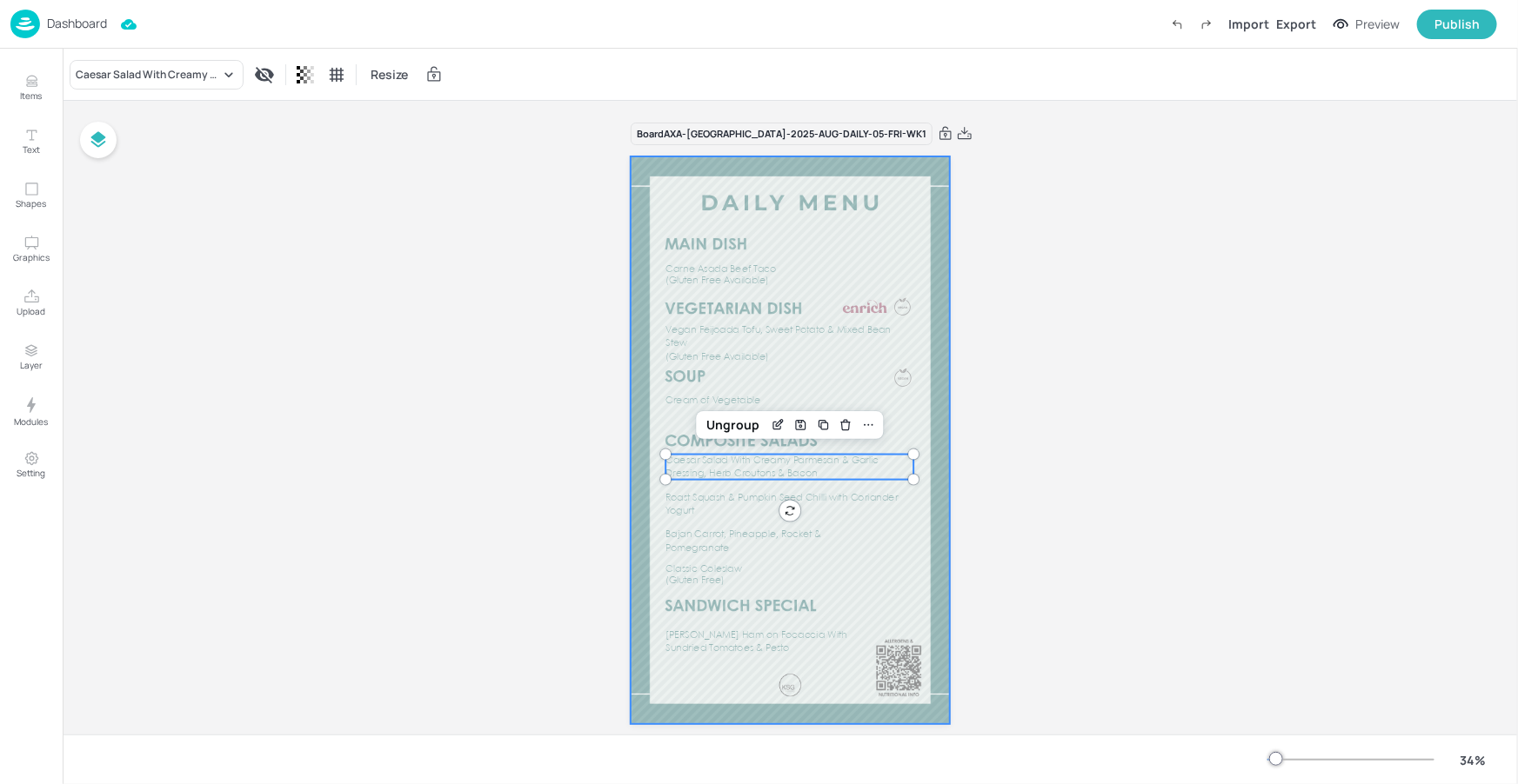
click at [919, 509] on div at bounding box center [790, 441] width 319 height 568
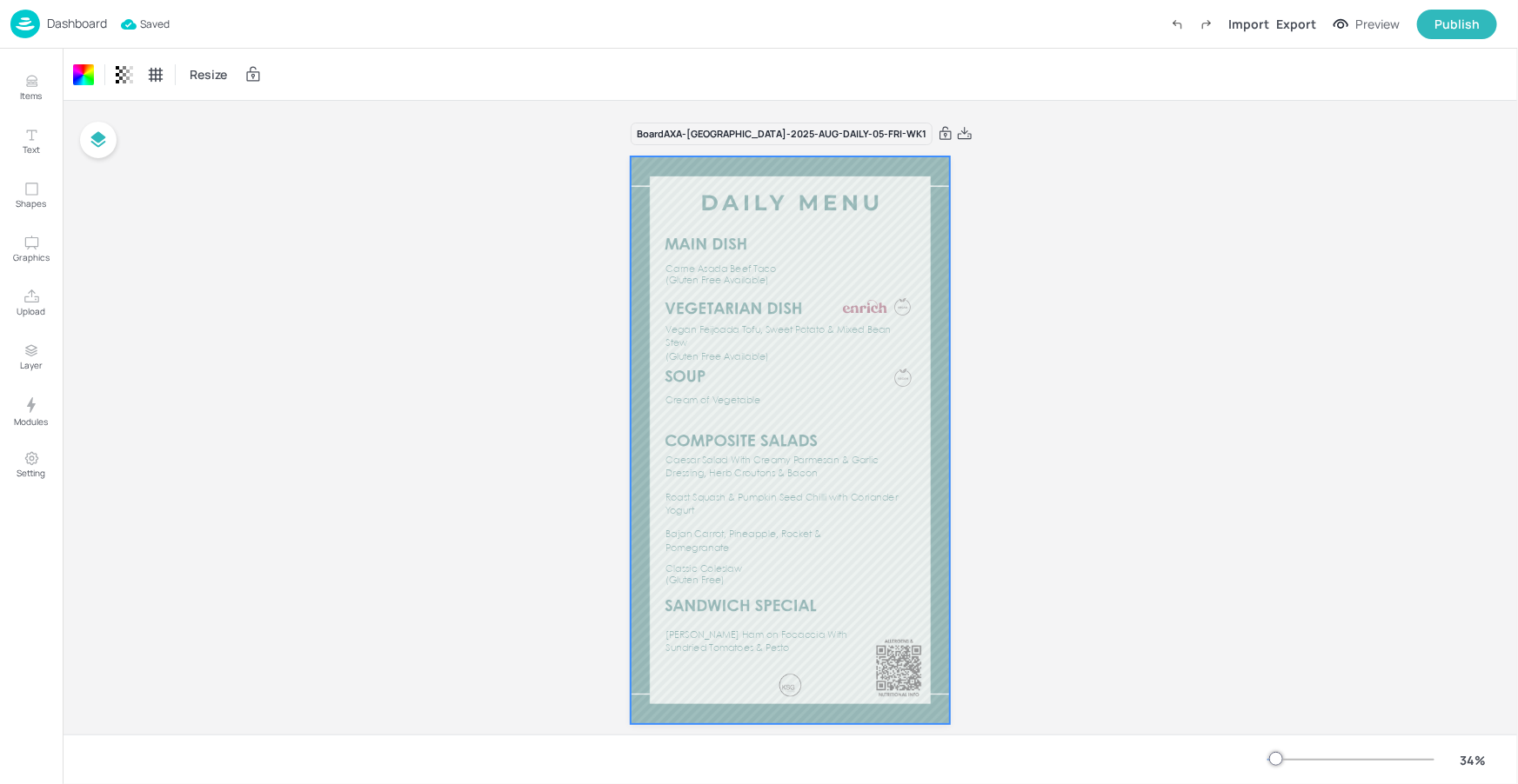
click at [90, 29] on p "Dashboard" at bounding box center [77, 23] width 60 height 12
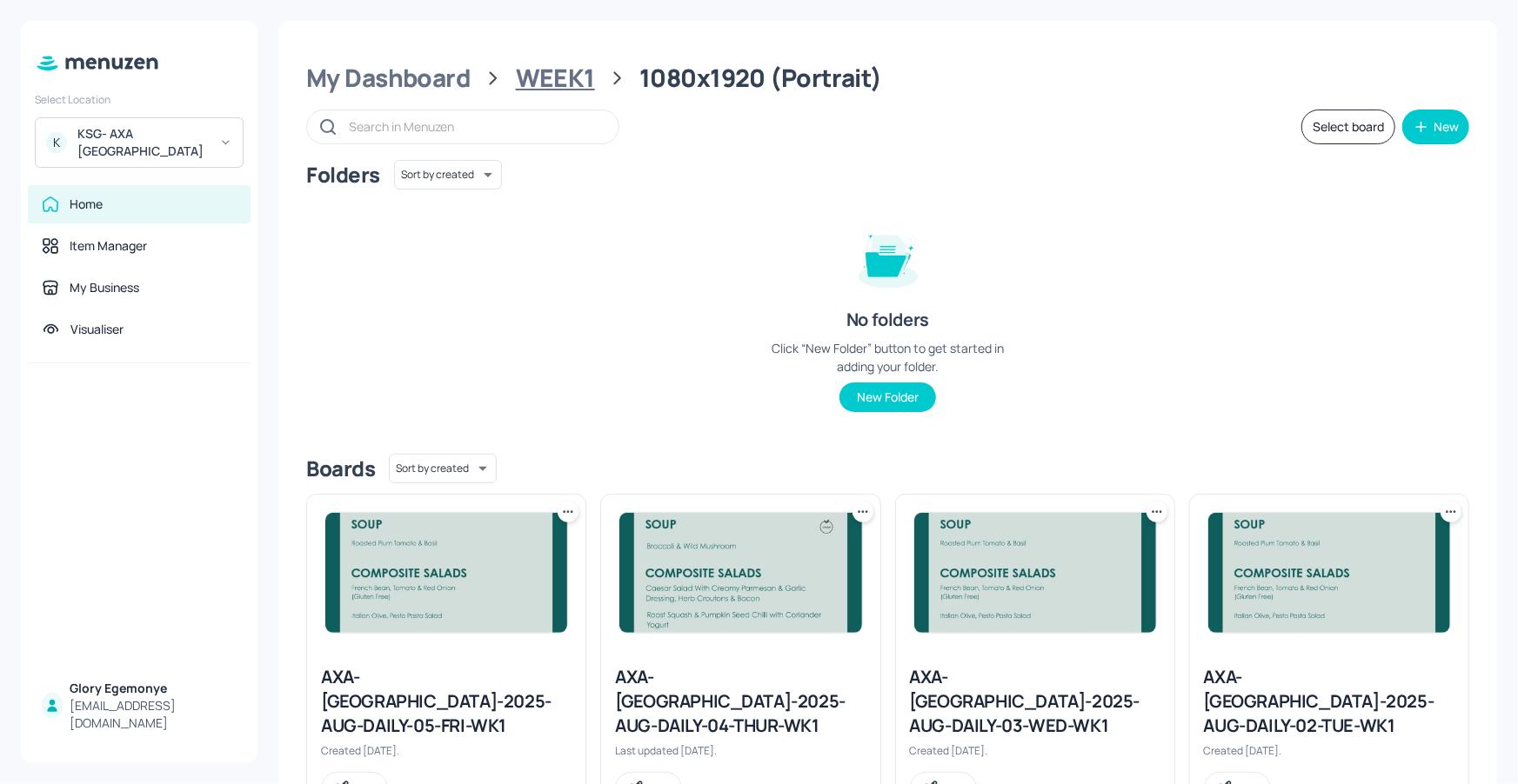
click at [565, 83] on div "WEEK1" at bounding box center [555, 77] width 79 height 31
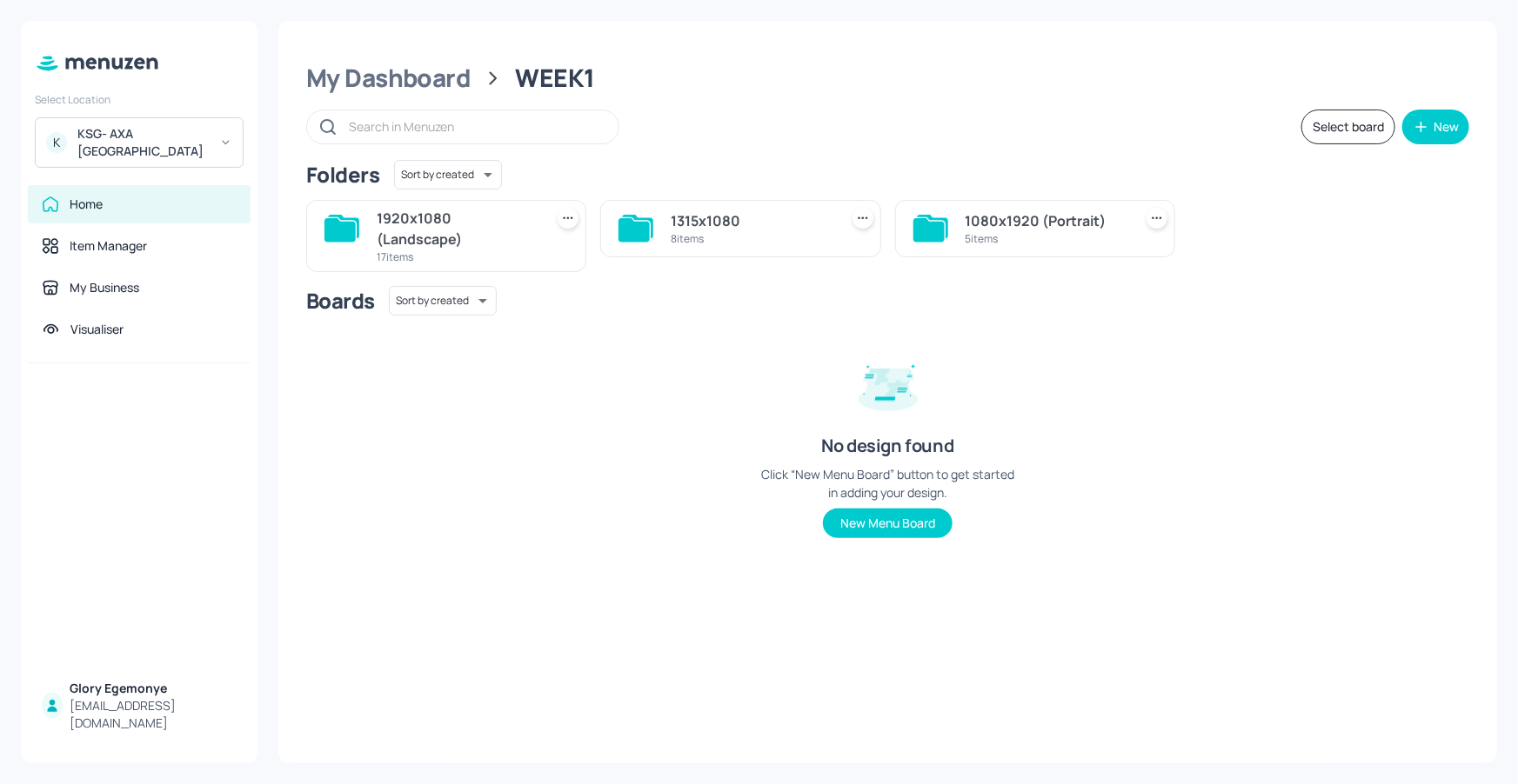
click at [326, 233] on icon at bounding box center [340, 229] width 31 height 24
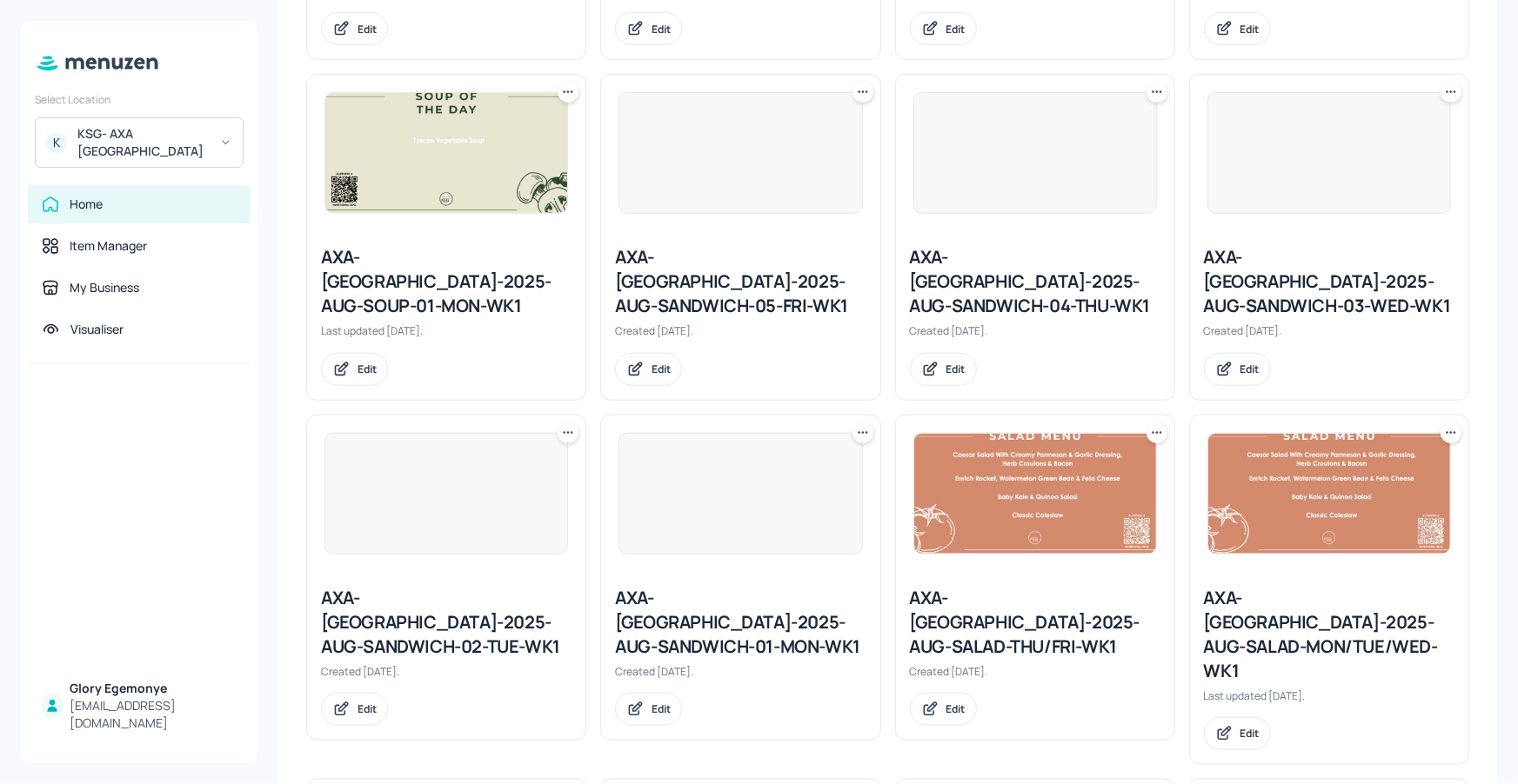
scroll to position [757, 0]
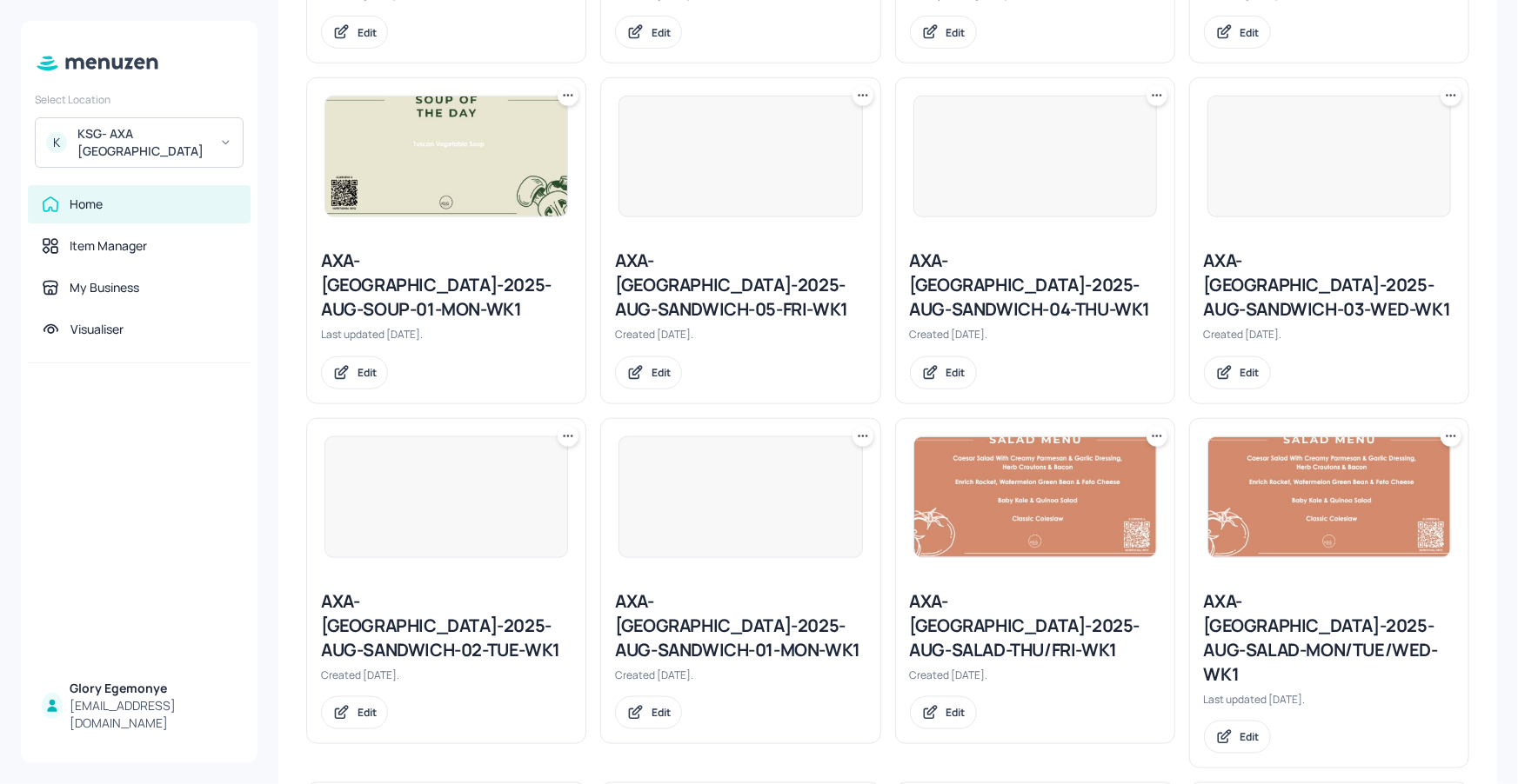
click at [735, 590] on div "AXA-[GEOGRAPHIC_DATA]-2025-AUG-SANDWICH-01-MON-WK1" at bounding box center [739, 626] width 250 height 73
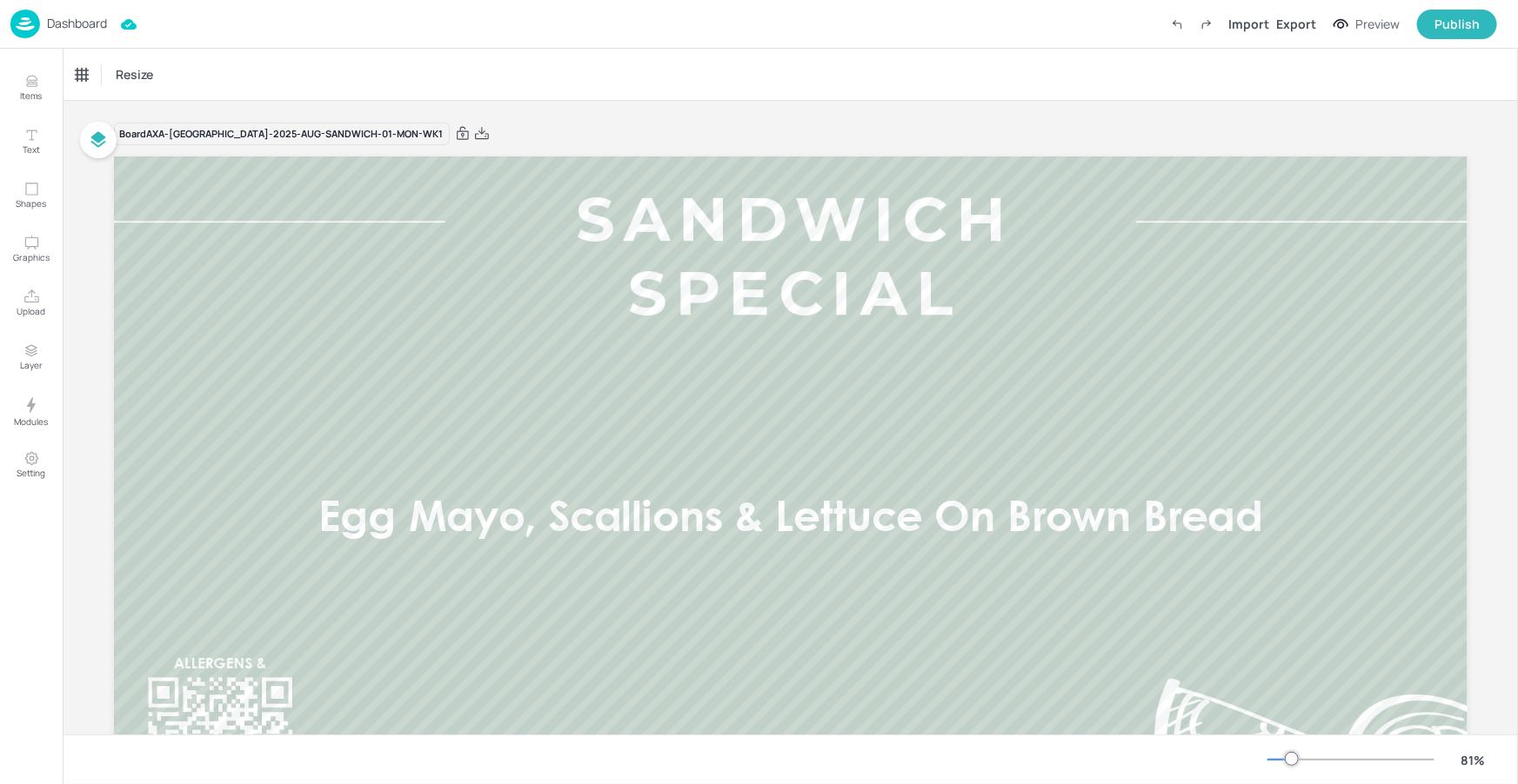
click at [85, 26] on p "Dashboard" at bounding box center [77, 23] width 60 height 12
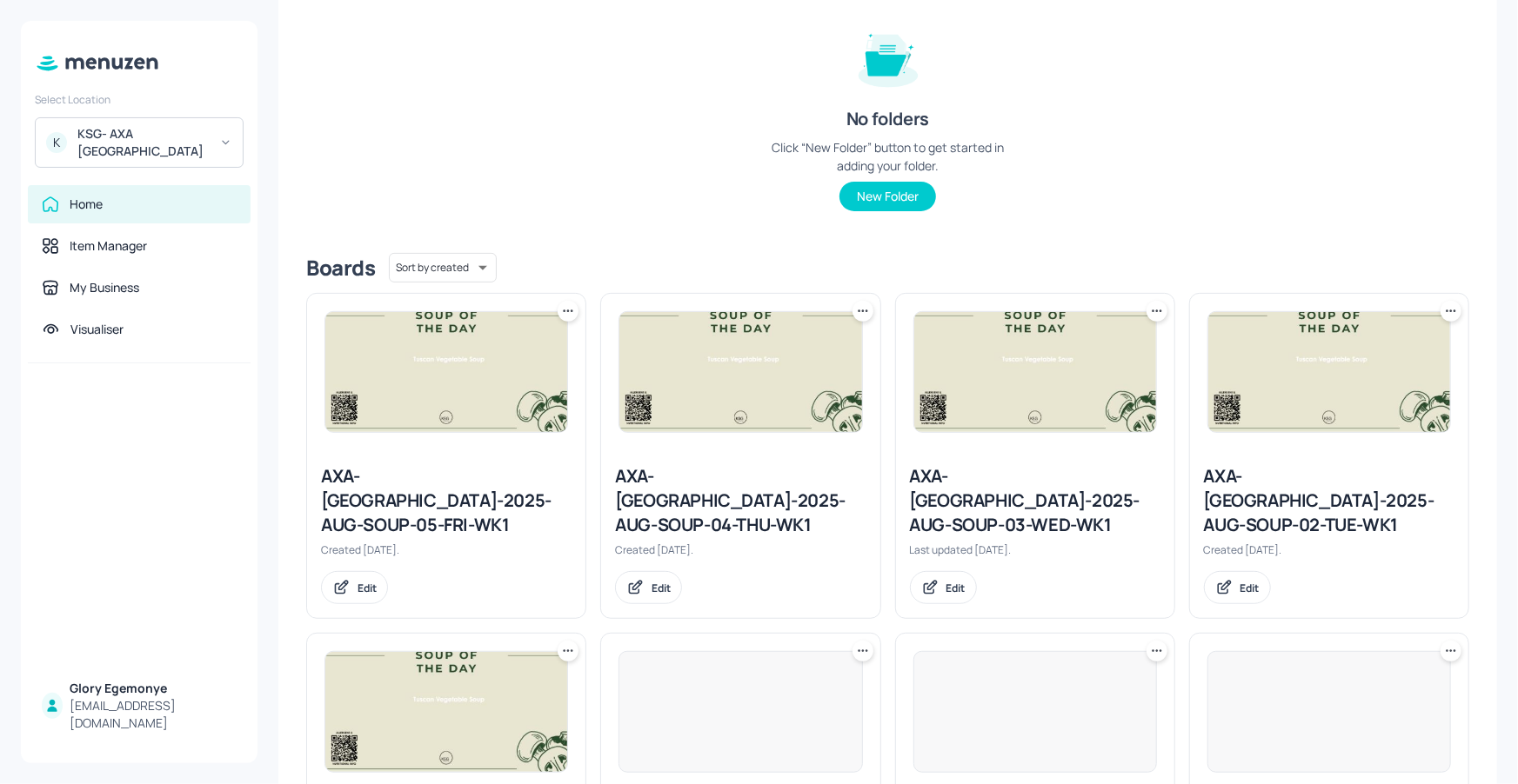
scroll to position [174, 0]
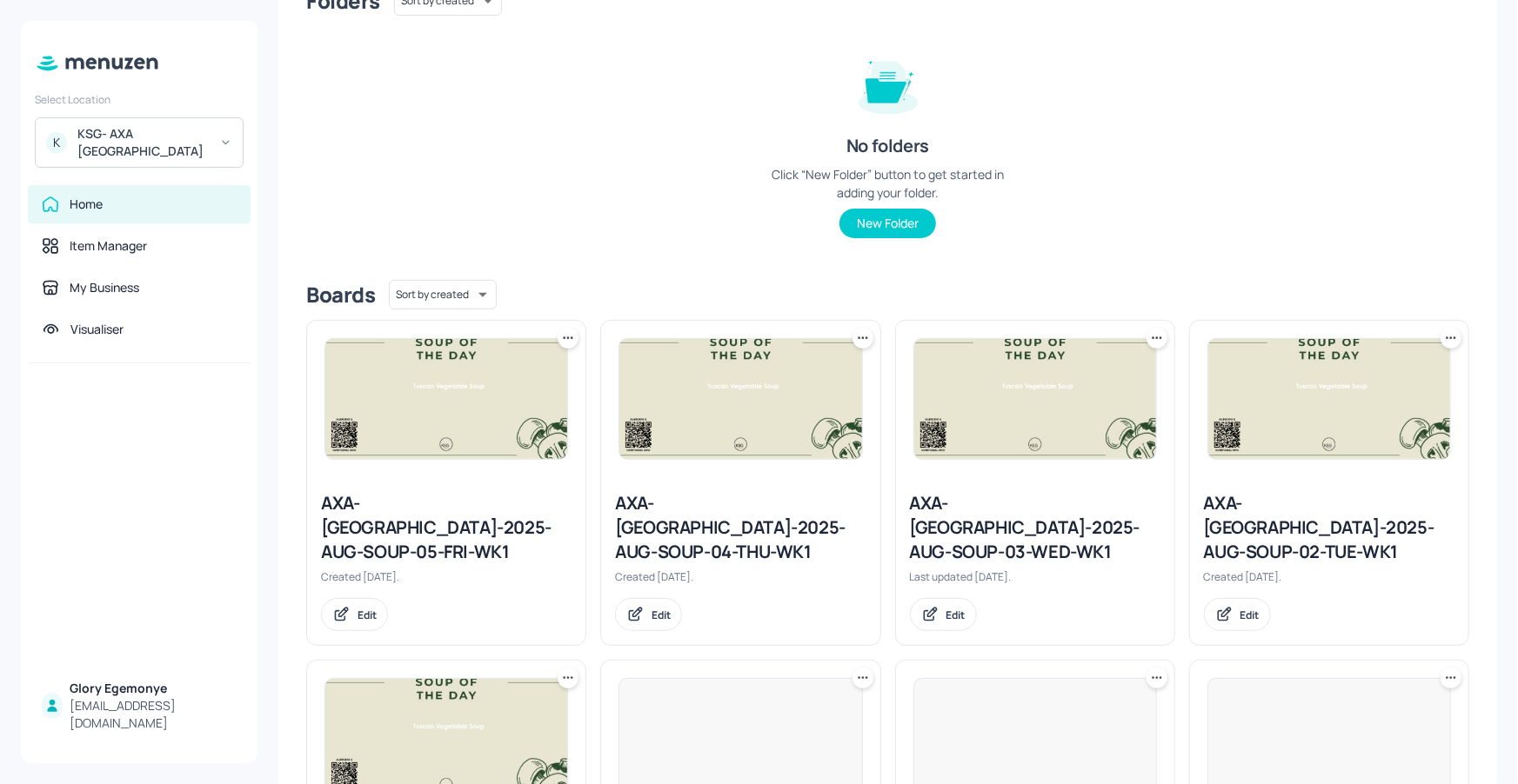
click at [415, 750] on img at bounding box center [447, 739] width 242 height 120
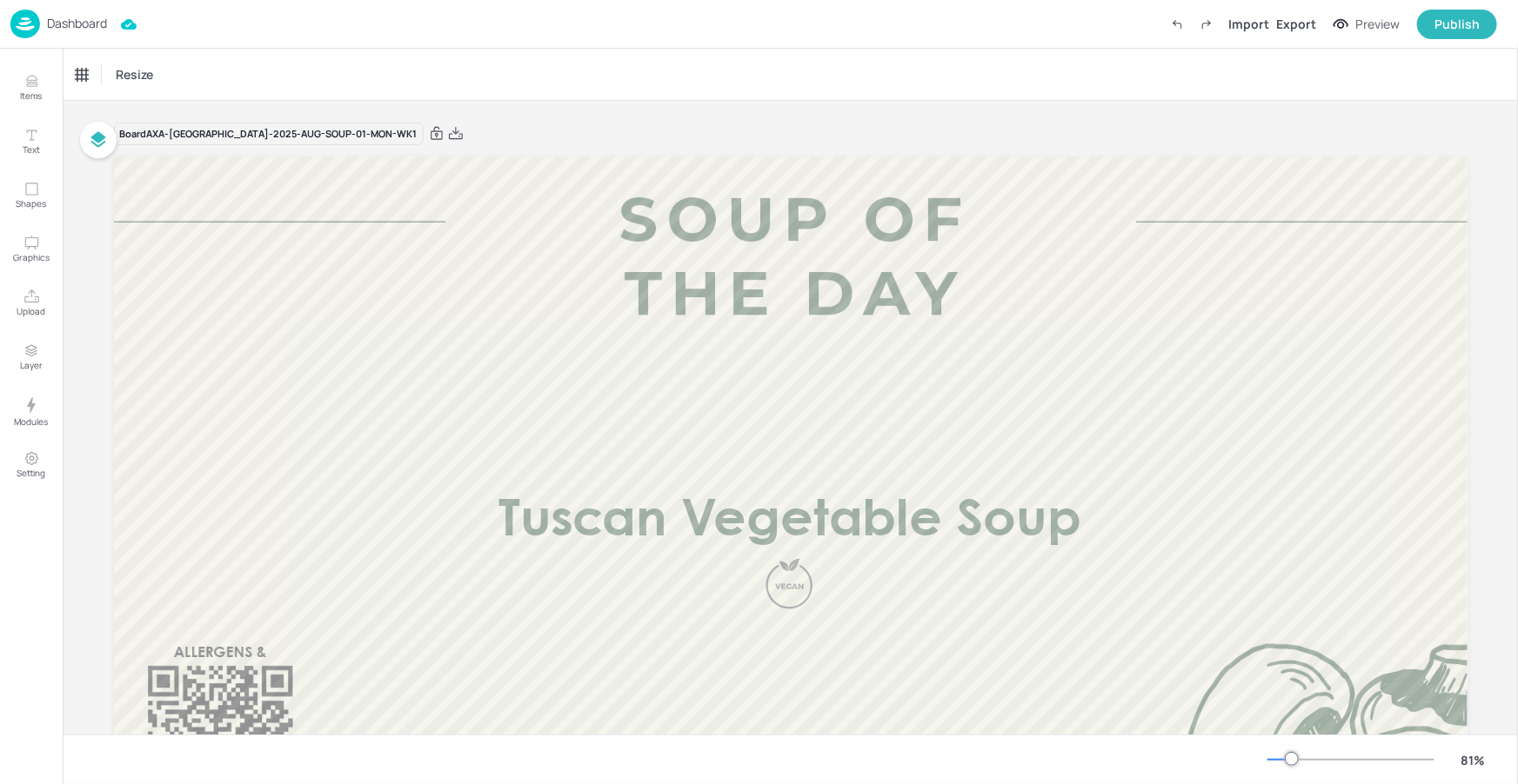
click at [104, 26] on p "Dashboard" at bounding box center [77, 23] width 60 height 12
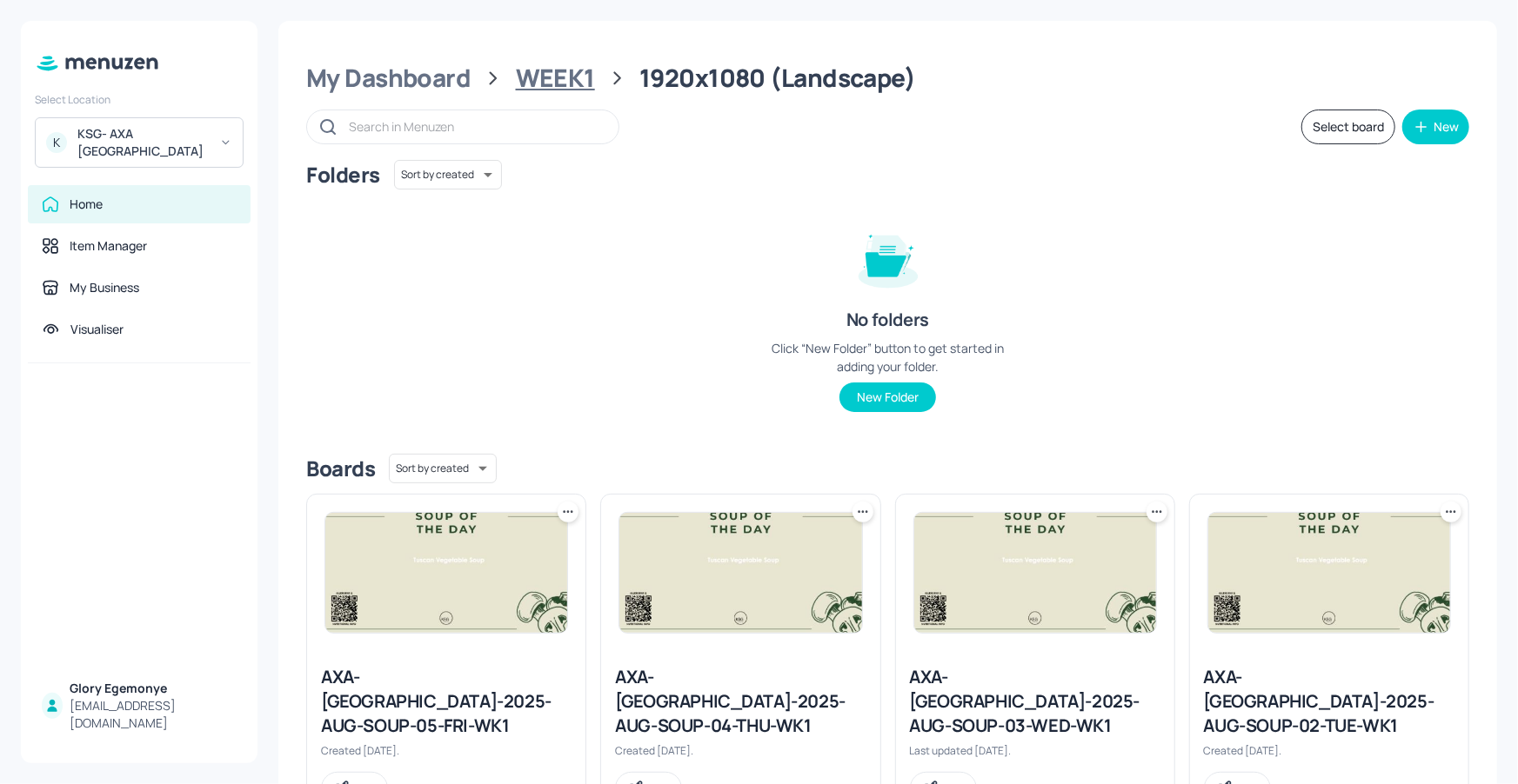
click at [534, 81] on div "WEEK1" at bounding box center [555, 77] width 79 height 31
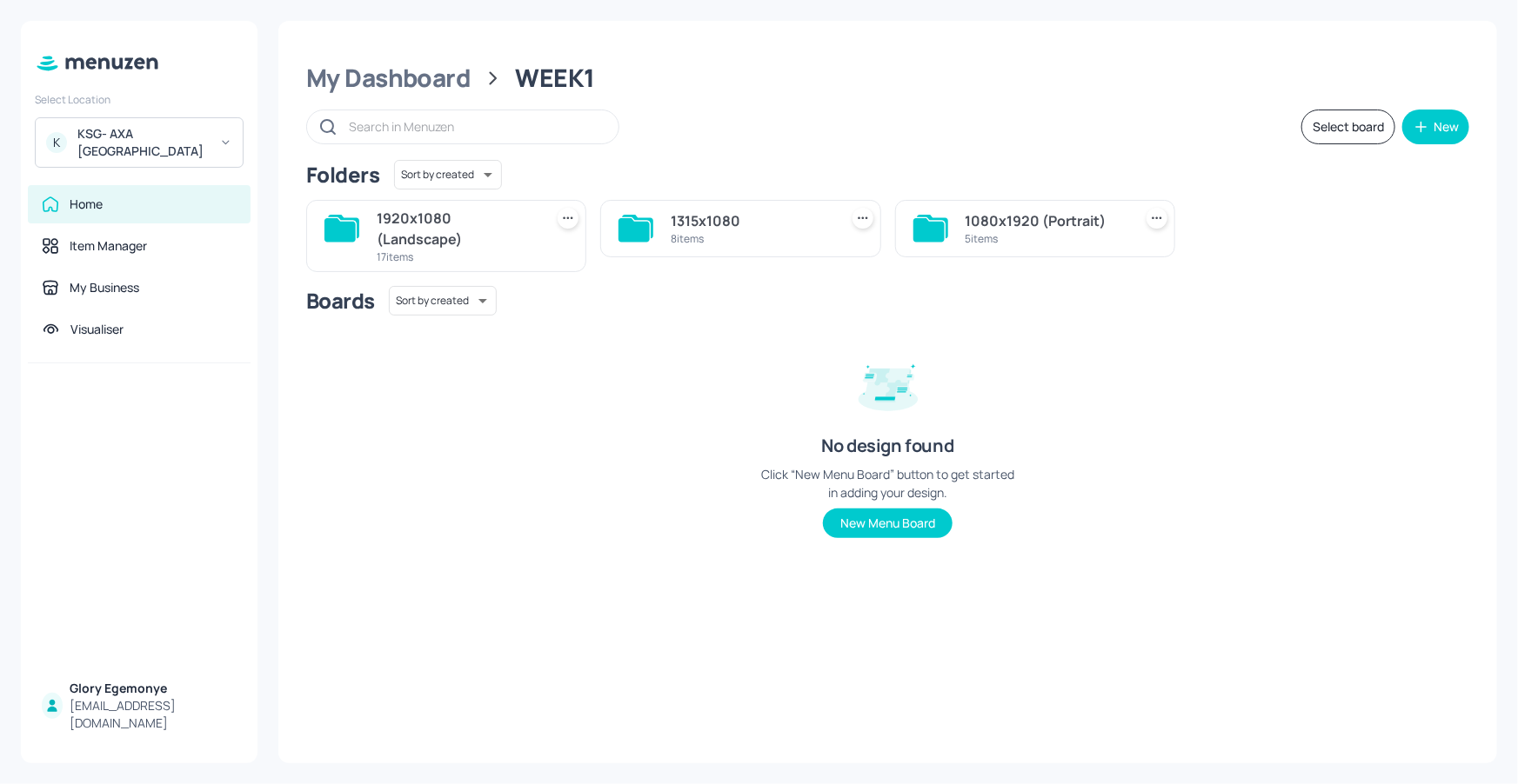
click at [649, 228] on icon at bounding box center [635, 228] width 35 height 27
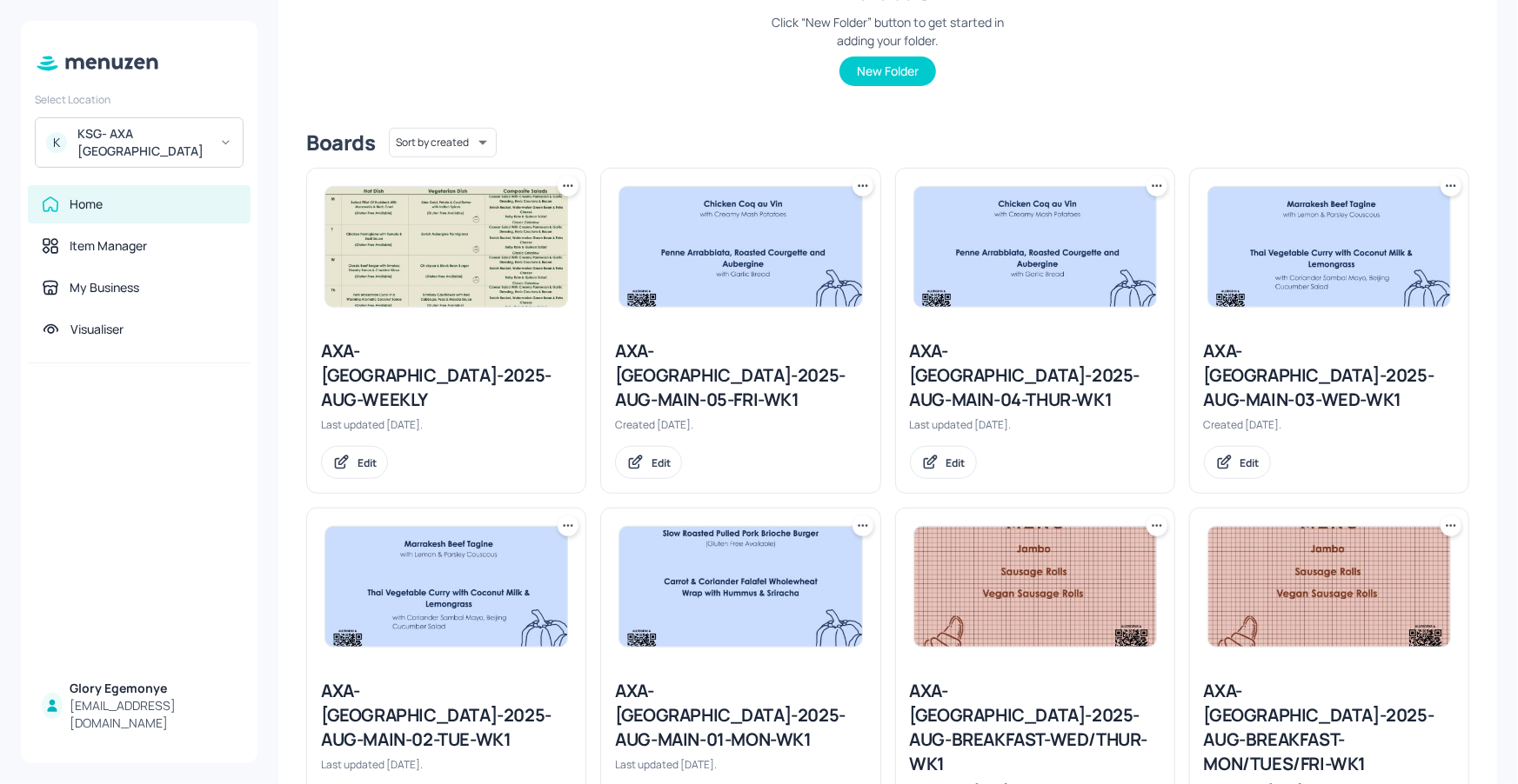
scroll to position [392, 0]
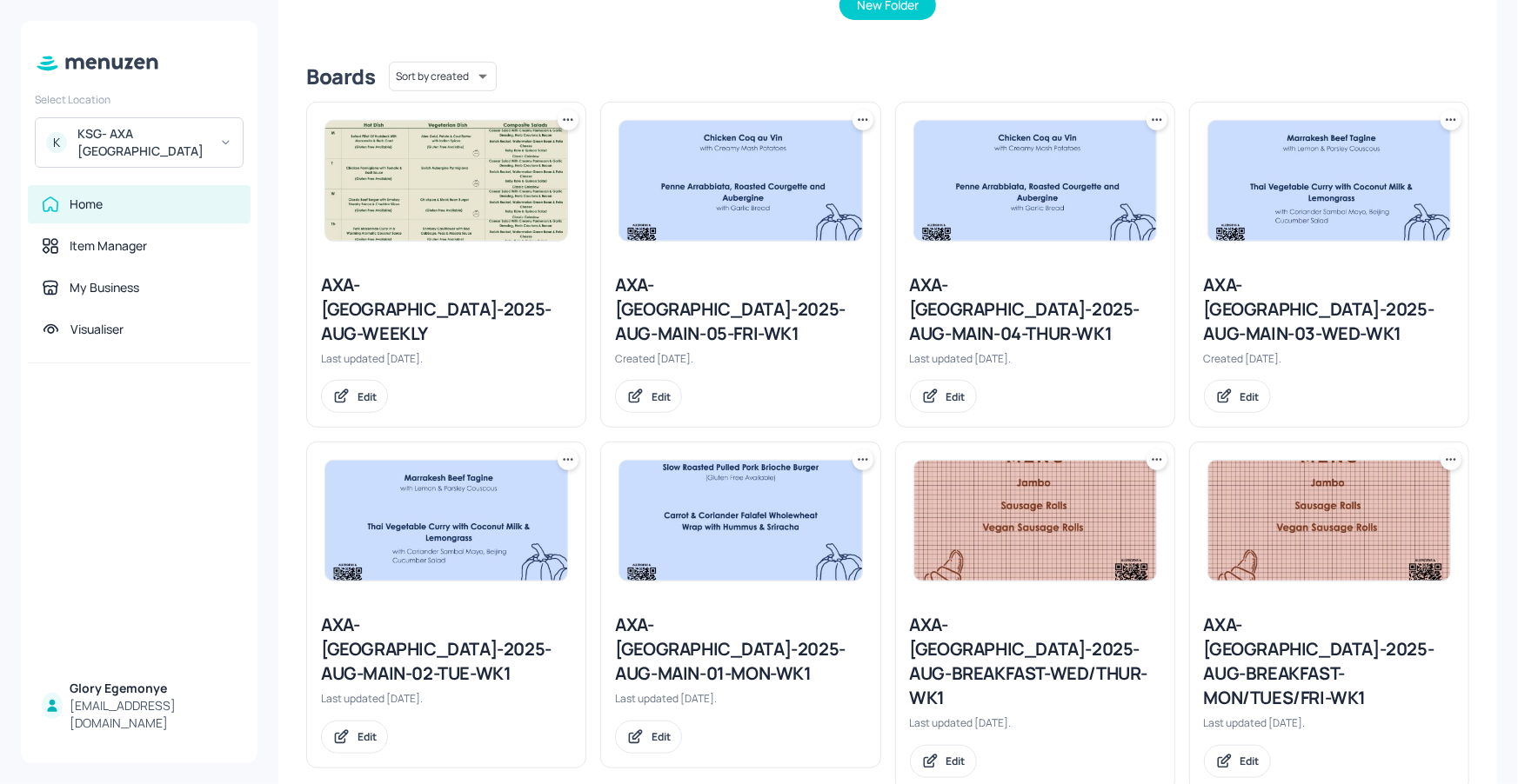
click at [710, 613] on div "AXA-[GEOGRAPHIC_DATA]-2025-AUG-MAIN-01-MON-WK1" at bounding box center [739, 649] width 250 height 73
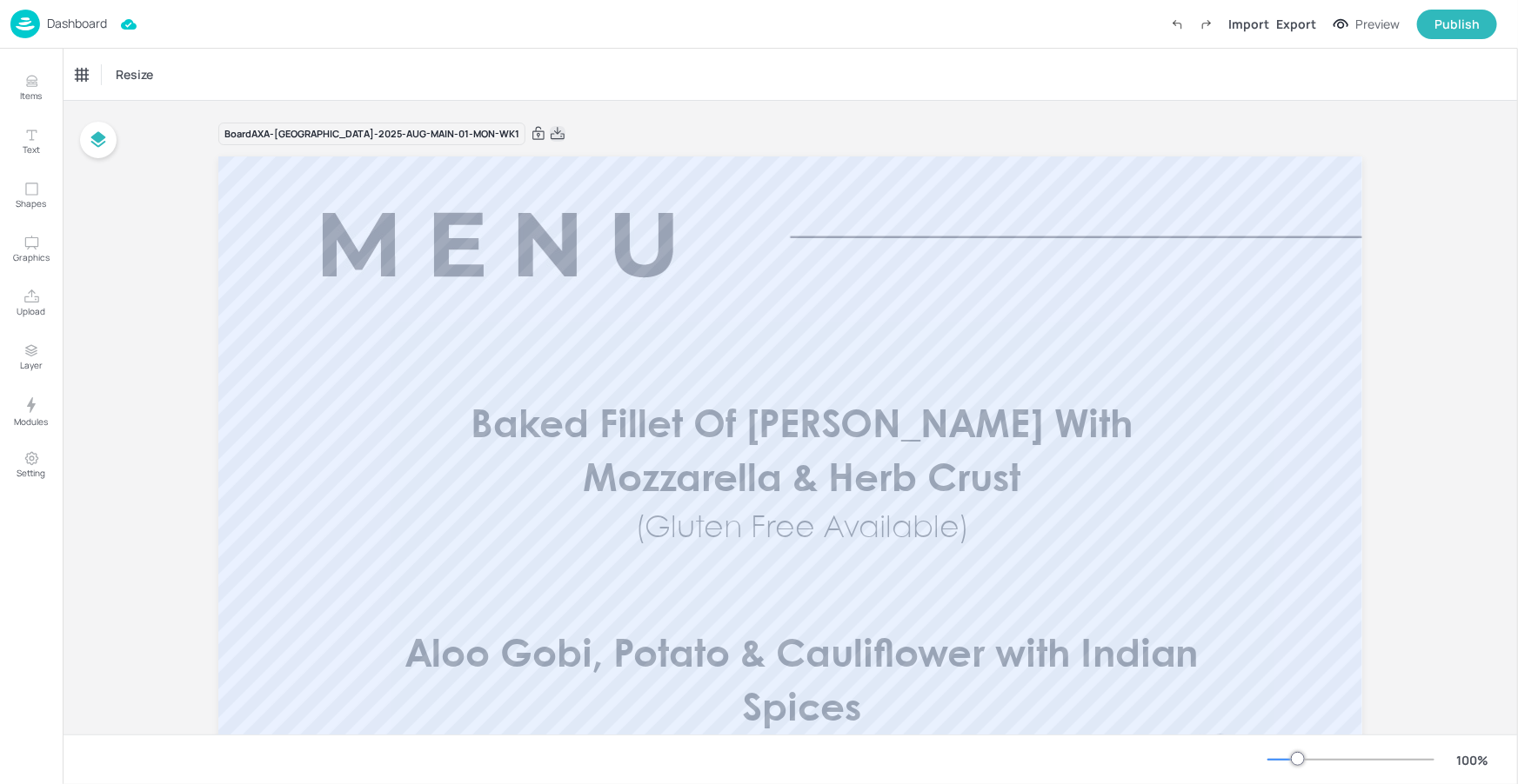
click at [549, 127] on icon at bounding box center [557, 134] width 16 height 17
click at [83, 18] on p "Dashboard" at bounding box center [77, 23] width 60 height 12
